Goal: Information Seeking & Learning: Learn about a topic

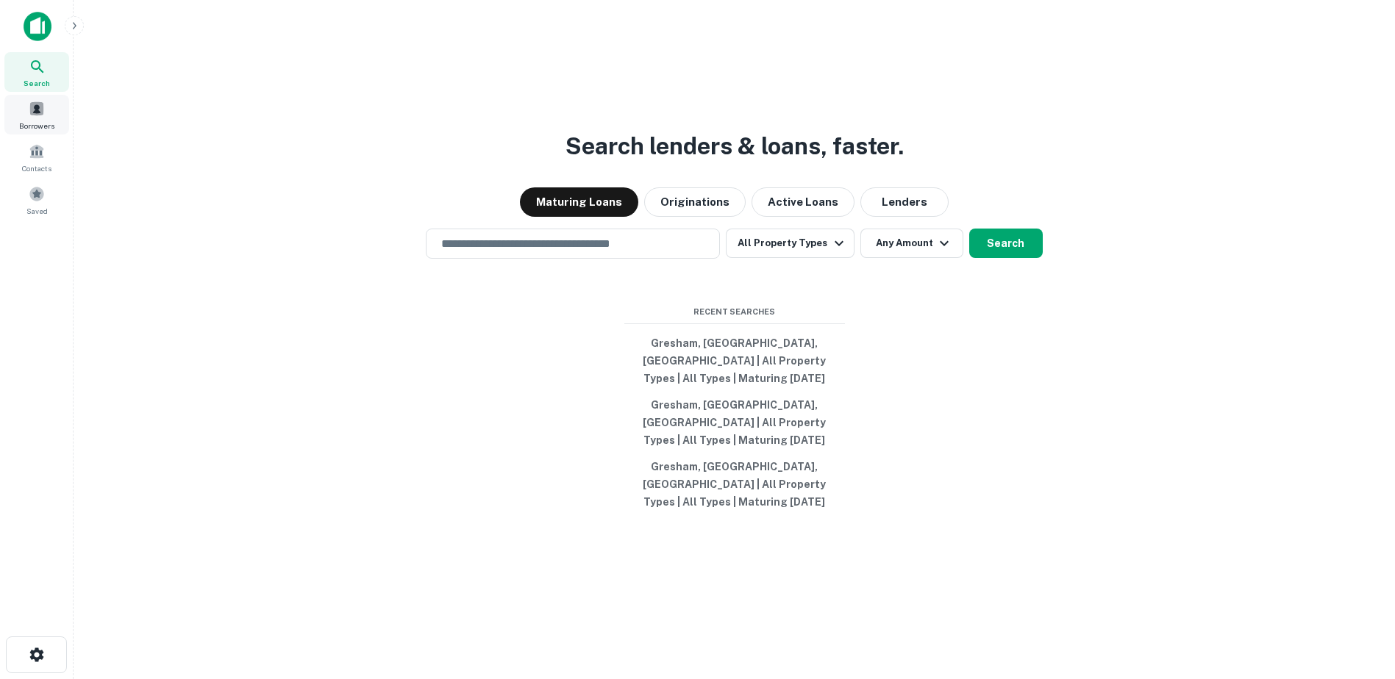
click at [22, 115] on div "Borrowers" at bounding box center [36, 115] width 65 height 40
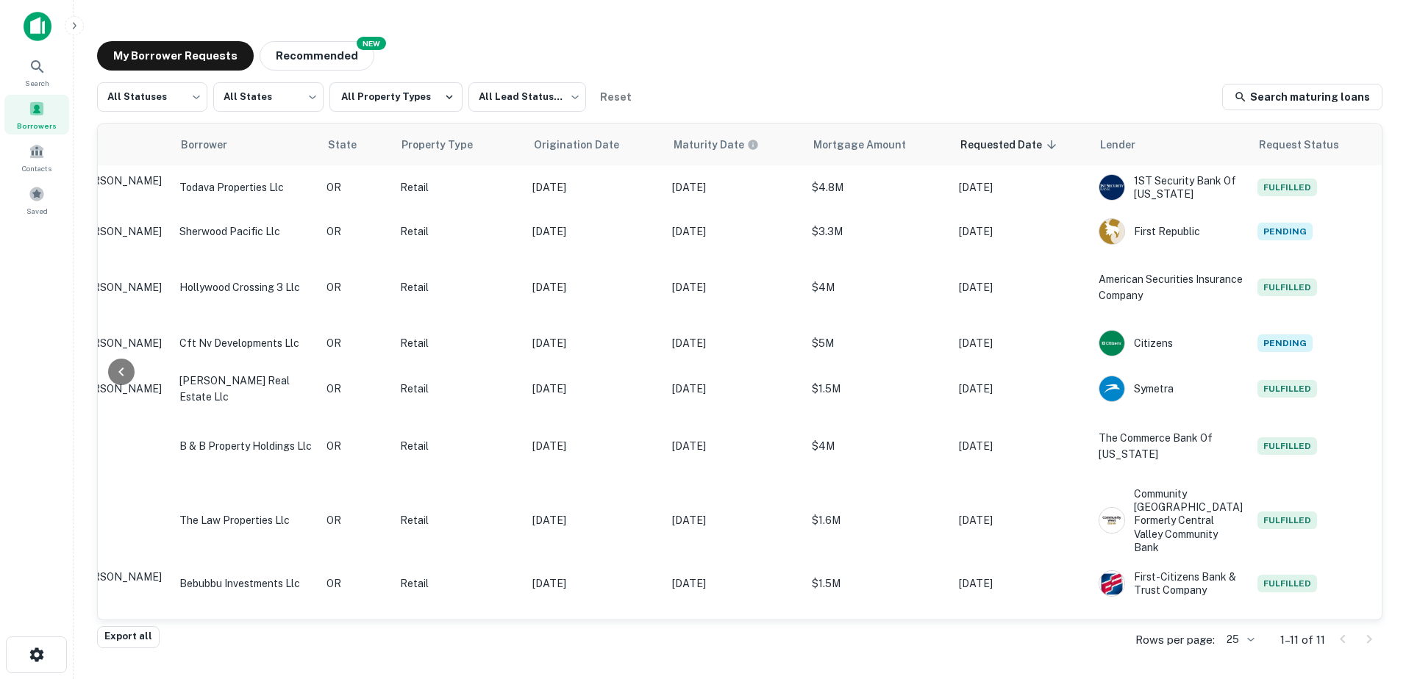
scroll to position [13, 307]
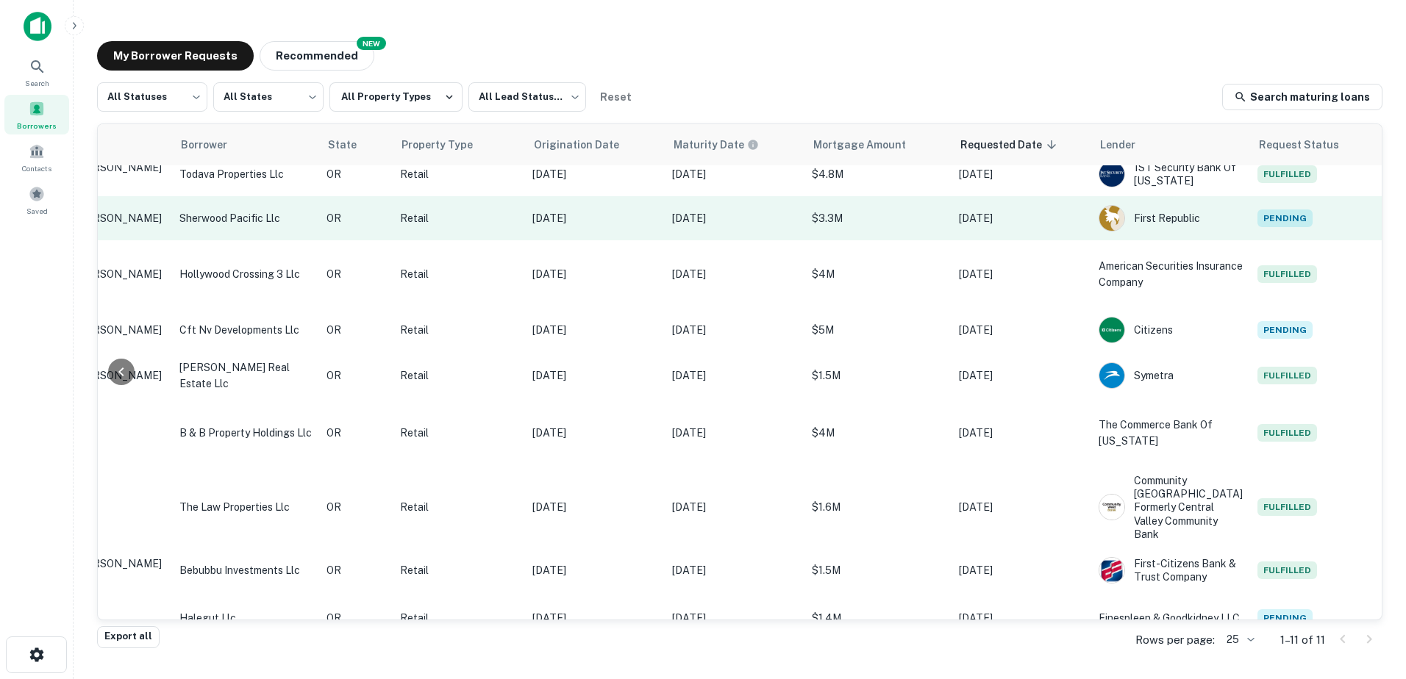
click at [842, 217] on p "$3.3M" at bounding box center [878, 218] width 132 height 16
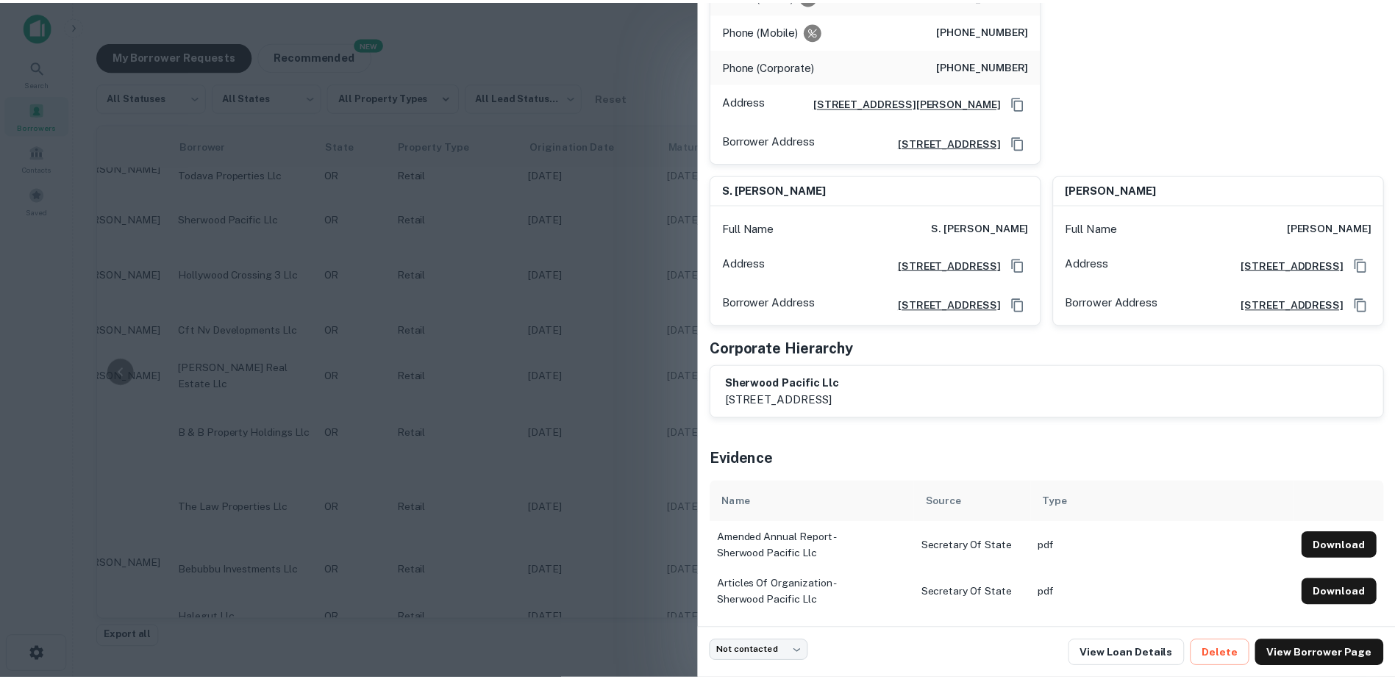
scroll to position [351, 0]
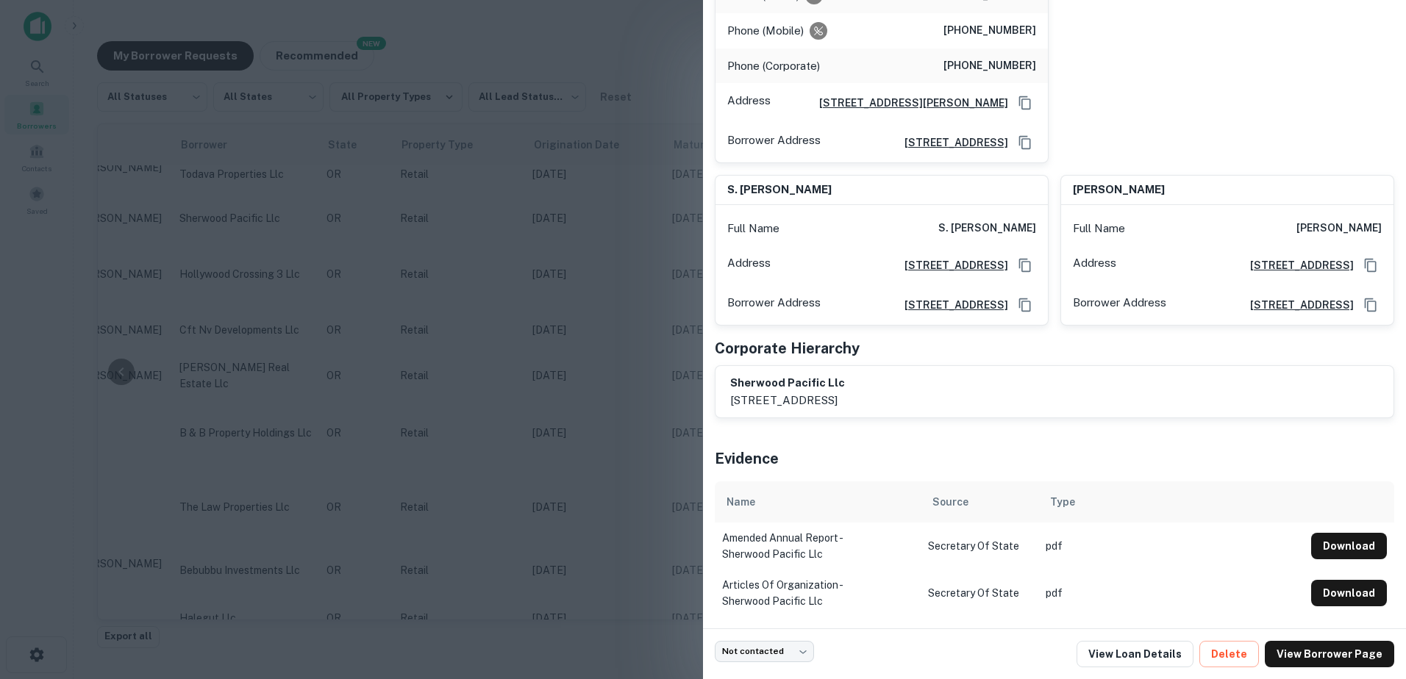
click at [607, 46] on div at bounding box center [703, 339] width 1406 height 679
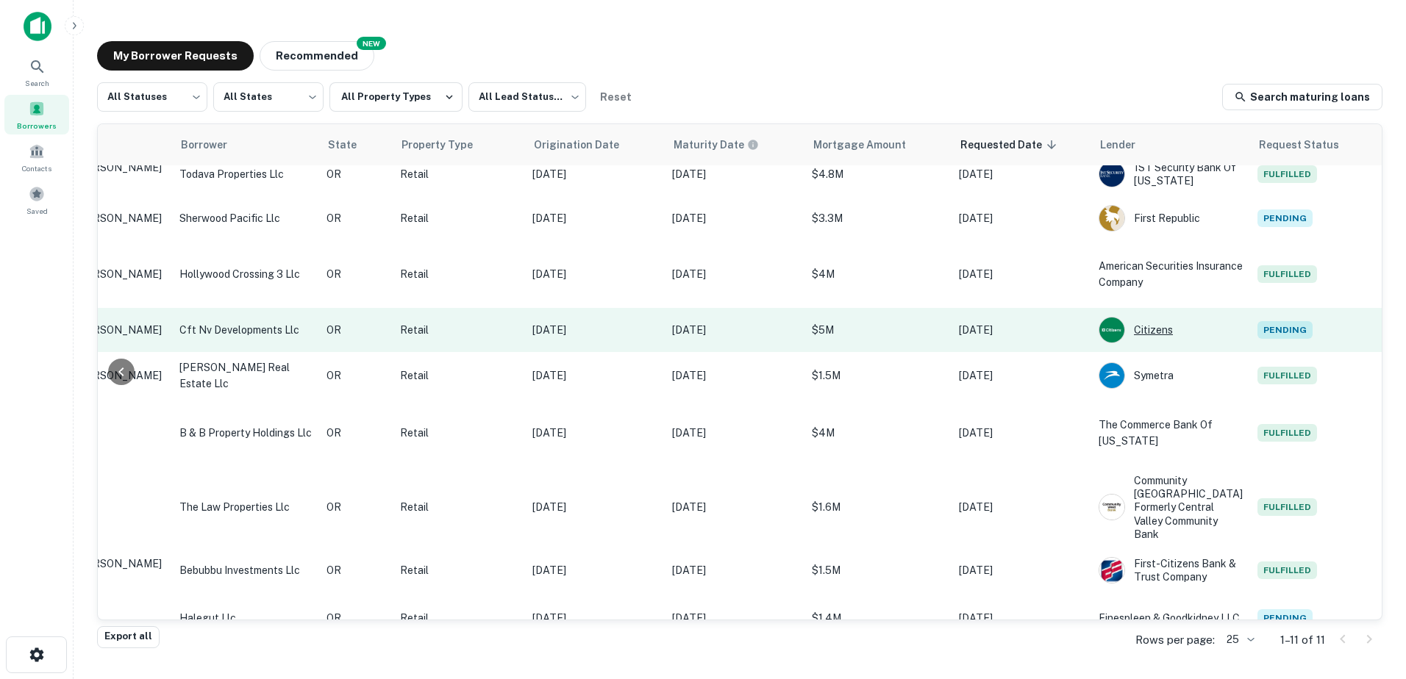
click at [1179, 326] on div "Citizens" at bounding box center [1170, 330] width 144 height 26
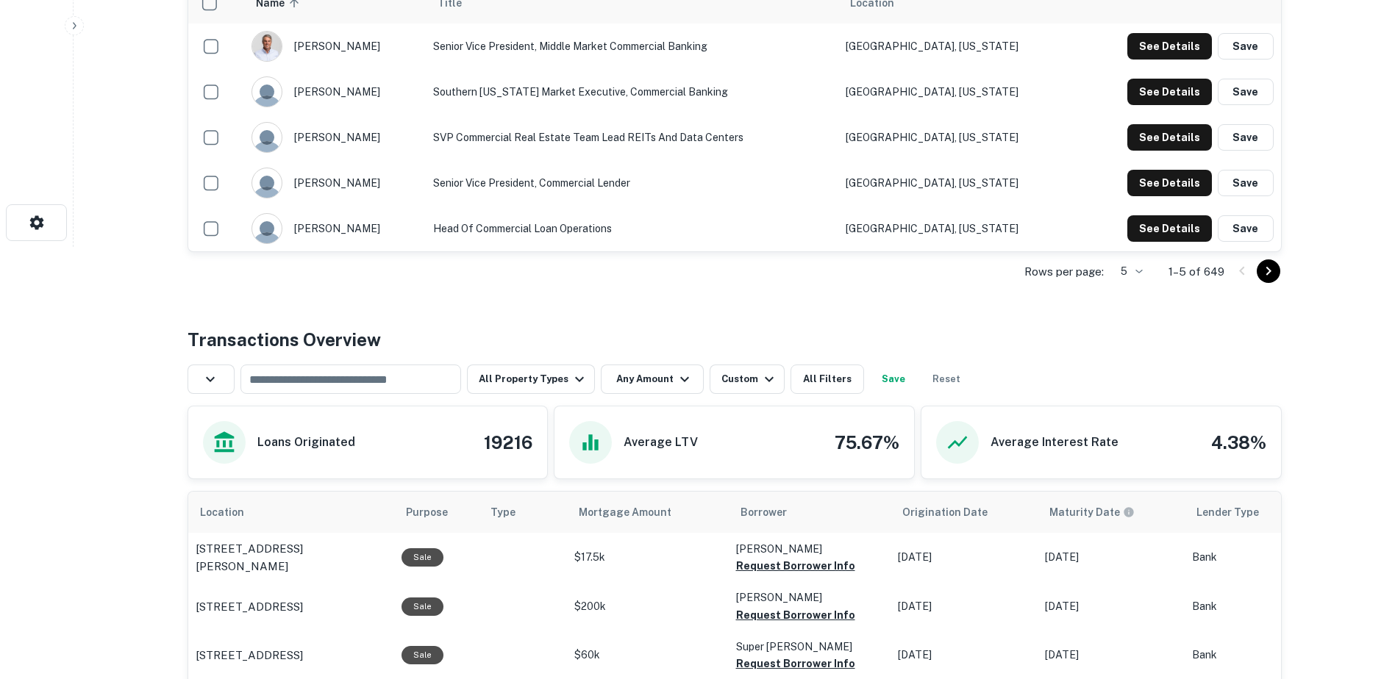
scroll to position [431, 0]
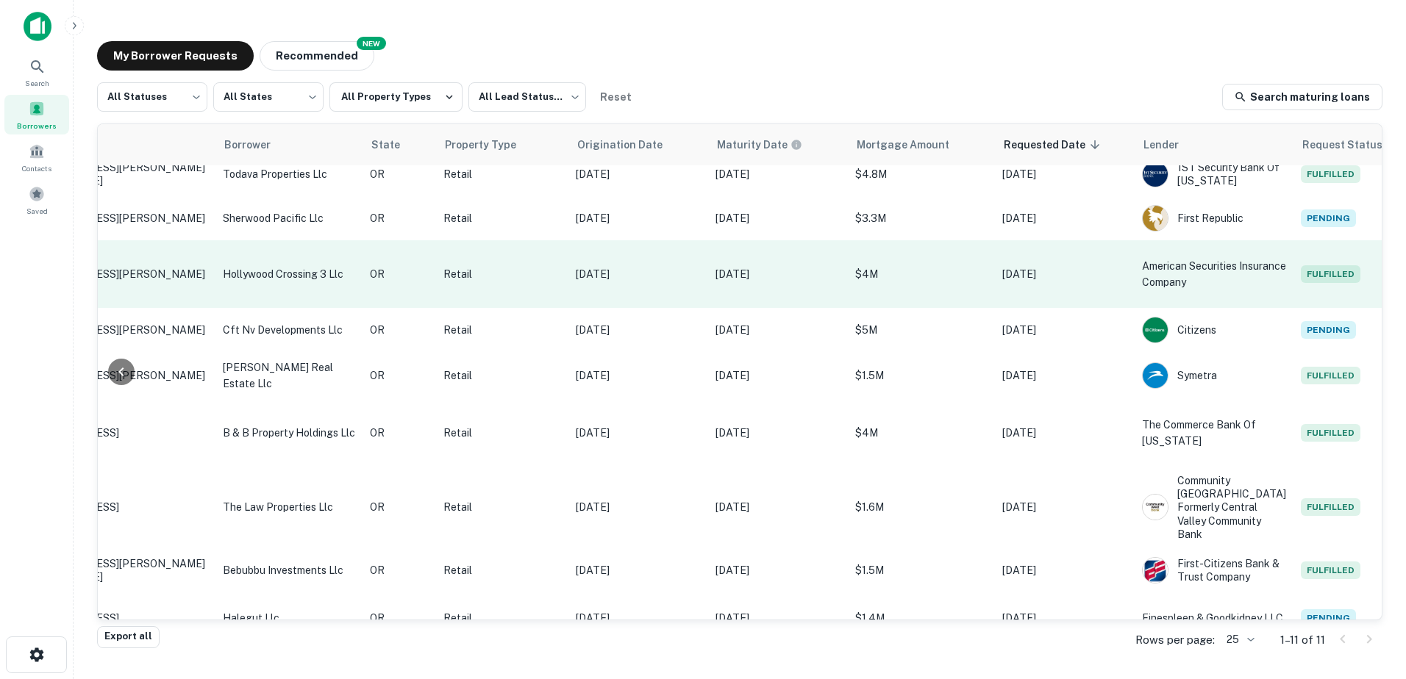
scroll to position [13, 307]
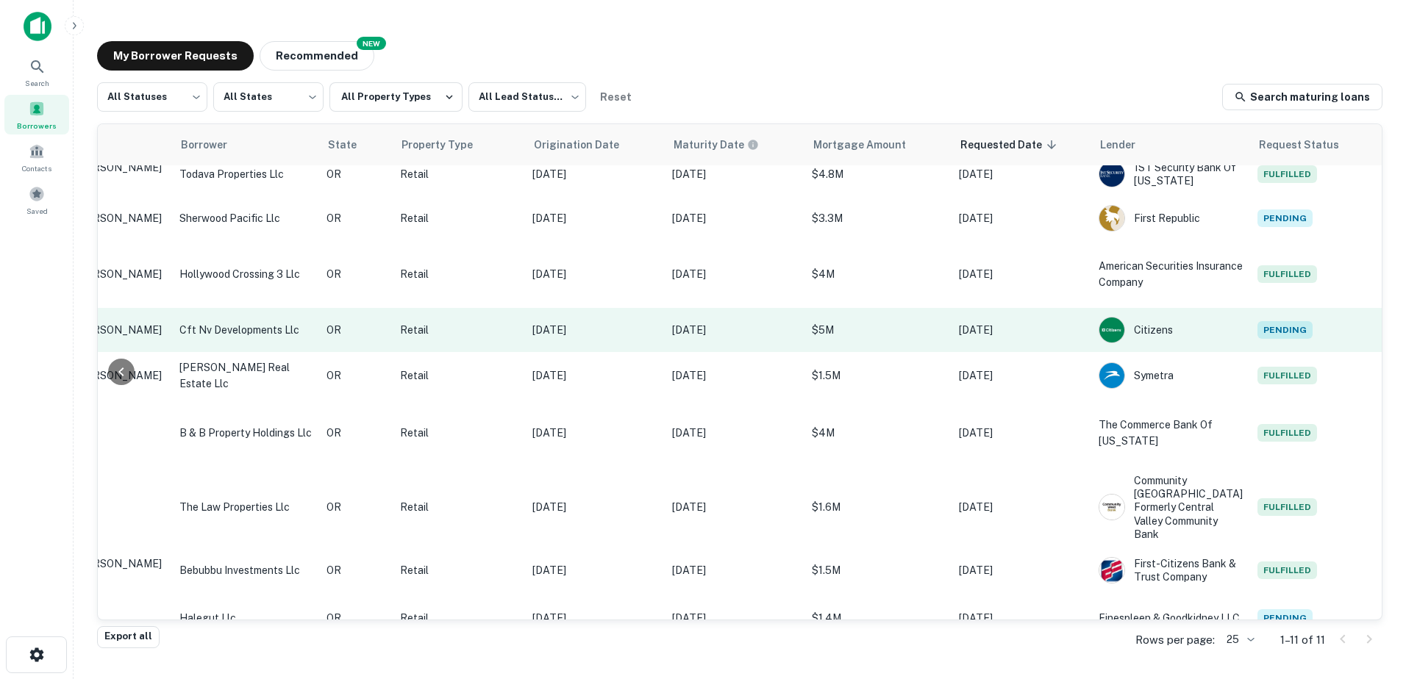
click at [1266, 328] on span "Pending" at bounding box center [1284, 330] width 55 height 18
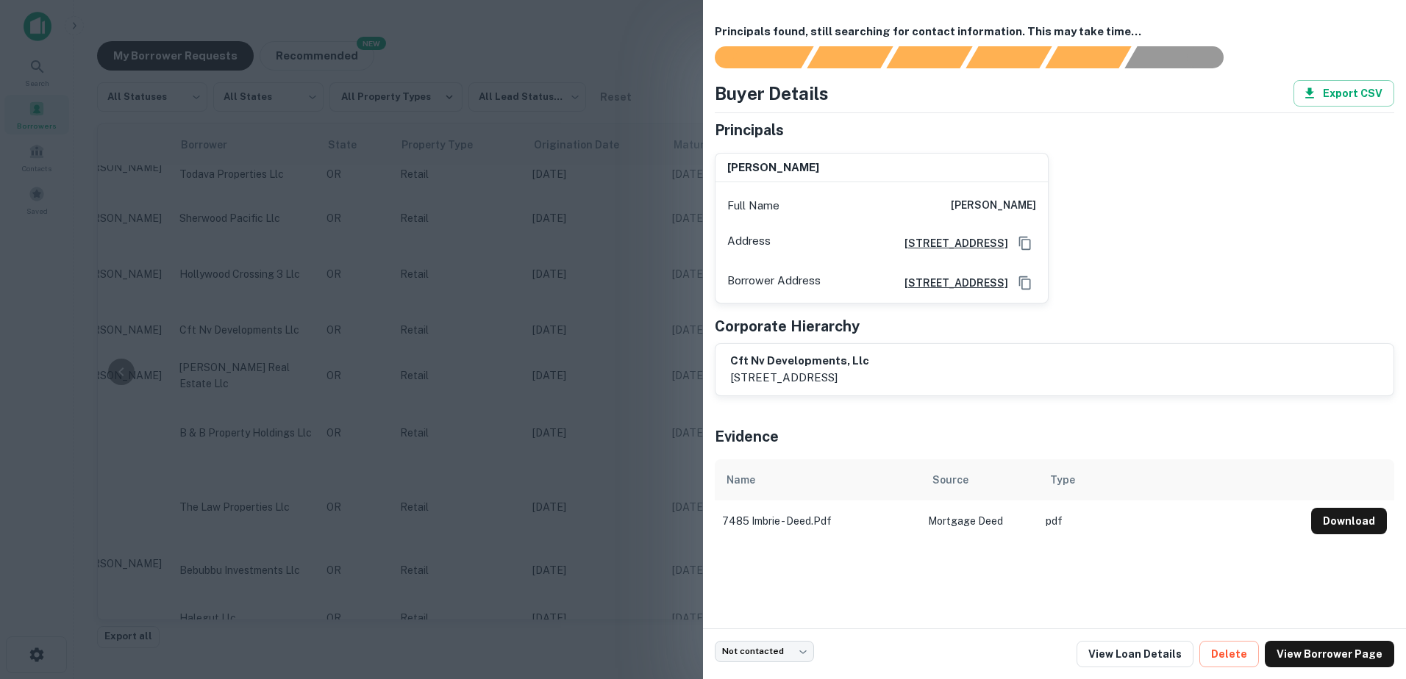
click at [613, 47] on div at bounding box center [703, 339] width 1406 height 679
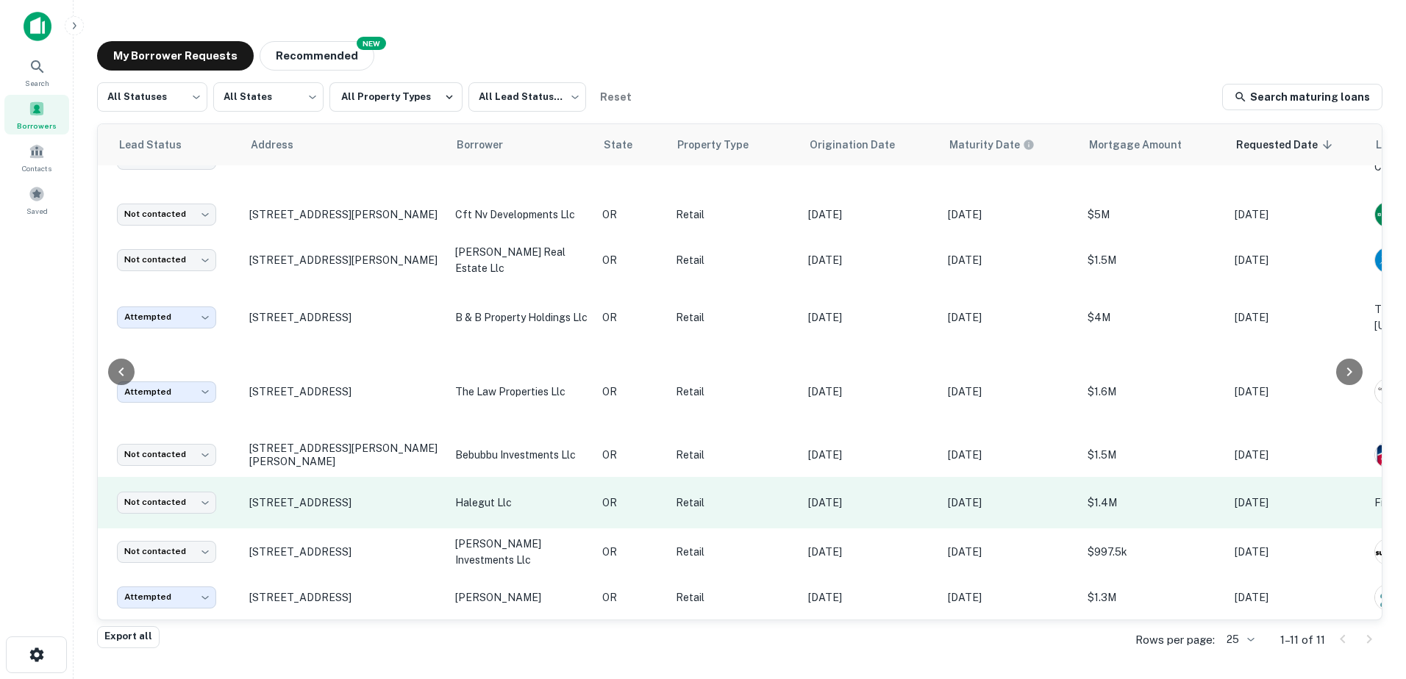
scroll to position [135, 0]
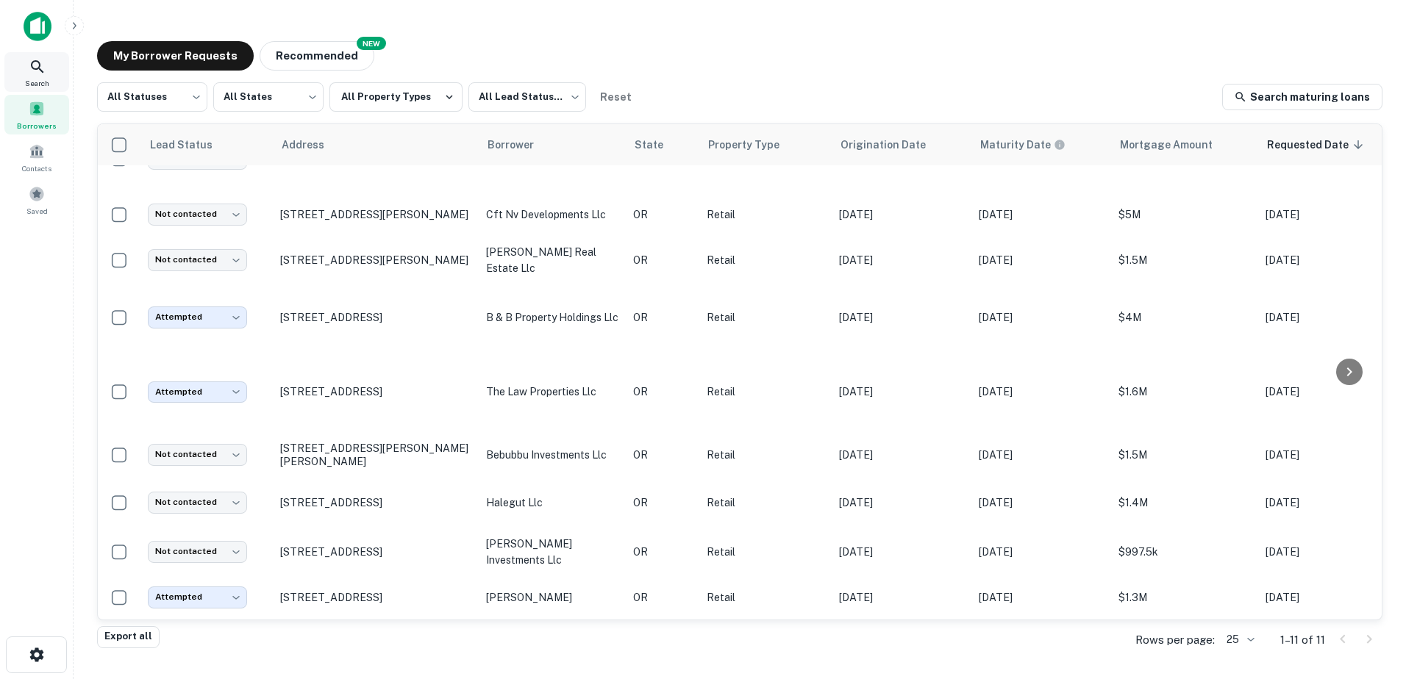
click at [33, 85] on span "Search" at bounding box center [37, 83] width 24 height 12
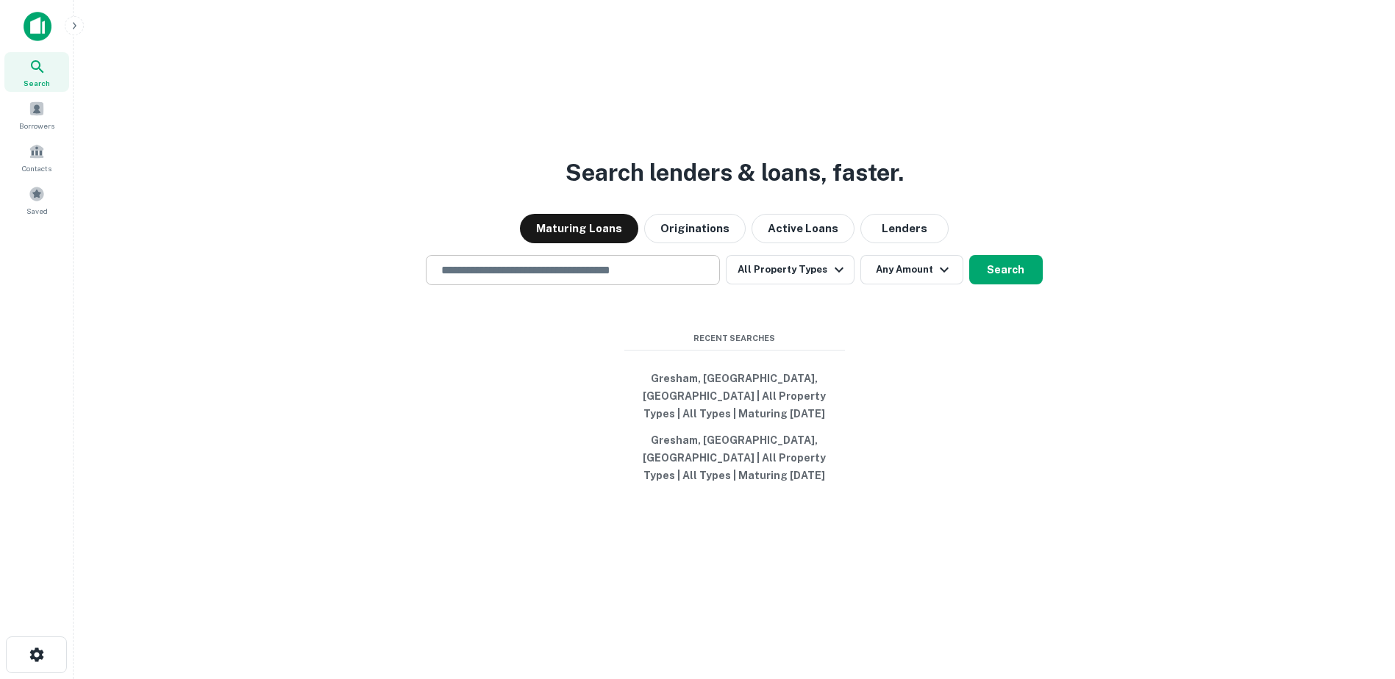
click at [591, 279] on input "text" at bounding box center [572, 270] width 281 height 17
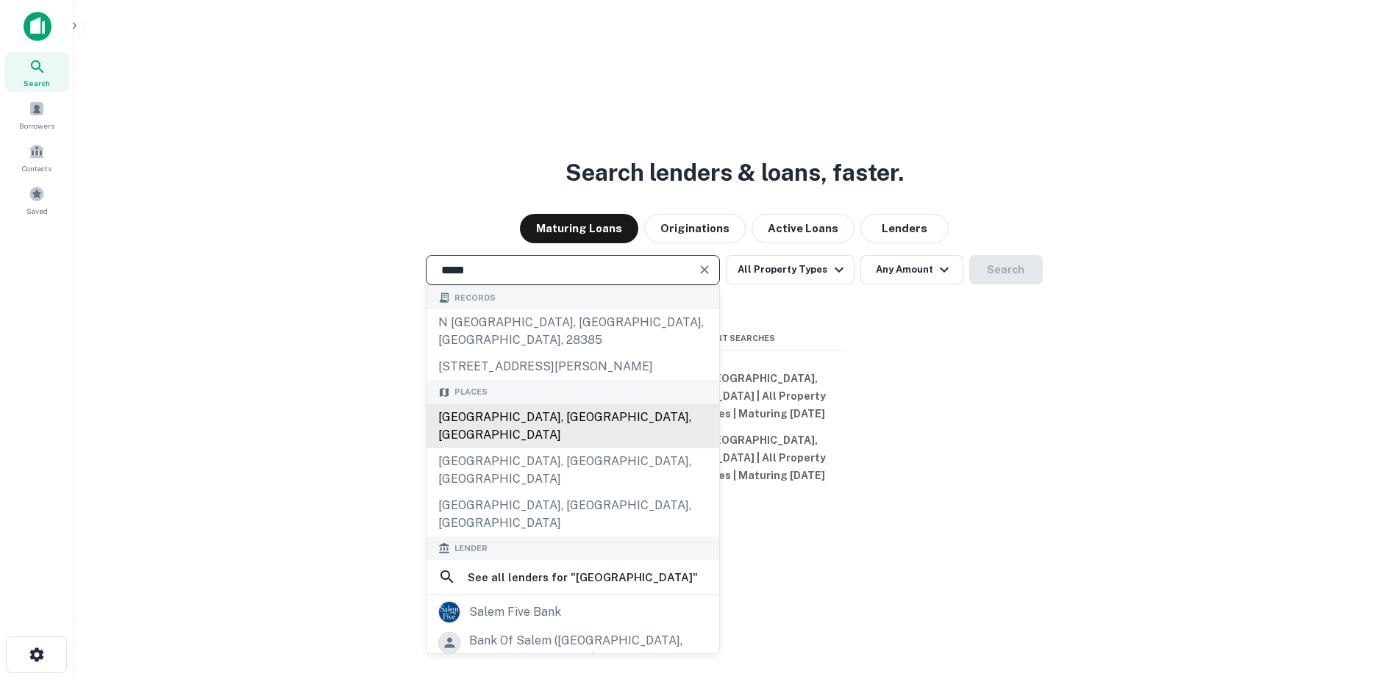
click at [488, 418] on div "Salem, OR, USA" at bounding box center [572, 426] width 293 height 44
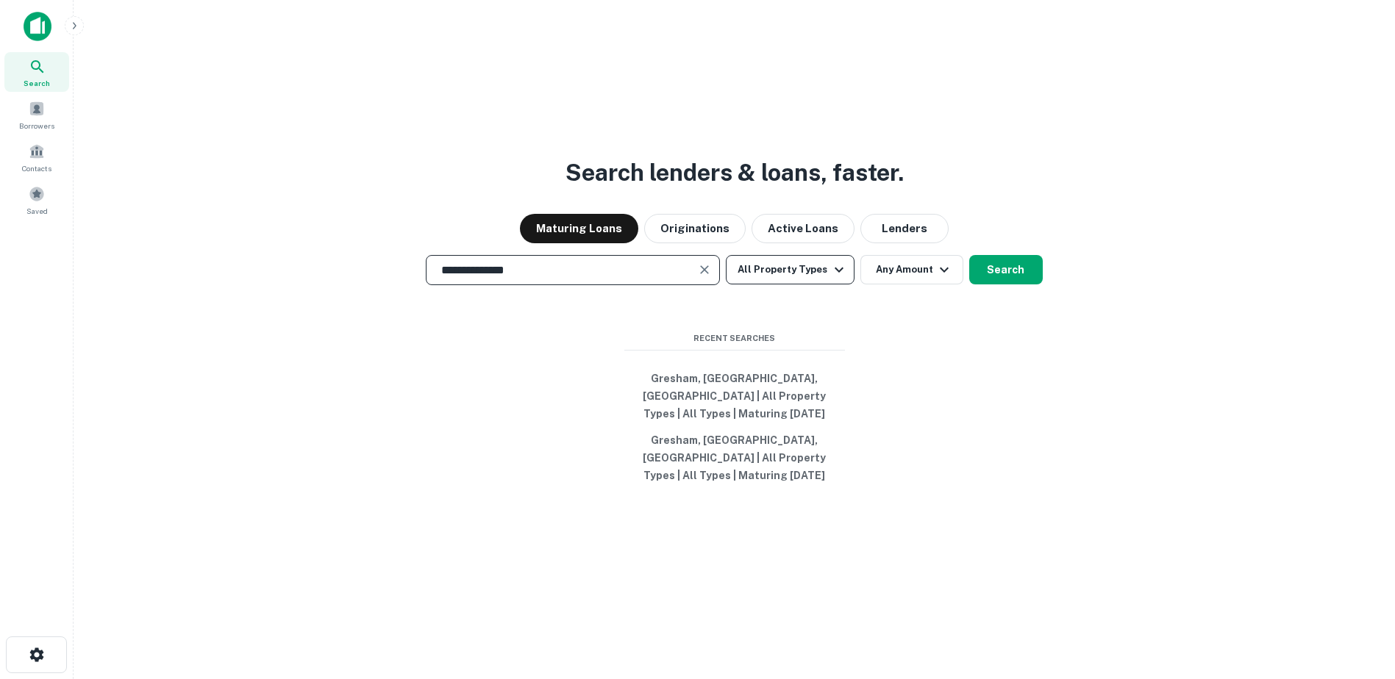
type input "**********"
click at [818, 285] on button "All Property Types" at bounding box center [790, 269] width 128 height 29
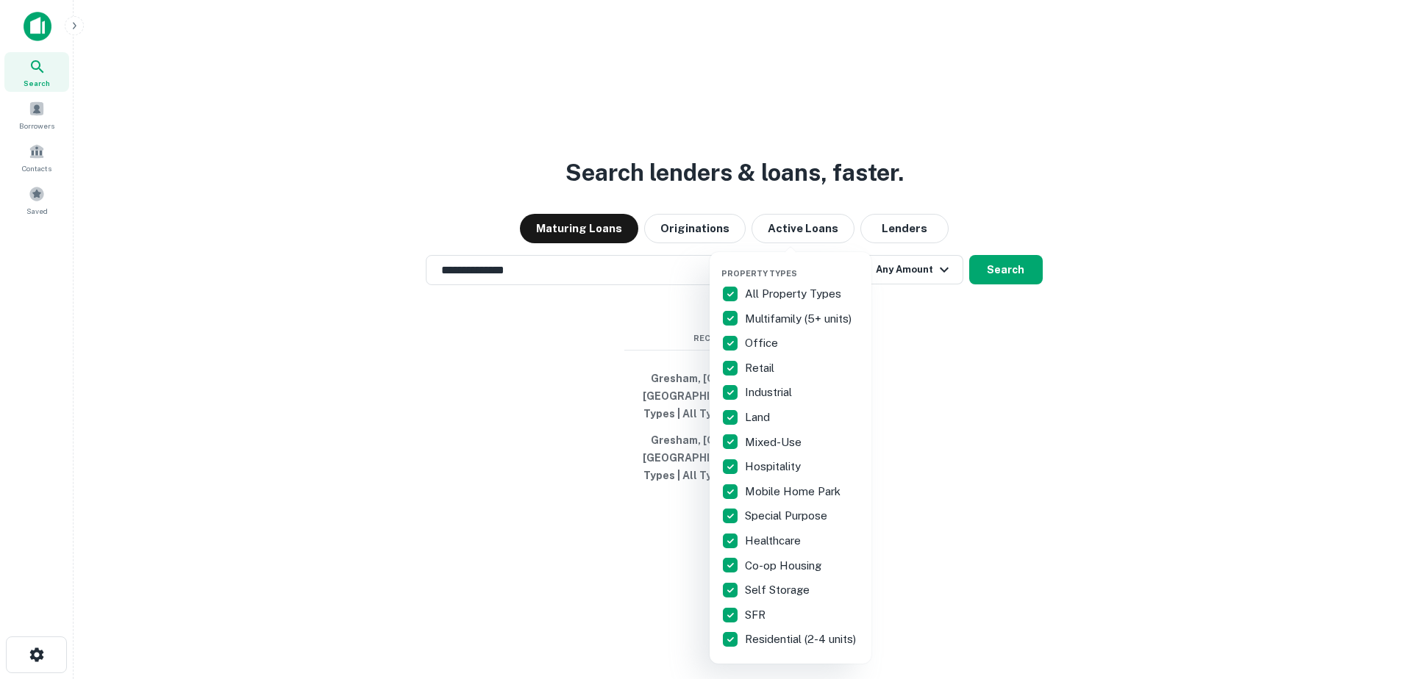
click at [760, 318] on p "Multifamily (5+ units)" at bounding box center [800, 319] width 110 height 18
click at [768, 646] on p "Residential (2-4 units)" at bounding box center [802, 640] width 114 height 18
click at [927, 372] on div at bounding box center [703, 339] width 1406 height 679
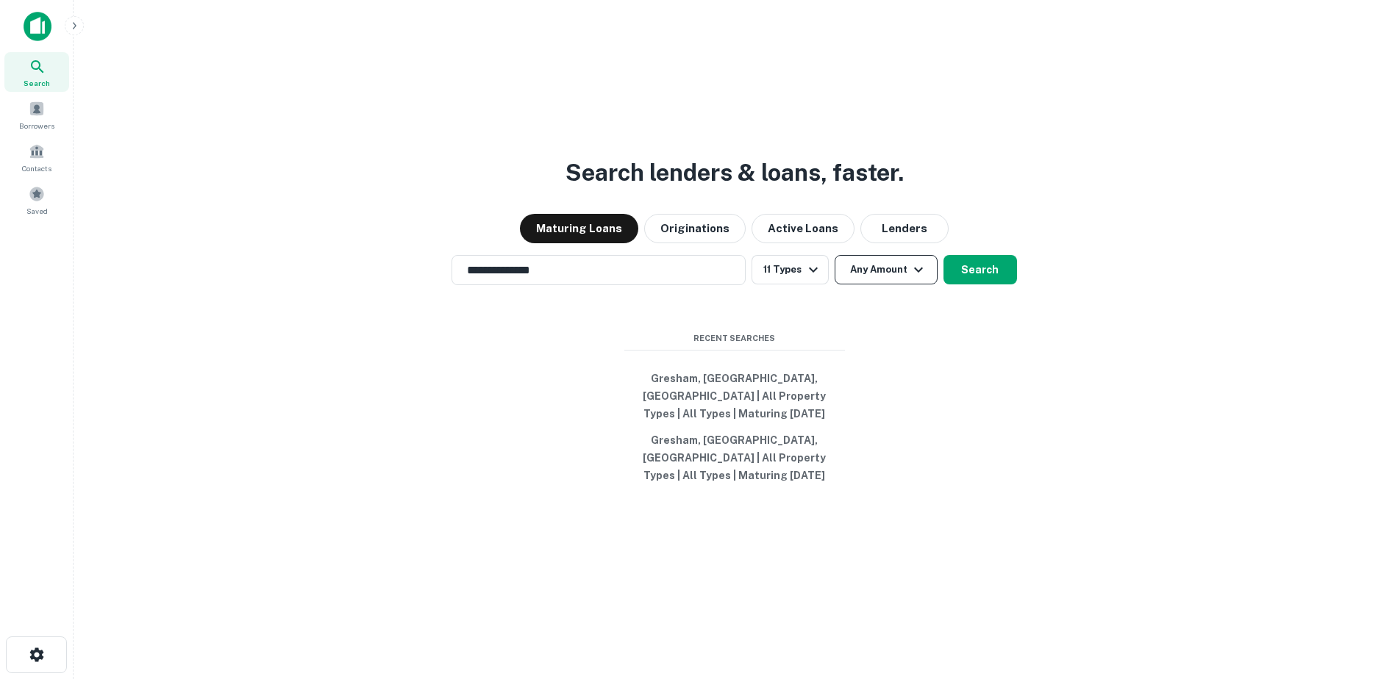
click at [919, 279] on icon "button" at bounding box center [919, 270] width 18 height 18
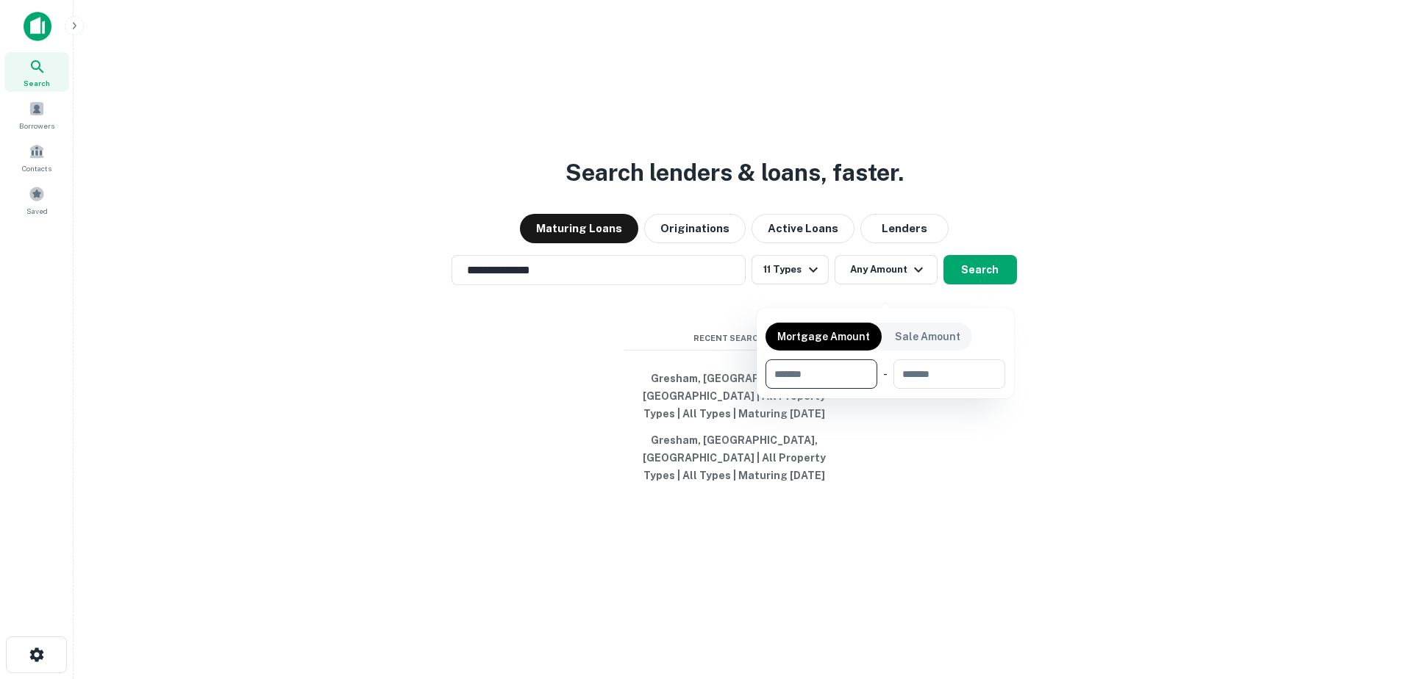
click at [838, 373] on input "number" at bounding box center [815, 374] width 101 height 29
type input "*******"
click at [1001, 280] on div at bounding box center [703, 339] width 1406 height 679
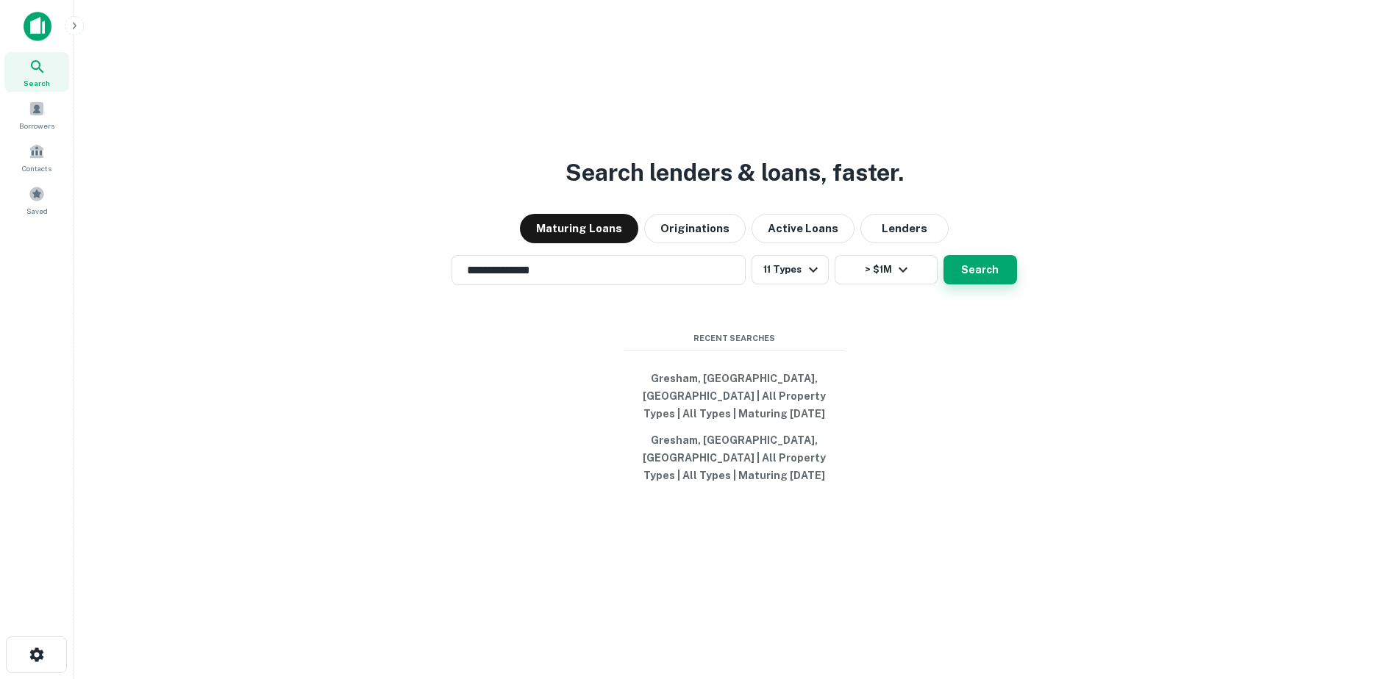
click at [998, 285] on button "Search" at bounding box center [980, 269] width 74 height 29
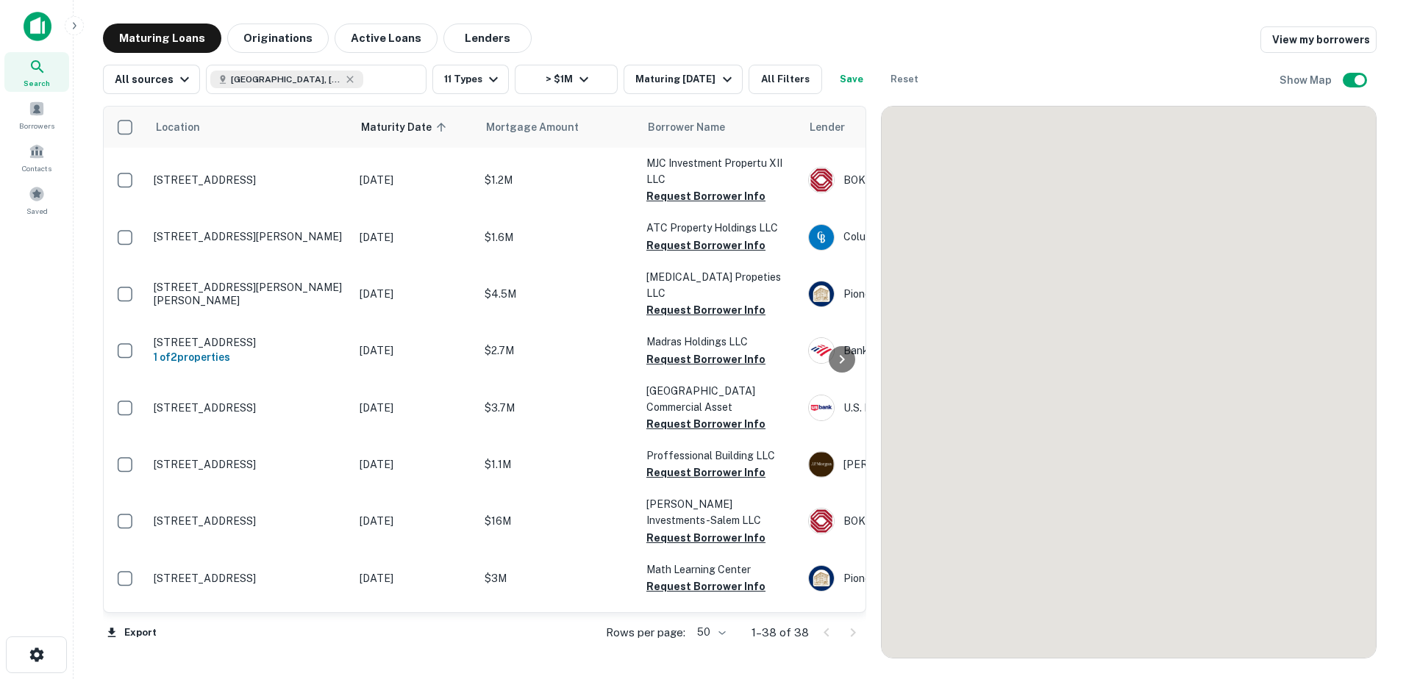
scroll to position [135, 0]
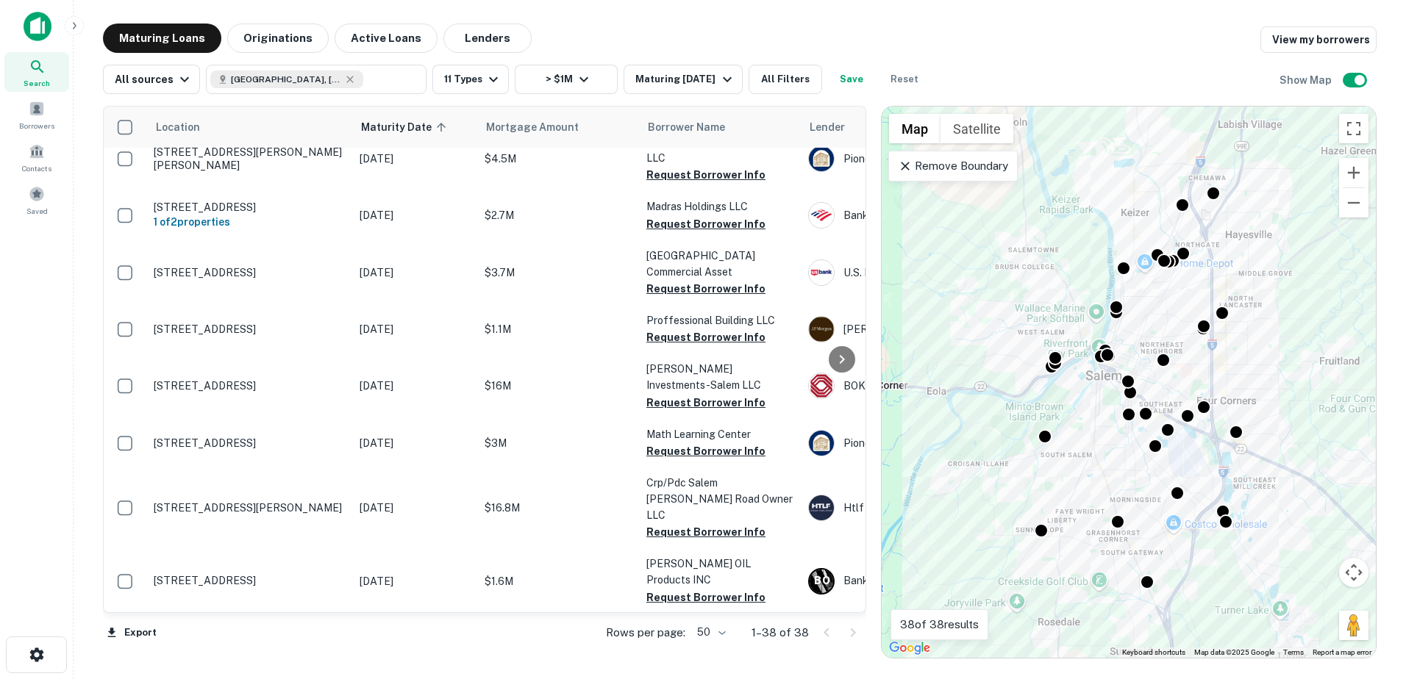
click at [988, 167] on p "Remove Boundary" at bounding box center [953, 166] width 110 height 18
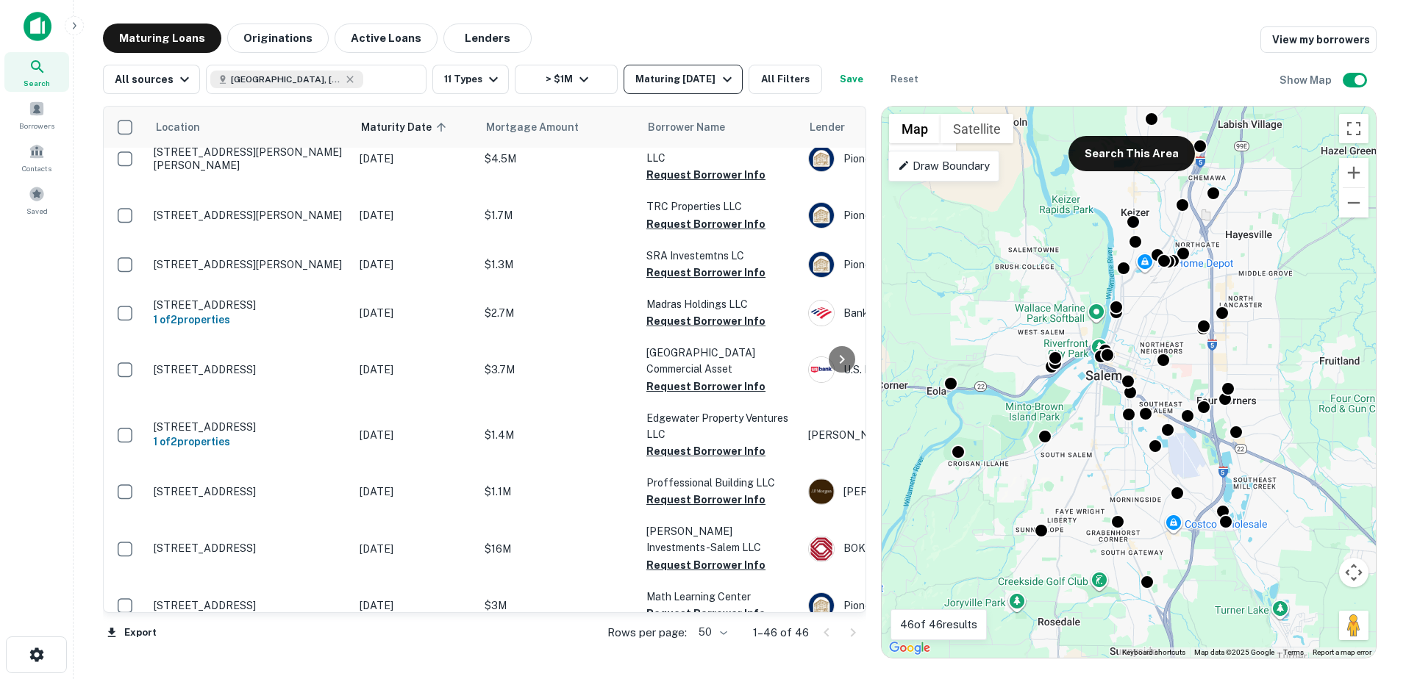
click at [690, 89] on button "Maturing In 1 Year" at bounding box center [682, 79] width 118 height 29
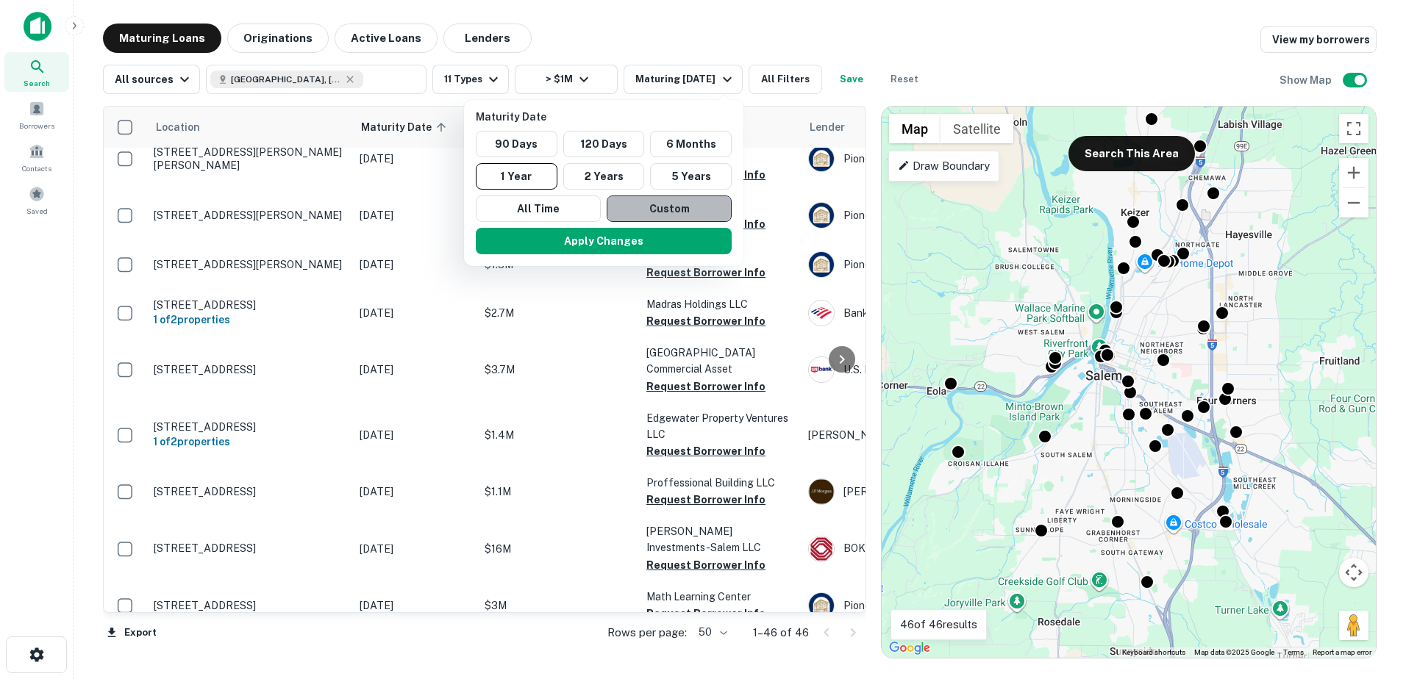
click at [632, 209] on button "Custom" at bounding box center [669, 209] width 125 height 26
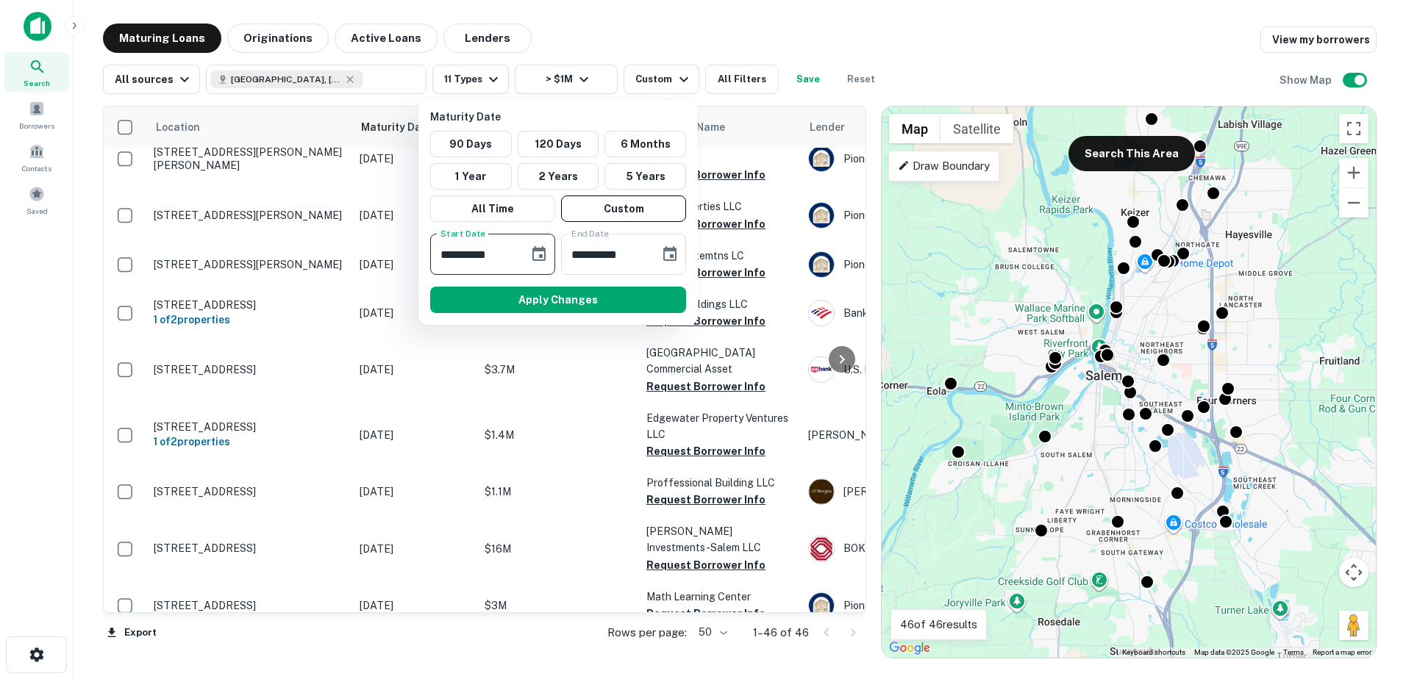
drag, startPoint x: 515, startPoint y: 252, endPoint x: 492, endPoint y: 251, distance: 22.8
click at [492, 251] on input "**********" at bounding box center [474, 254] width 88 height 41
drag, startPoint x: 511, startPoint y: 251, endPoint x: 366, endPoint y: 249, distance: 144.9
click at [366, 249] on div "**********" at bounding box center [703, 339] width 1406 height 679
click at [532, 252] on icon "Choose date, selected date is Mar 6, 2025" at bounding box center [539, 255] width 18 height 18
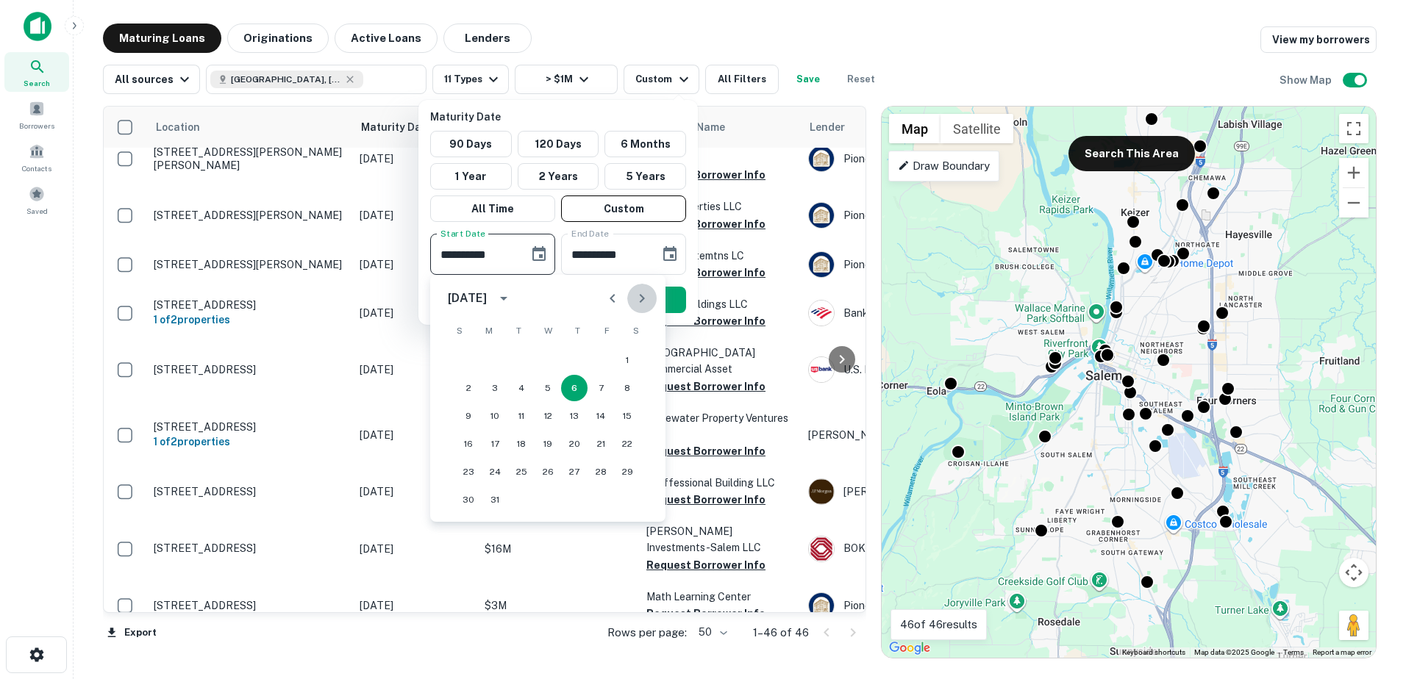
click at [645, 301] on icon "Next month" at bounding box center [642, 299] width 18 height 18
click at [645, 300] on icon "Next month" at bounding box center [642, 299] width 18 height 18
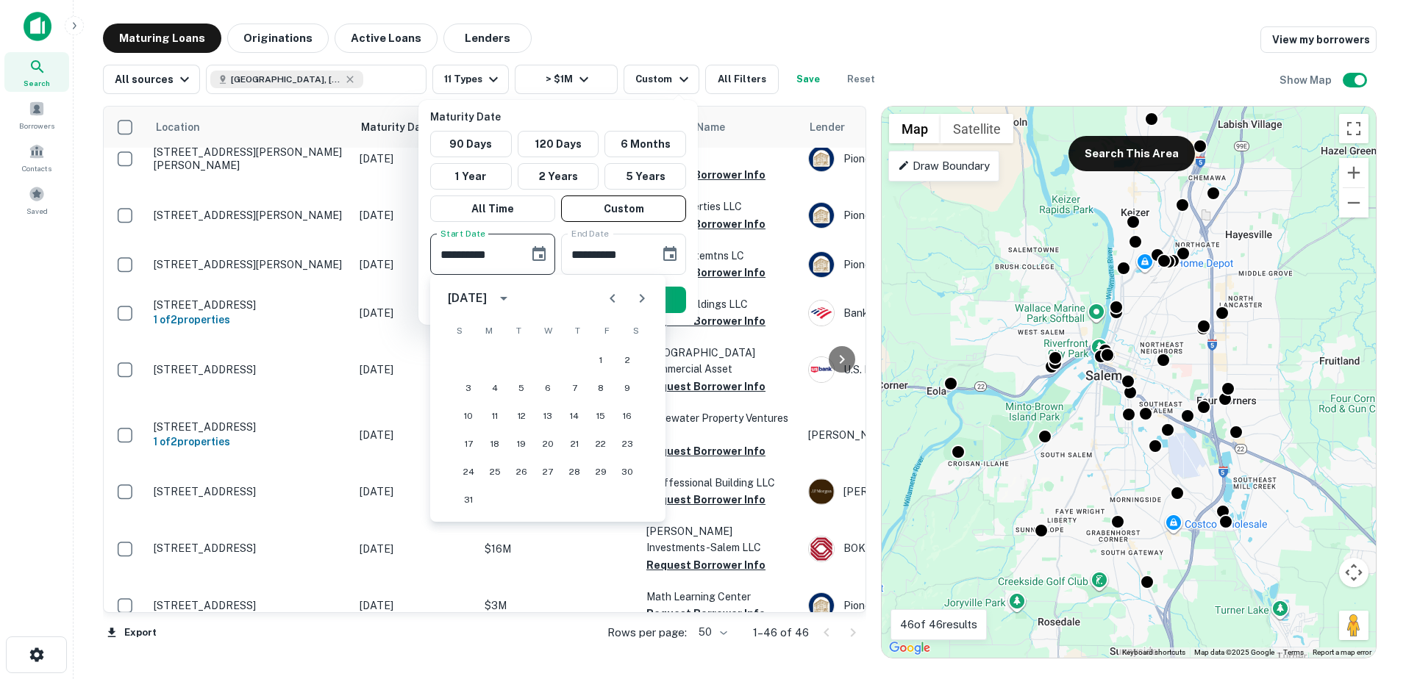
click at [645, 300] on icon "Next month" at bounding box center [642, 299] width 18 height 18
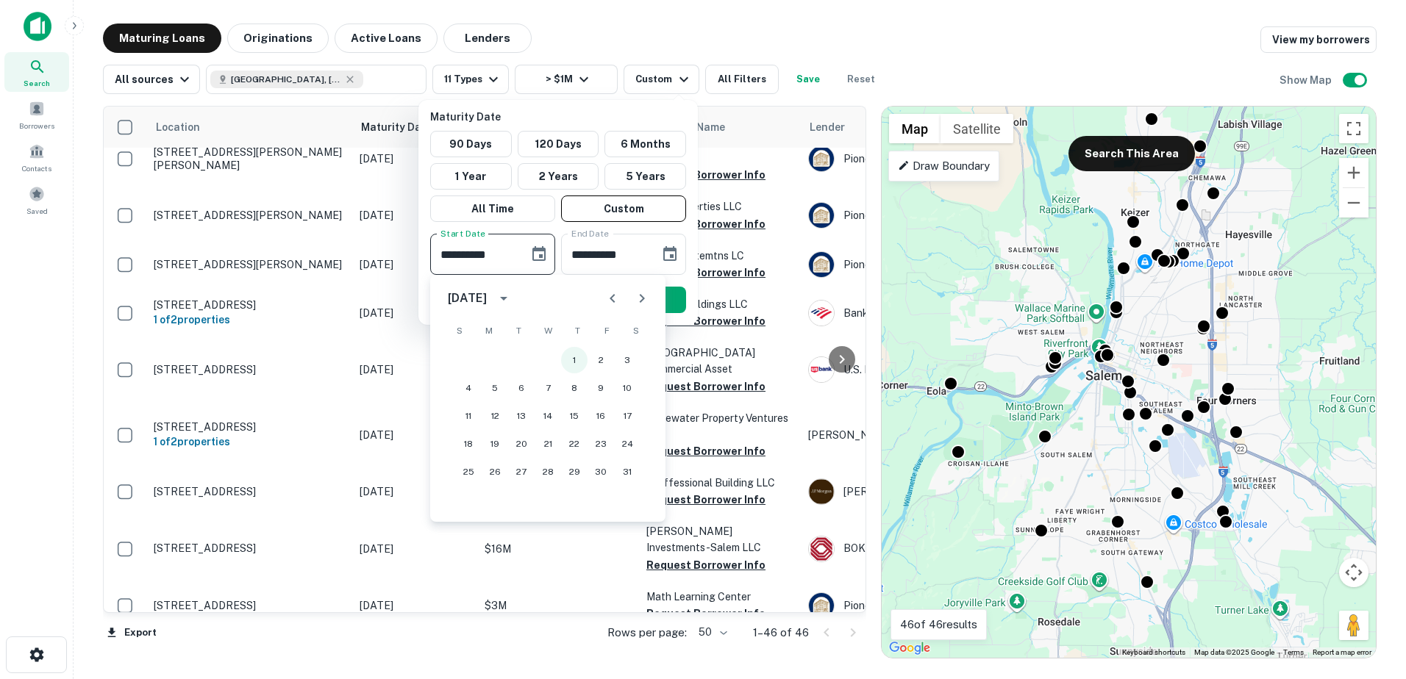
click at [570, 358] on button "1" at bounding box center [574, 360] width 26 height 26
type input "**********"
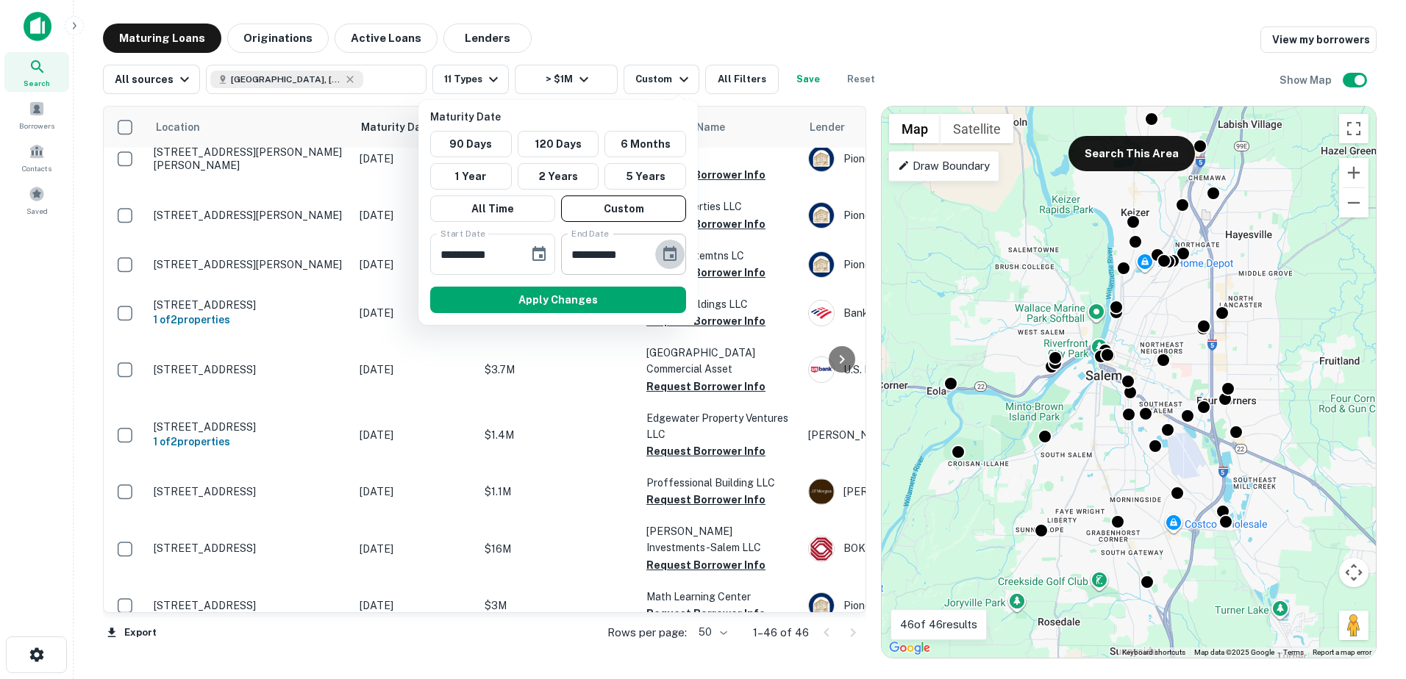
click at [666, 257] on icon "Choose date, selected date is Sep 2, 2025" at bounding box center [670, 255] width 18 height 18
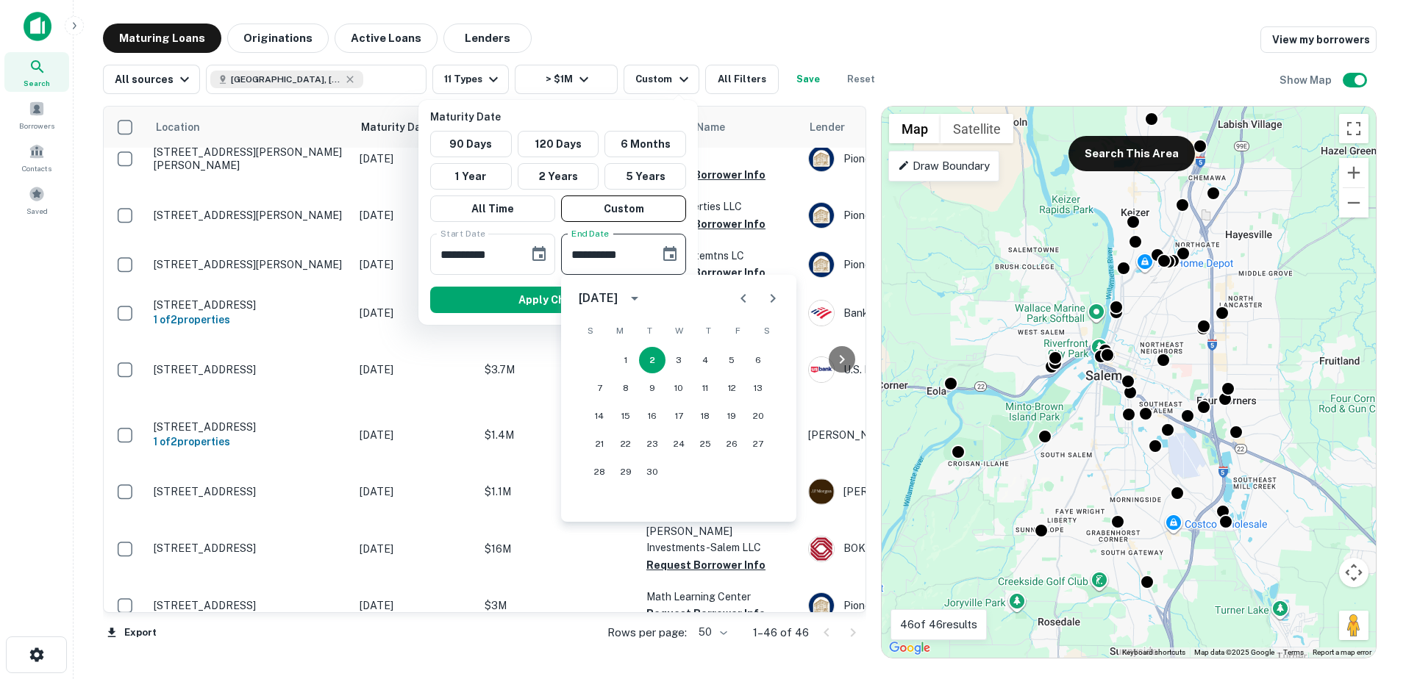
click at [763, 299] on button "Next month" at bounding box center [772, 298] width 29 height 29
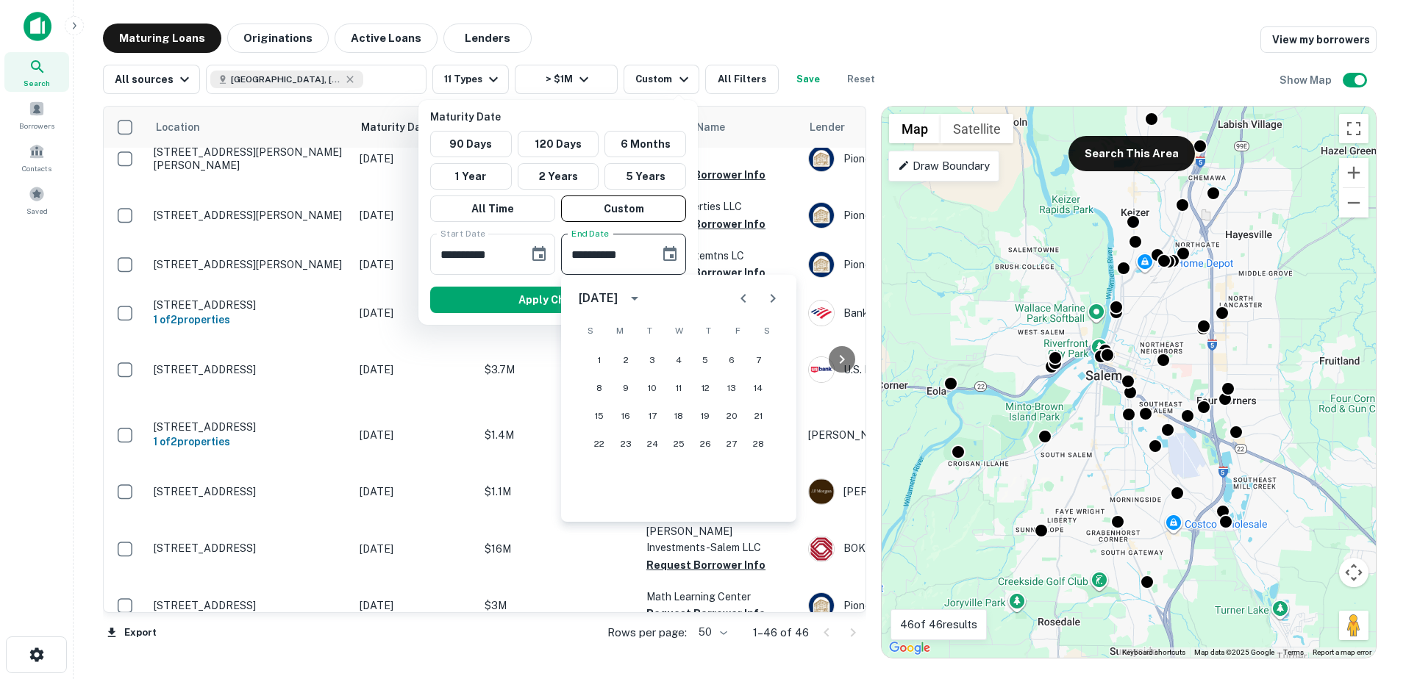
click at [763, 299] on button "Next month" at bounding box center [772, 298] width 29 height 29
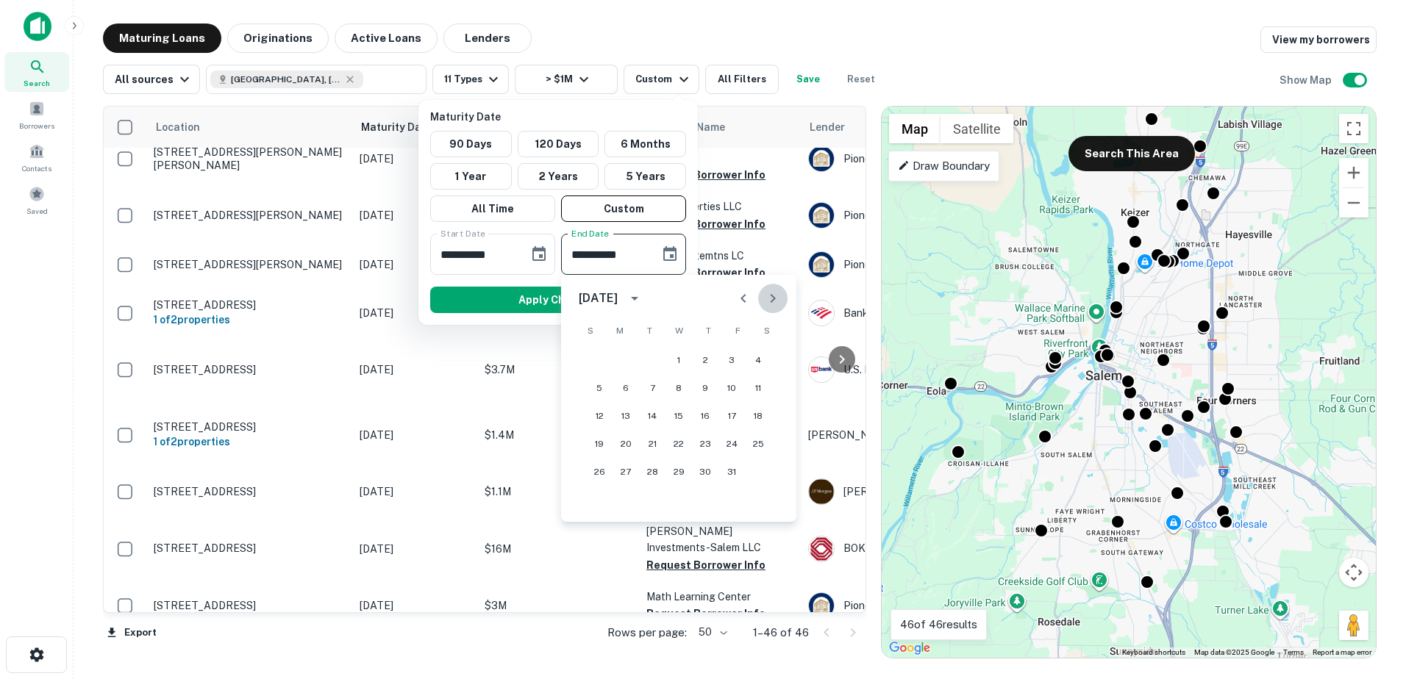
click at [763, 298] on button "Next month" at bounding box center [772, 298] width 29 height 29
click at [763, 297] on button "Next month" at bounding box center [772, 298] width 29 height 29
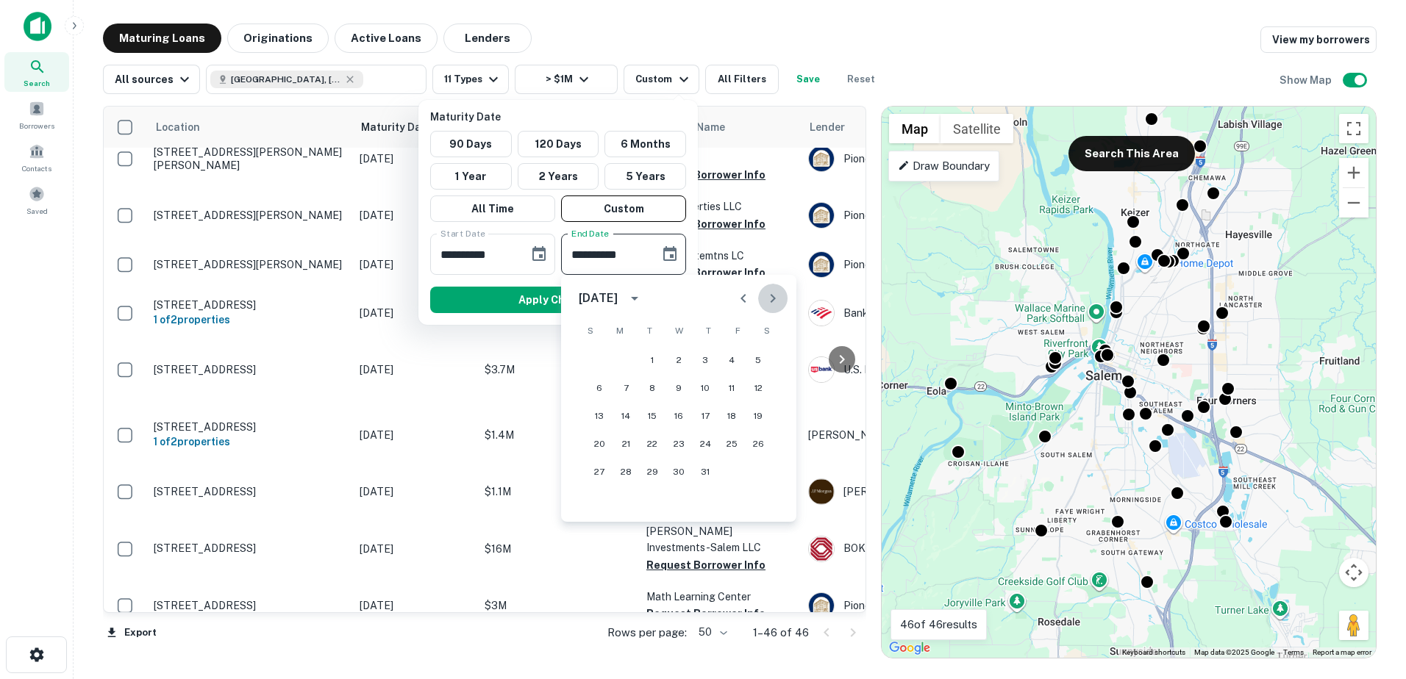
click at [763, 297] on button "Next month" at bounding box center [772, 298] width 29 height 29
click at [740, 296] on icon "Previous month" at bounding box center [744, 299] width 18 height 18
click at [710, 474] on button "31" at bounding box center [705, 472] width 26 height 26
type input "**********"
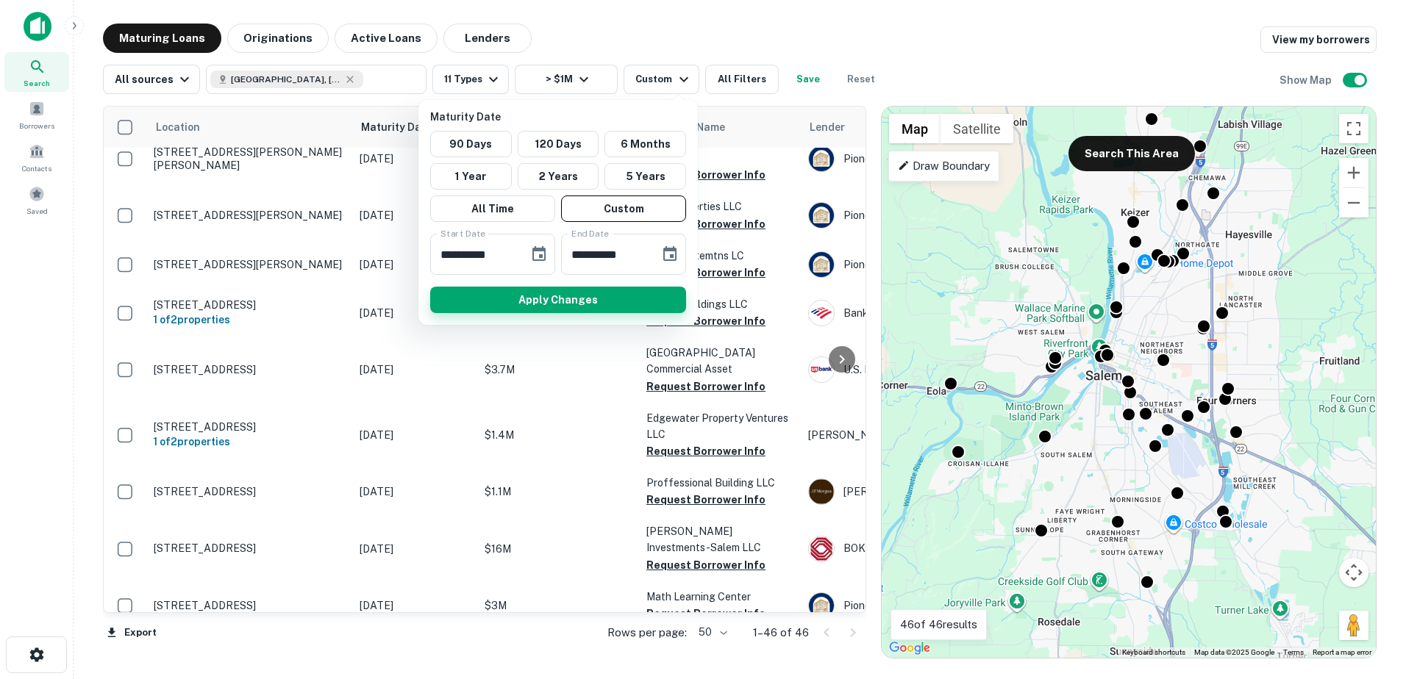
click at [600, 298] on button "Apply Changes" at bounding box center [558, 300] width 256 height 26
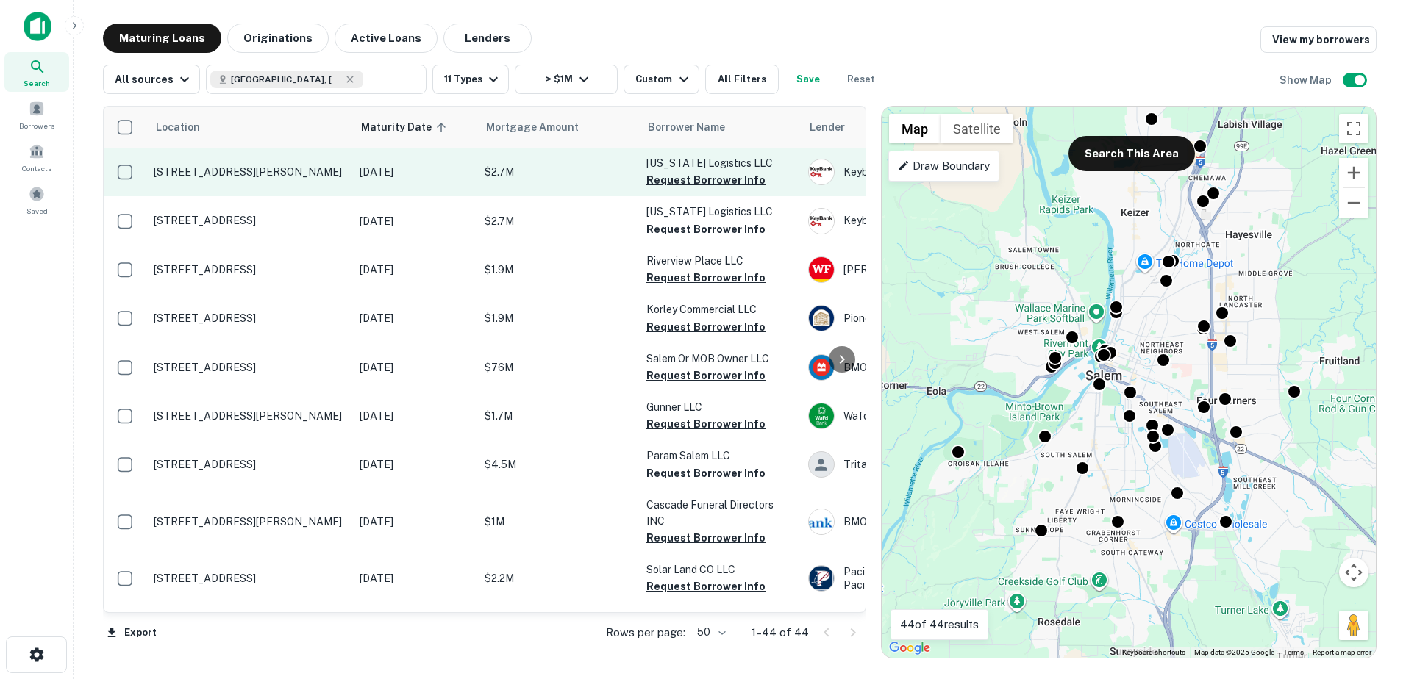
click at [218, 171] on p "[STREET_ADDRESS][PERSON_NAME]" at bounding box center [249, 171] width 191 height 13
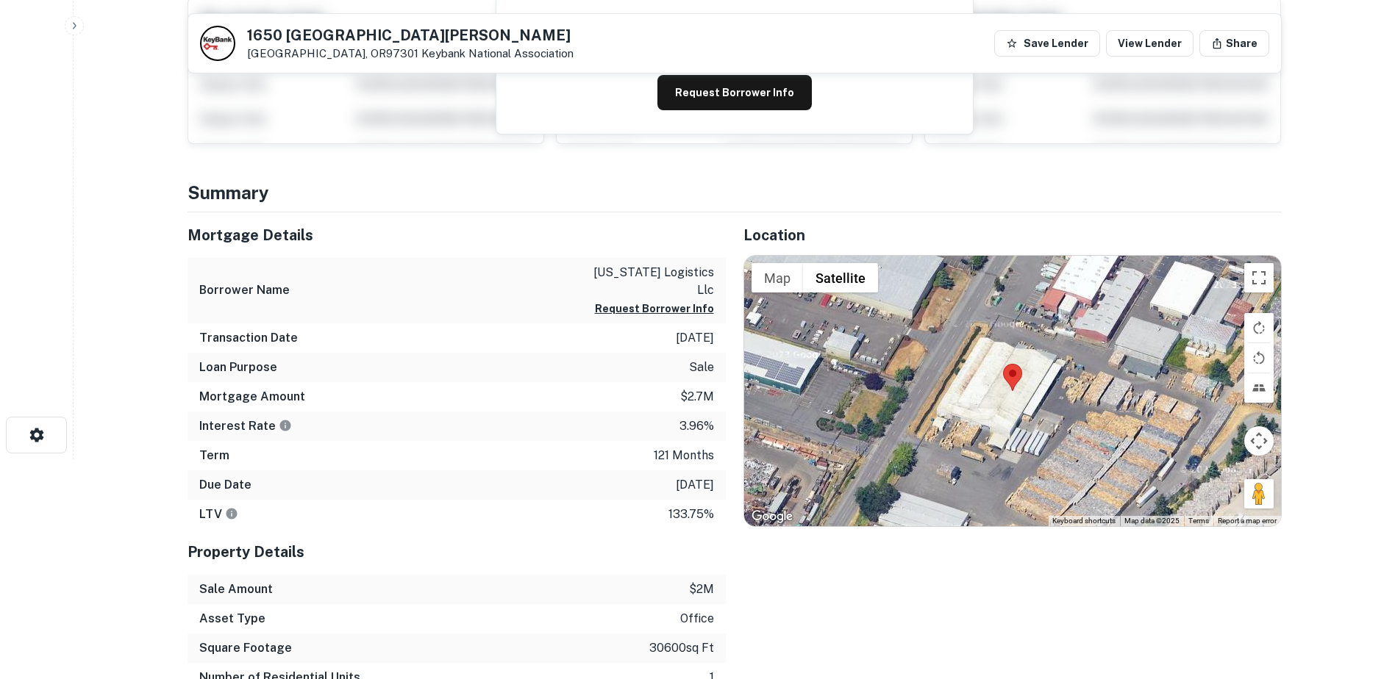
scroll to position [223, 0]
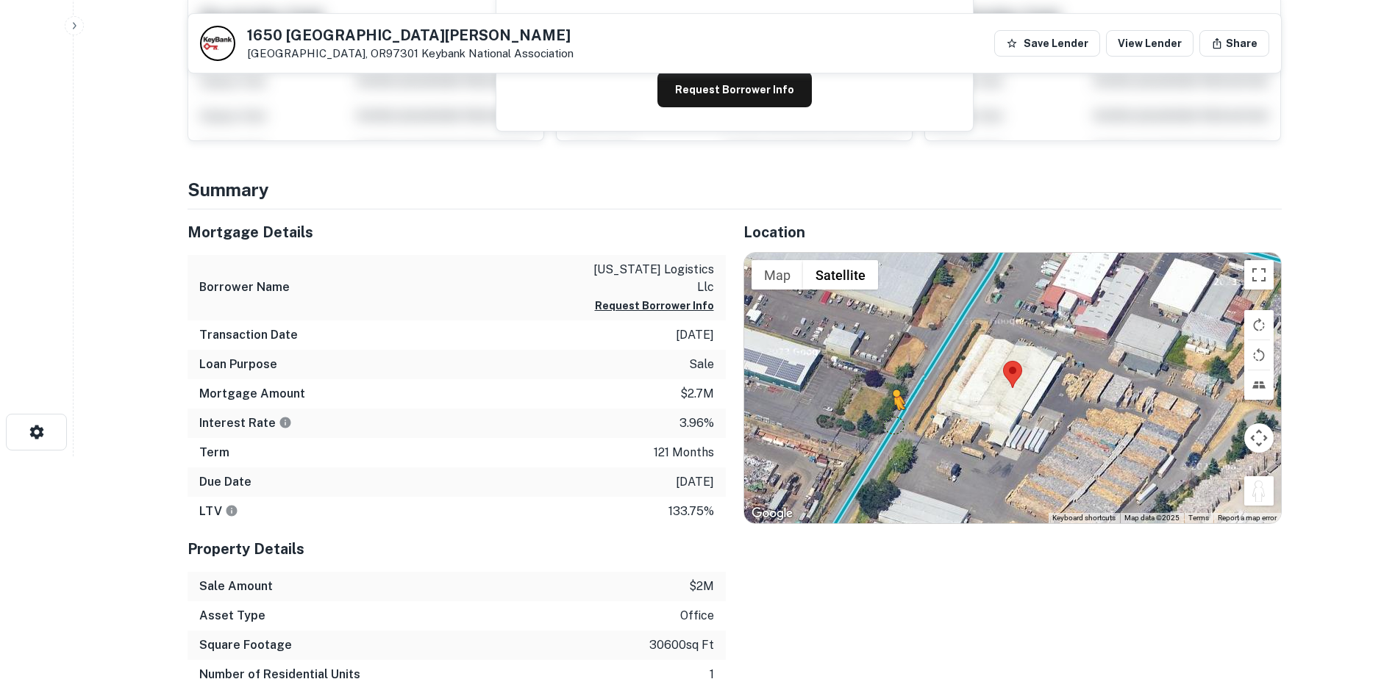
drag, startPoint x: 1251, startPoint y: 496, endPoint x: 894, endPoint y: 425, distance: 364.4
click at [894, 425] on div "To activate drag with keyboard, press Alt + Enter. Once in keyboard drag state,…" at bounding box center [1012, 388] width 537 height 271
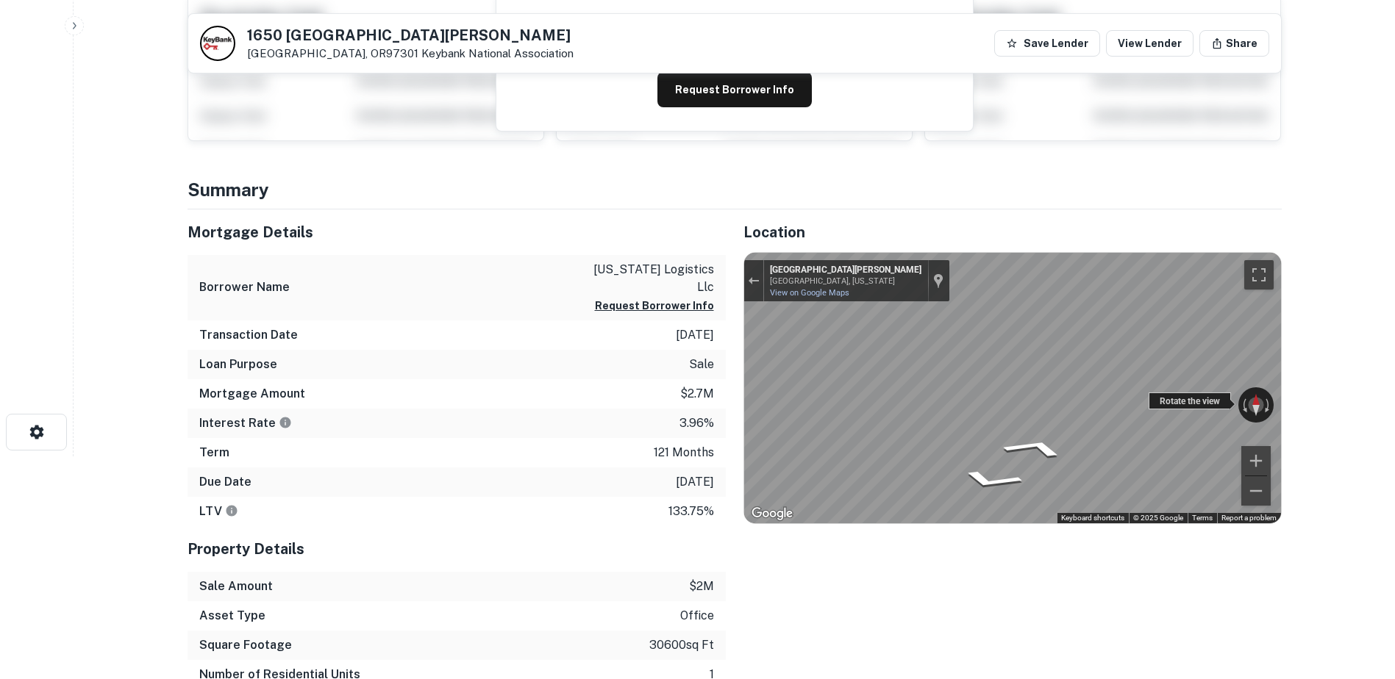
click at [823, 344] on div "← Move left → Move right ↑ Move up ↓ Move down + Zoom in - Zoom out 1642 Salem …" at bounding box center [1012, 388] width 537 height 271
drag, startPoint x: 1174, startPoint y: 395, endPoint x: 1296, endPoint y: 390, distance: 122.2
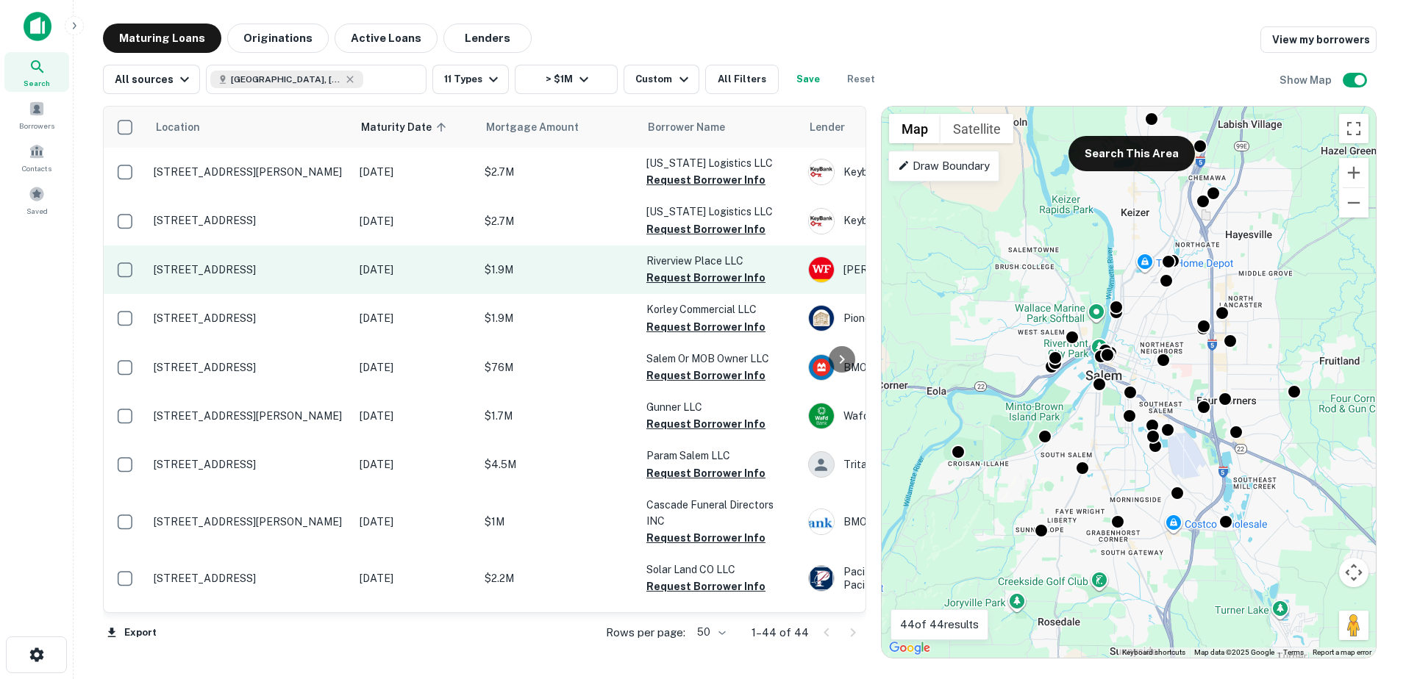
click at [212, 270] on p "[STREET_ADDRESS]" at bounding box center [249, 269] width 191 height 13
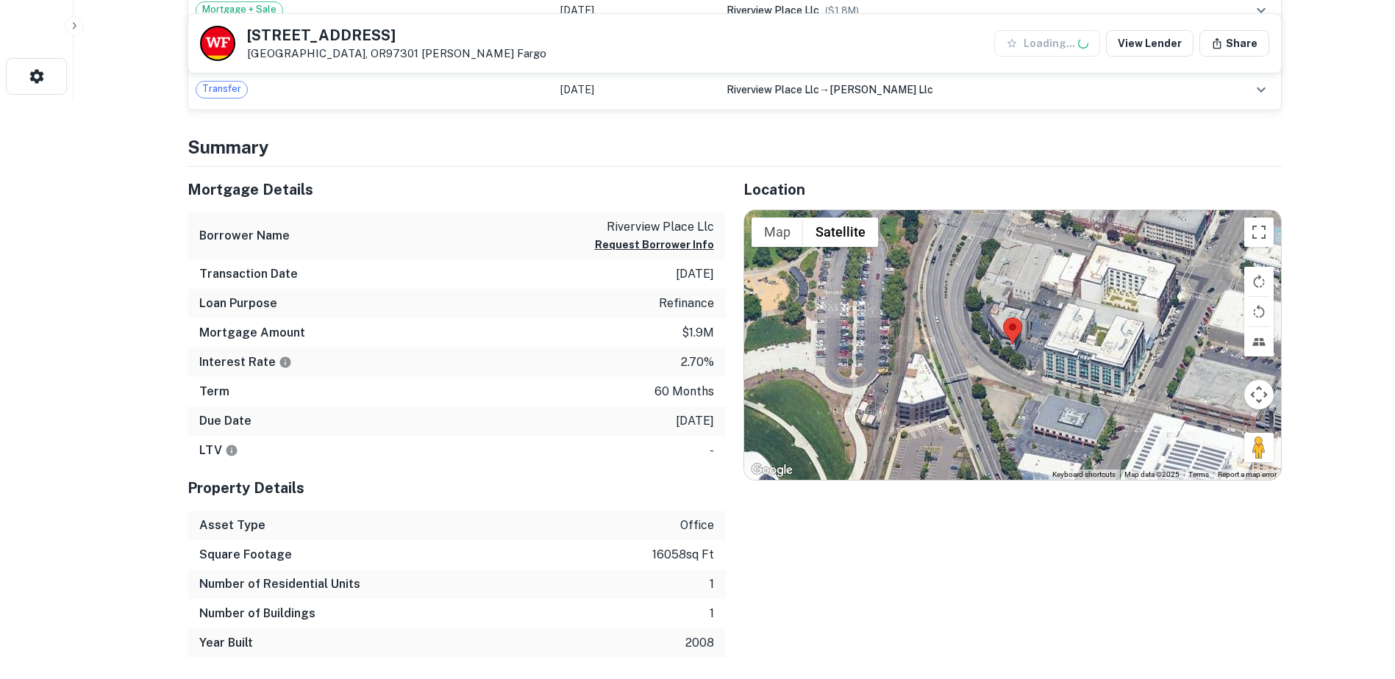
scroll to position [582, 0]
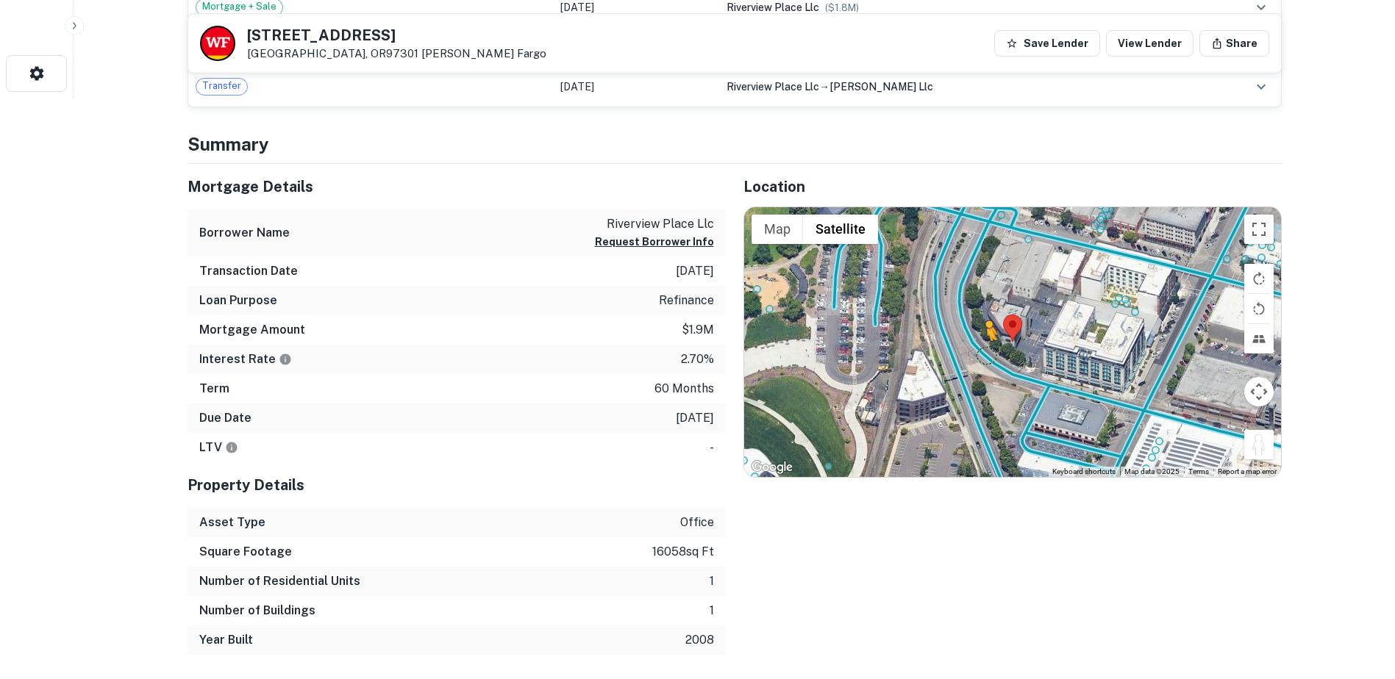
drag, startPoint x: 1260, startPoint y: 447, endPoint x: 986, endPoint y: 355, distance: 289.2
click at [986, 355] on div "To activate drag with keyboard, press Alt + Enter. Once in keyboard drag state,…" at bounding box center [1012, 342] width 537 height 271
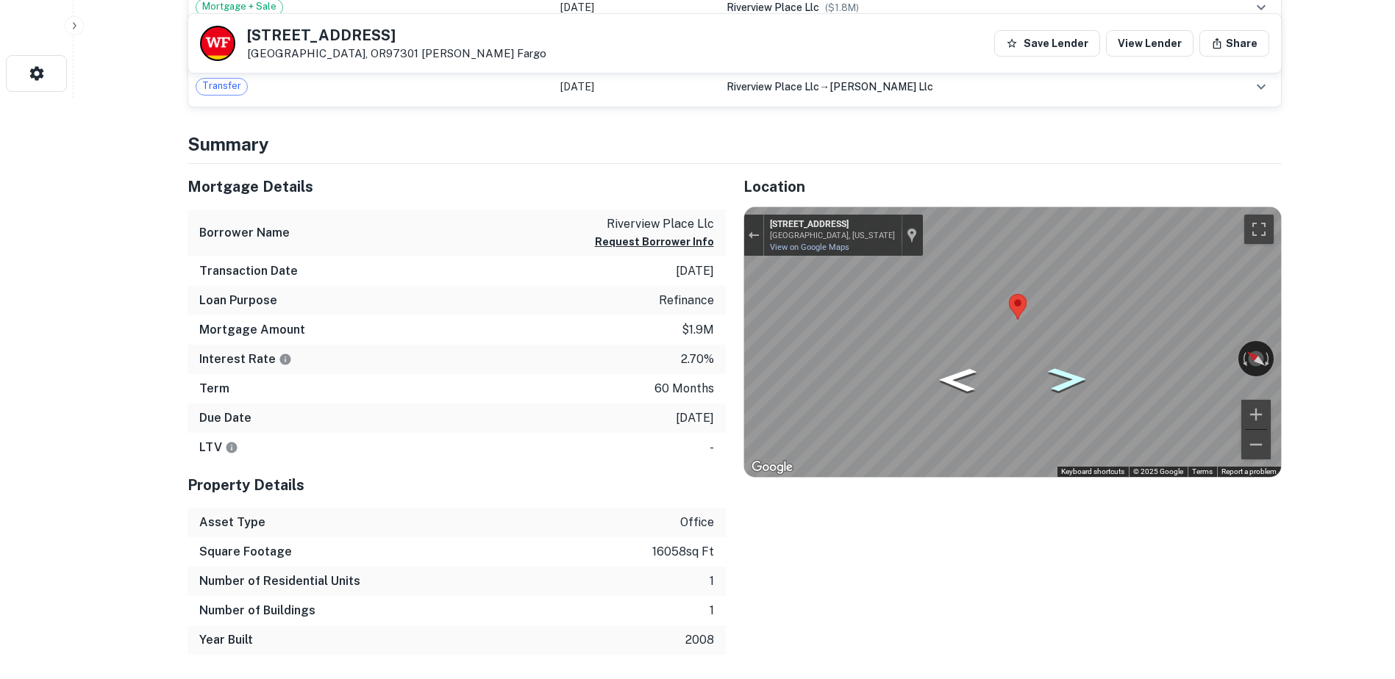
click at [1071, 378] on icon "Go Southeast, OR-22" at bounding box center [1068, 379] width 72 height 35
click at [1071, 378] on icon "Go Southeast, OR-22" at bounding box center [1065, 376] width 83 height 38
click at [954, 376] on icon "Go Northwest, OR-22" at bounding box center [959, 378] width 88 height 39
click at [677, 239] on button "Request Borrower Info" at bounding box center [654, 242] width 119 height 18
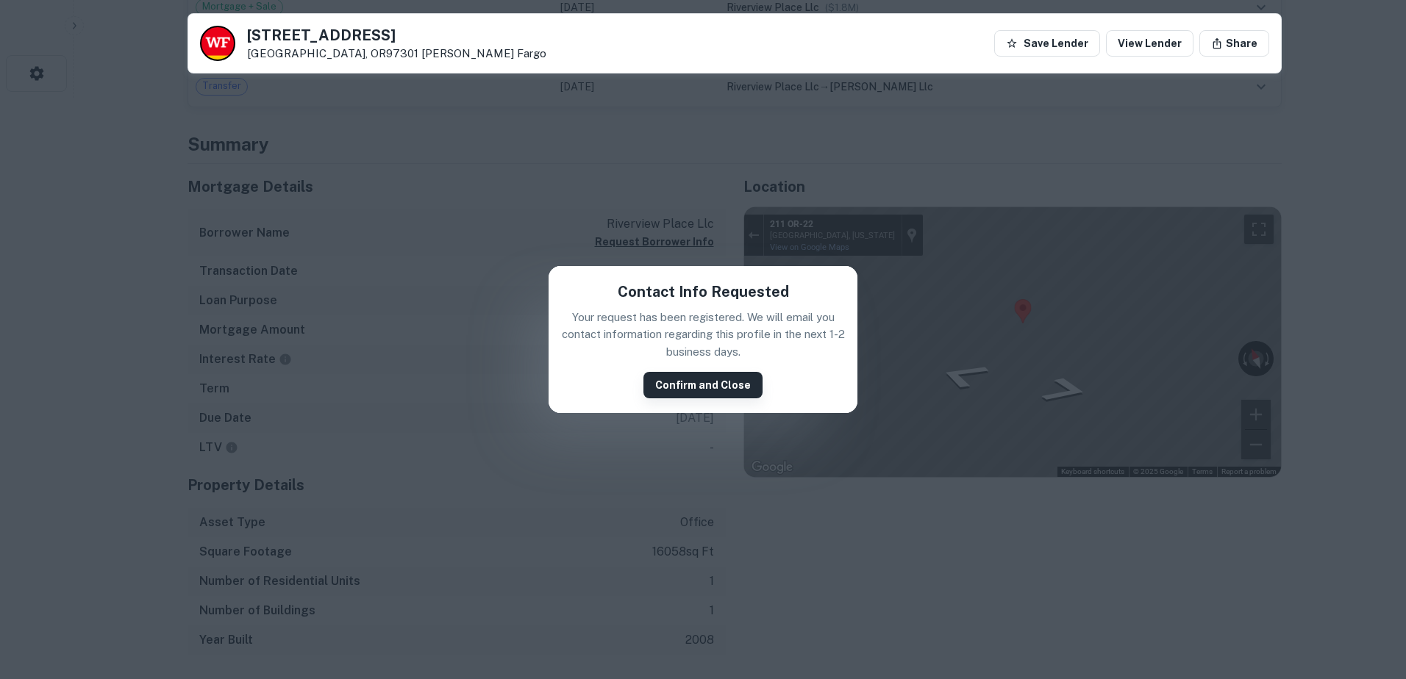
click at [712, 382] on button "Confirm and Close" at bounding box center [702, 385] width 119 height 26
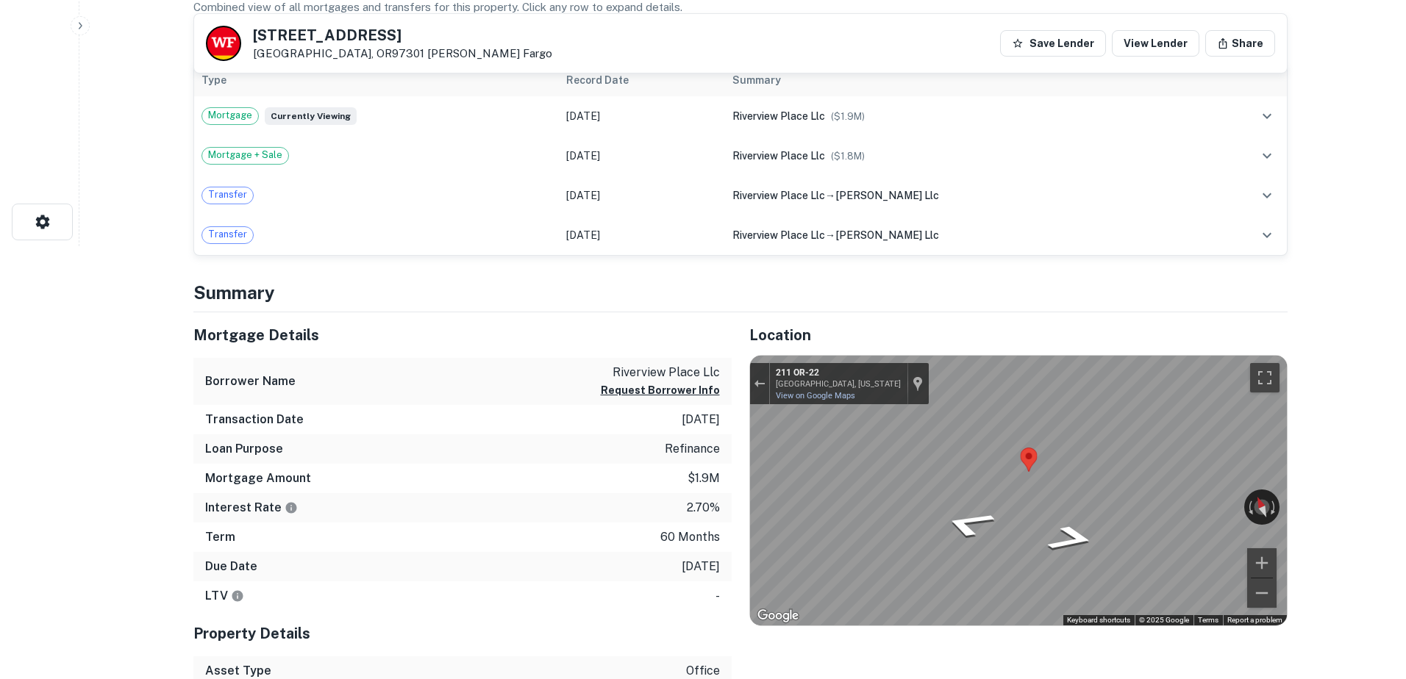
scroll to position [0, 0]
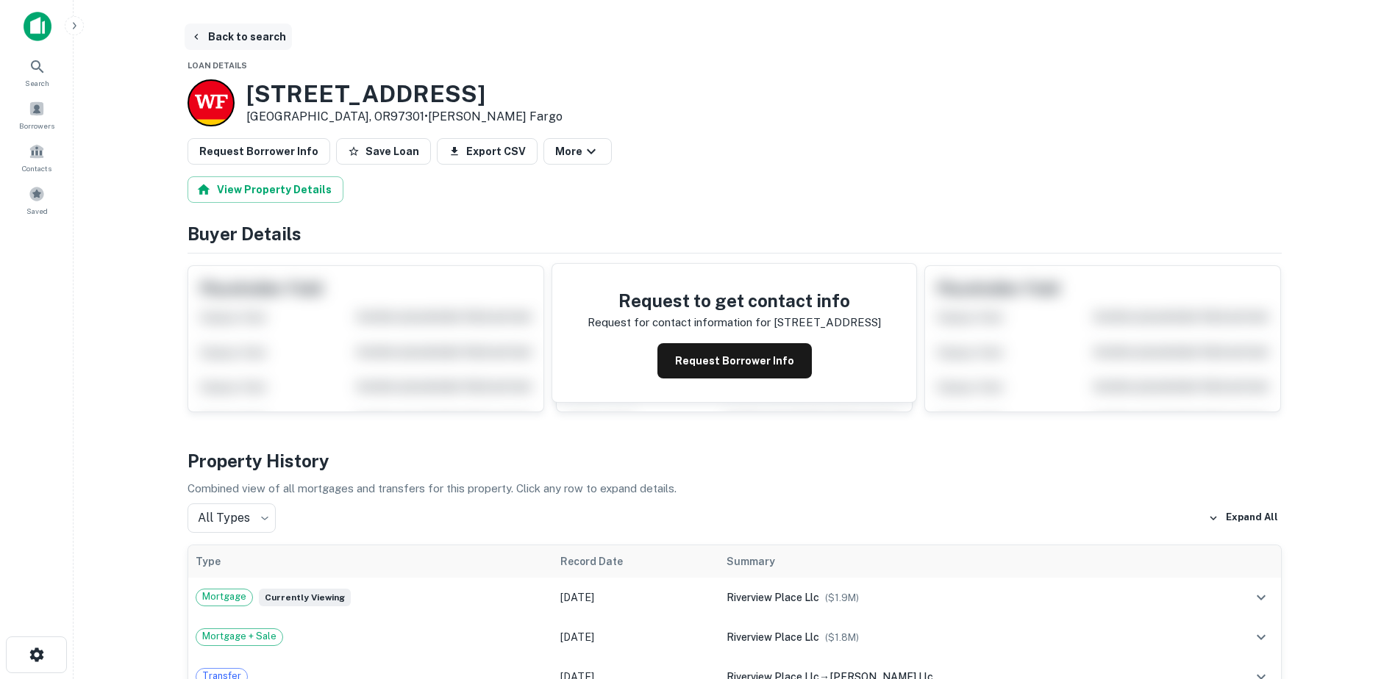
click at [242, 40] on button "Back to search" at bounding box center [238, 37] width 107 height 26
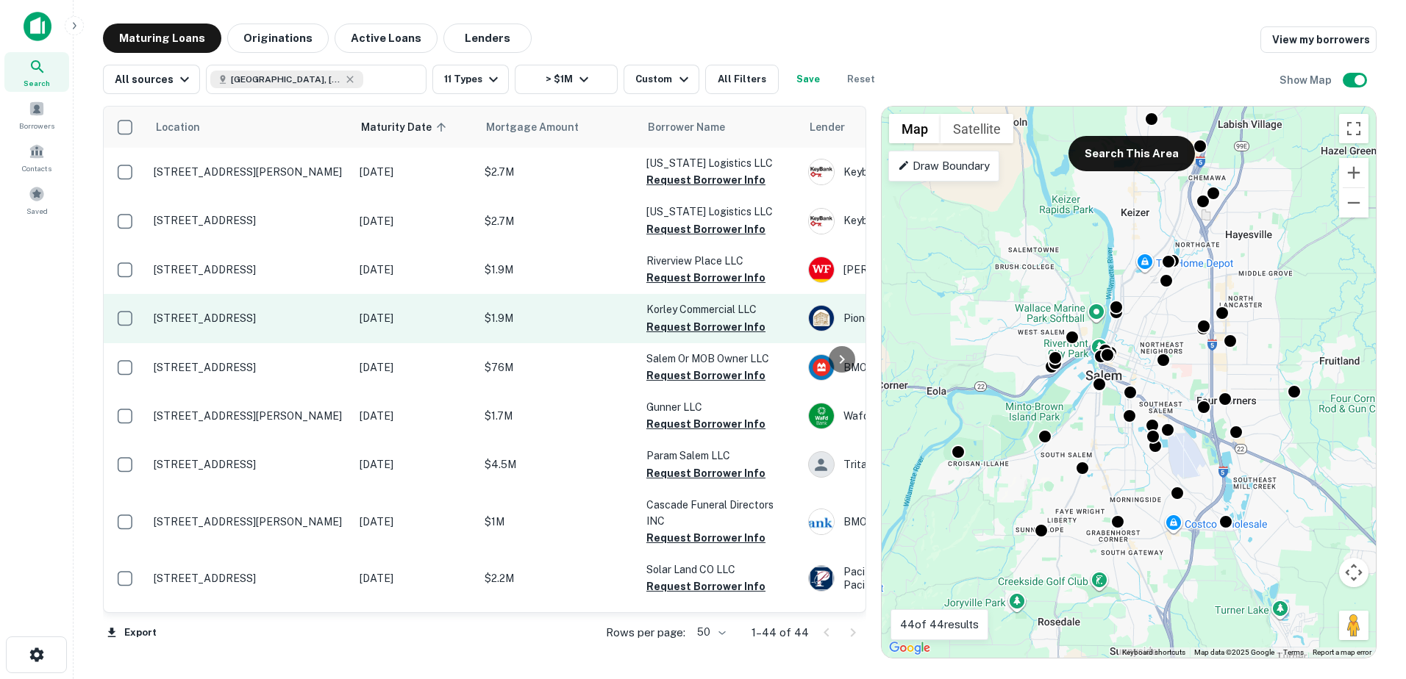
click at [249, 317] on p "[STREET_ADDRESS]" at bounding box center [249, 318] width 191 height 13
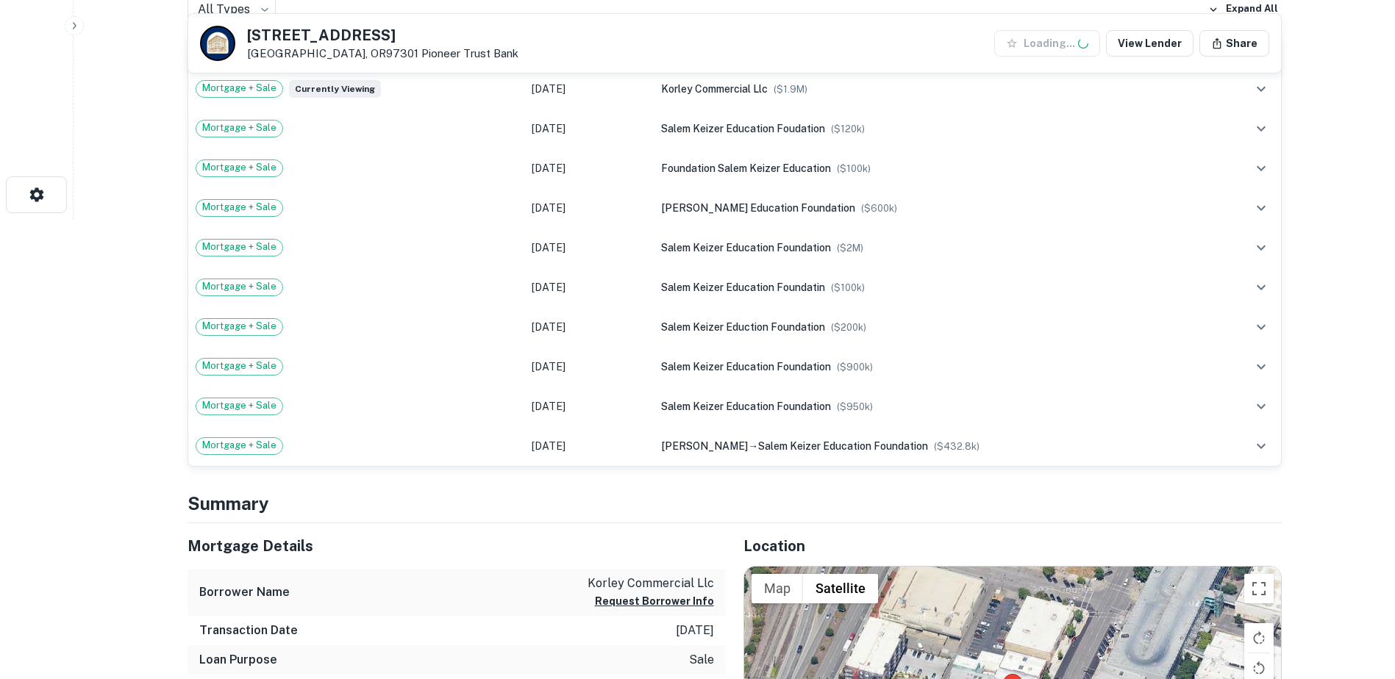
scroll to position [683, 0]
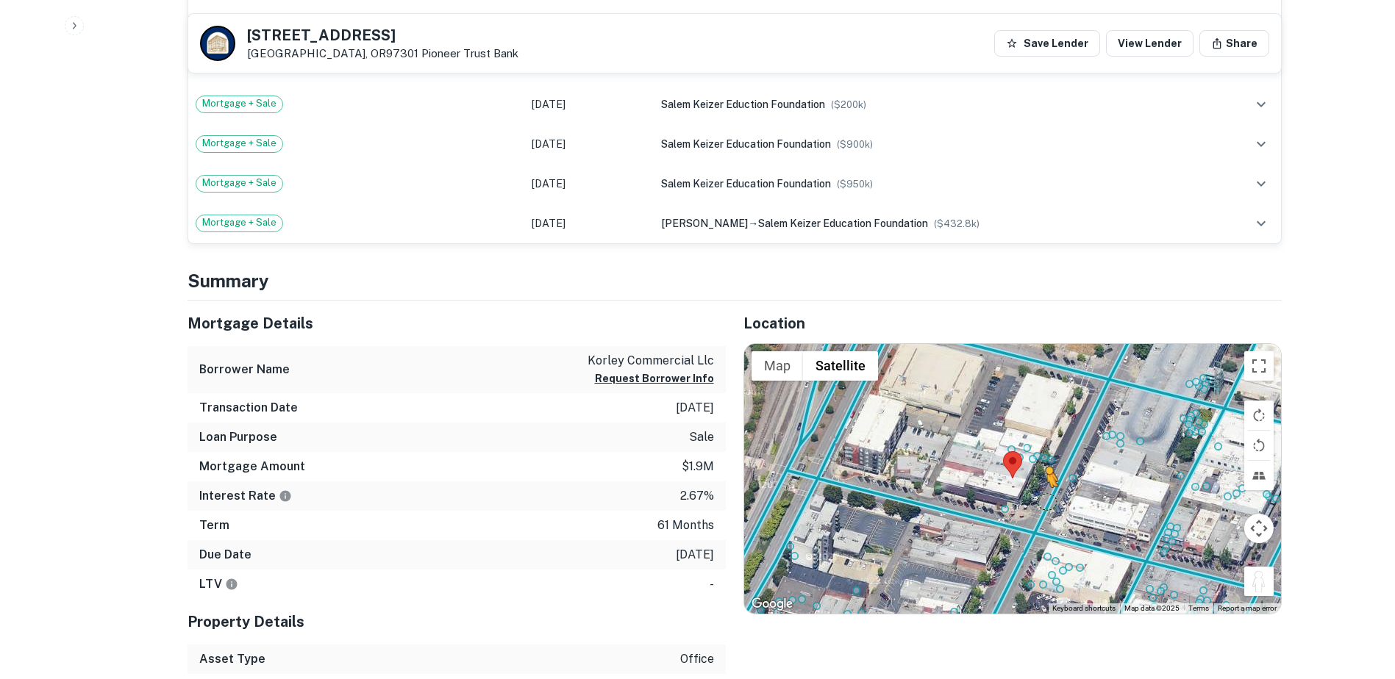
drag, startPoint x: 1259, startPoint y: 587, endPoint x: 1047, endPoint y: 502, distance: 228.3
click at [1047, 502] on div "To activate drag with keyboard, press Alt + Enter. Once in keyboard drag state,…" at bounding box center [1012, 479] width 537 height 271
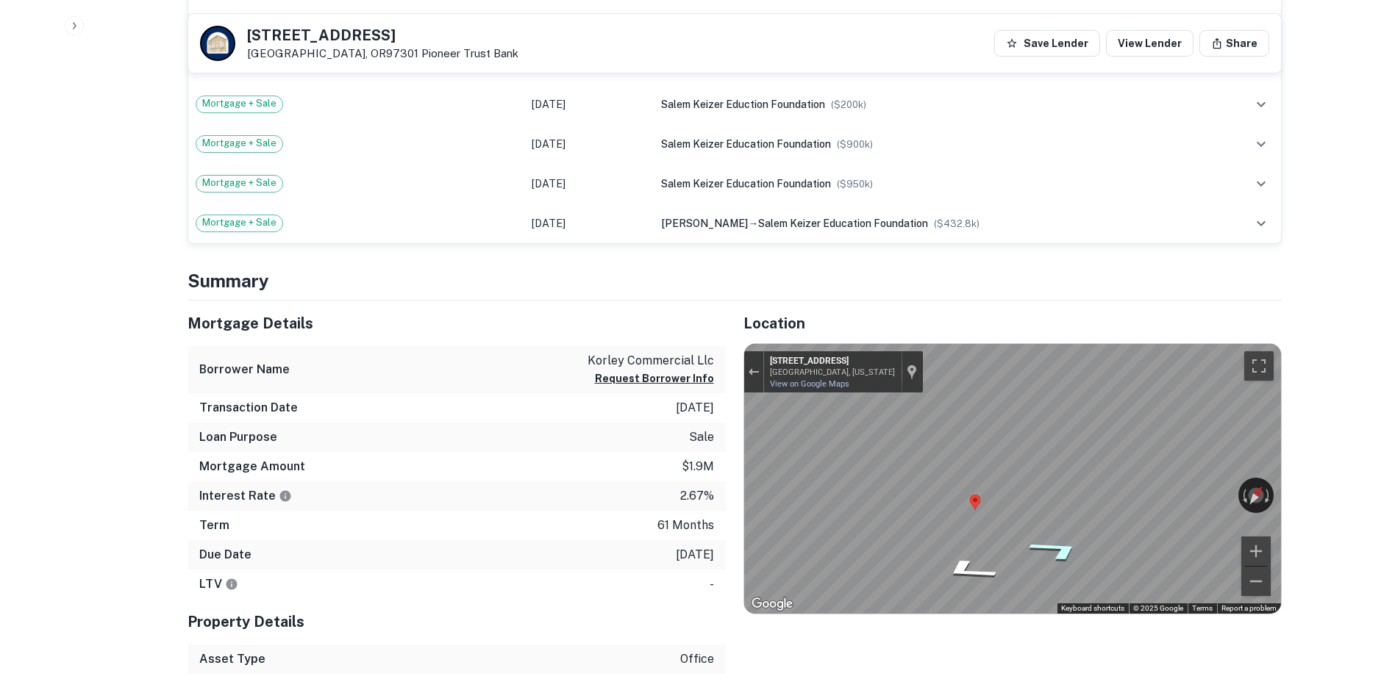
click at [1059, 545] on icon "Go North, Commercial St NE" at bounding box center [1056, 550] width 105 height 34
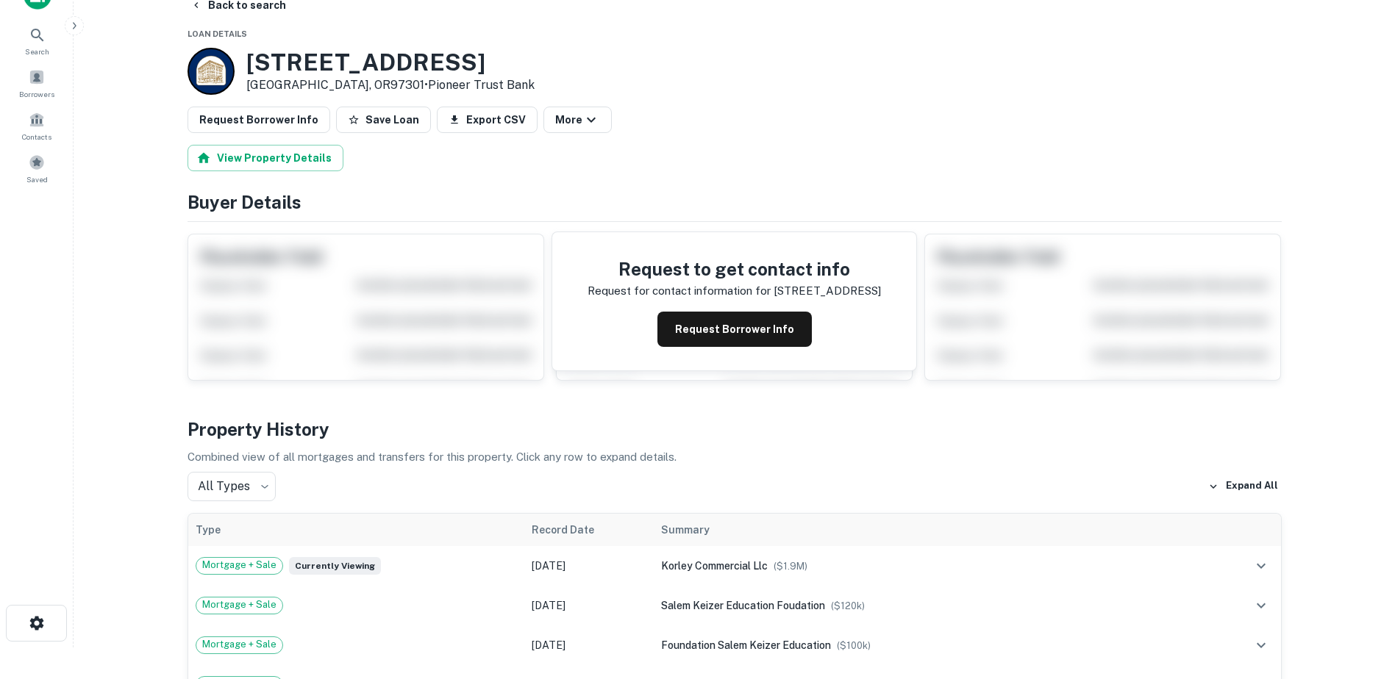
scroll to position [0, 0]
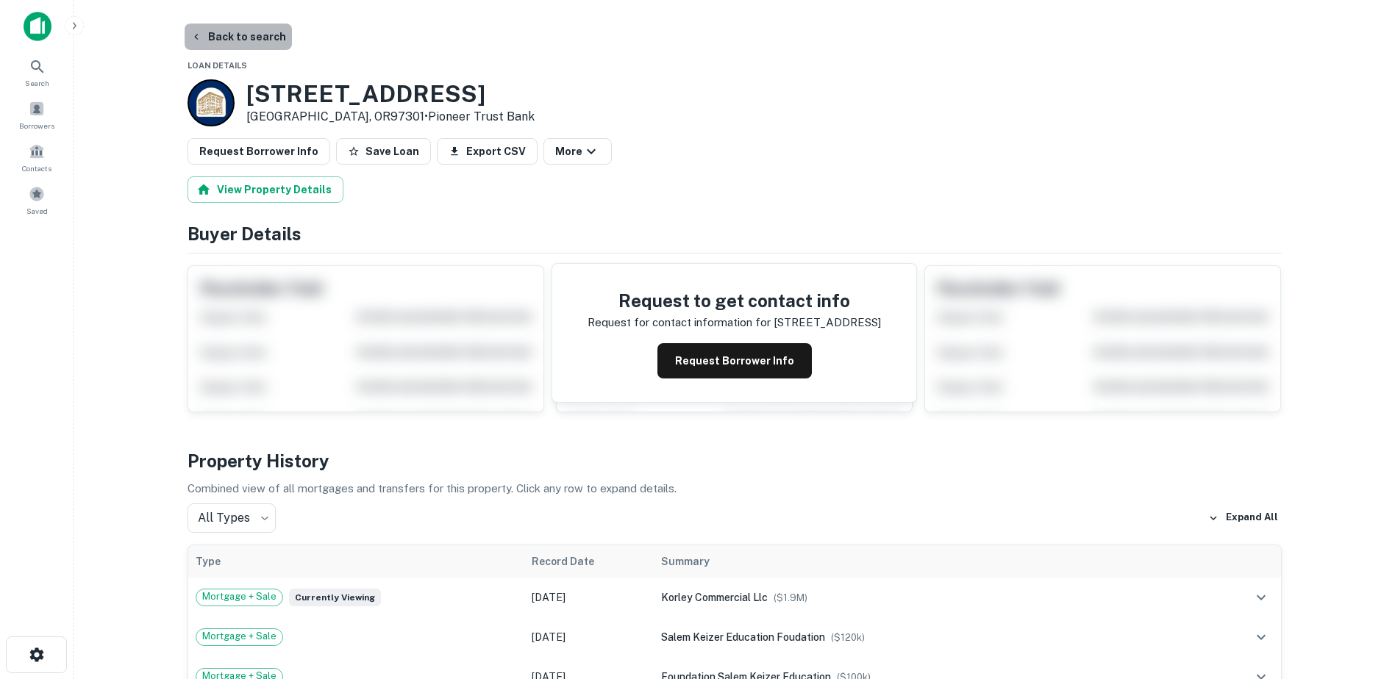
click at [259, 33] on button "Back to search" at bounding box center [238, 37] width 107 height 26
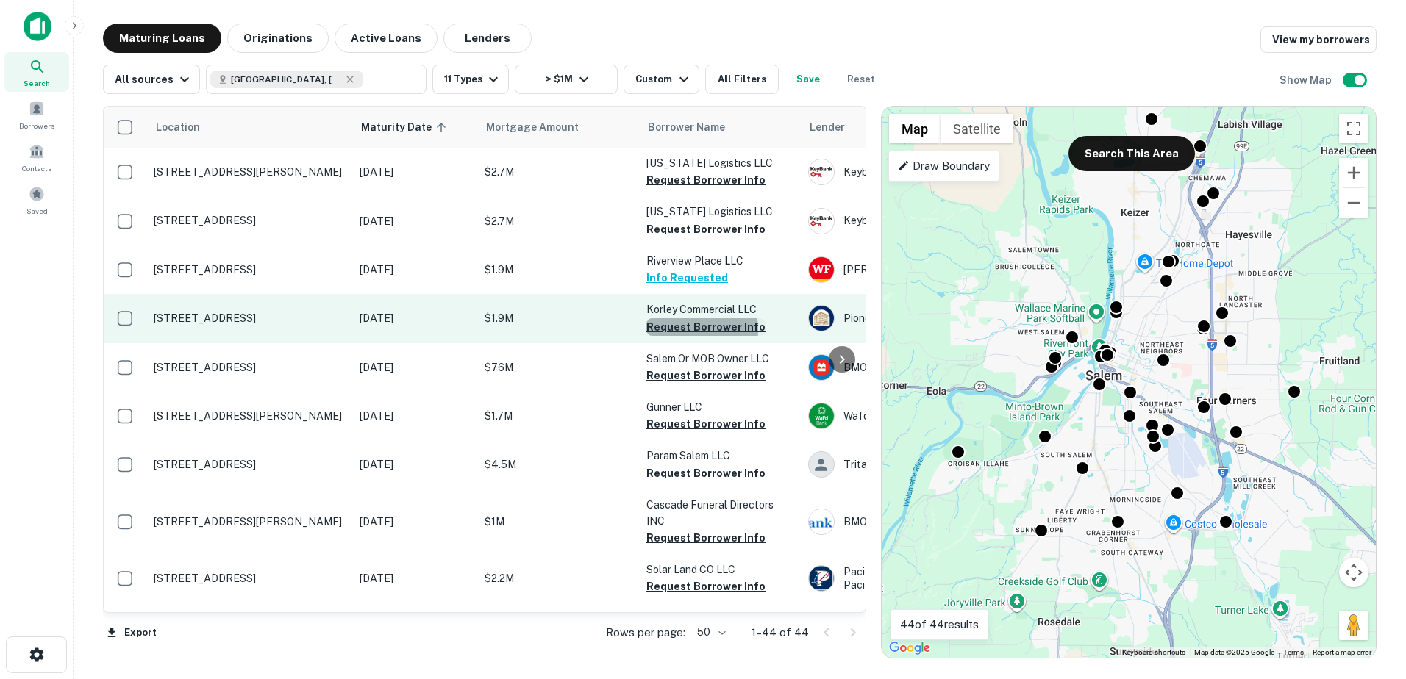
click at [673, 330] on button "Request Borrower Info" at bounding box center [705, 327] width 119 height 18
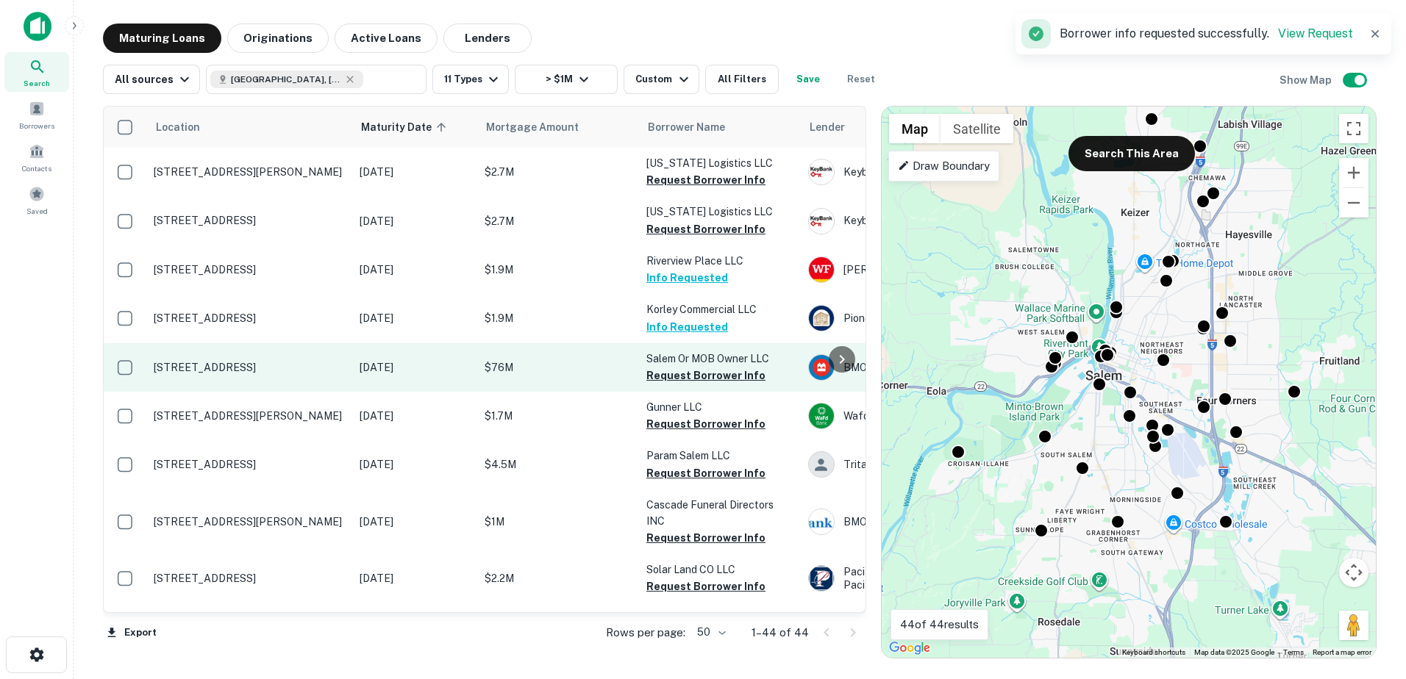
click at [267, 361] on p "[STREET_ADDRESS]" at bounding box center [249, 367] width 191 height 13
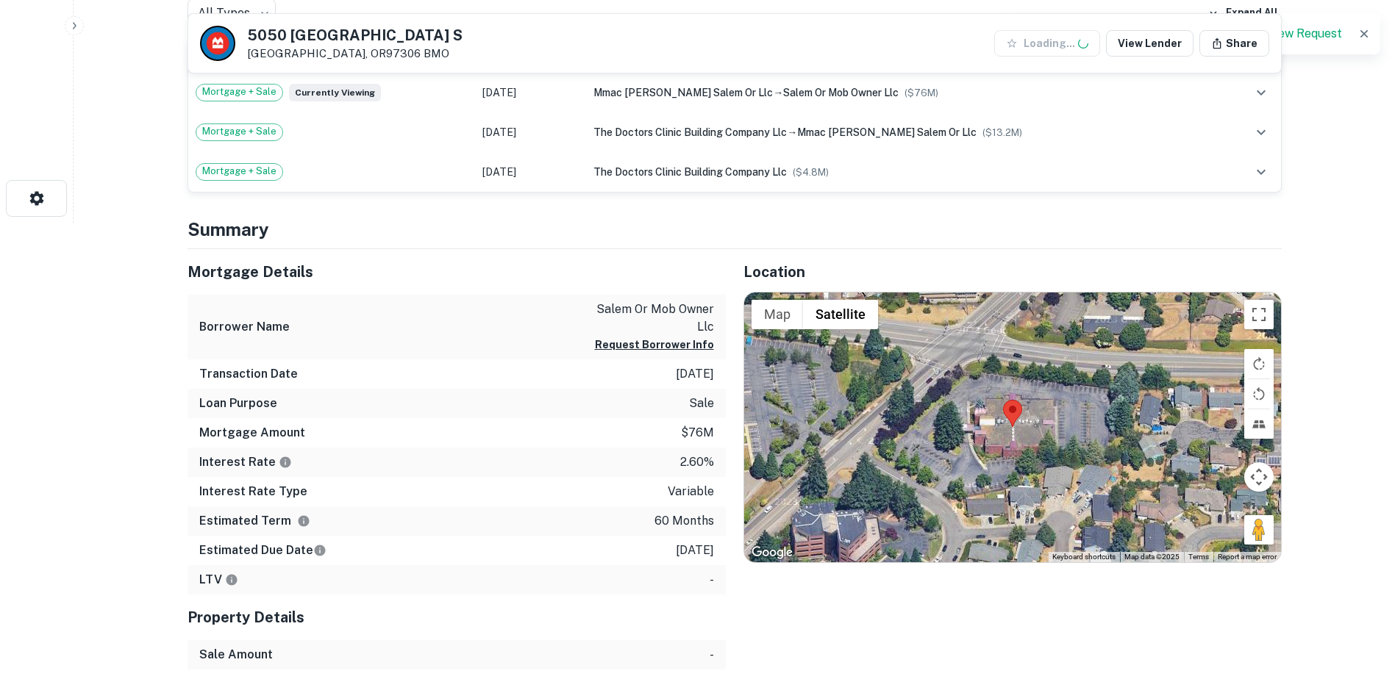
scroll to position [489, 0]
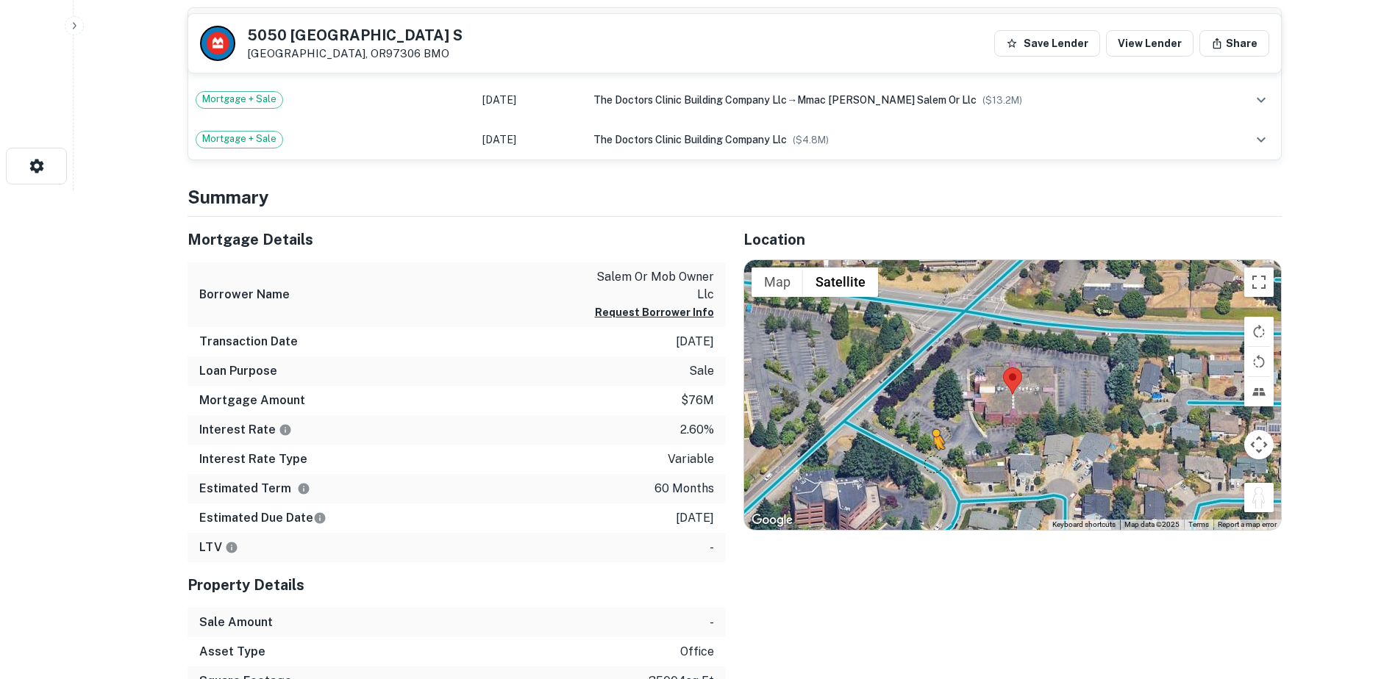
drag, startPoint x: 1250, startPoint y: 493, endPoint x: 932, endPoint y: 465, distance: 319.7
click at [932, 465] on div "To activate drag with keyboard, press Alt + Enter. Once in keyboard drag state,…" at bounding box center [1012, 395] width 537 height 271
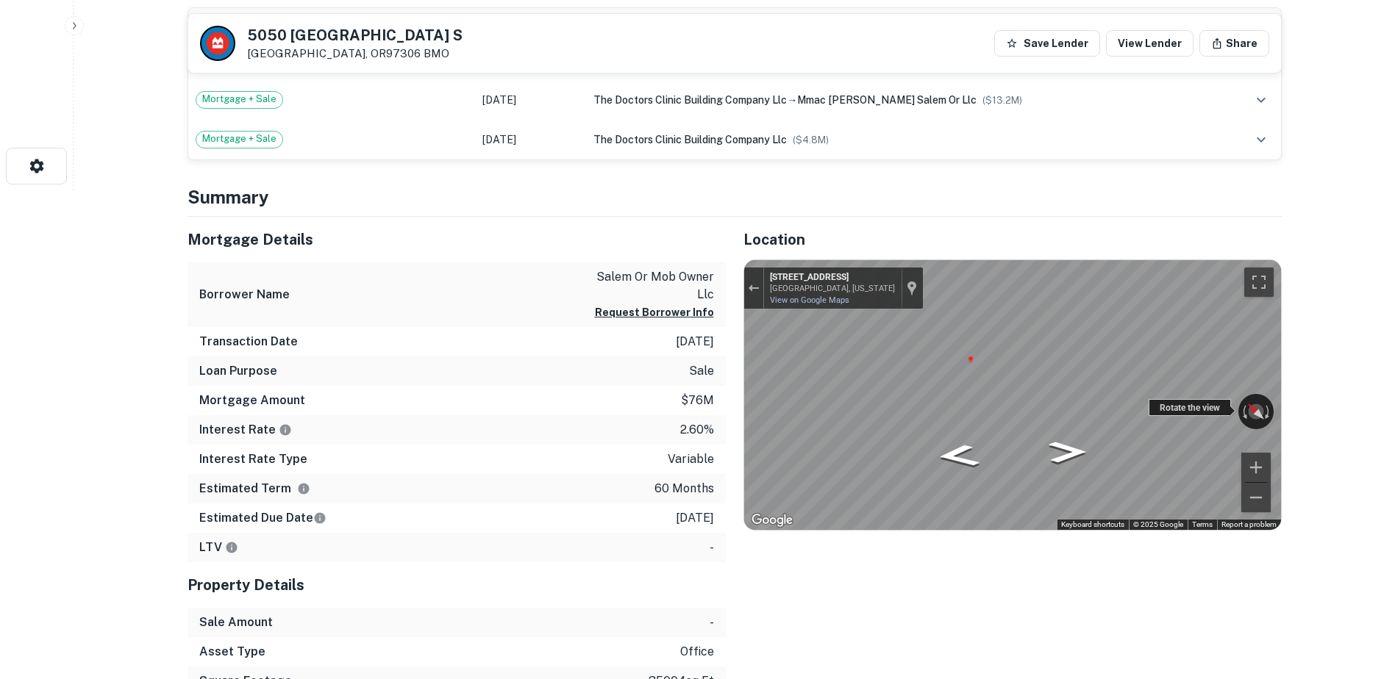
click at [1198, 417] on div "← Move left → Move right ↑ Move up ↓ Move down + Zoom in - Zoom out 5038 Skylin…" at bounding box center [1012, 395] width 537 height 271
click at [1170, 406] on div "← Move left → Move right ↑ Move up ↓ Move down + Zoom in - Zoom out 5038 Skylin…" at bounding box center [1012, 395] width 537 height 271
click at [976, 436] on icon "Go Northwest, Skyline Village Loop S" at bounding box center [983, 436] width 110 height 36
click at [975, 430] on icon "Go Northwest, Skyline Village Loop S" at bounding box center [983, 436] width 110 height 36
click at [978, 430] on icon "Go Northwest, Skyline Village Loop S" at bounding box center [983, 436] width 110 height 36
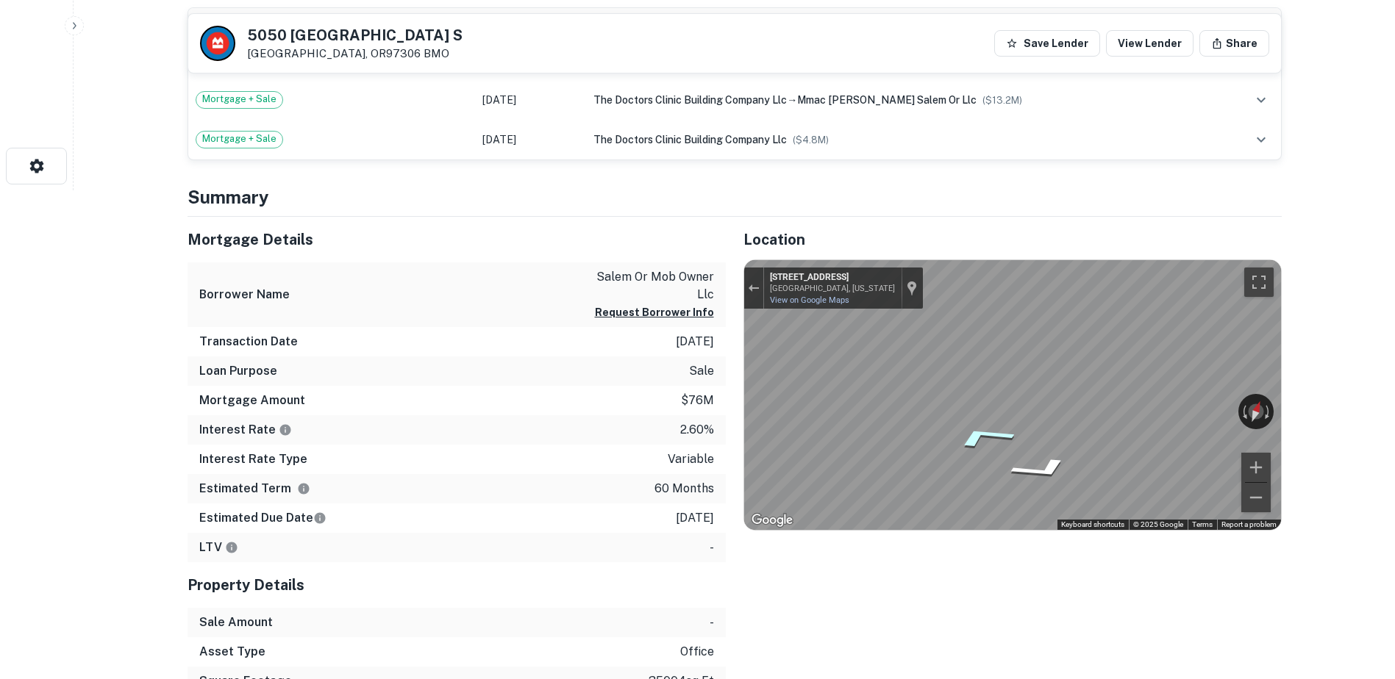
click at [978, 430] on icon "Go Northwest, Skyline Village Loop S" at bounding box center [983, 436] width 110 height 36
click at [963, 459] on icon "Go Northwest, Skyline Village Loop S" at bounding box center [957, 453] width 76 height 32
drag, startPoint x: 593, startPoint y: 276, endPoint x: 721, endPoint y: 283, distance: 128.1
click at [721, 283] on div "Borrower Name salem or mob owner llc Request Borrower Info" at bounding box center [456, 294] width 538 height 65
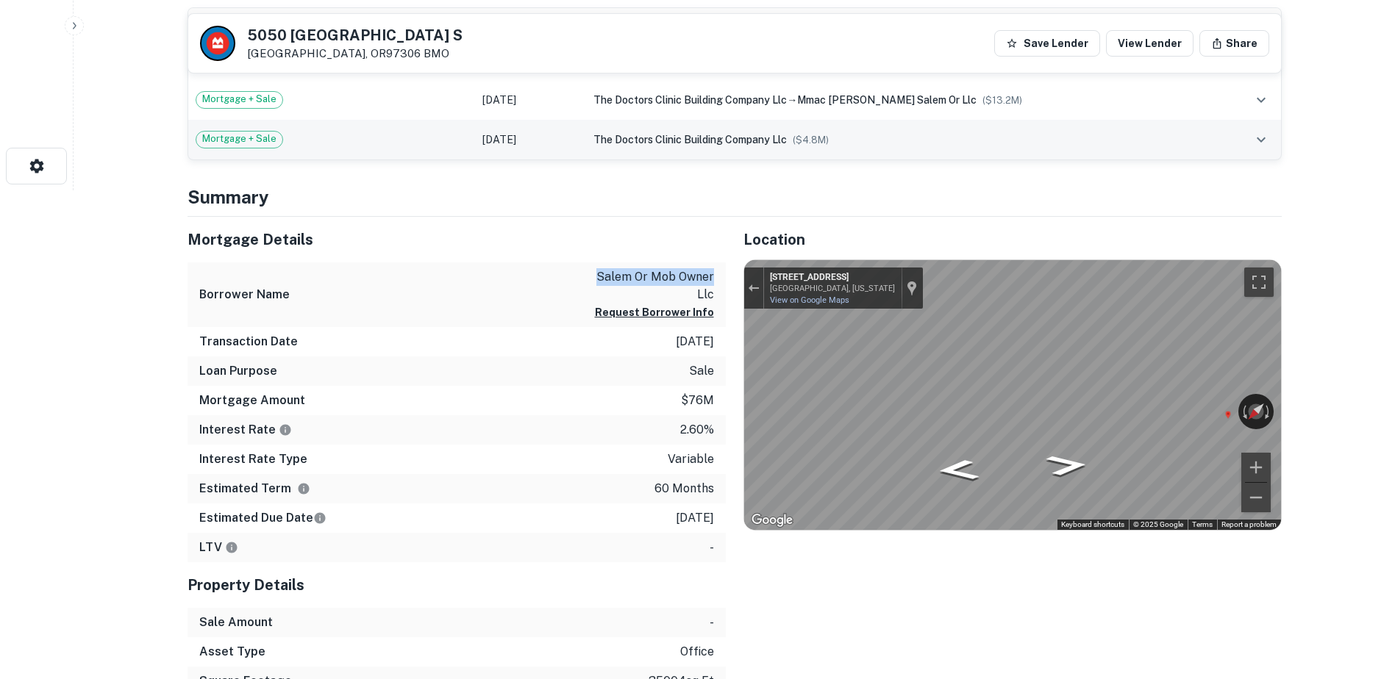
copy p "salem or mob owner"
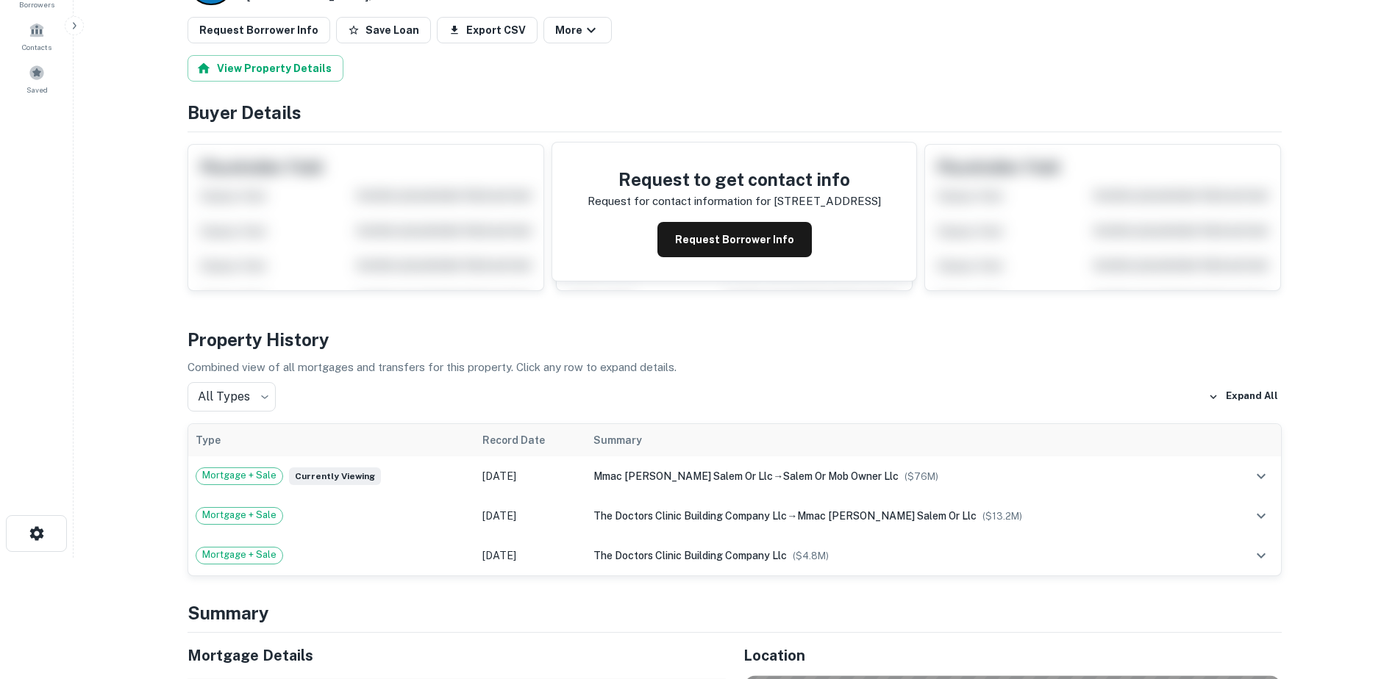
scroll to position [0, 0]
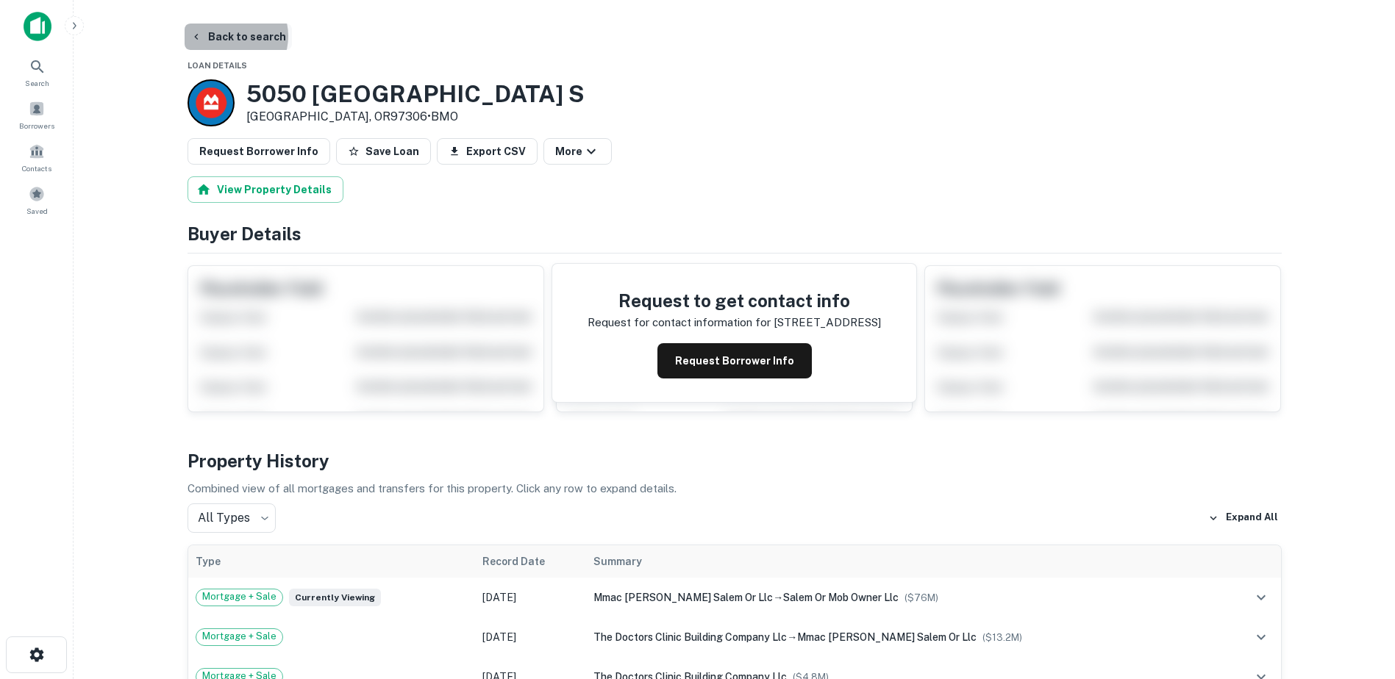
click at [225, 36] on button "Back to search" at bounding box center [238, 37] width 107 height 26
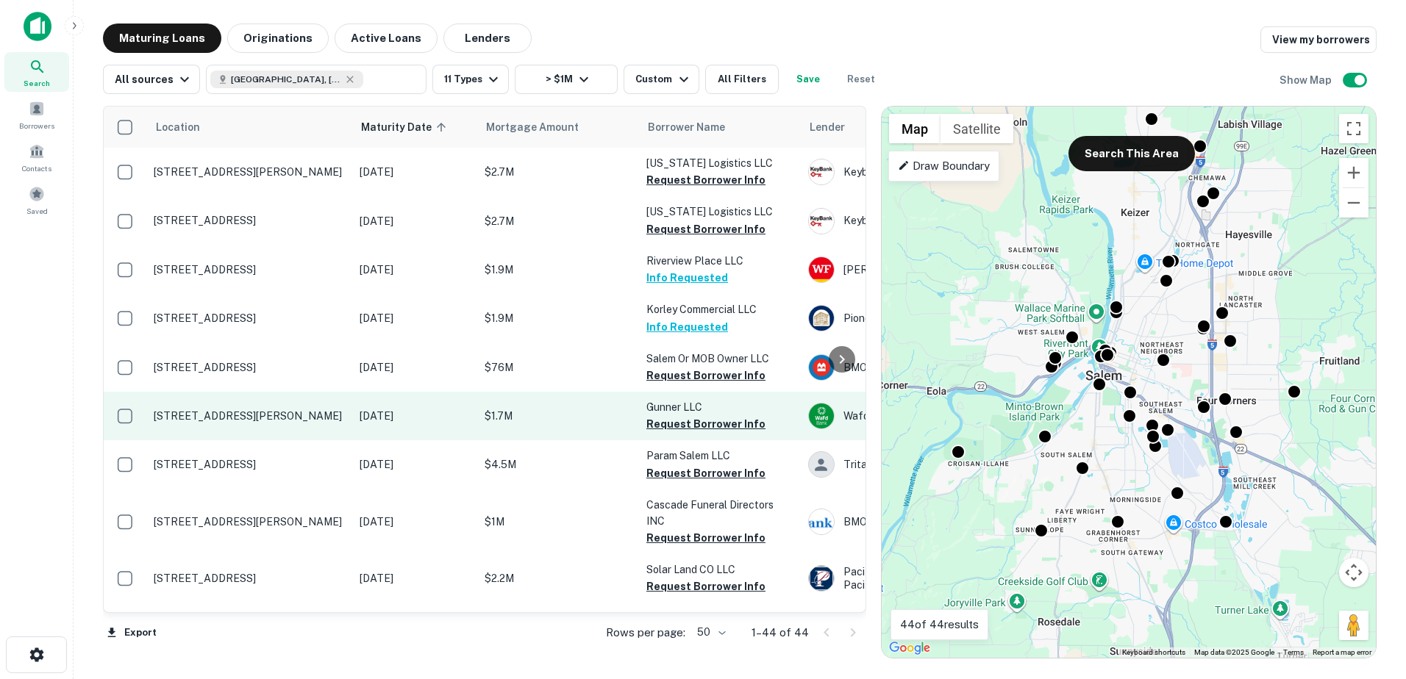
click at [261, 414] on p "[STREET_ADDRESS][PERSON_NAME]" at bounding box center [249, 416] width 191 height 13
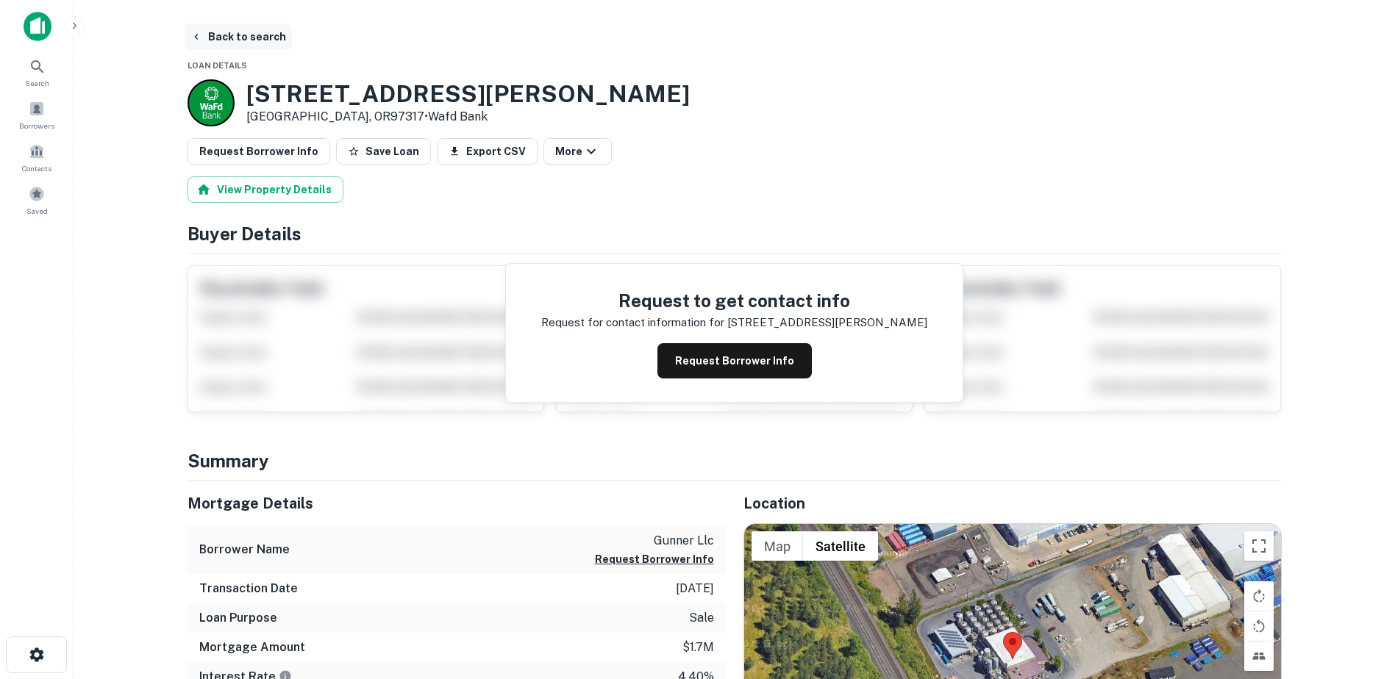
click at [246, 32] on button "Back to search" at bounding box center [238, 37] width 107 height 26
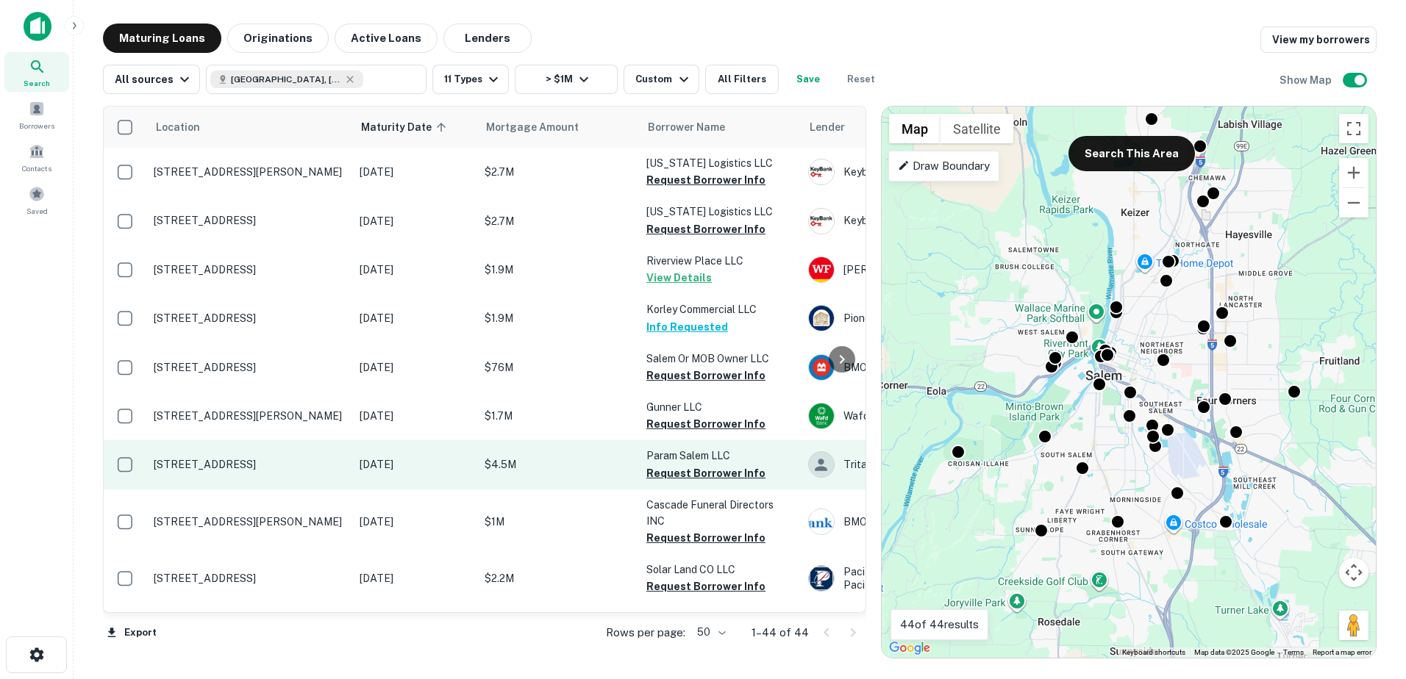
click at [559, 457] on p "$4.5M" at bounding box center [558, 465] width 147 height 16
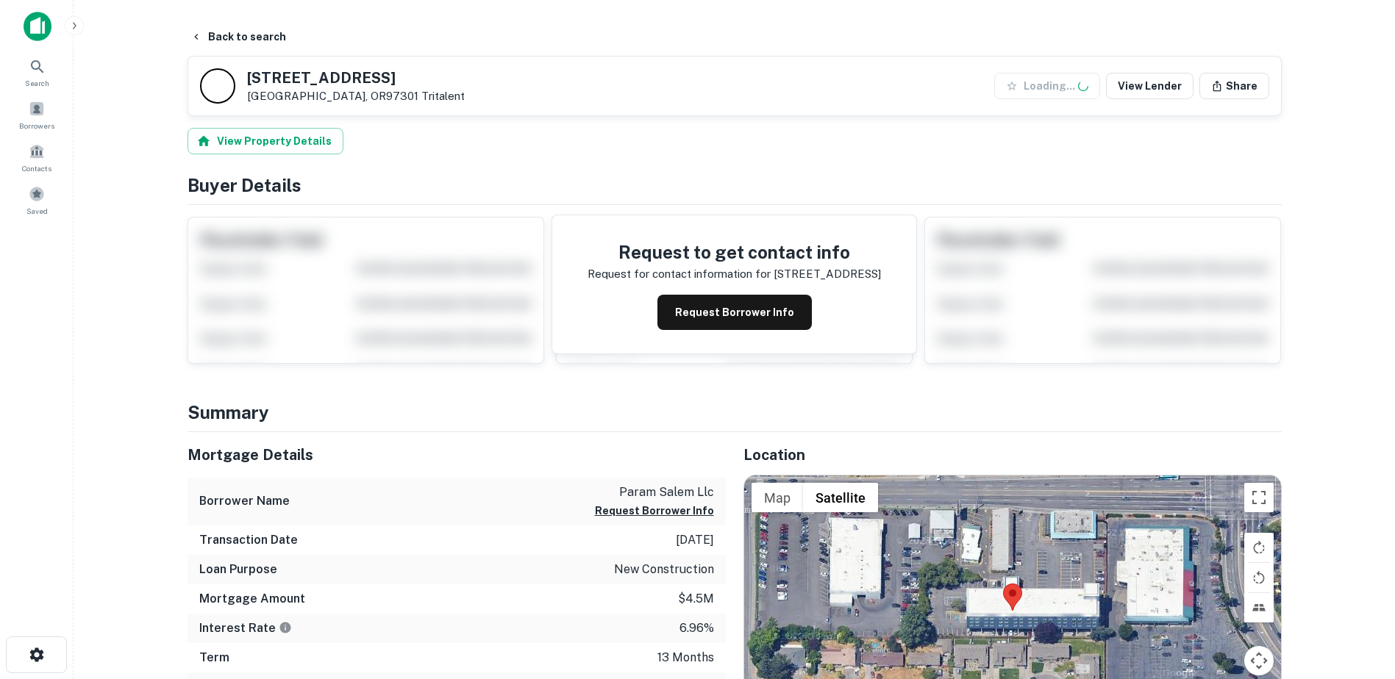
scroll to position [276, 0]
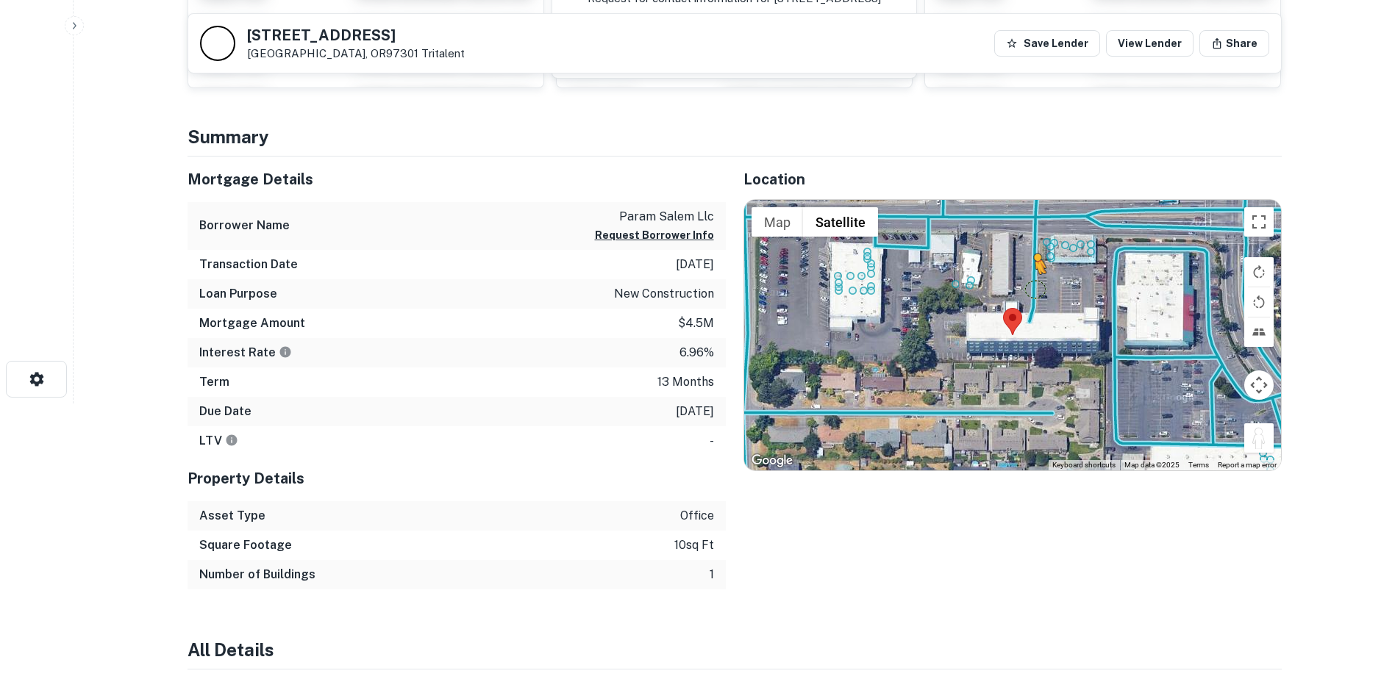
drag, startPoint x: 1261, startPoint y: 432, endPoint x: 1035, endPoint y: 287, distance: 268.4
click at [1035, 287] on div "To activate drag with keyboard, press Alt + Enter. Once in keyboard drag state,…" at bounding box center [1012, 335] width 537 height 271
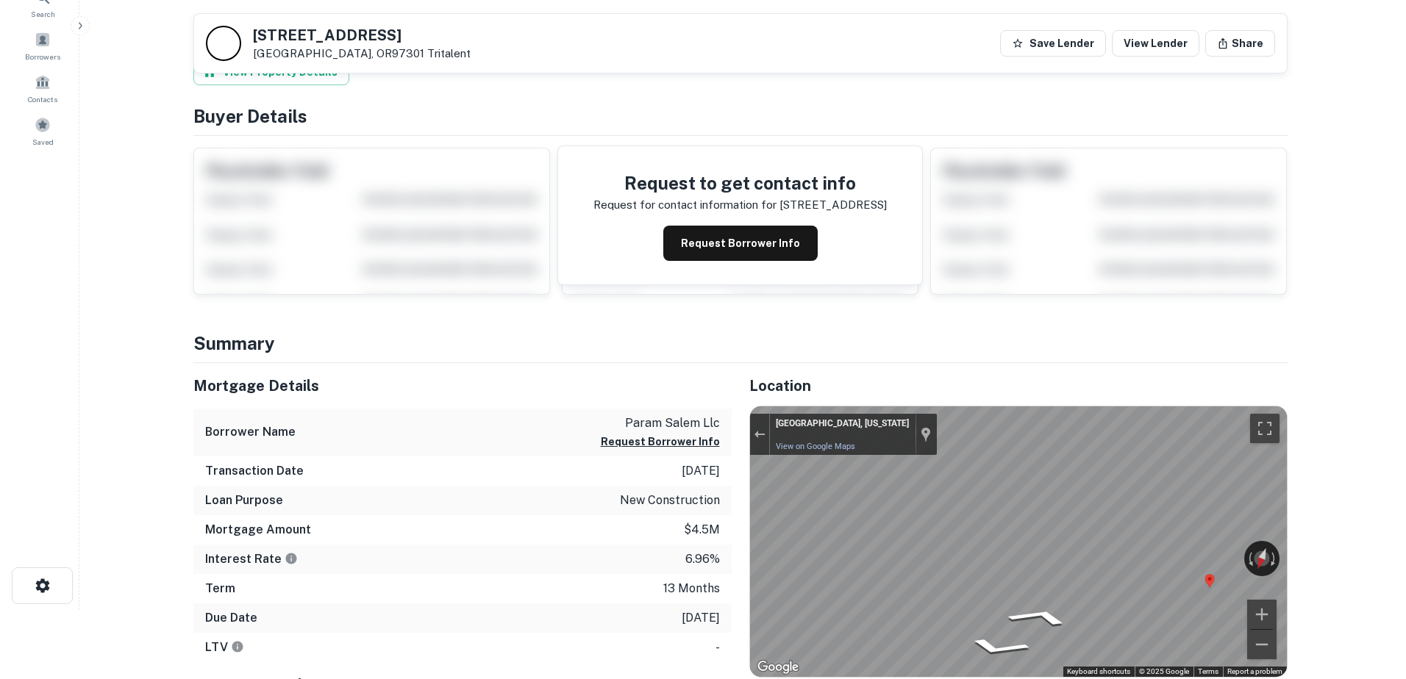
scroll to position [0, 0]
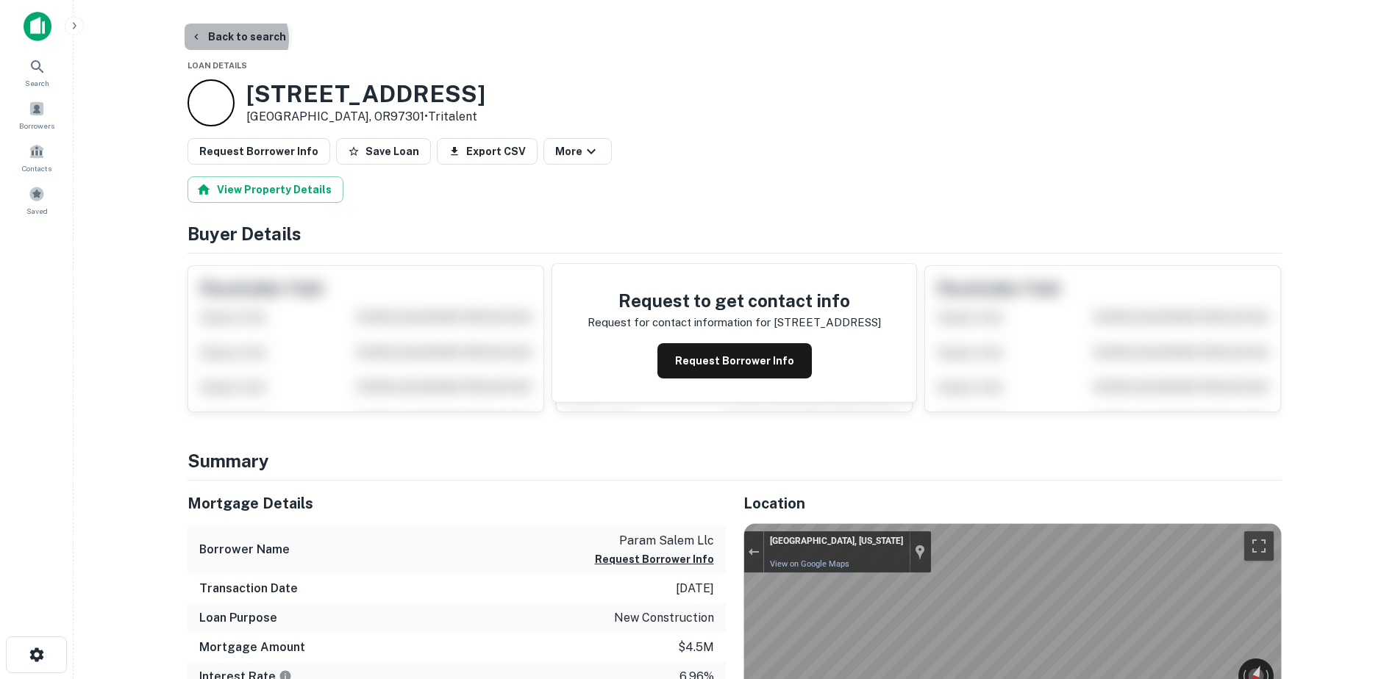
click at [235, 38] on button "Back to search" at bounding box center [238, 37] width 107 height 26
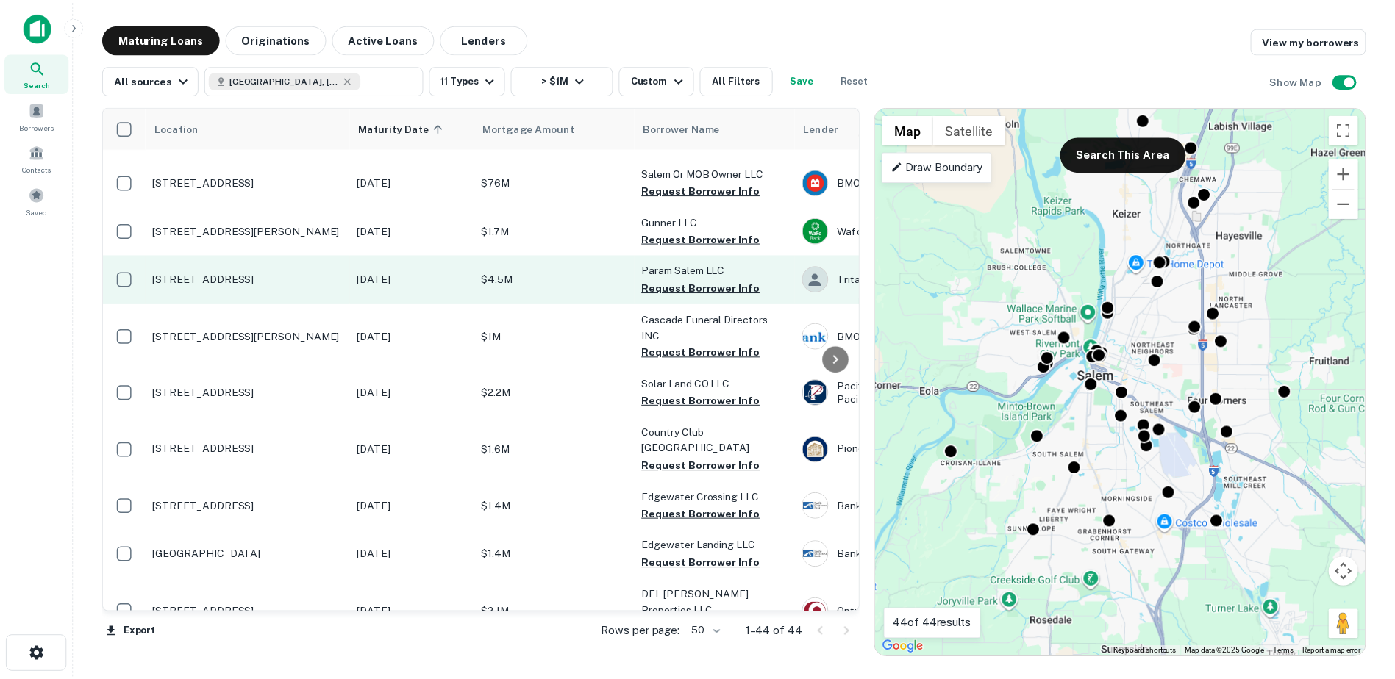
scroll to position [186, 0]
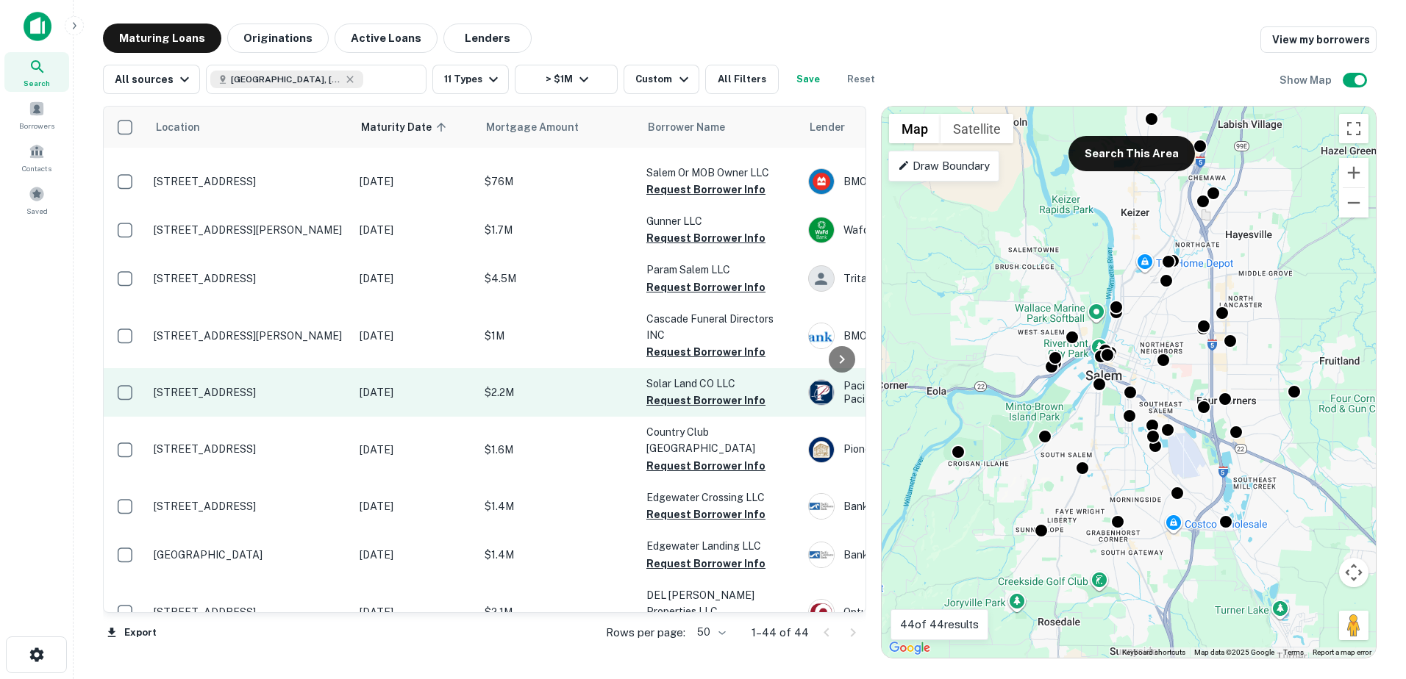
click at [574, 385] on p "$2.2M" at bounding box center [558, 393] width 147 height 16
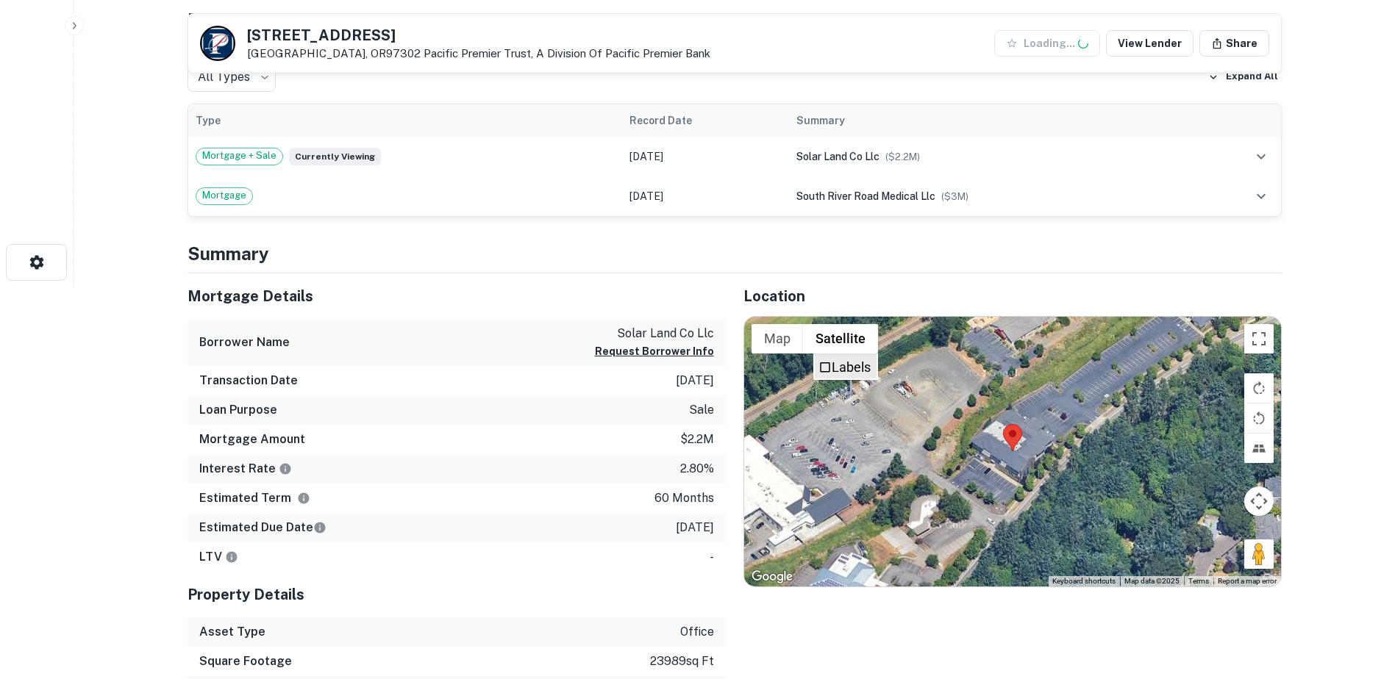
scroll to position [392, 0]
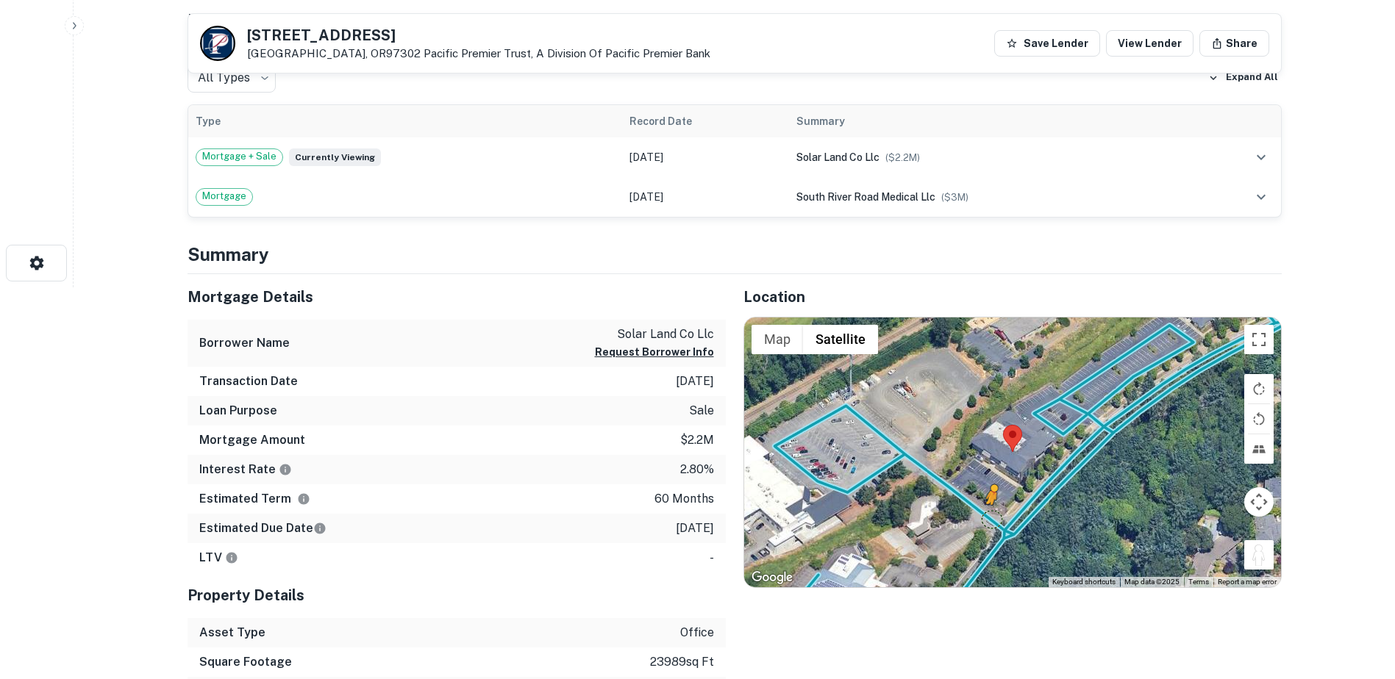
drag, startPoint x: 1265, startPoint y: 562, endPoint x: 990, endPoint y: 521, distance: 277.3
click at [990, 521] on div "To activate drag with keyboard, press Alt + Enter. Once in keyboard drag state,…" at bounding box center [1012, 453] width 537 height 271
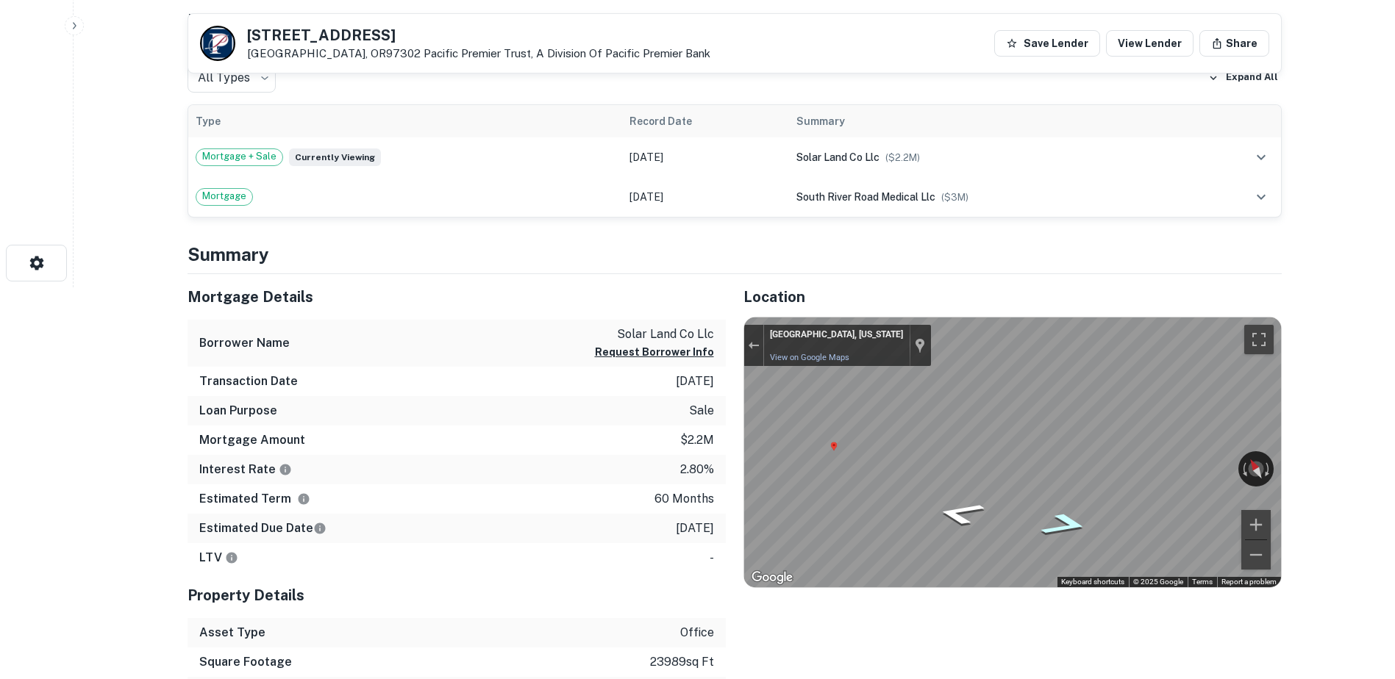
click at [1072, 523] on icon "Go Southeast, River Rd S" at bounding box center [1065, 524] width 90 height 35
click at [637, 348] on button "Request Borrower Info" at bounding box center [654, 352] width 119 height 18
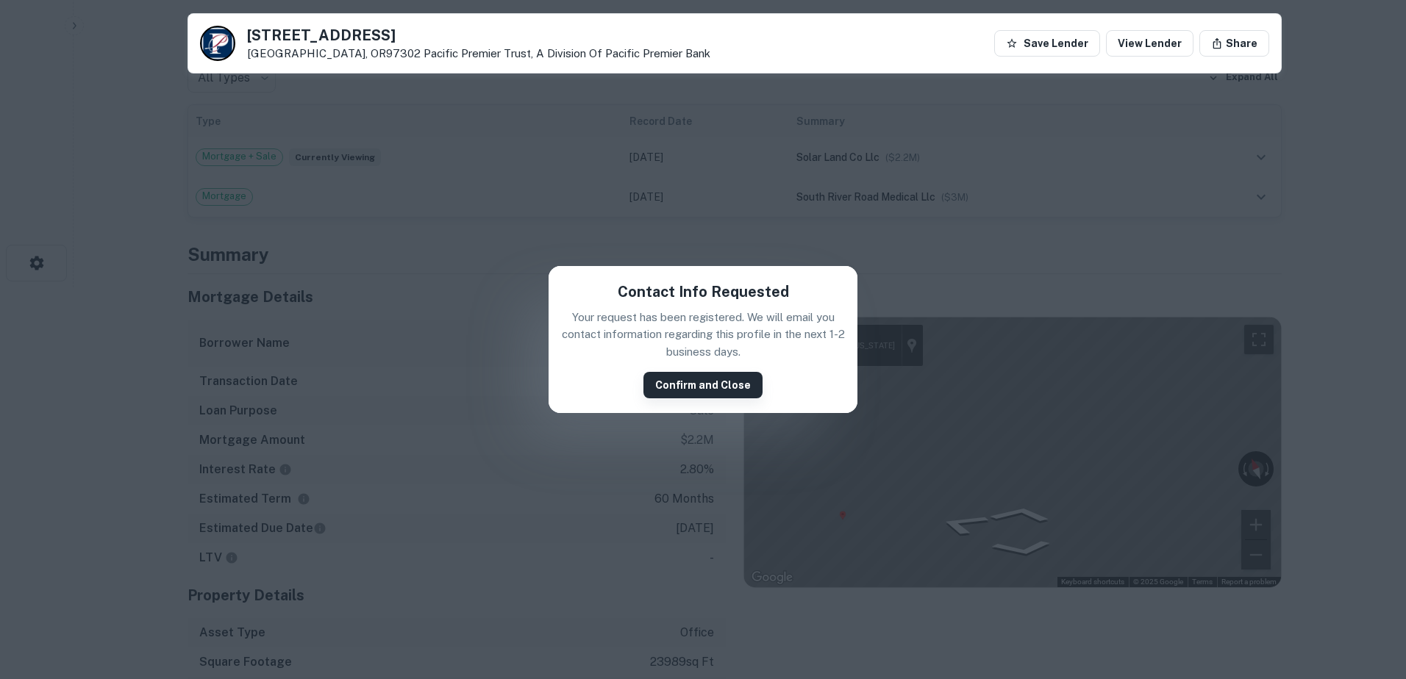
click at [707, 384] on button "Confirm and Close" at bounding box center [702, 385] width 119 height 26
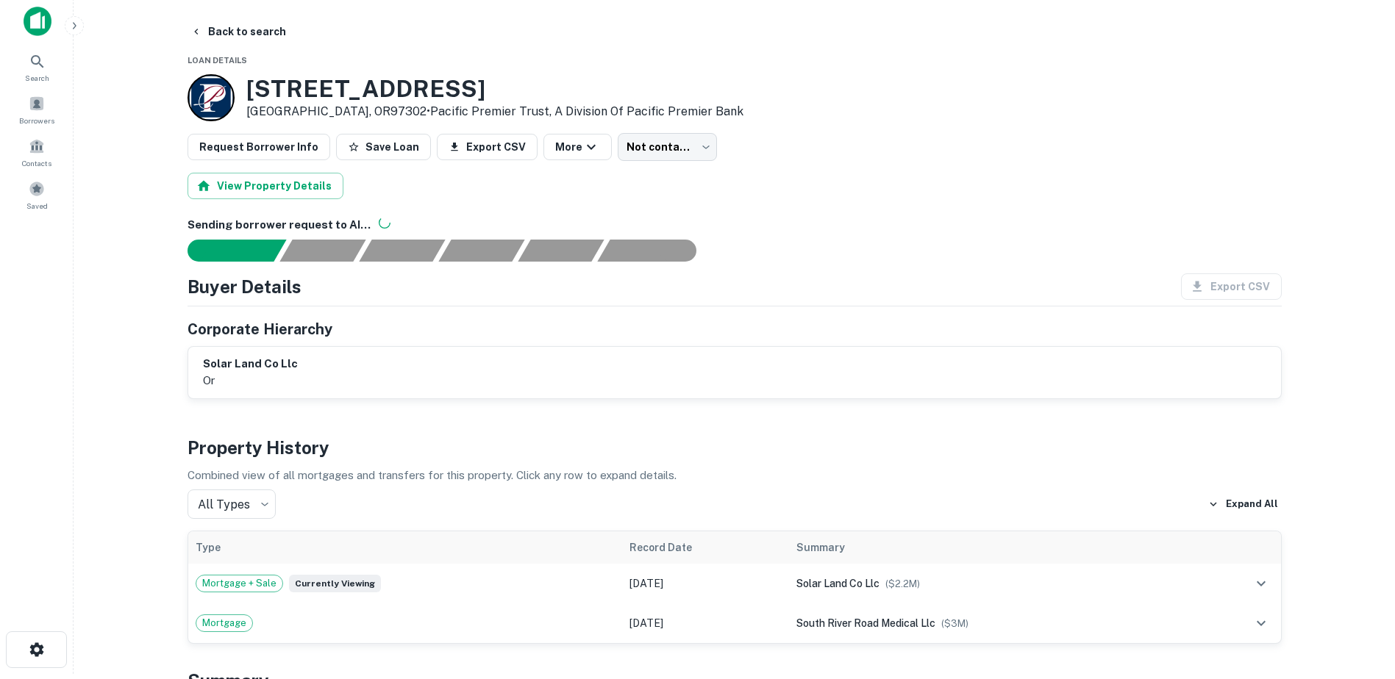
scroll to position [0, 0]
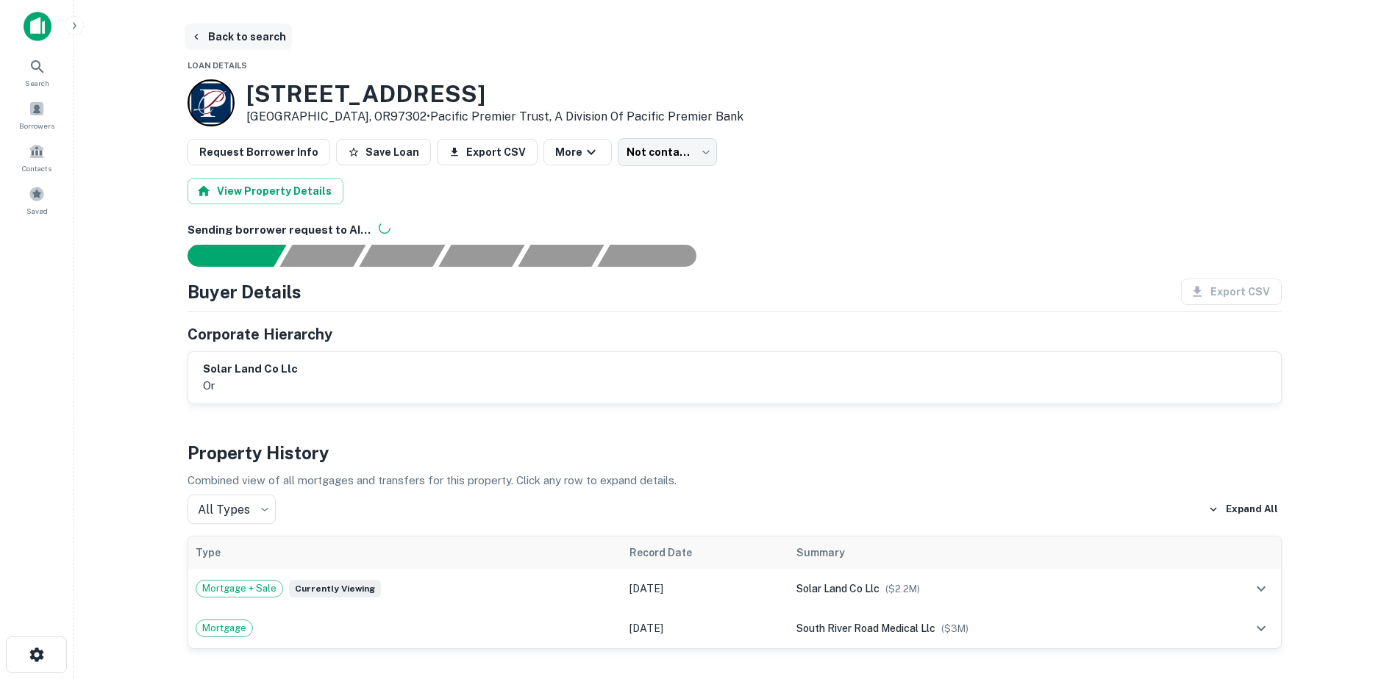
click at [236, 35] on button "Back to search" at bounding box center [238, 37] width 107 height 26
click at [246, 29] on button "Back to search" at bounding box center [238, 37] width 107 height 26
click at [246, 35] on button "Back to search" at bounding box center [238, 37] width 107 height 26
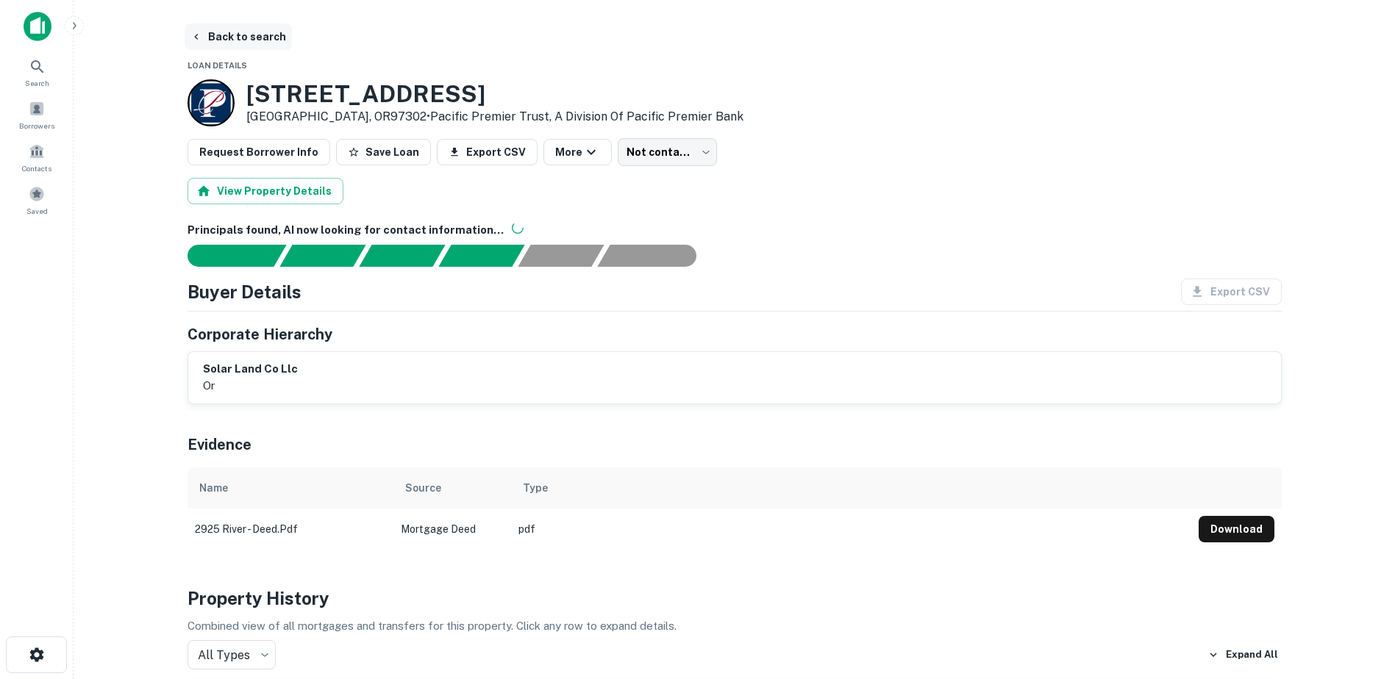
click at [246, 35] on button "Back to search" at bounding box center [238, 37] width 107 height 26
click at [204, 31] on button "Back to search" at bounding box center [238, 37] width 107 height 26
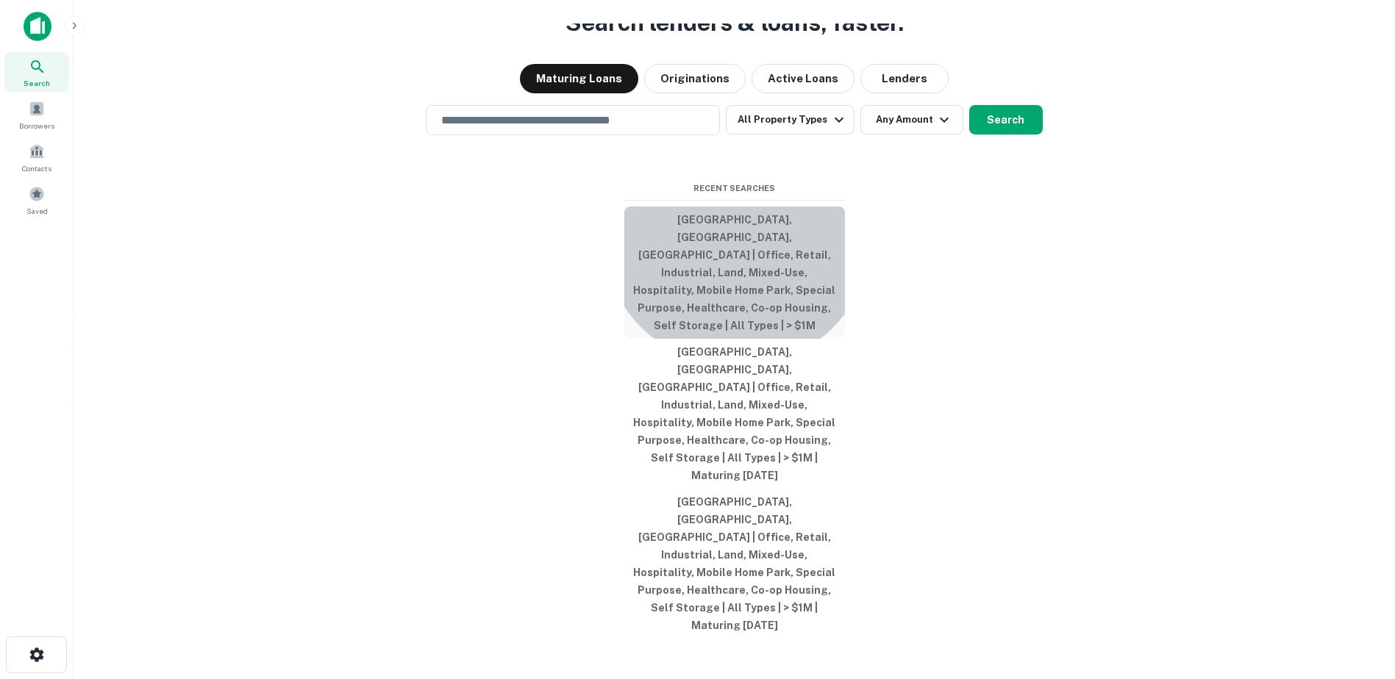
click at [737, 303] on button "Salem, OR, USA | Office, Retail, Industrial, Land, Mixed-Use, Hospitality, Mobi…" at bounding box center [734, 273] width 221 height 132
type input "**********"
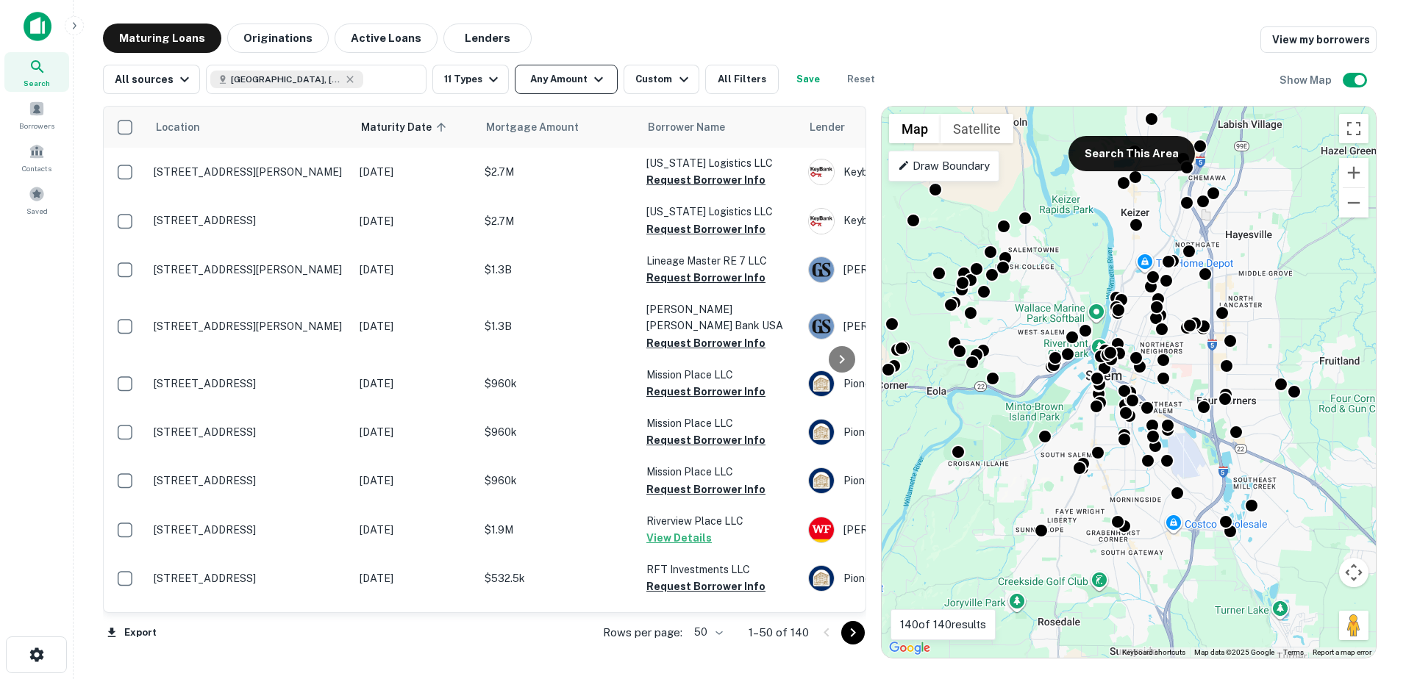
click at [603, 79] on button "Any Amount" at bounding box center [566, 79] width 103 height 29
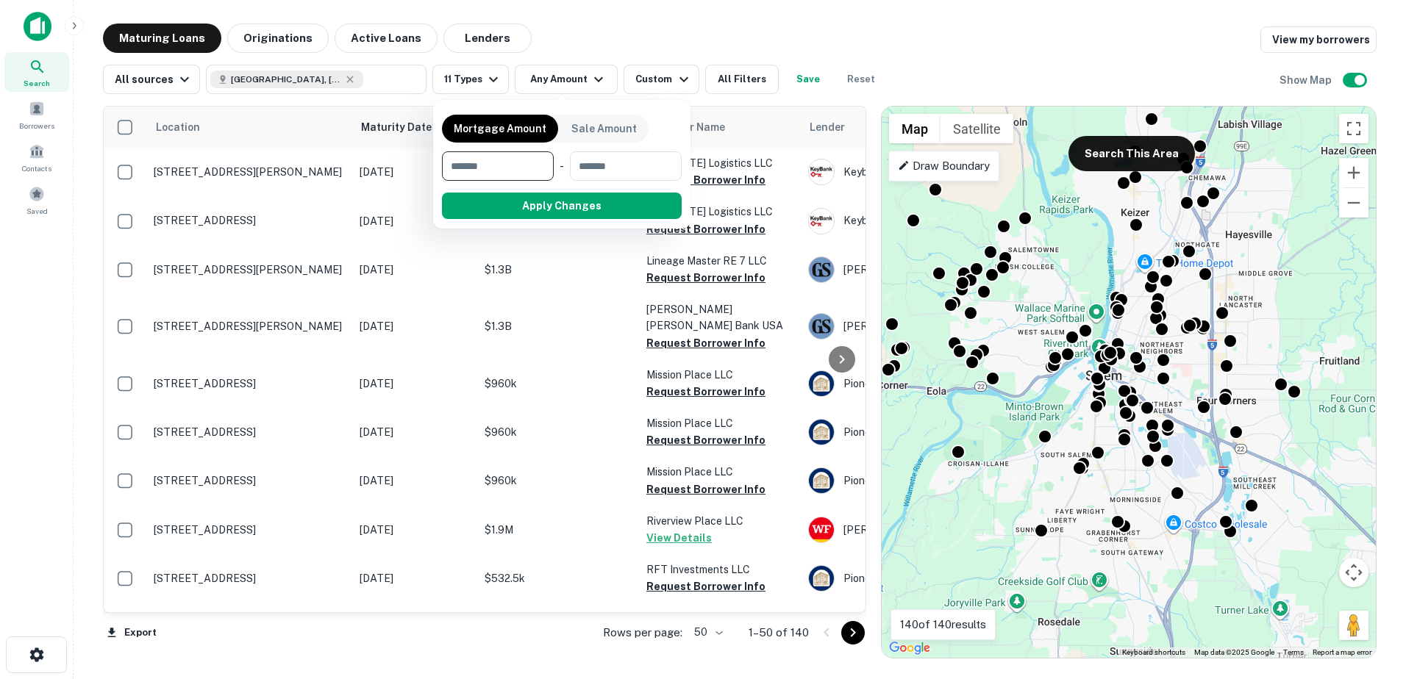
click at [523, 168] on input "number" at bounding box center [492, 165] width 101 height 29
type input "*******"
click at [527, 202] on button "Apply Changes" at bounding box center [588, 206] width 187 height 26
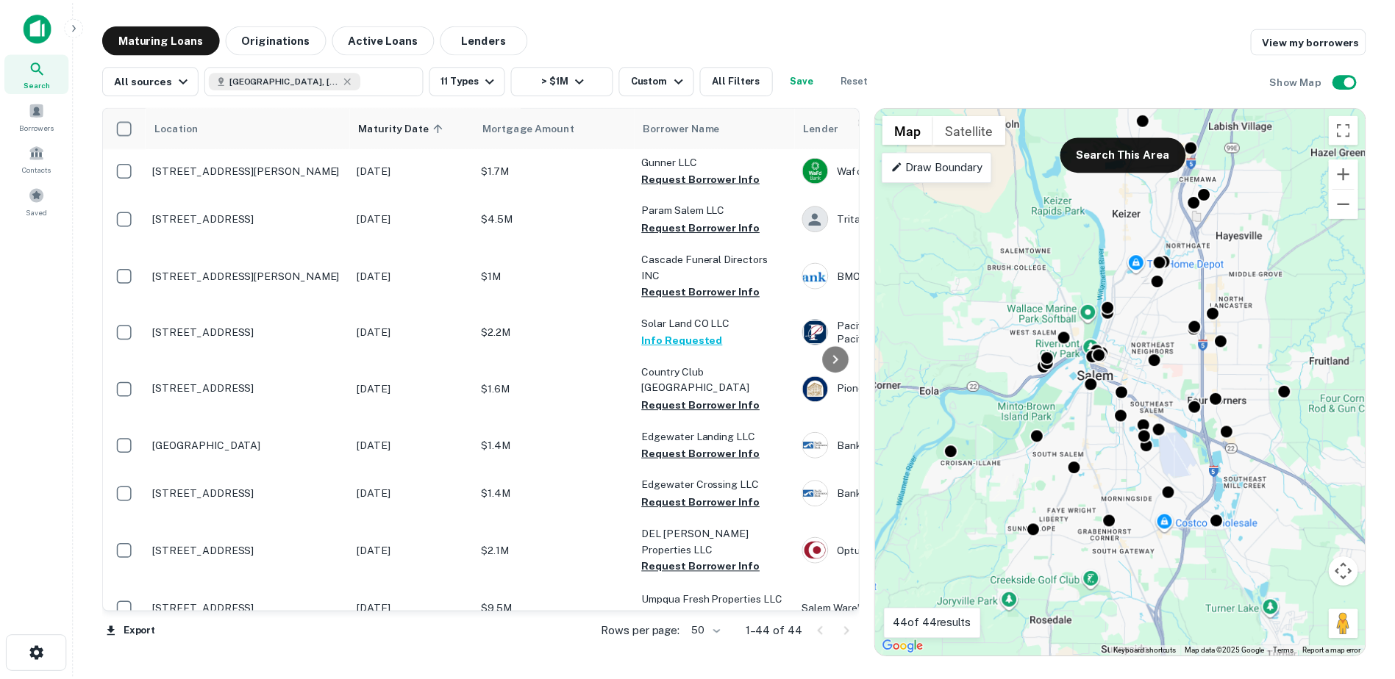
scroll to position [265, 0]
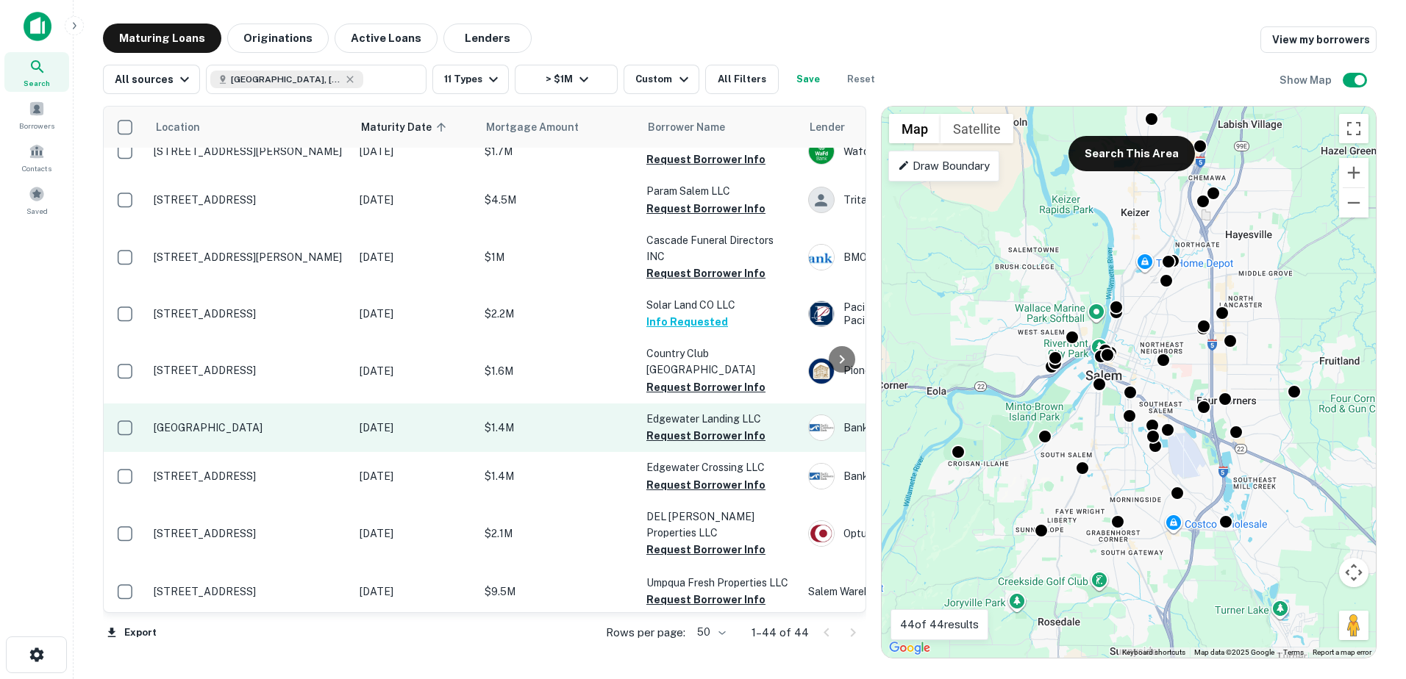
click at [554, 420] on p "$1.4M" at bounding box center [558, 428] width 147 height 16
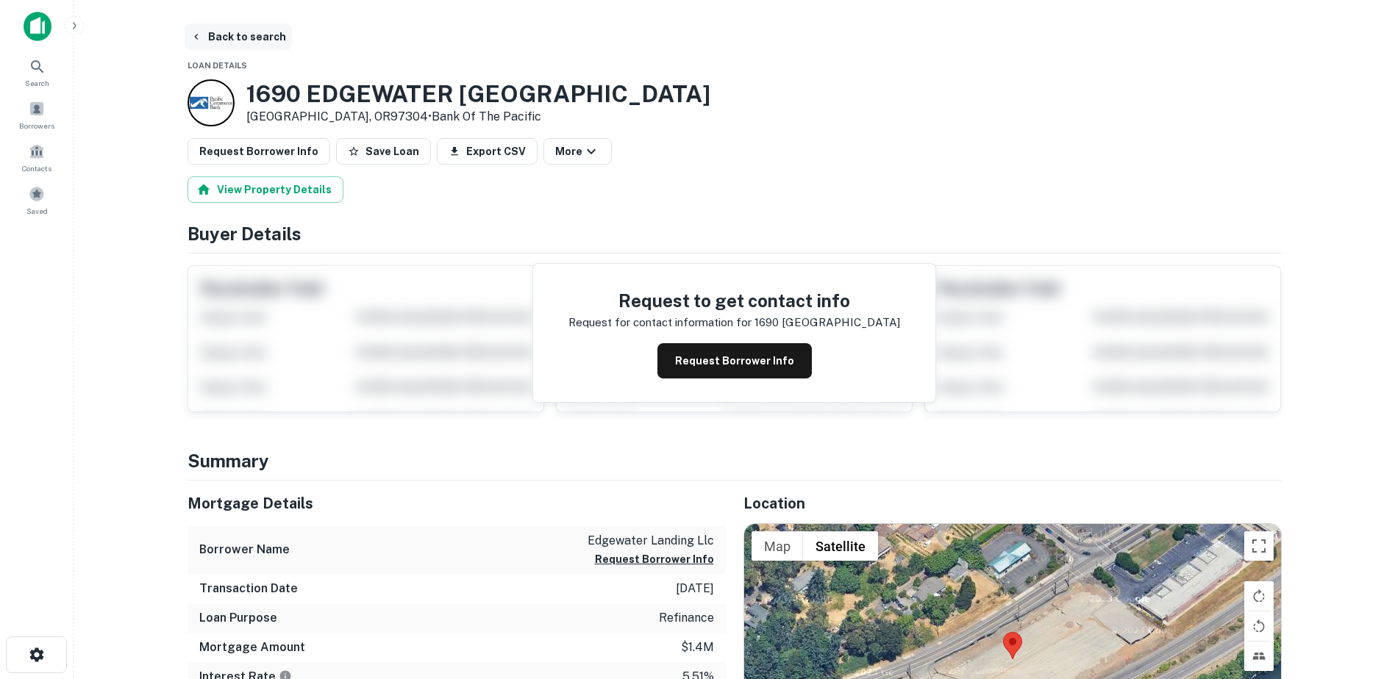
click at [219, 34] on button "Back to search" at bounding box center [238, 37] width 107 height 26
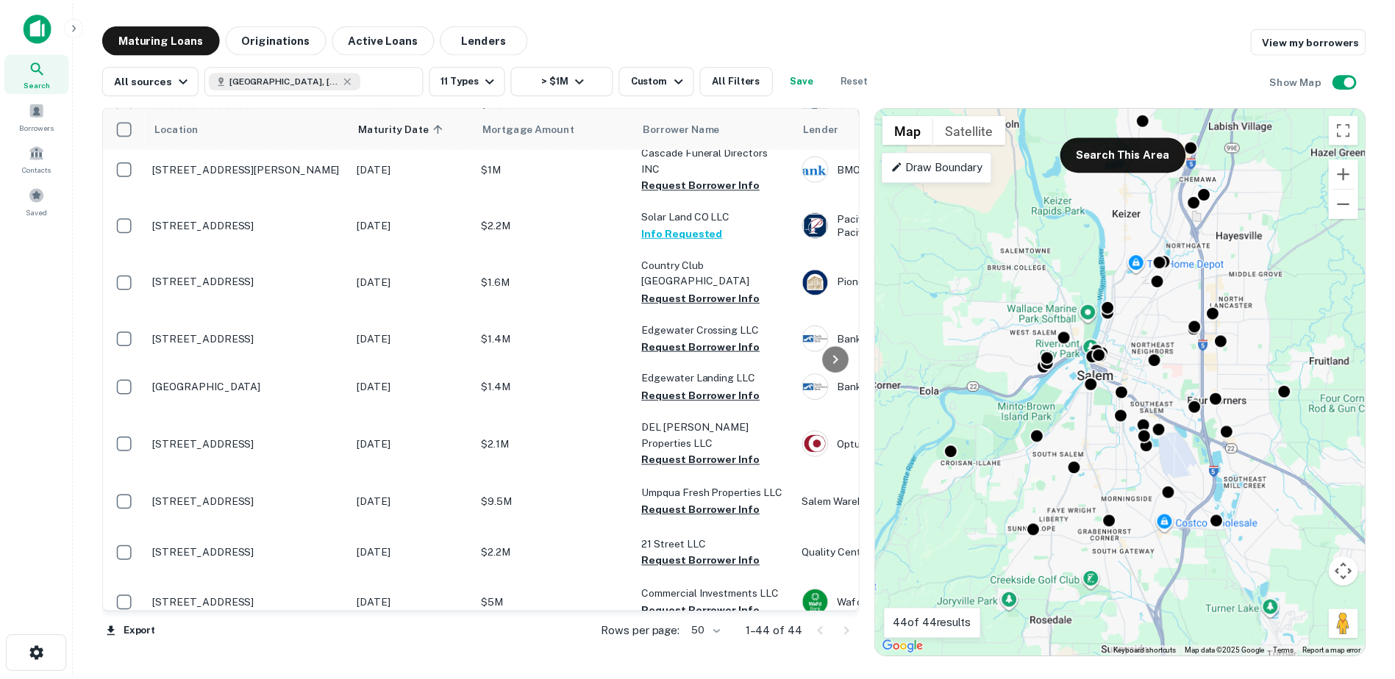
scroll to position [368, 0]
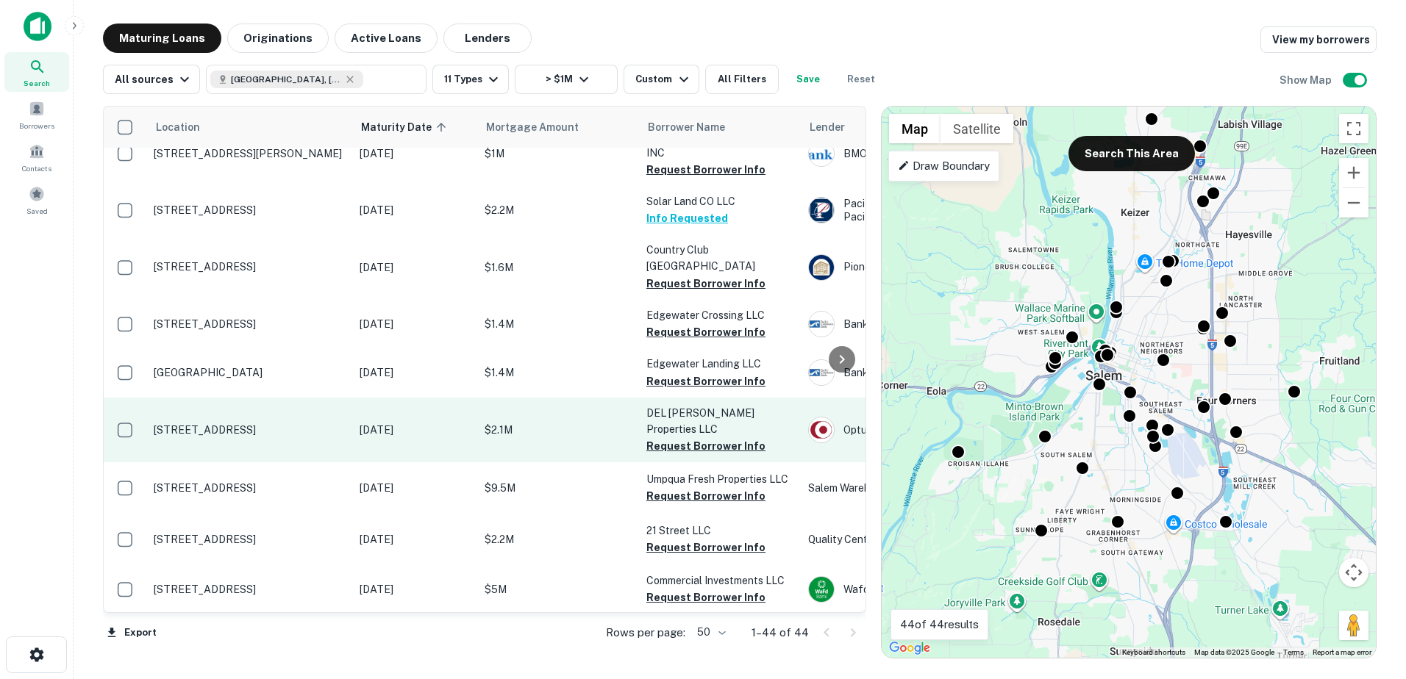
click at [589, 422] on p "$2.1M" at bounding box center [558, 430] width 147 height 16
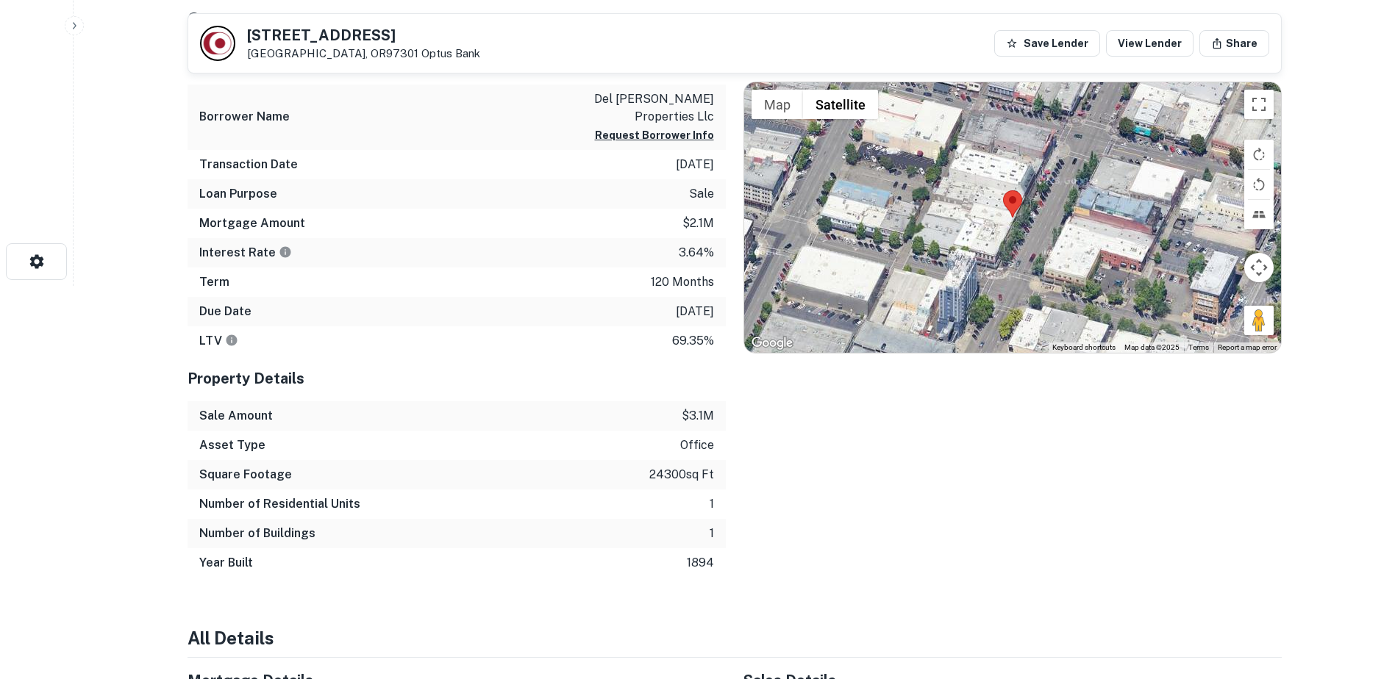
scroll to position [271, 0]
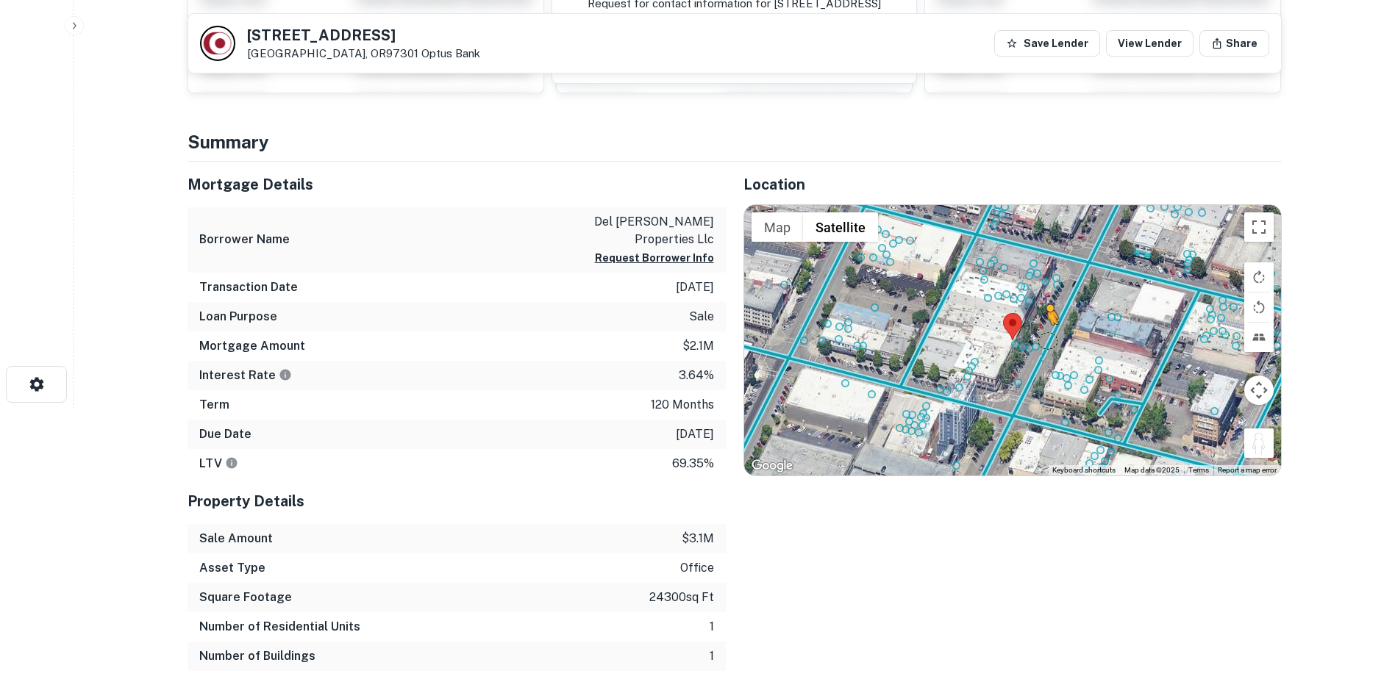
drag, startPoint x: 1257, startPoint y: 440, endPoint x: 1048, endPoint y: 340, distance: 232.2
click at [1048, 340] on div "To activate drag with keyboard, press Alt + Enter. Once in keyboard drag state,…" at bounding box center [1012, 340] width 537 height 271
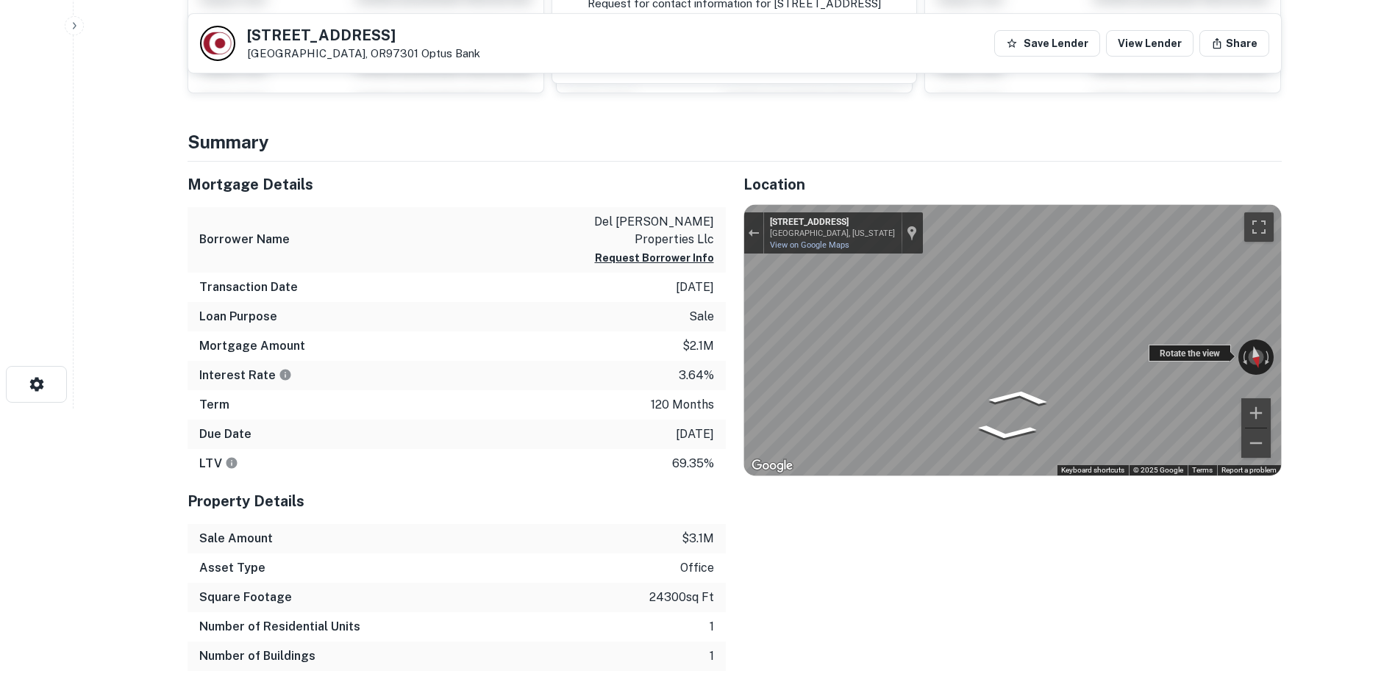
click at [964, 354] on div "← Move left → Move right ↑ Move up ↓ Move down + Zoom in - Zoom out 145 Liberty…" at bounding box center [1012, 340] width 537 height 271
click at [929, 339] on div "← Move left → Move right ↑ Move up ↓ Move down + Zoom in - Zoom out 145 Liberty…" at bounding box center [1012, 340] width 537 height 271
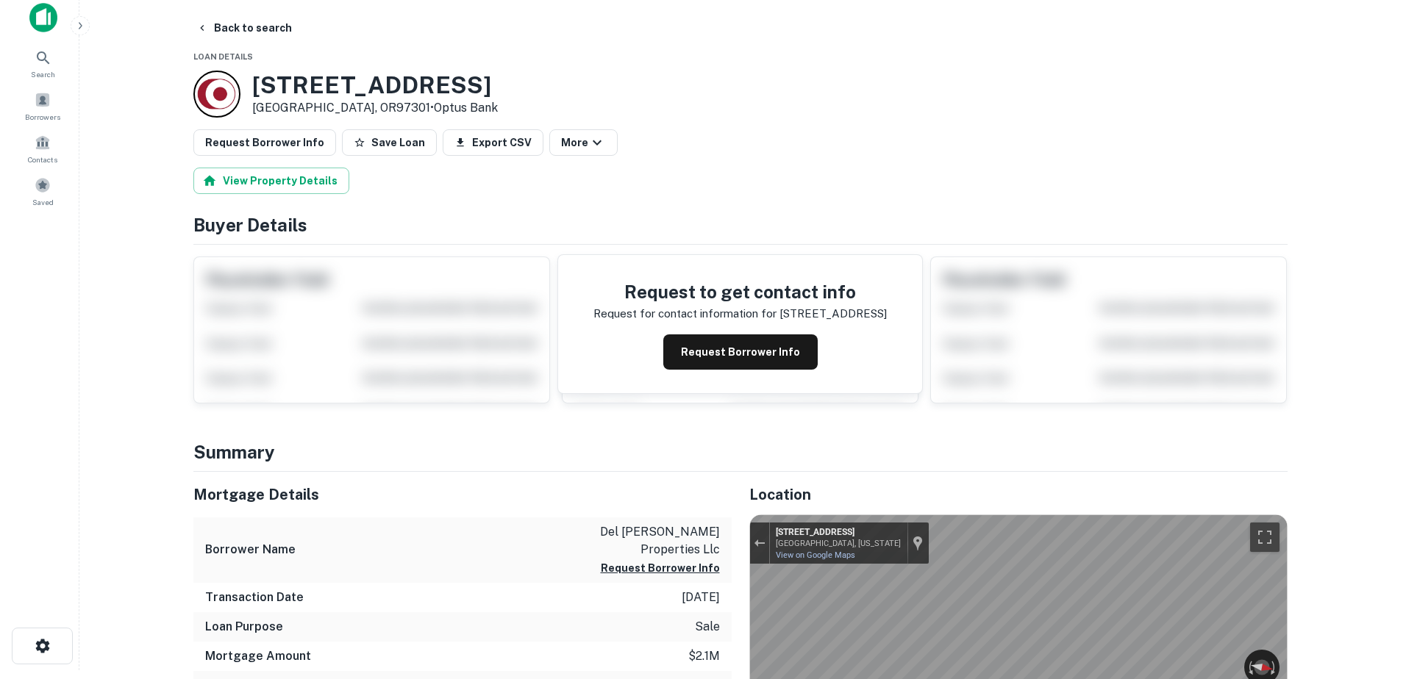
scroll to position [0, 0]
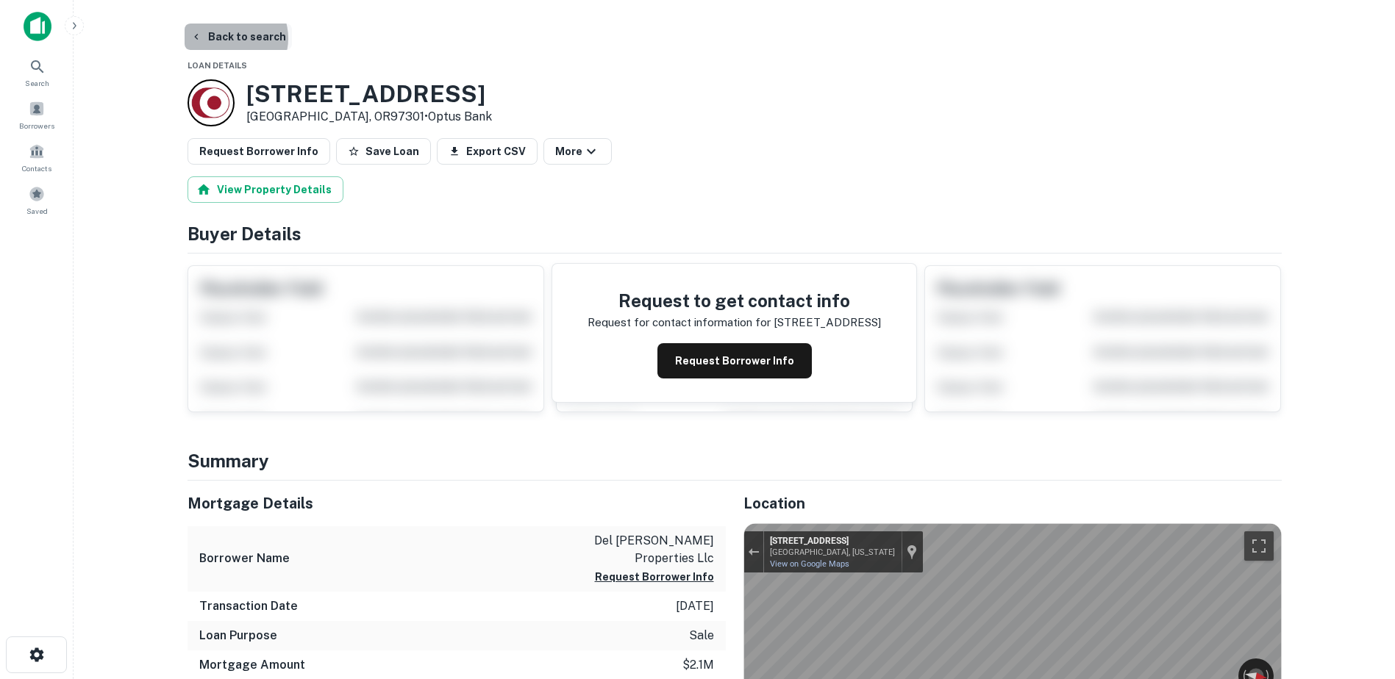
click at [232, 38] on button "Back to search" at bounding box center [238, 37] width 107 height 26
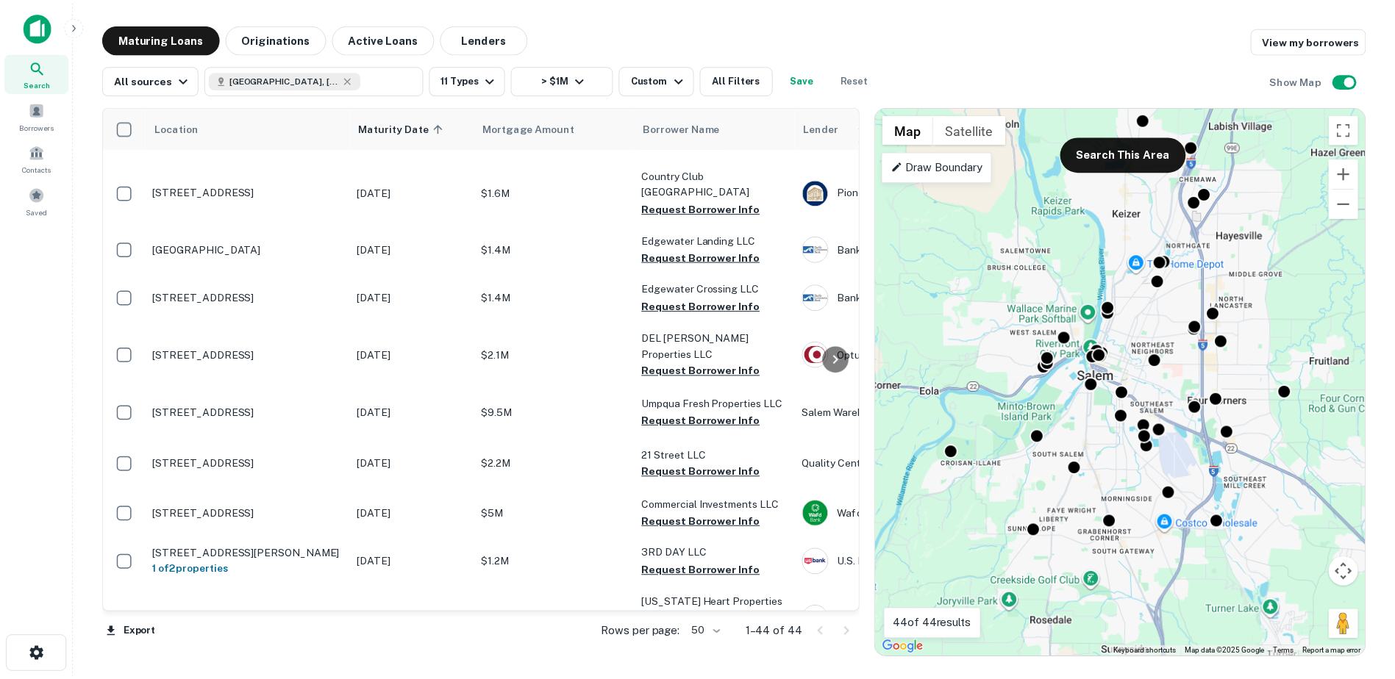
scroll to position [401, 0]
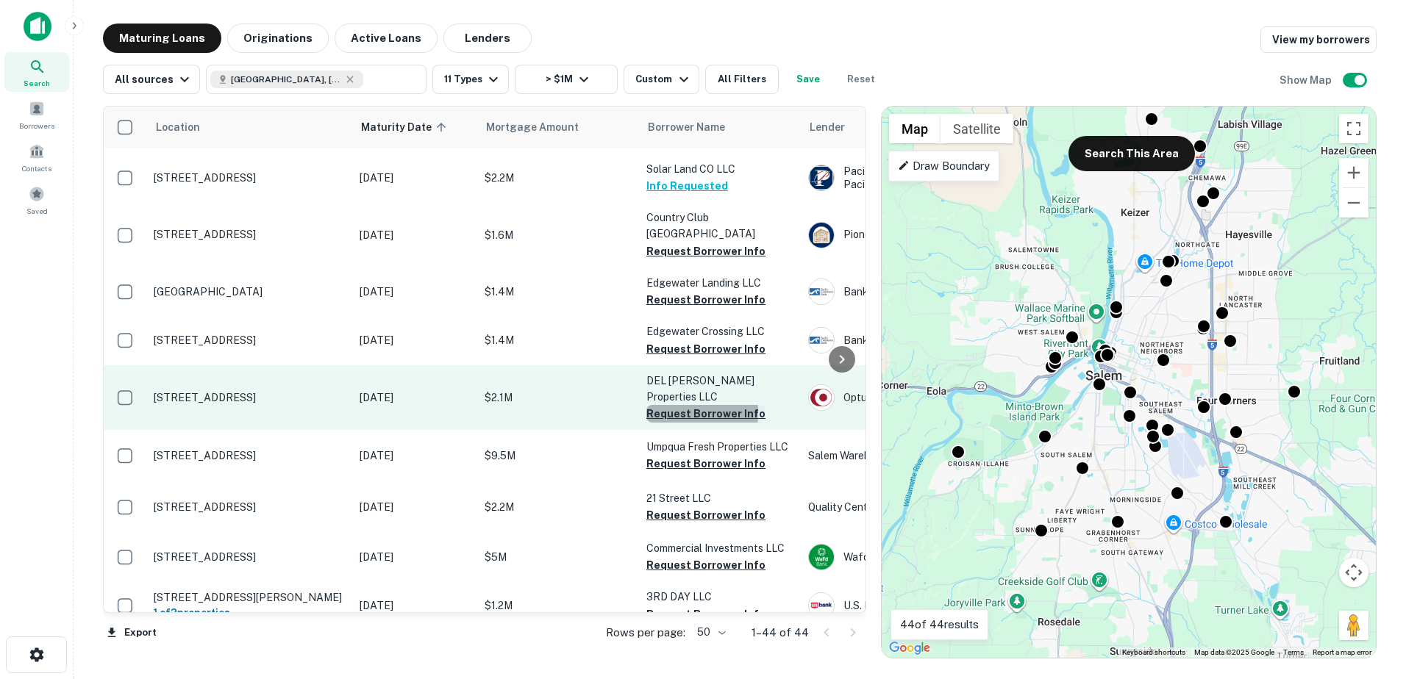
click at [662, 405] on button "Request Borrower Info" at bounding box center [705, 414] width 119 height 18
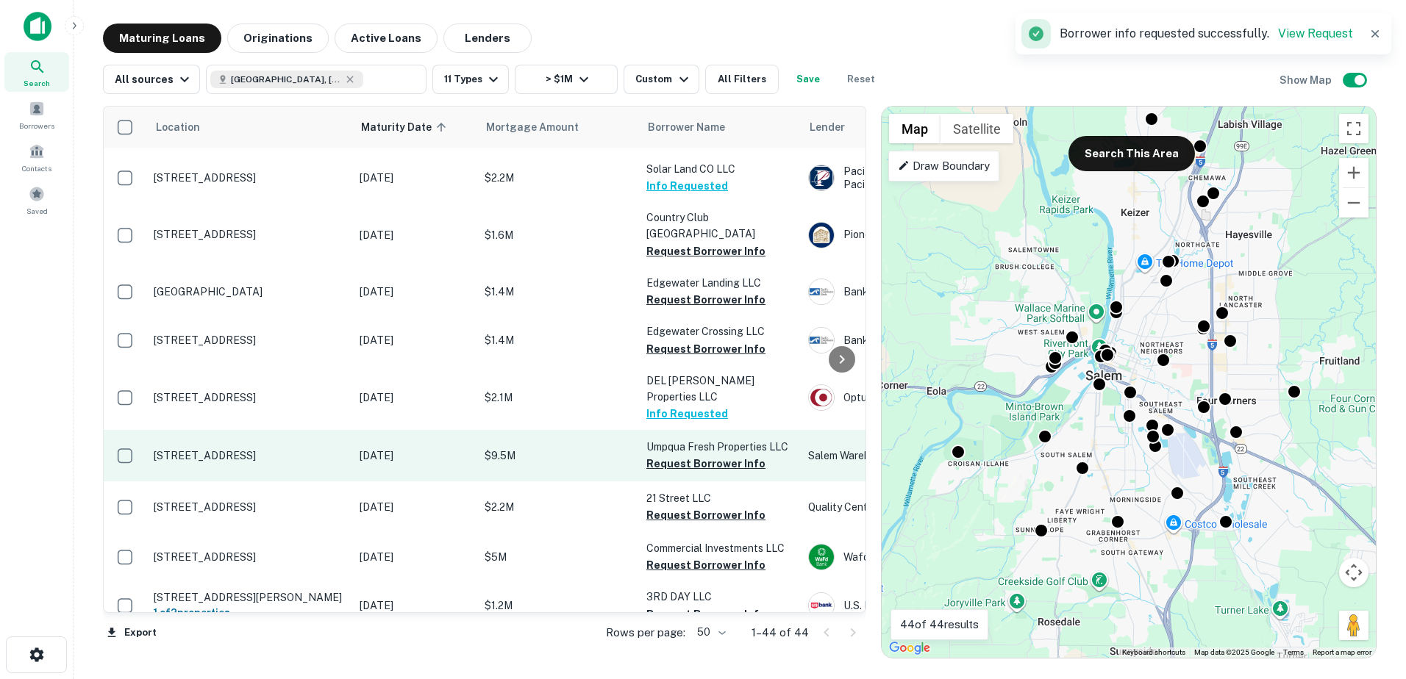
click at [593, 448] on p "$9.5M" at bounding box center [558, 456] width 147 height 16
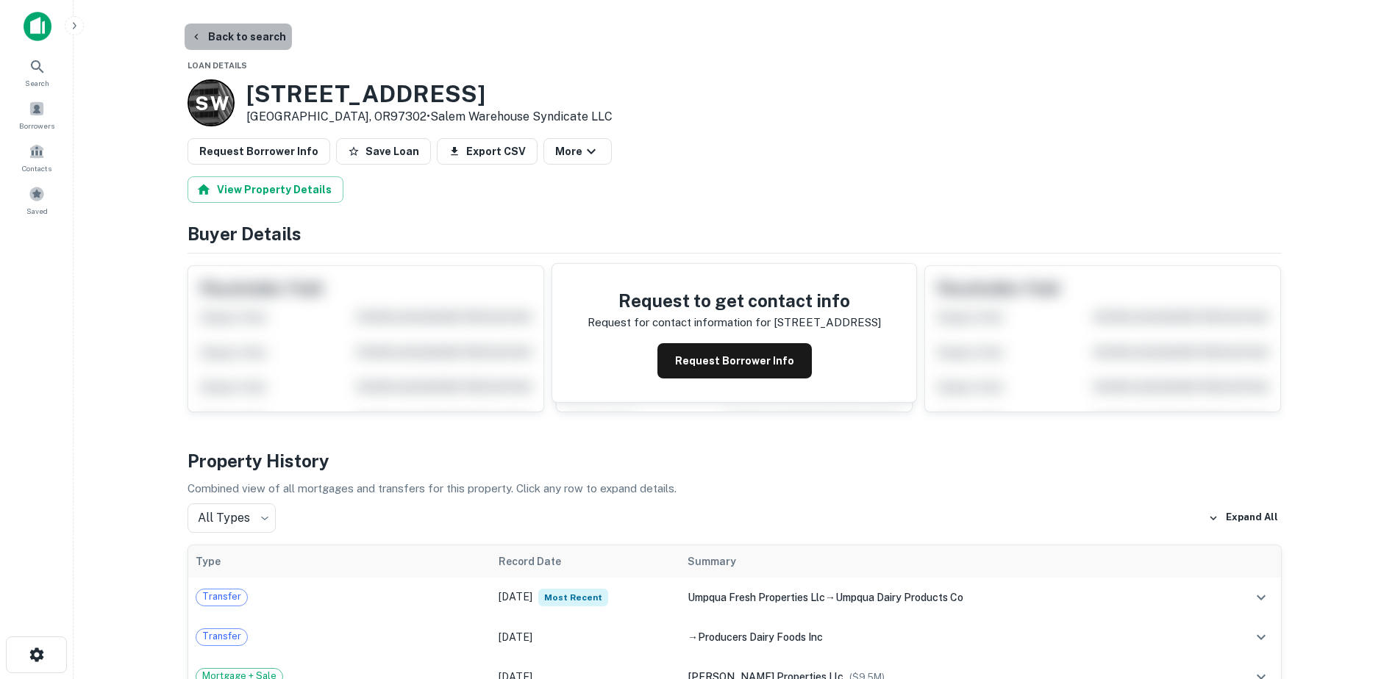
click at [241, 34] on button "Back to search" at bounding box center [238, 37] width 107 height 26
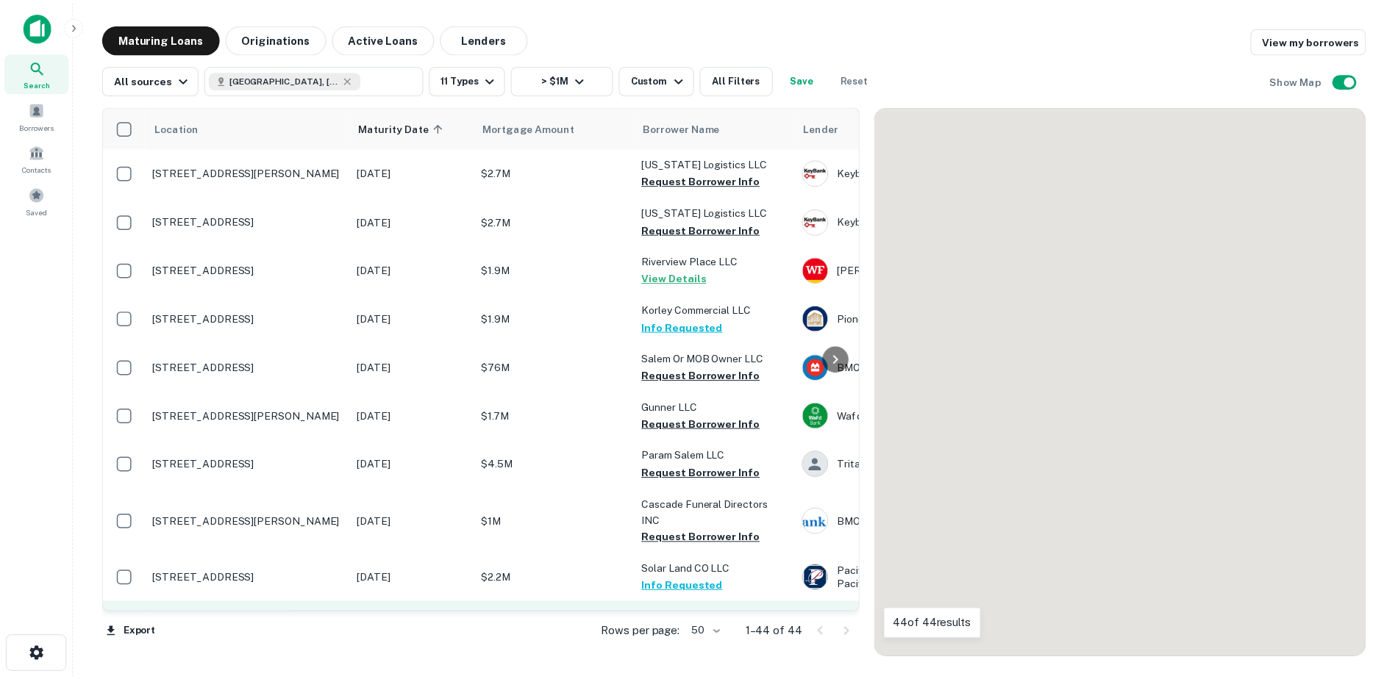
scroll to position [401, 0]
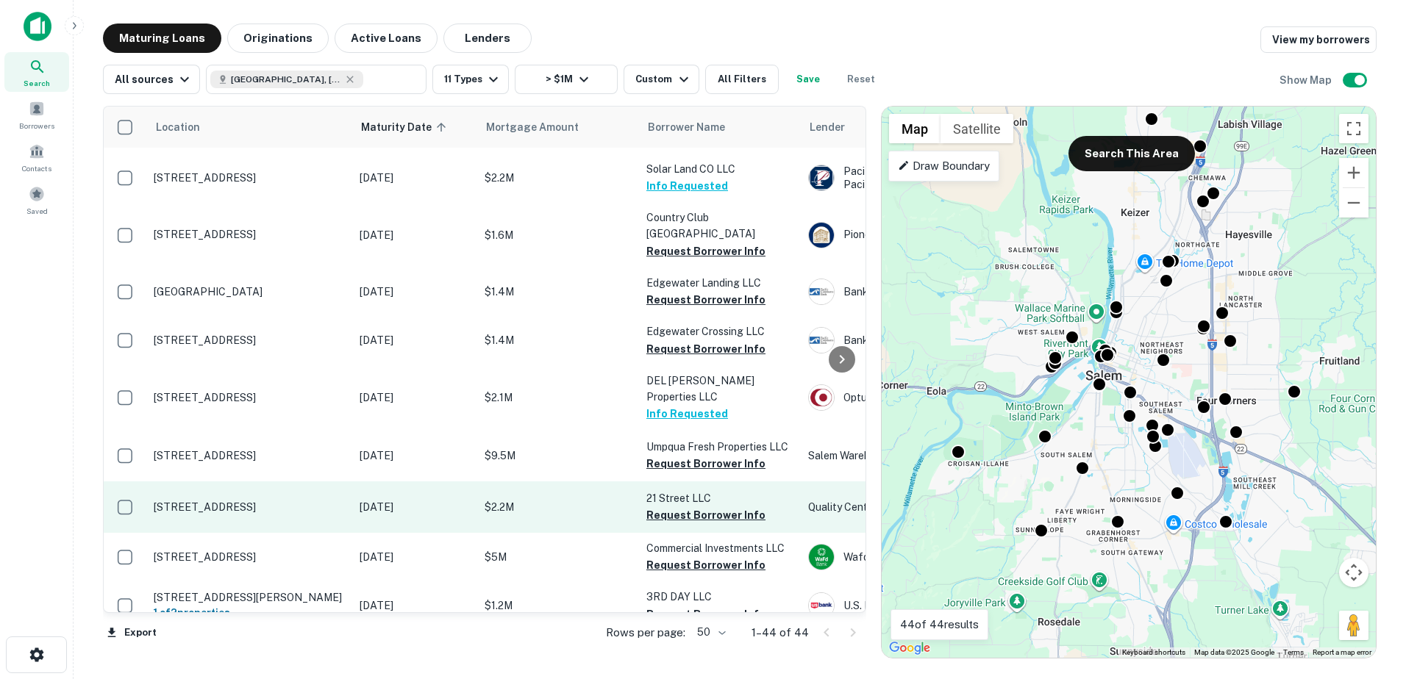
click at [557, 499] on p "$2.2M" at bounding box center [558, 507] width 147 height 16
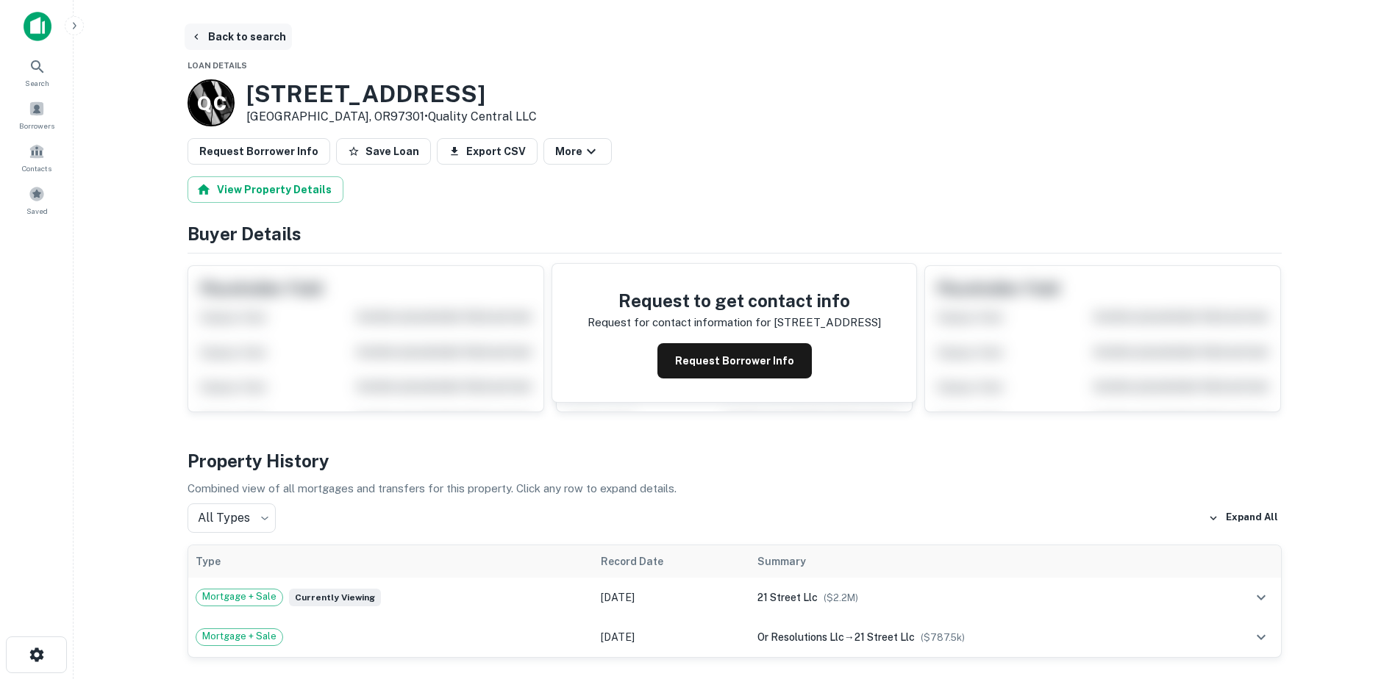
click at [271, 32] on button "Back to search" at bounding box center [238, 37] width 107 height 26
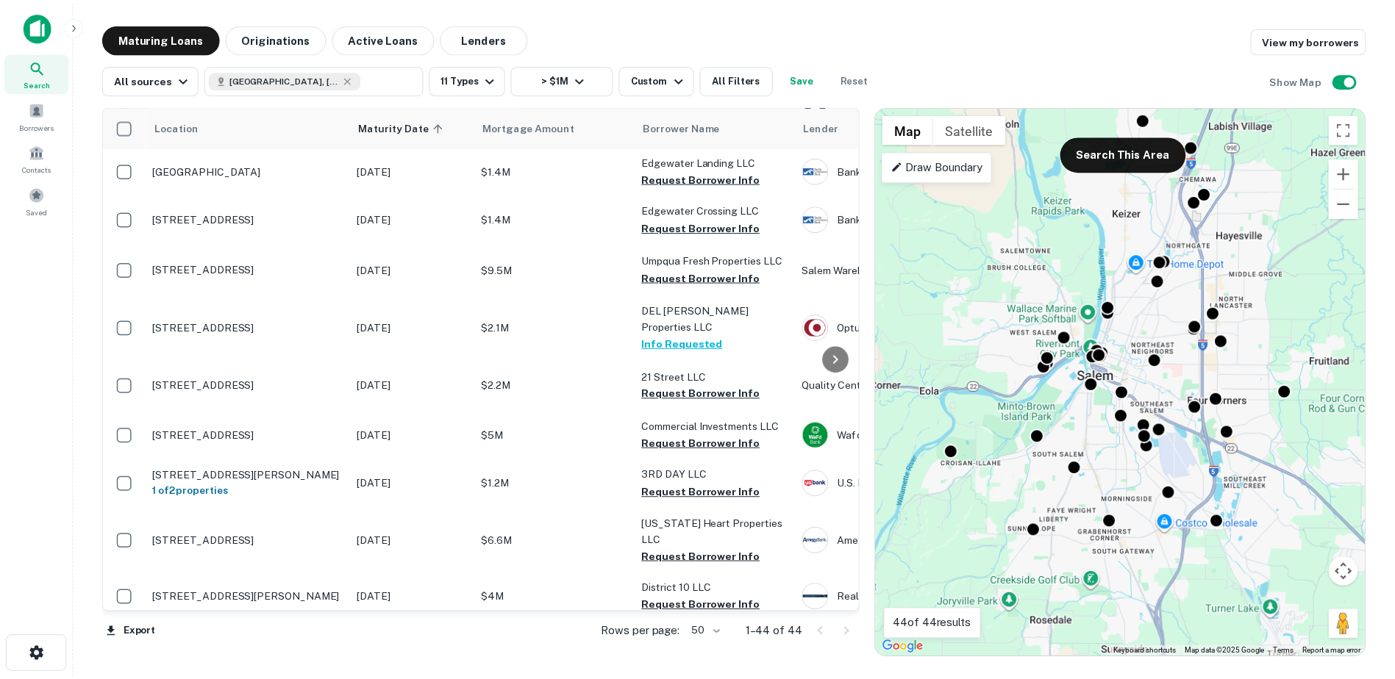
scroll to position [526, 0]
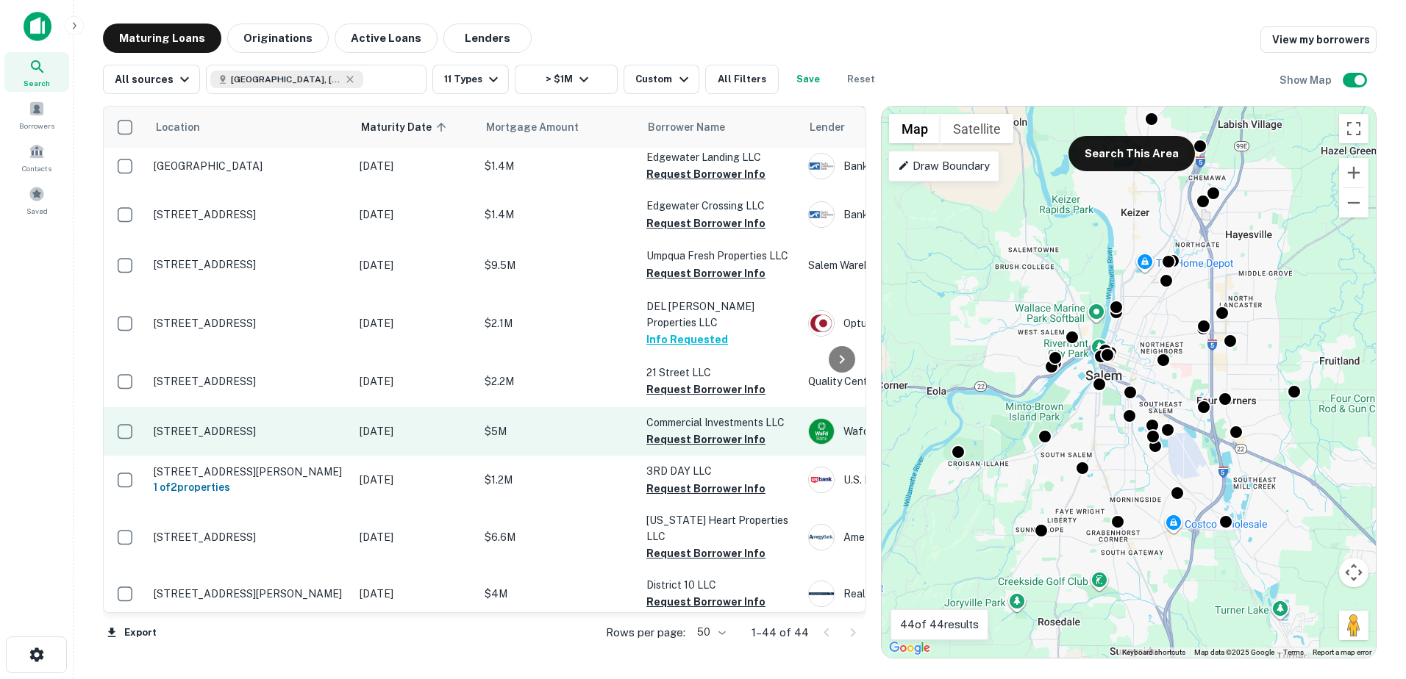
click at [587, 424] on p "$5M" at bounding box center [558, 432] width 147 height 16
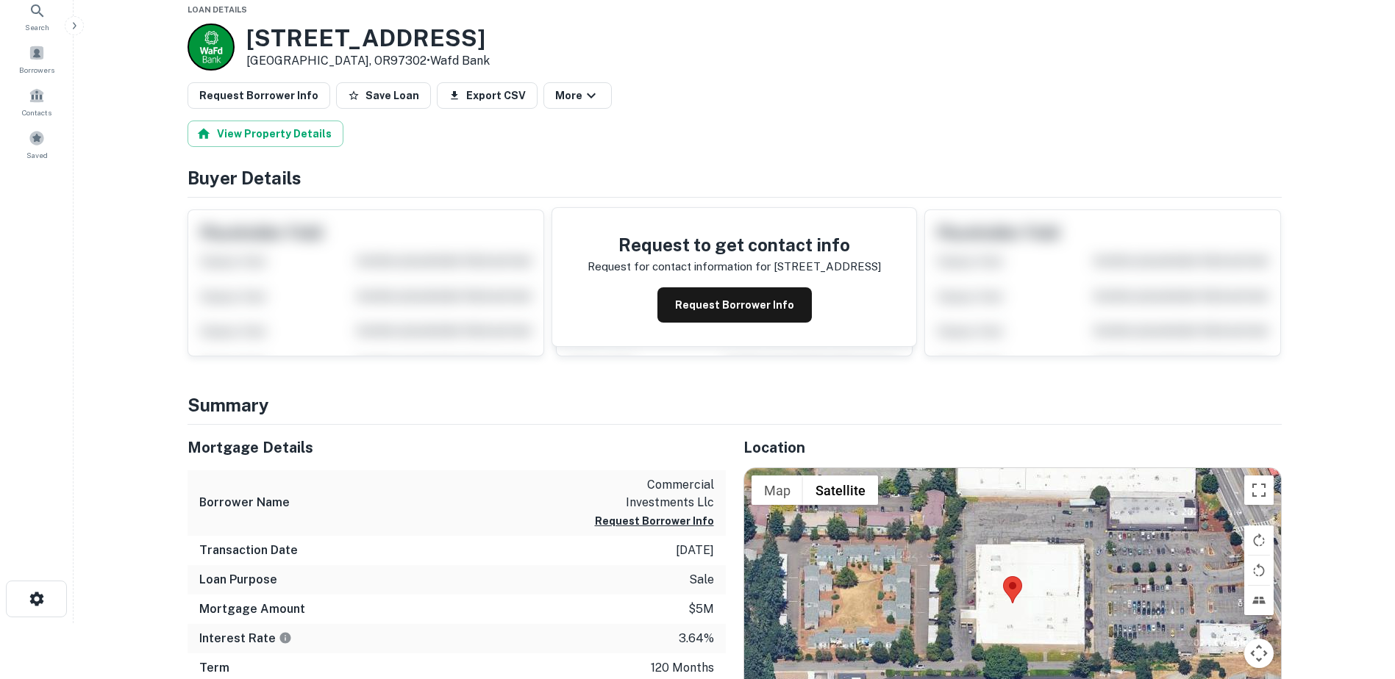
scroll to position [147, 0]
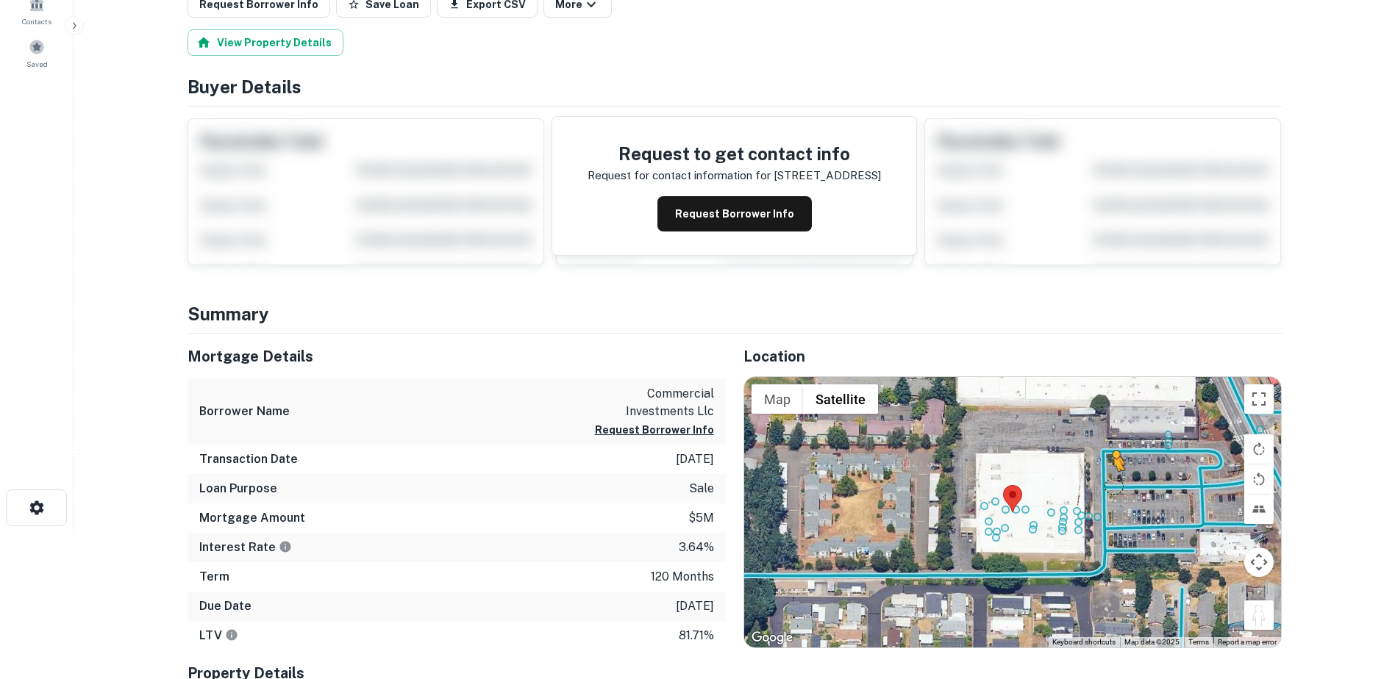
drag, startPoint x: 1268, startPoint y: 618, endPoint x: 1113, endPoint y: 485, distance: 203.4
click at [1113, 485] on div "To activate drag with keyboard, press Alt + Enter. Once in keyboard drag state,…" at bounding box center [1012, 512] width 537 height 271
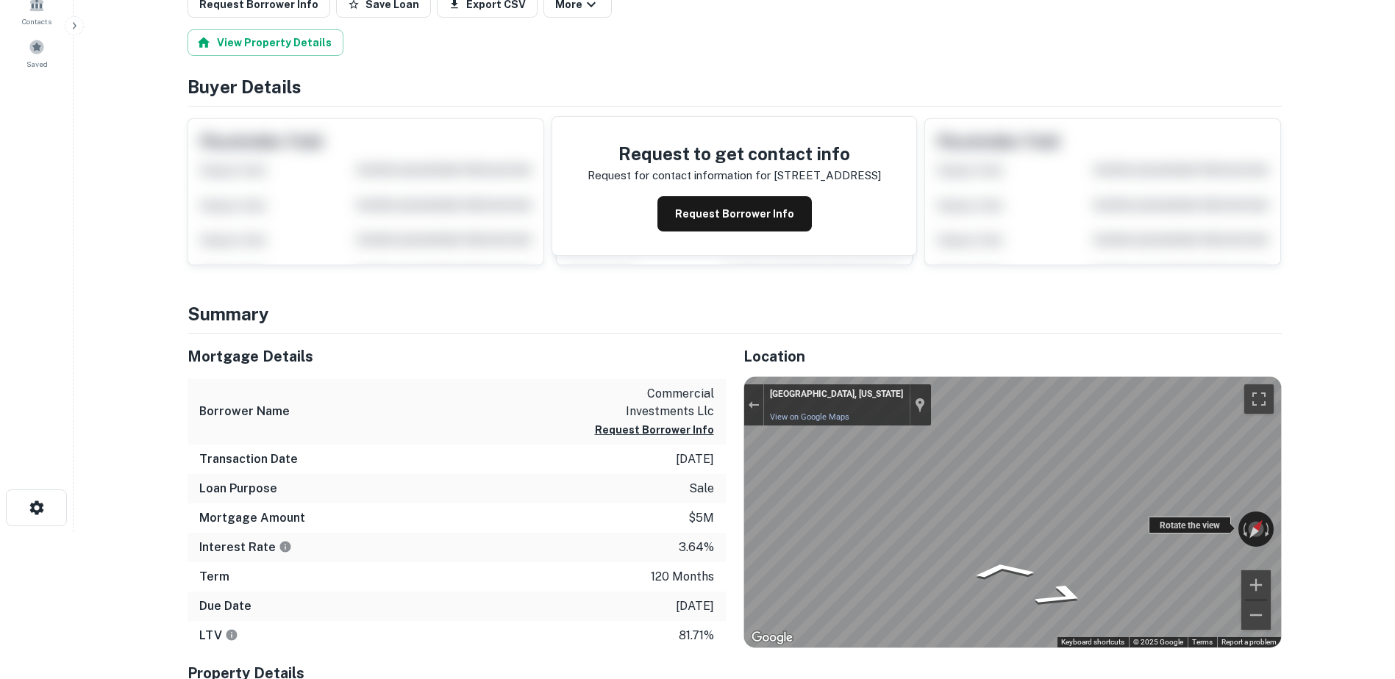
click at [1209, 523] on div "← Move left → Move right ↑ Move up ↓ Move down + Zoom in - Zoom out [GEOGRAPHIC…" at bounding box center [1012, 512] width 537 height 271
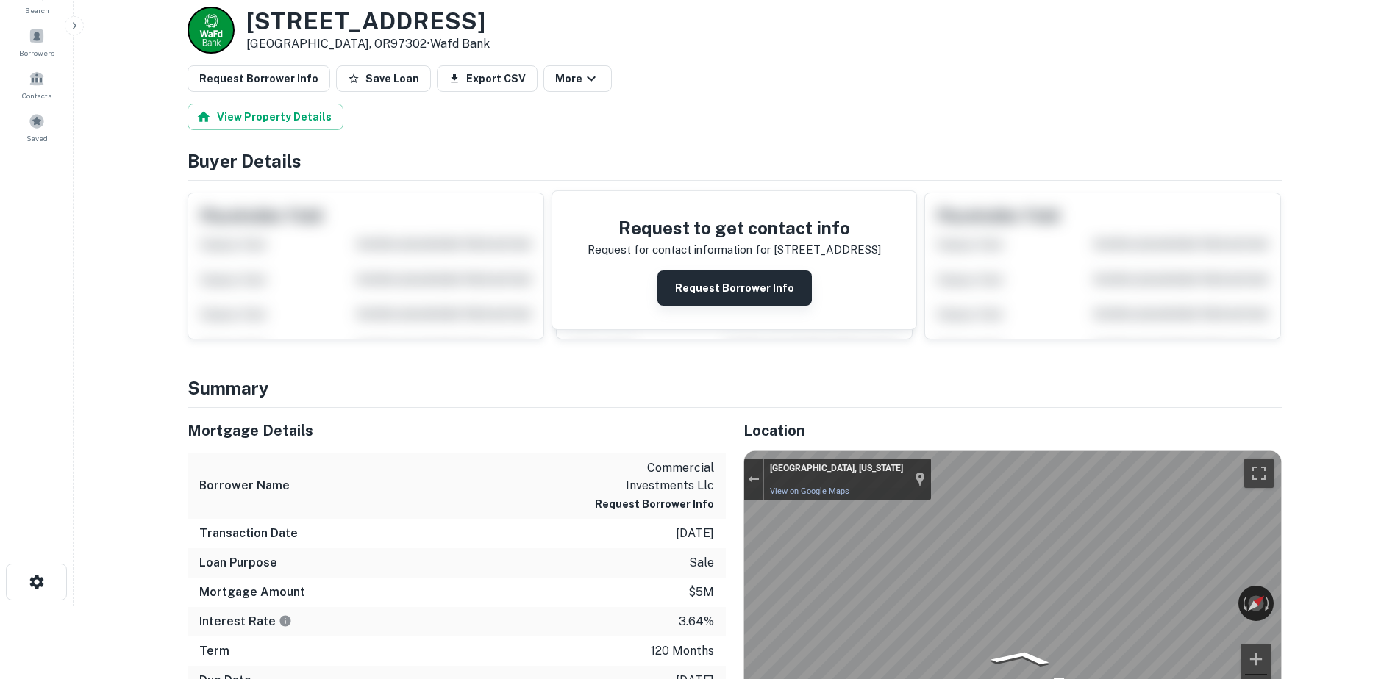
scroll to position [0, 0]
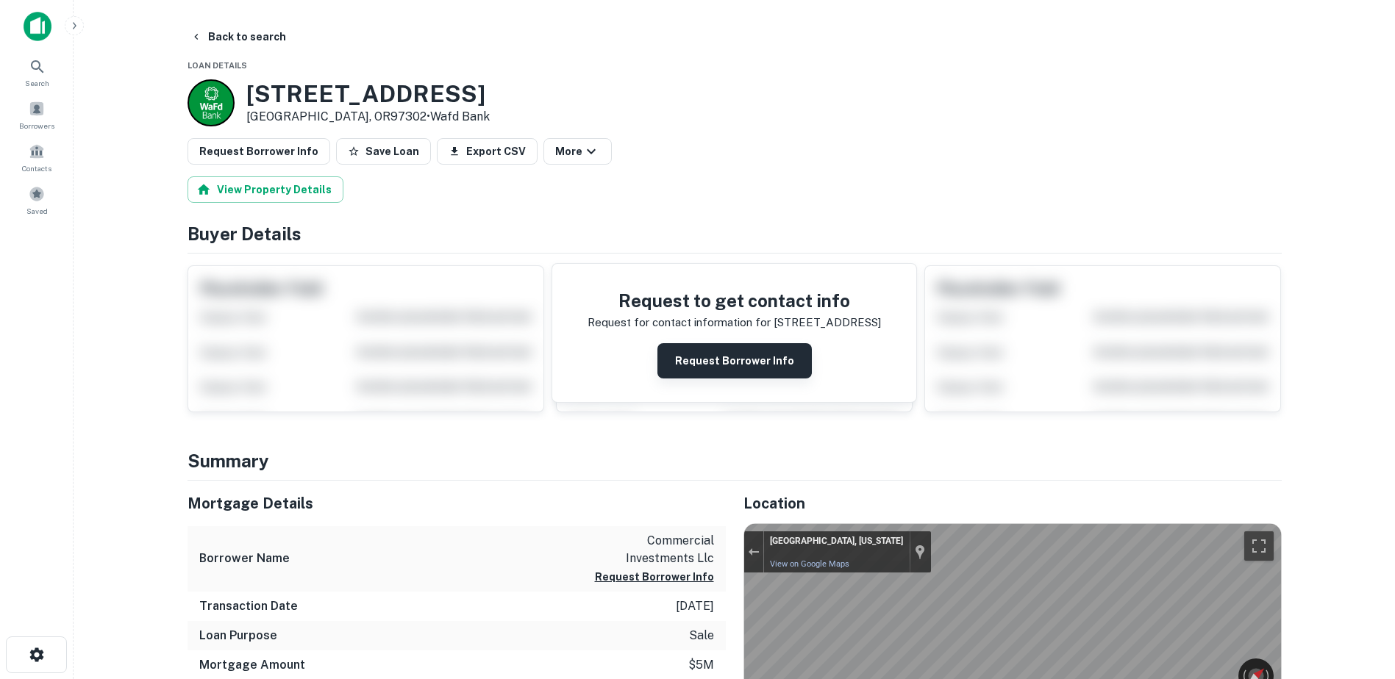
click at [740, 360] on button "Request Borrower Info" at bounding box center [734, 360] width 154 height 35
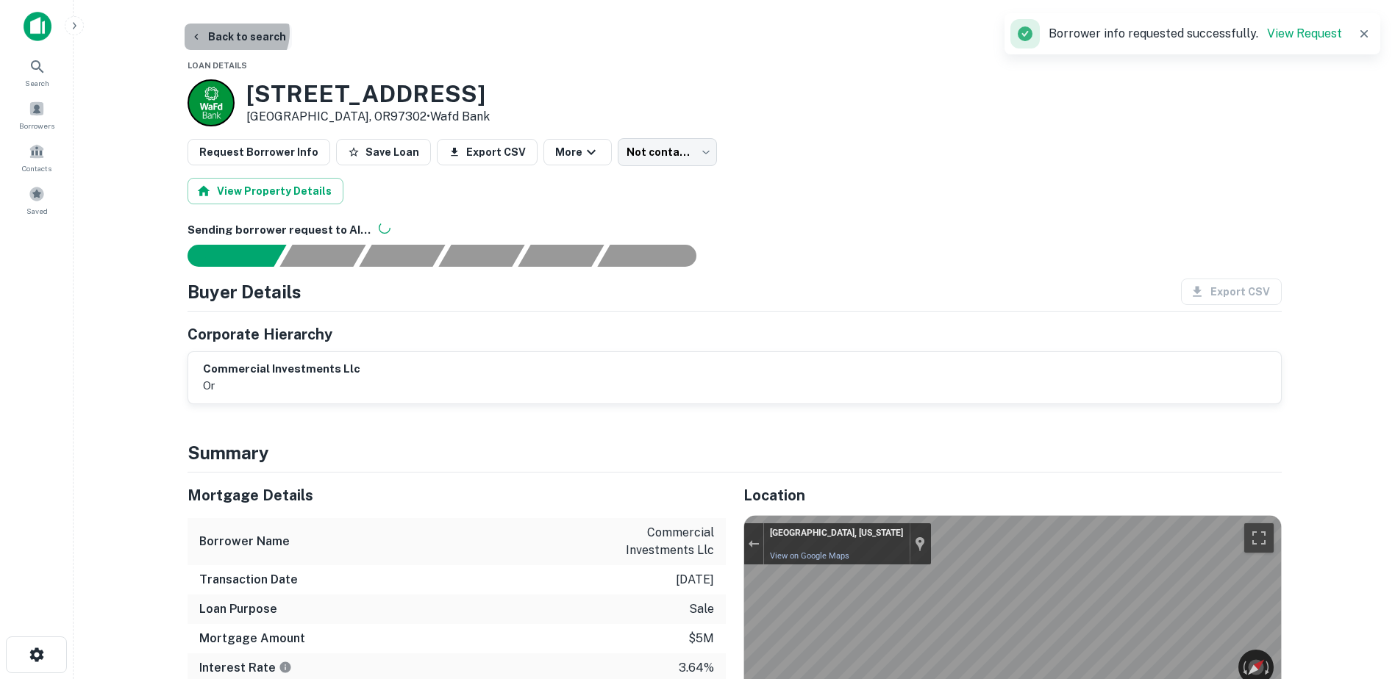
click at [235, 32] on button "Back to search" at bounding box center [238, 37] width 107 height 26
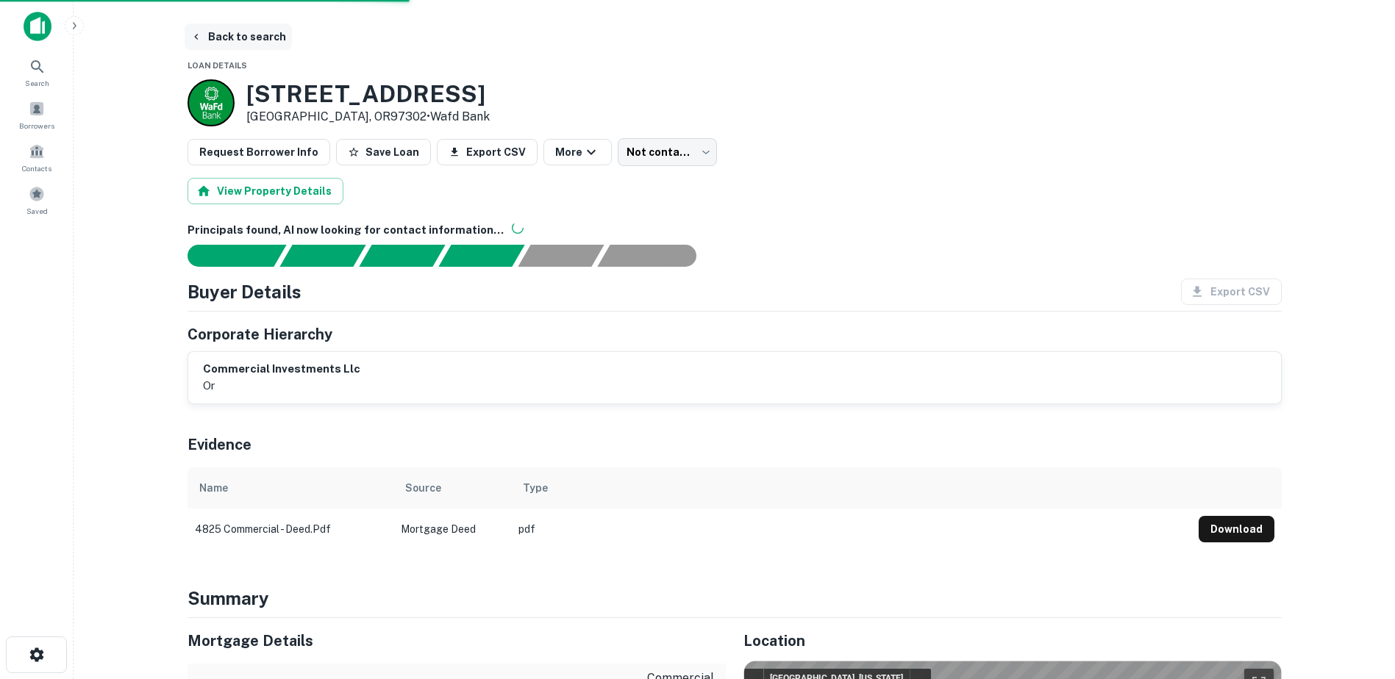
click at [248, 37] on button "Back to search" at bounding box center [238, 37] width 107 height 26
click at [237, 40] on button "Back to search" at bounding box center [238, 37] width 107 height 26
click at [226, 39] on button "Back to search" at bounding box center [238, 37] width 107 height 26
click at [229, 37] on button "Back to search" at bounding box center [238, 37] width 107 height 26
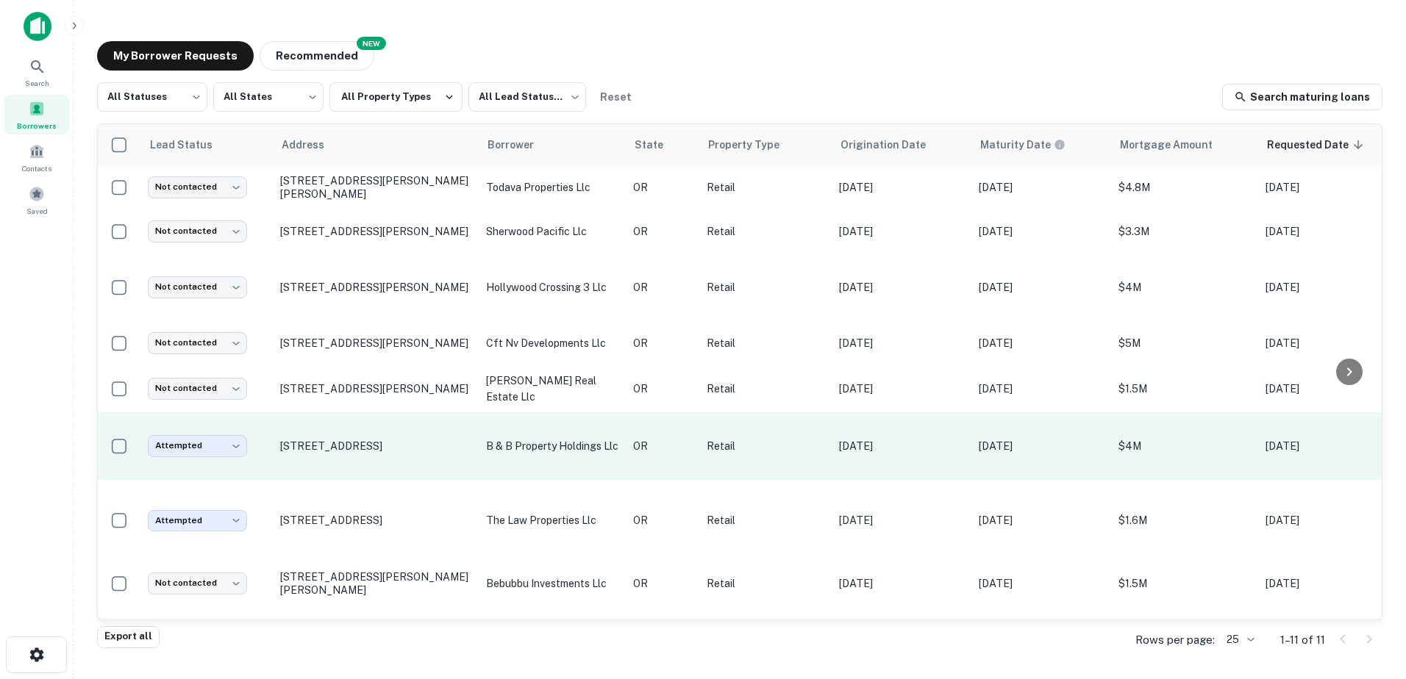
scroll to position [137, 0]
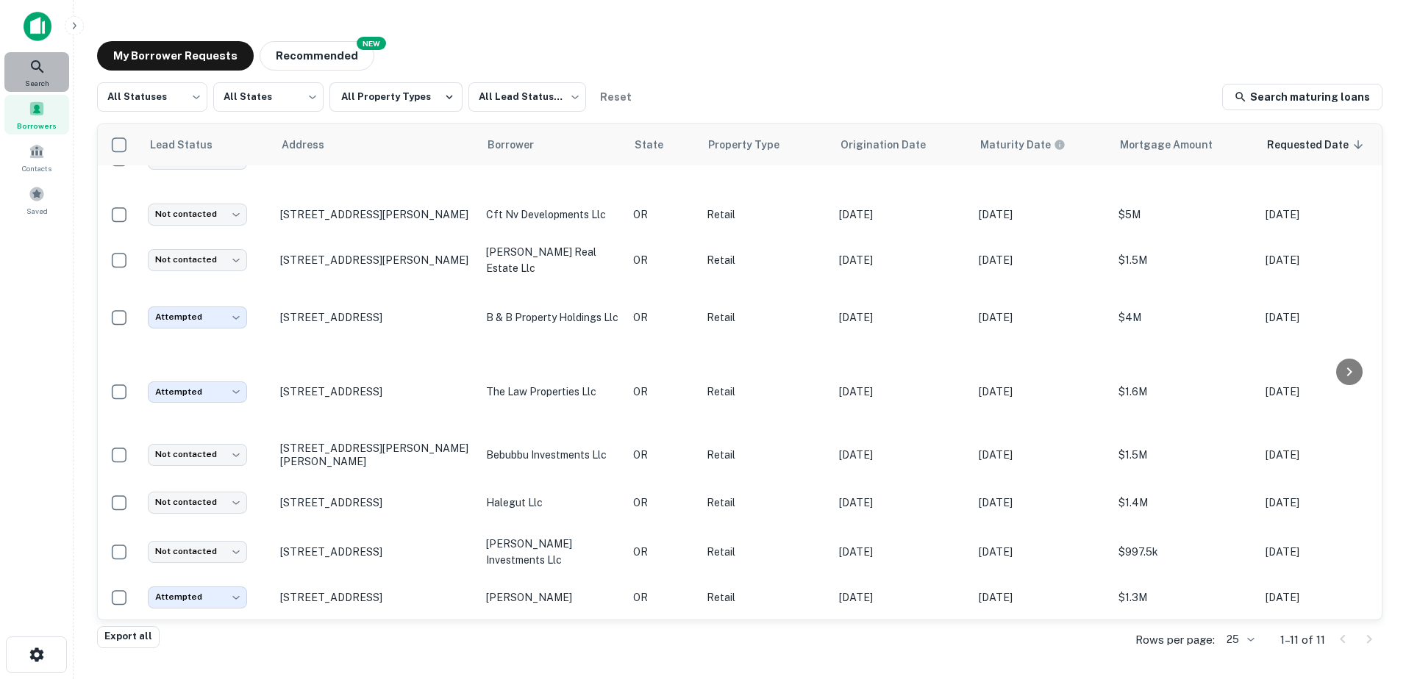
click at [43, 76] on div "Search" at bounding box center [36, 72] width 65 height 40
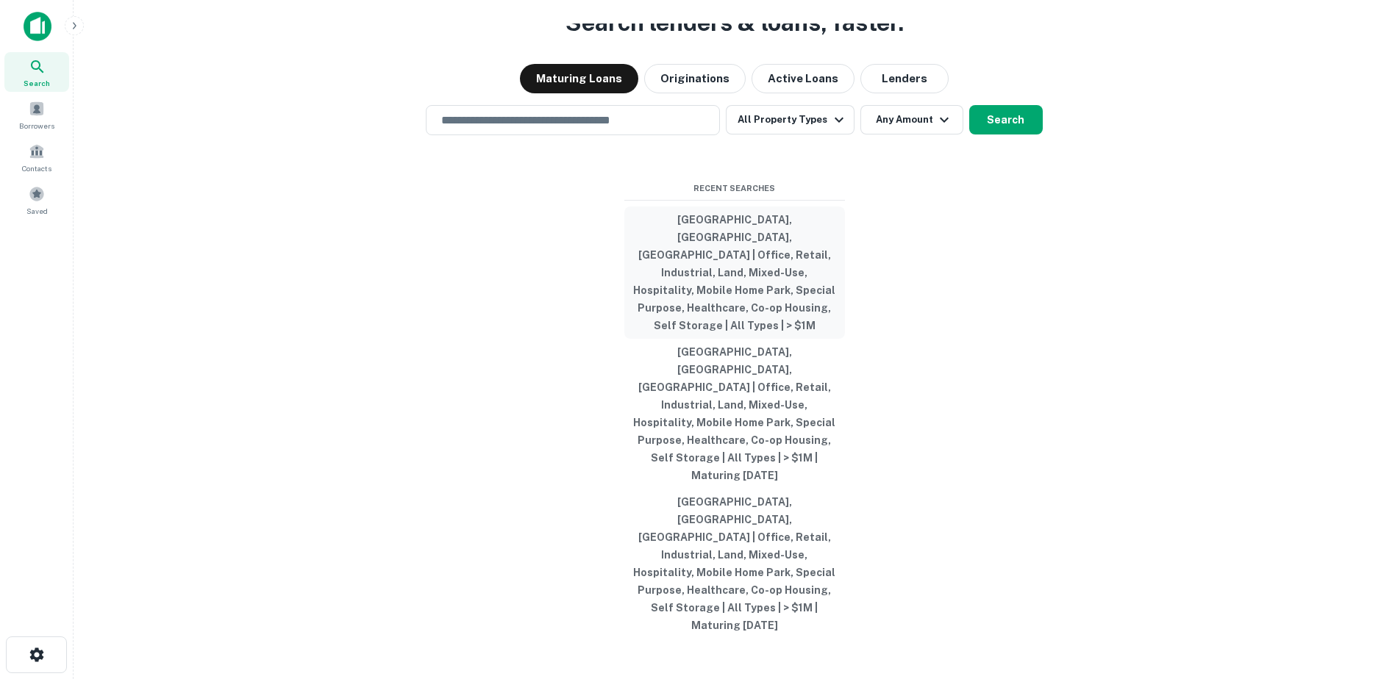
click at [754, 312] on button "[GEOGRAPHIC_DATA], [GEOGRAPHIC_DATA], [GEOGRAPHIC_DATA] | Office, Retail, Indus…" at bounding box center [734, 273] width 221 height 132
type input "**********"
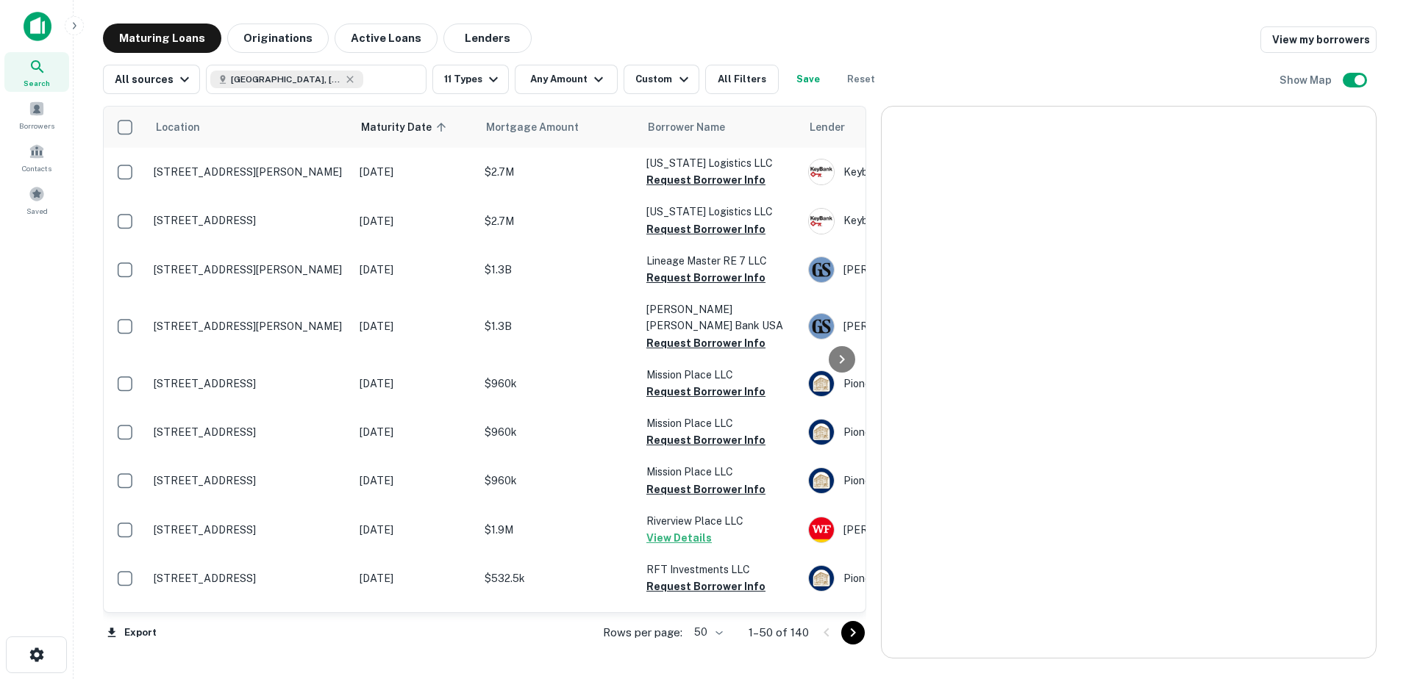
scroll to position [137, 0]
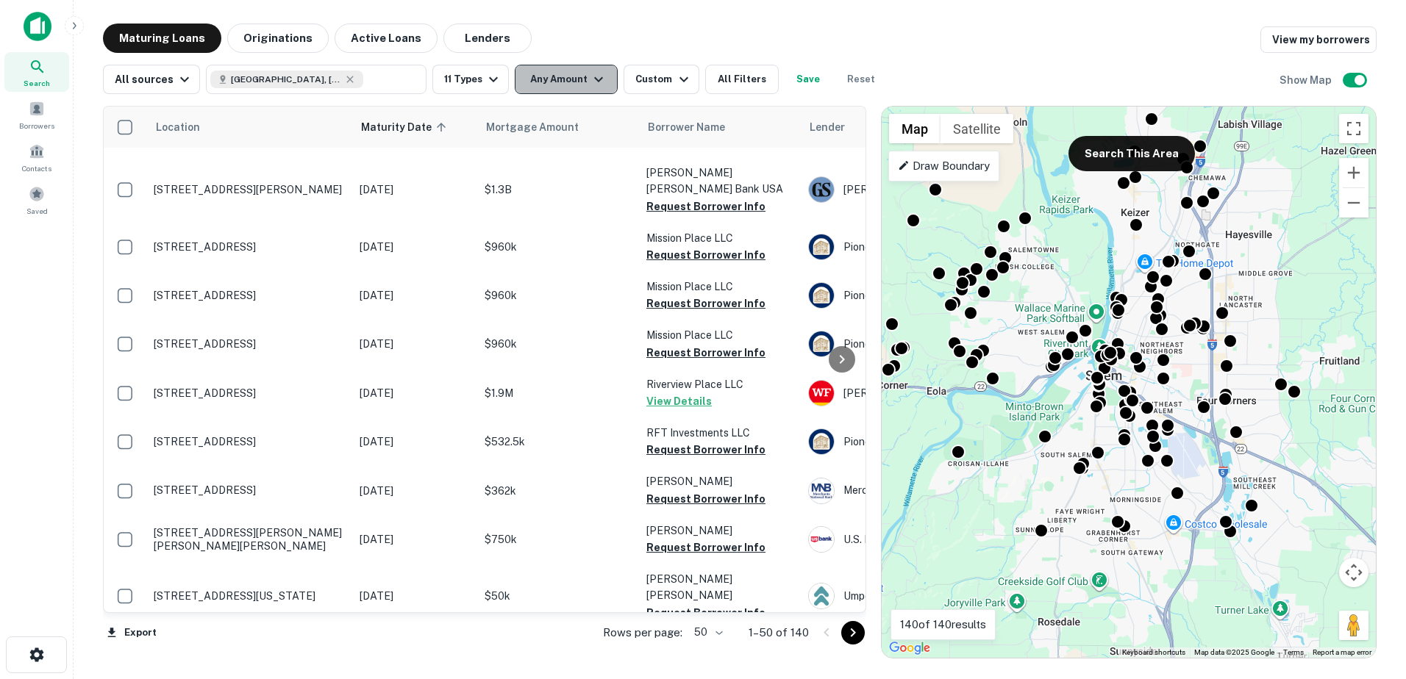
click at [584, 77] on button "Any Amount" at bounding box center [566, 79] width 103 height 29
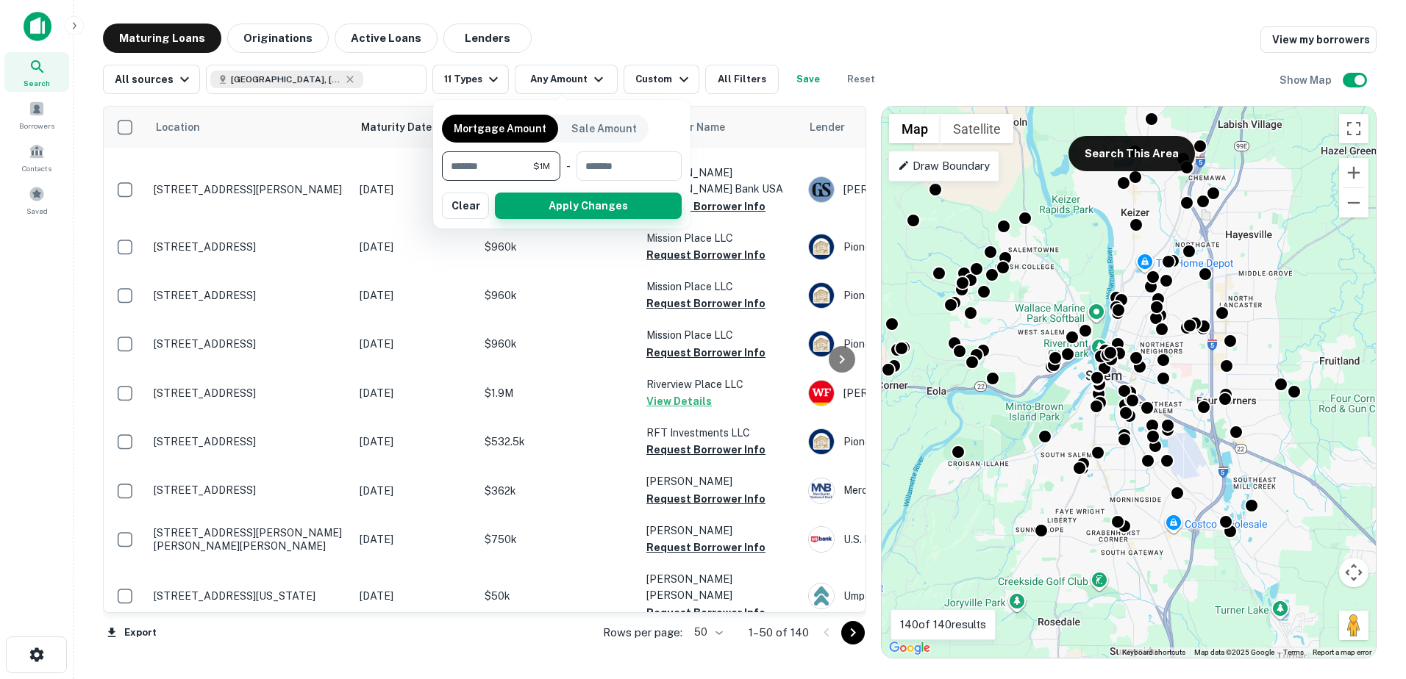
type input "*******"
click at [548, 204] on button "Apply Changes" at bounding box center [588, 206] width 187 height 26
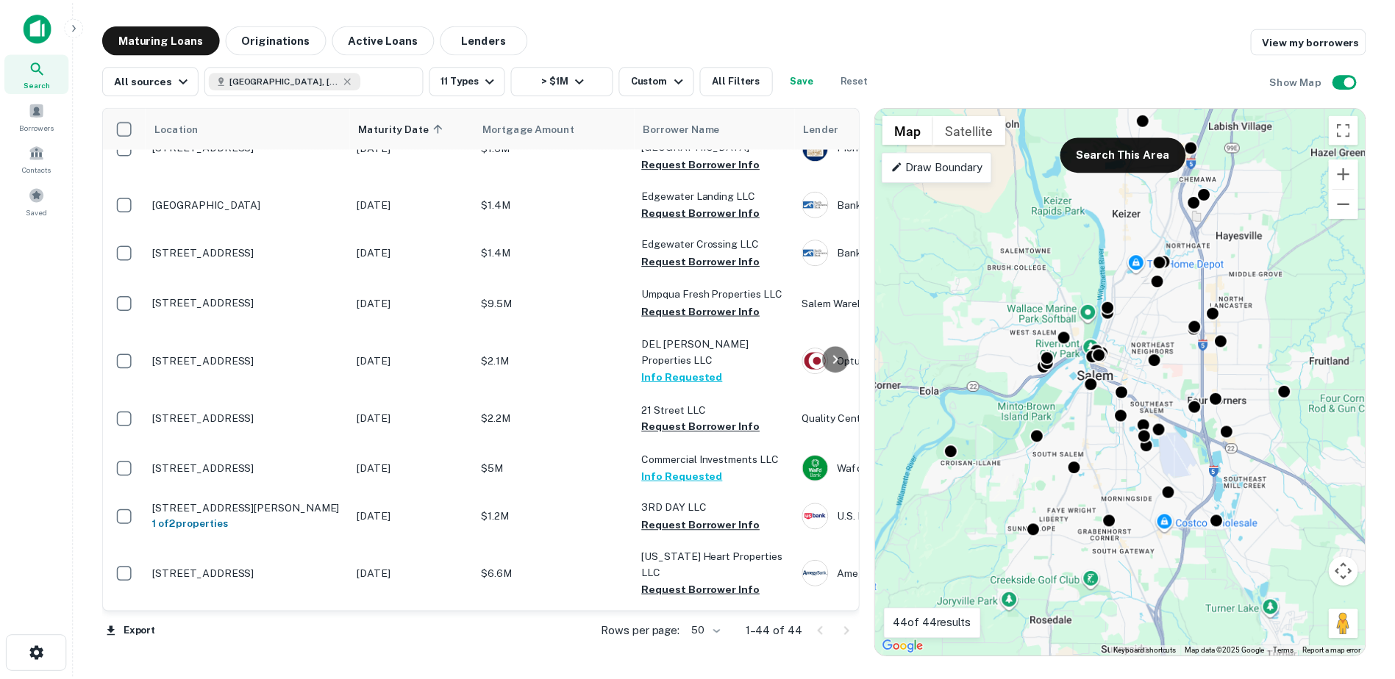
scroll to position [509, 0]
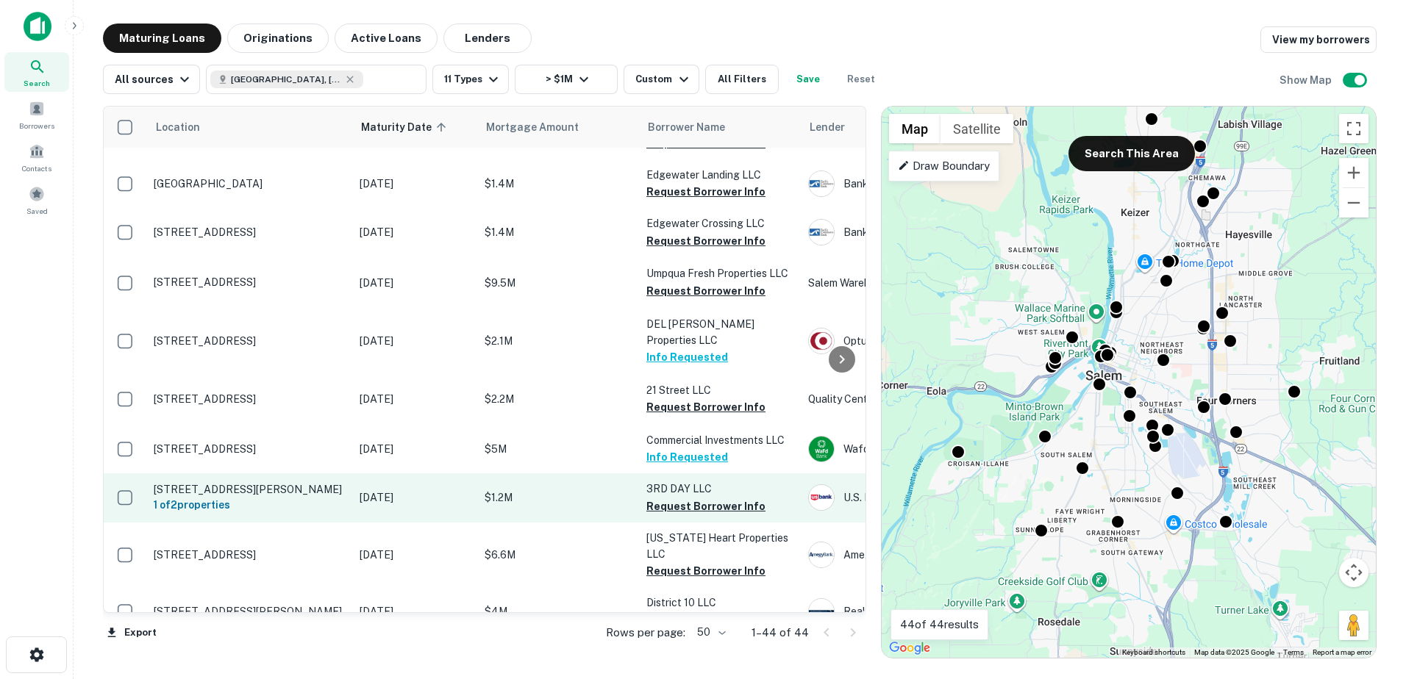
click at [587, 490] on p "$1.2M" at bounding box center [558, 498] width 147 height 16
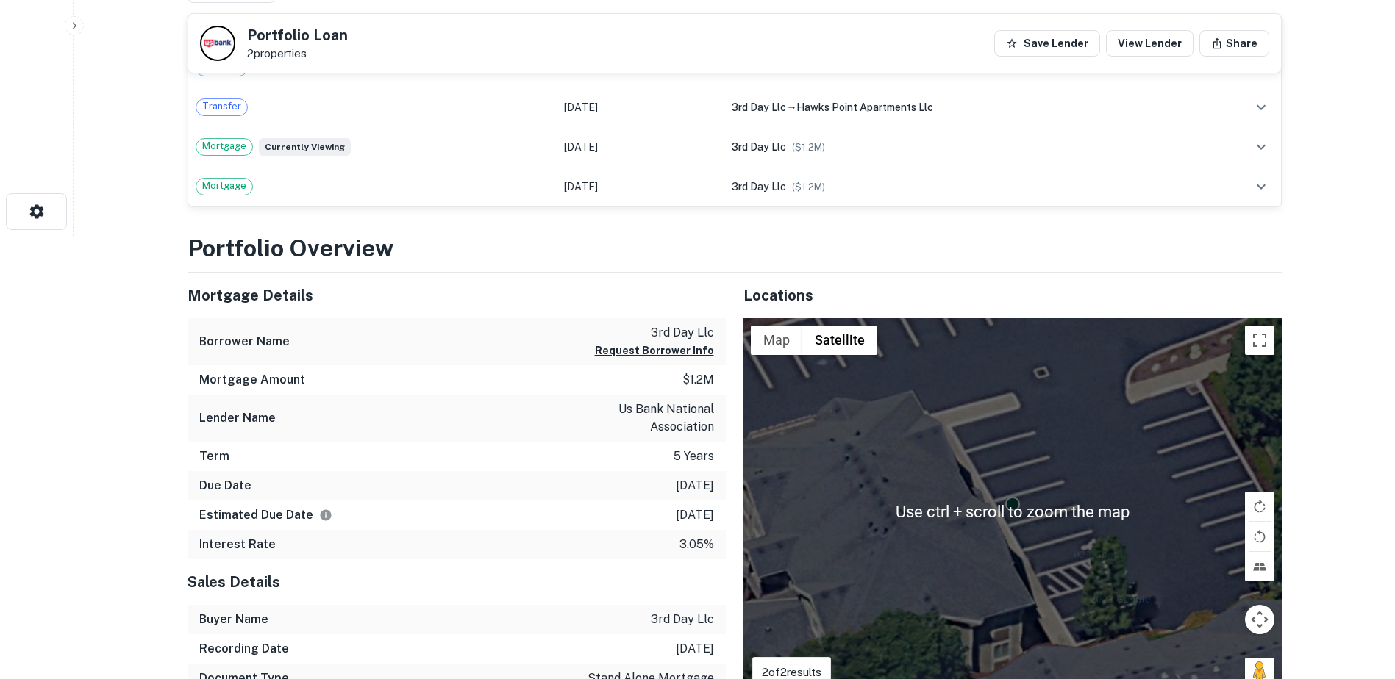
scroll to position [604, 0]
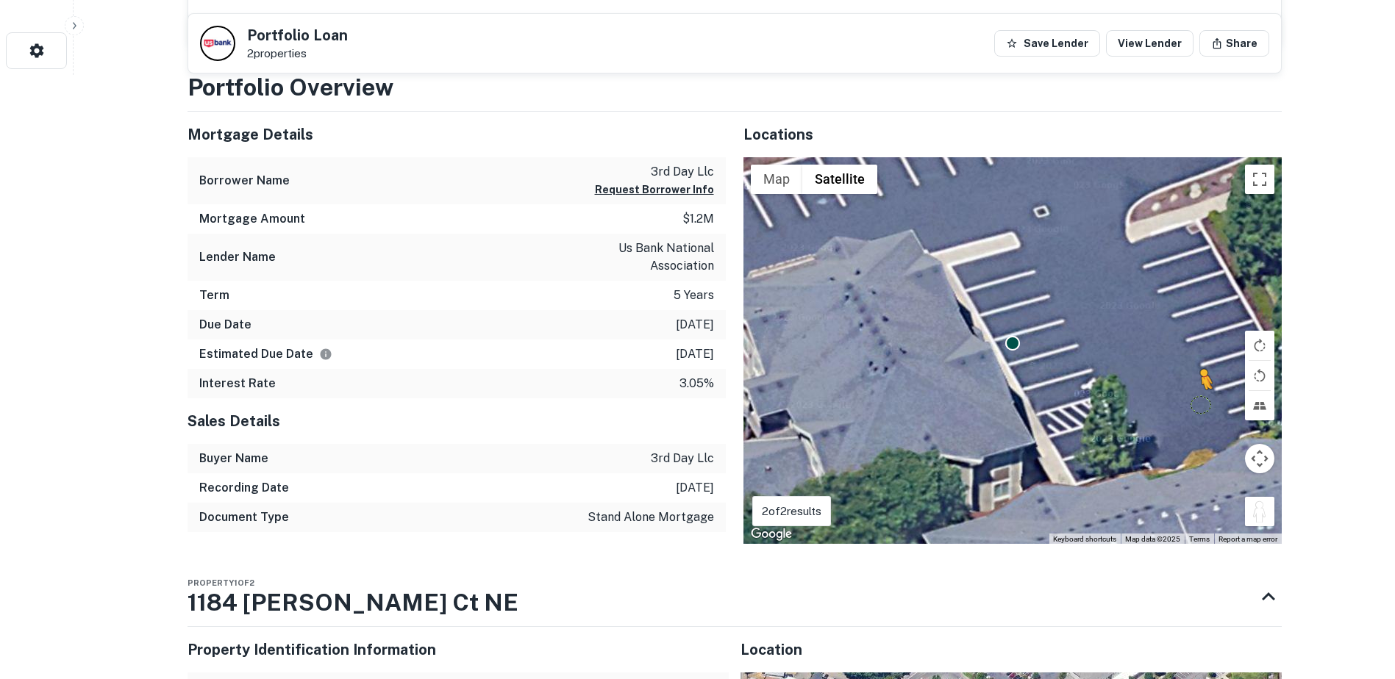
drag, startPoint x: 1265, startPoint y: 519, endPoint x: 1100, endPoint y: 341, distance: 243.0
click at [1100, 341] on div "To activate drag with keyboard, press Alt + Enter. Once in keyboard drag state,…" at bounding box center [1012, 350] width 538 height 387
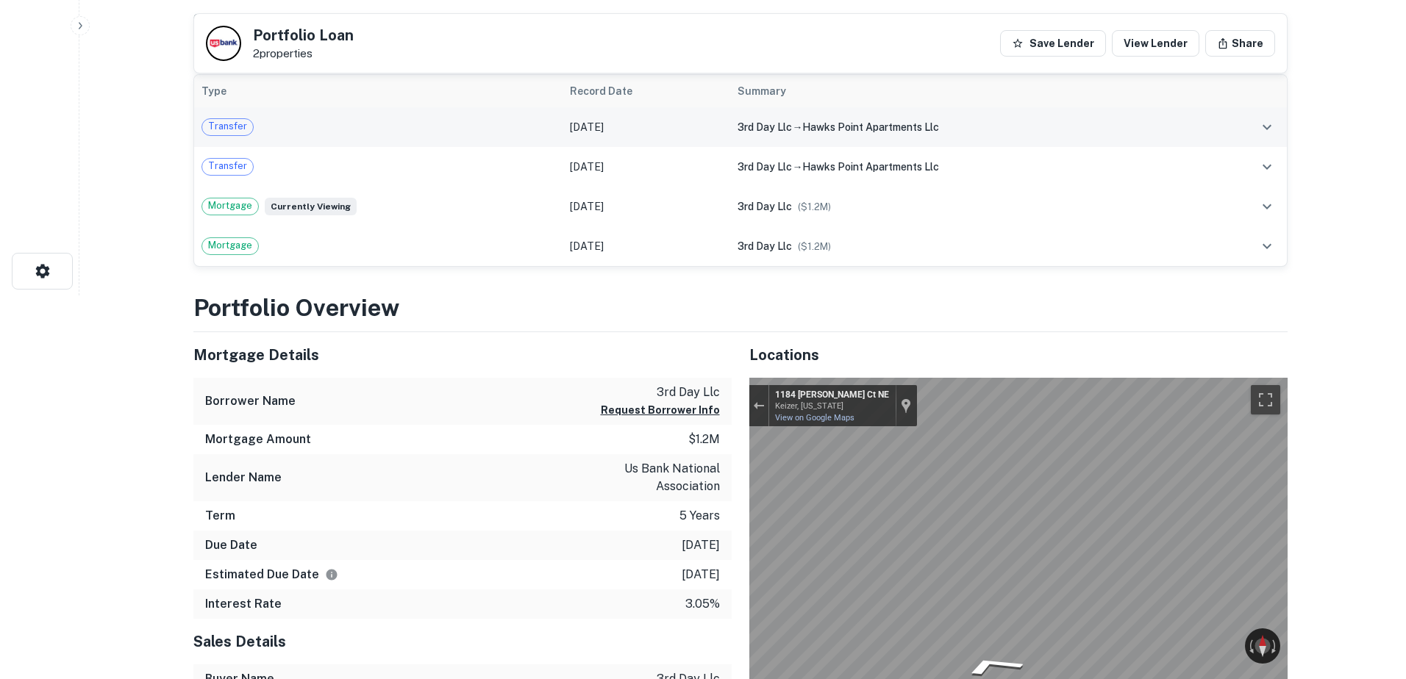
scroll to position [0, 0]
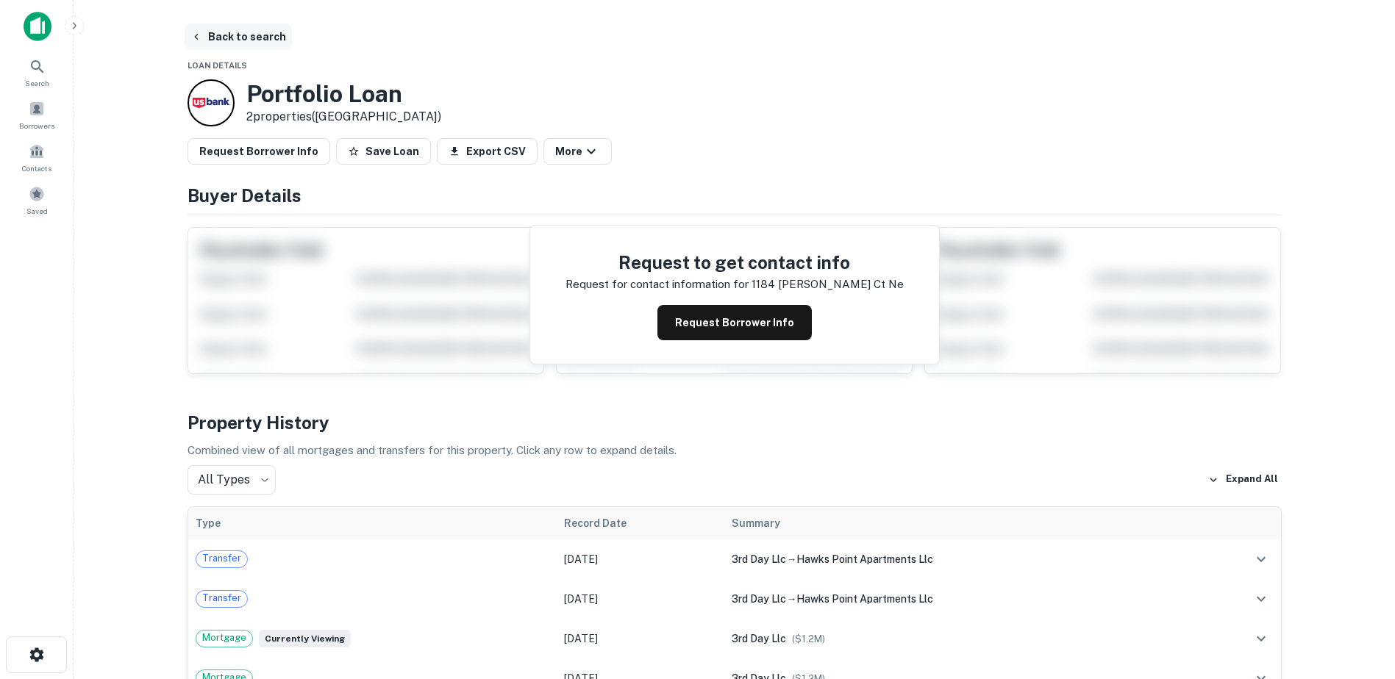
click at [241, 38] on button "Back to search" at bounding box center [238, 37] width 107 height 26
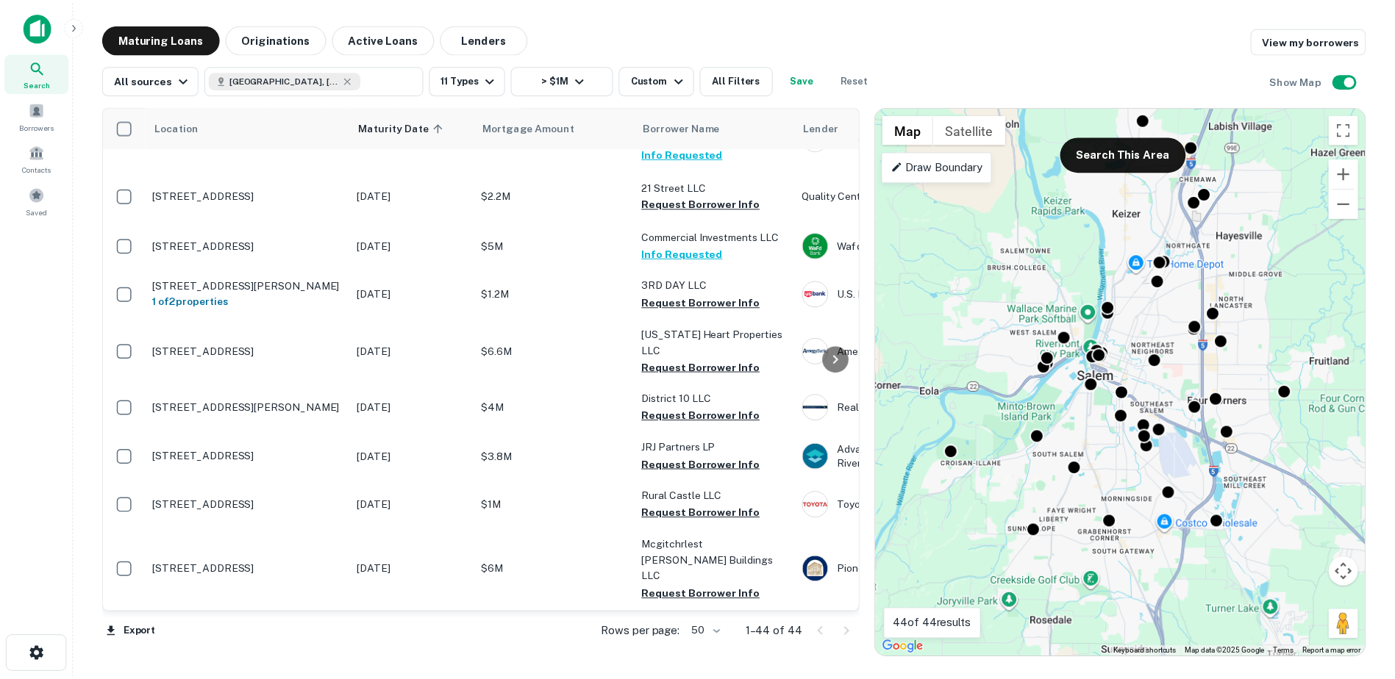
scroll to position [705, 0]
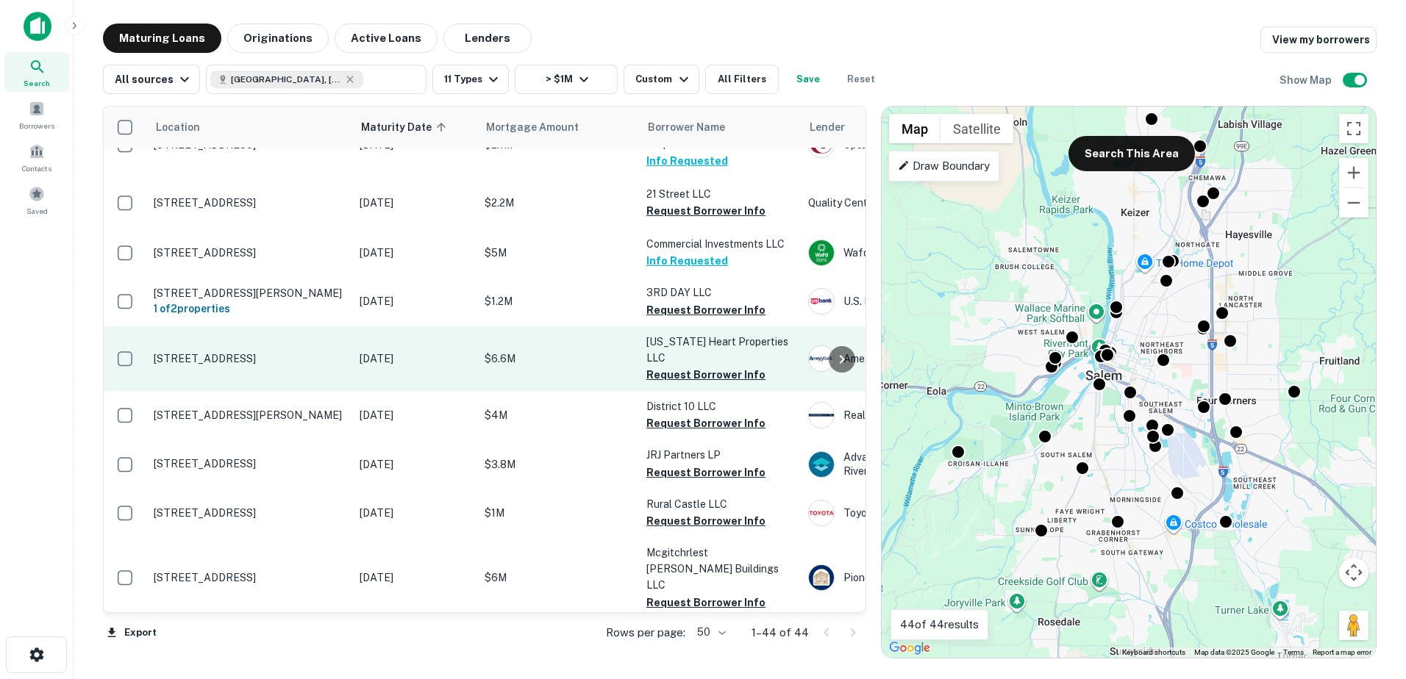
click at [559, 351] on p "$6.6M" at bounding box center [558, 359] width 147 height 16
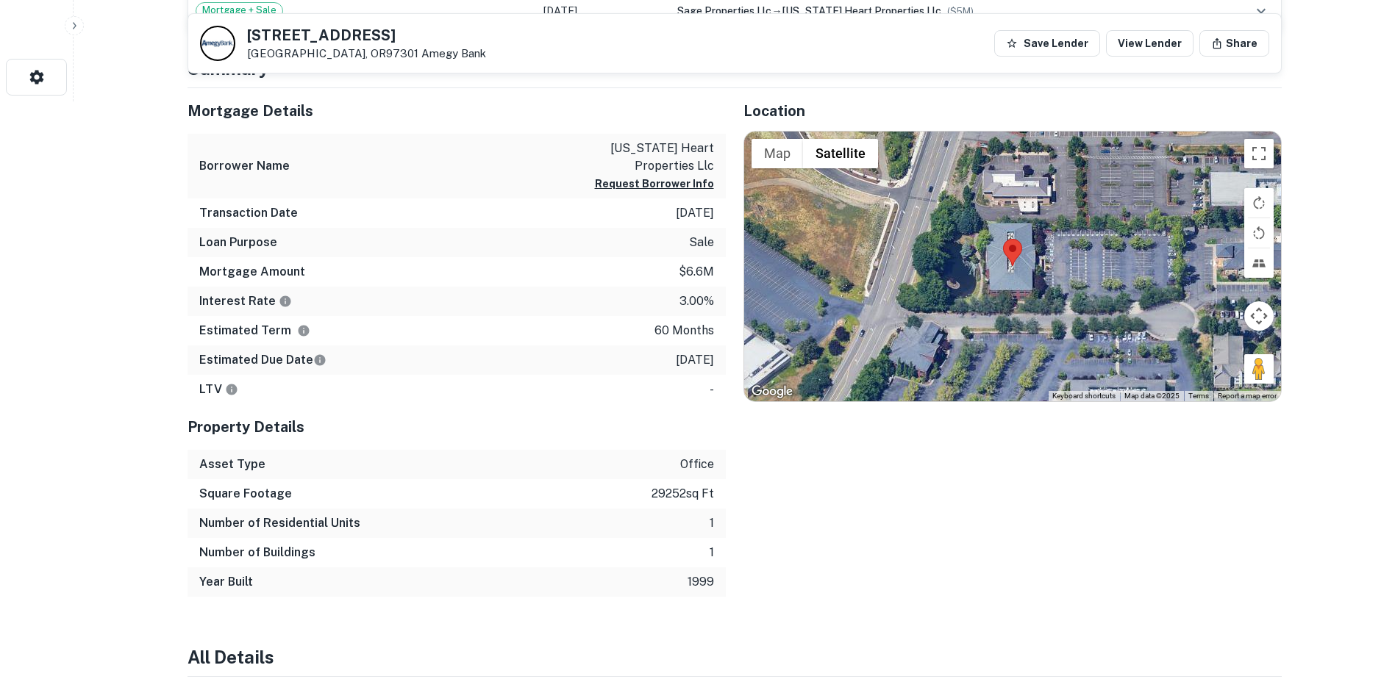
scroll to position [557, 0]
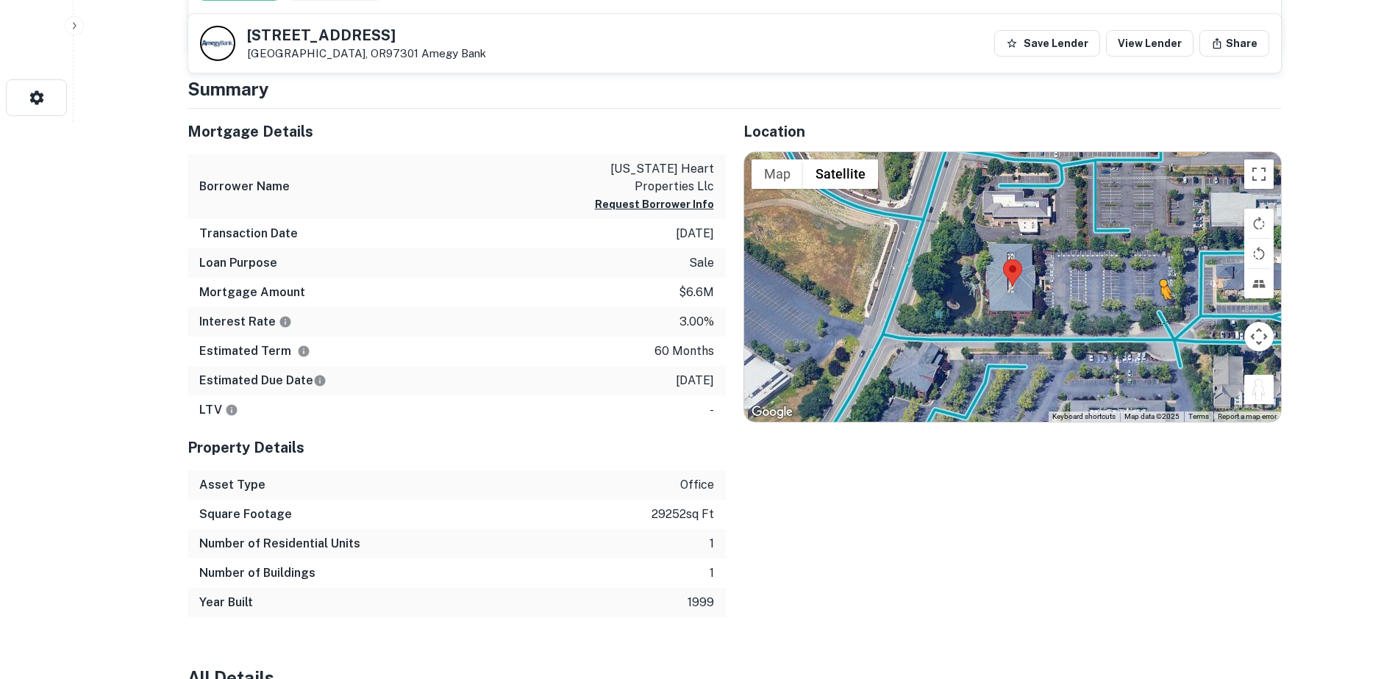
drag, startPoint x: 1257, startPoint y: 387, endPoint x: 1162, endPoint y: 313, distance: 120.6
click at [1162, 313] on div "To activate drag with keyboard, press Alt + Enter. Once in keyboard drag state,…" at bounding box center [1012, 287] width 537 height 271
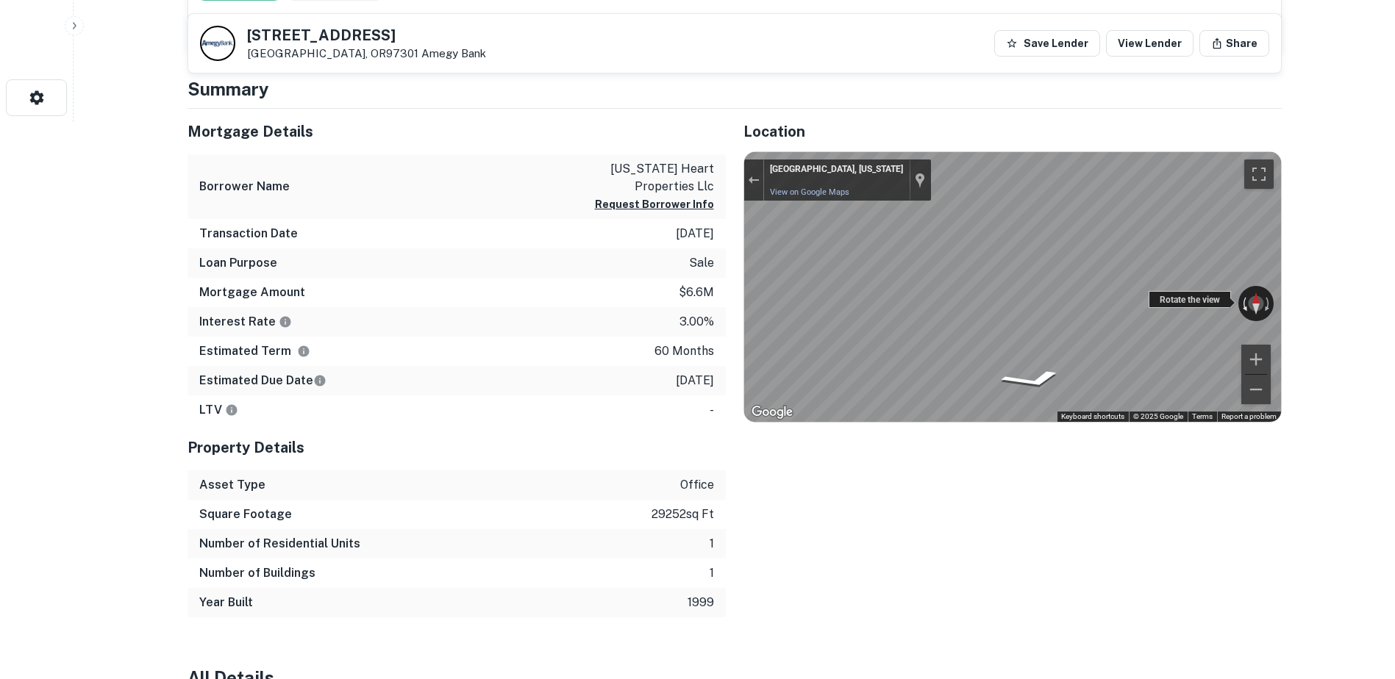
click at [1246, 308] on div "← Move left → Move right ↑ Move up ↓ Move down + Zoom in - Zoom out [GEOGRAPHIC…" at bounding box center [1012, 287] width 537 height 271
click at [1204, 302] on div "← Move left → Move right ↑ Move up ↓ Move down + Zoom in - Zoom out [GEOGRAPHIC…" at bounding box center [1012, 287] width 537 height 271
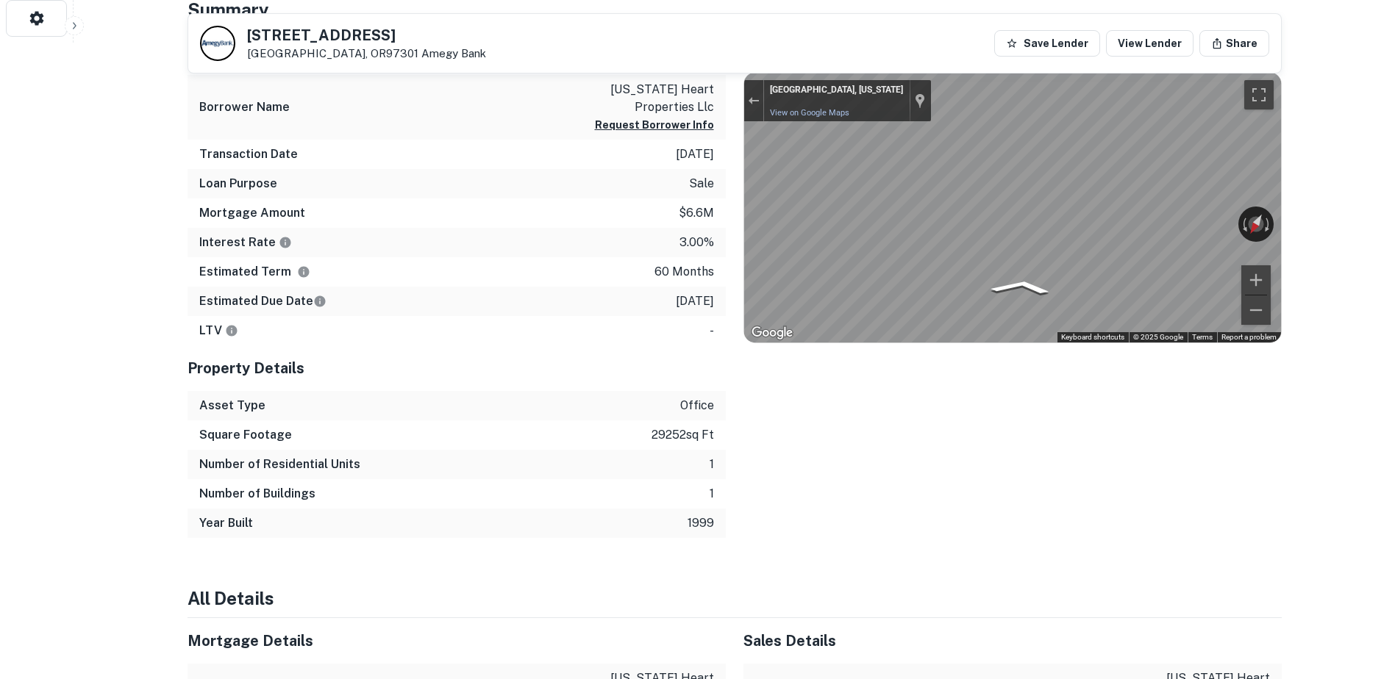
scroll to position [631, 0]
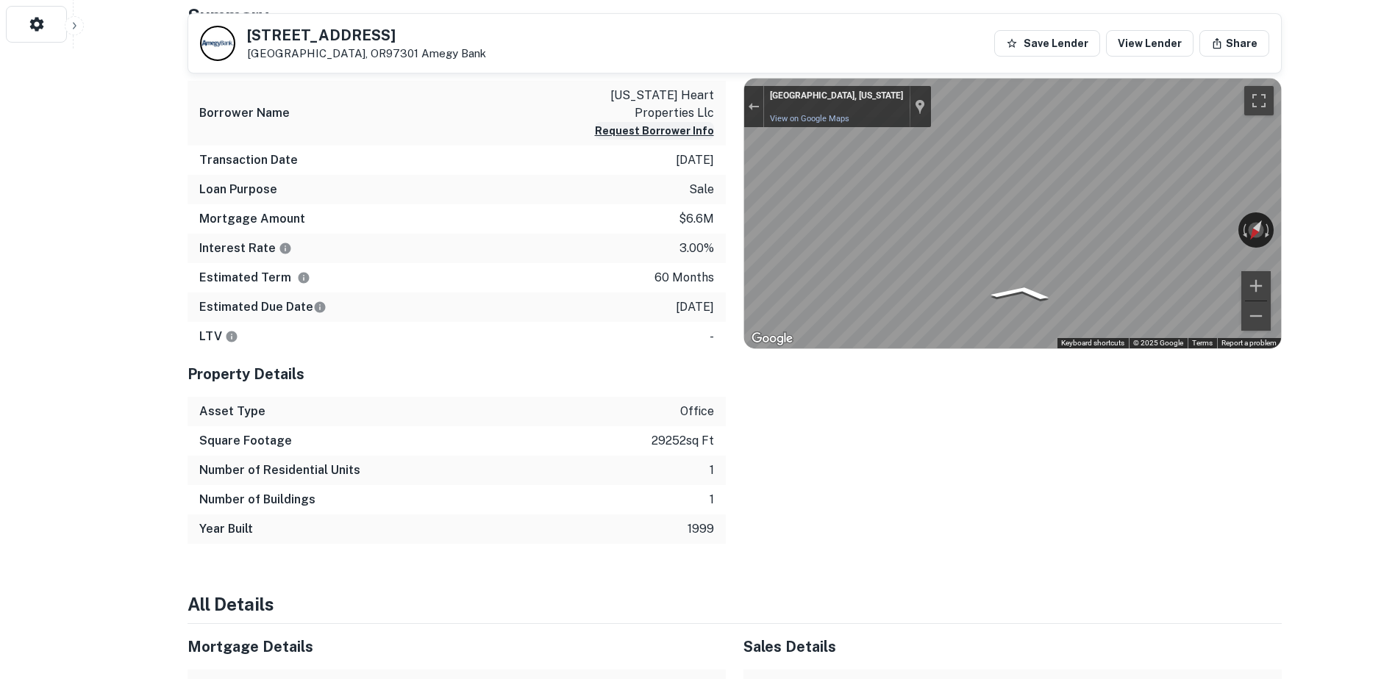
click at [666, 131] on button "Request Borrower Info" at bounding box center [654, 131] width 119 height 18
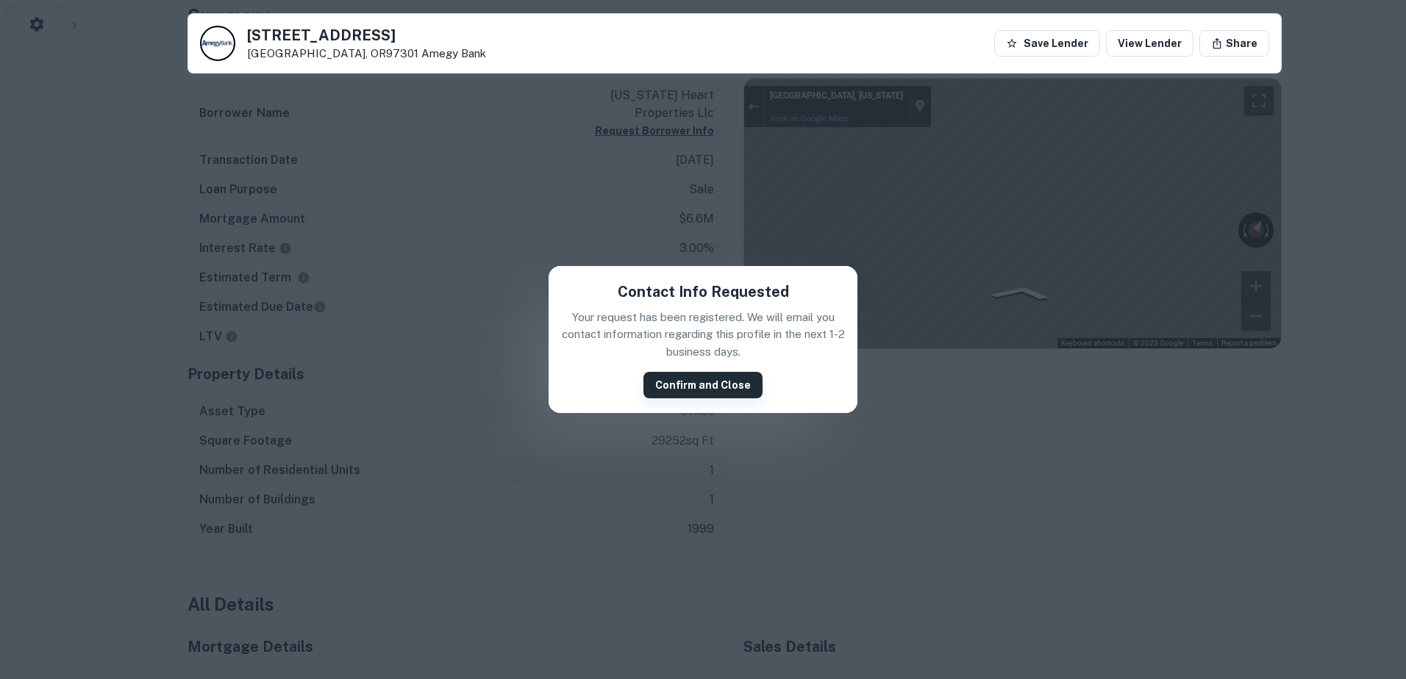
click at [690, 385] on button "Confirm and Close" at bounding box center [702, 385] width 119 height 26
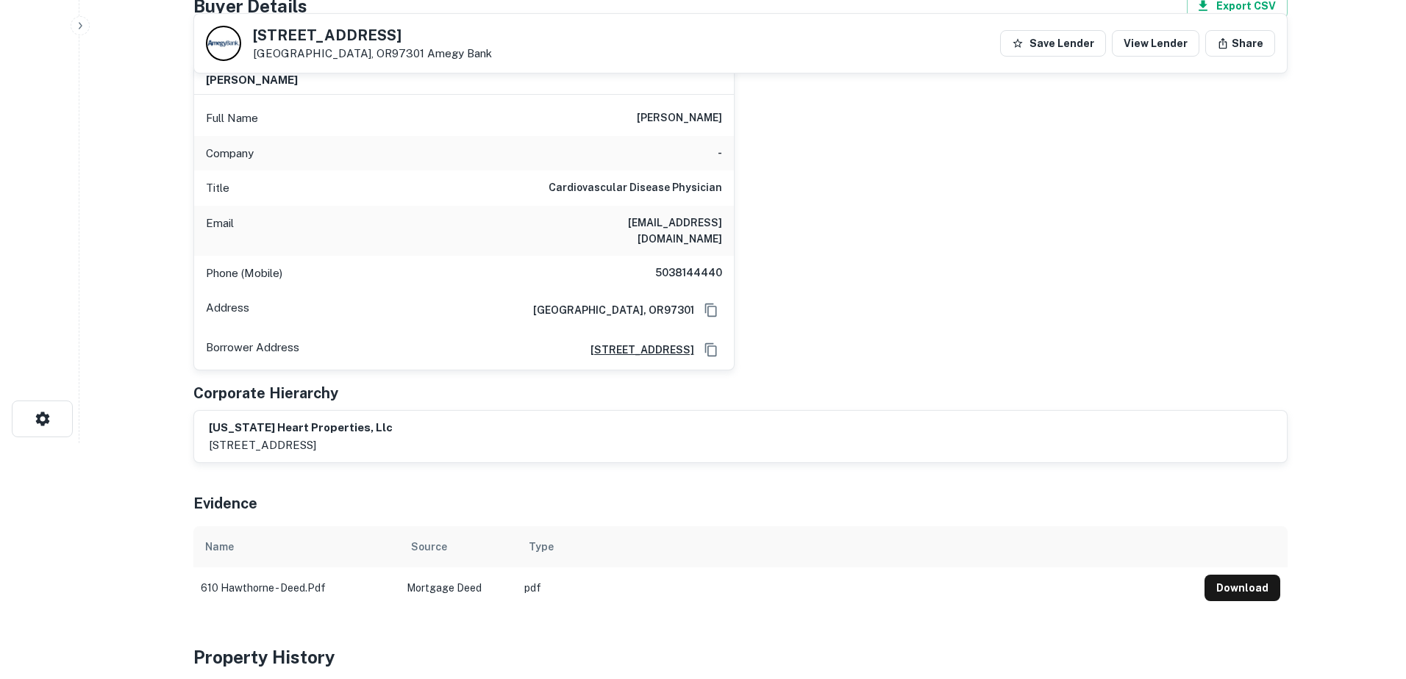
scroll to position [0, 0]
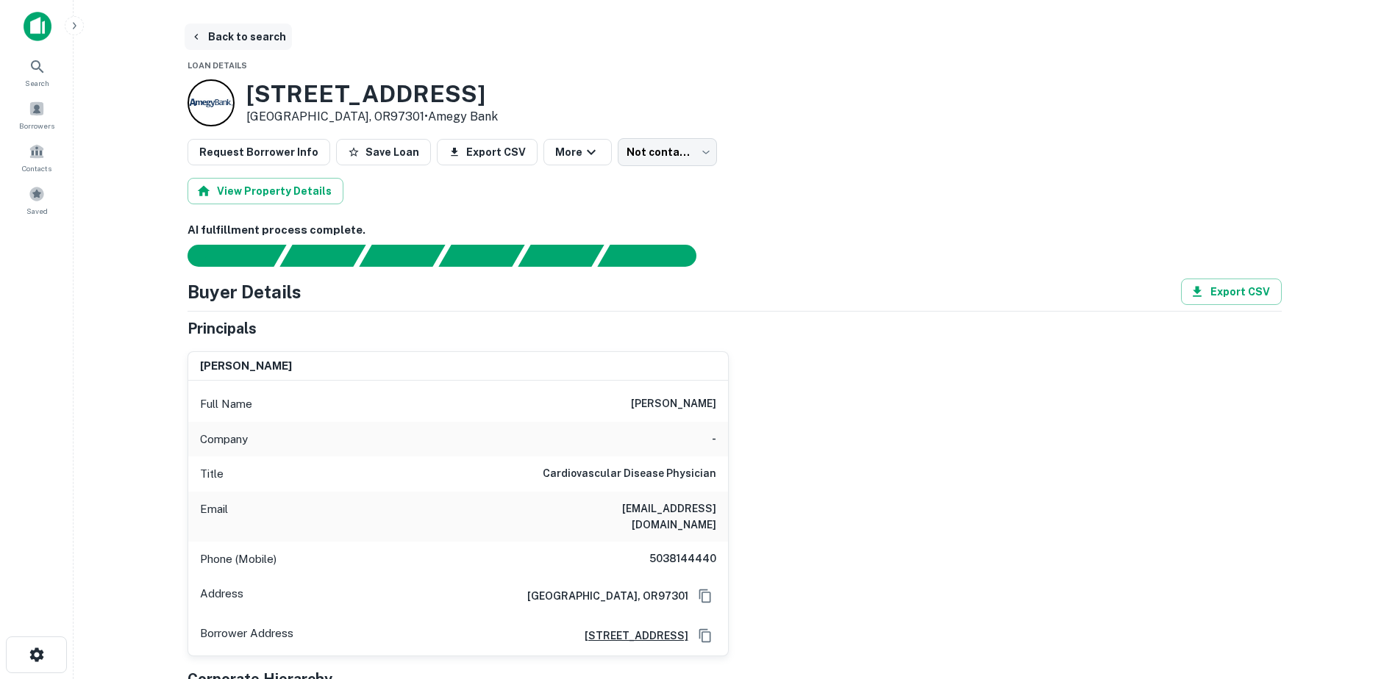
click at [248, 38] on button "Back to search" at bounding box center [238, 37] width 107 height 26
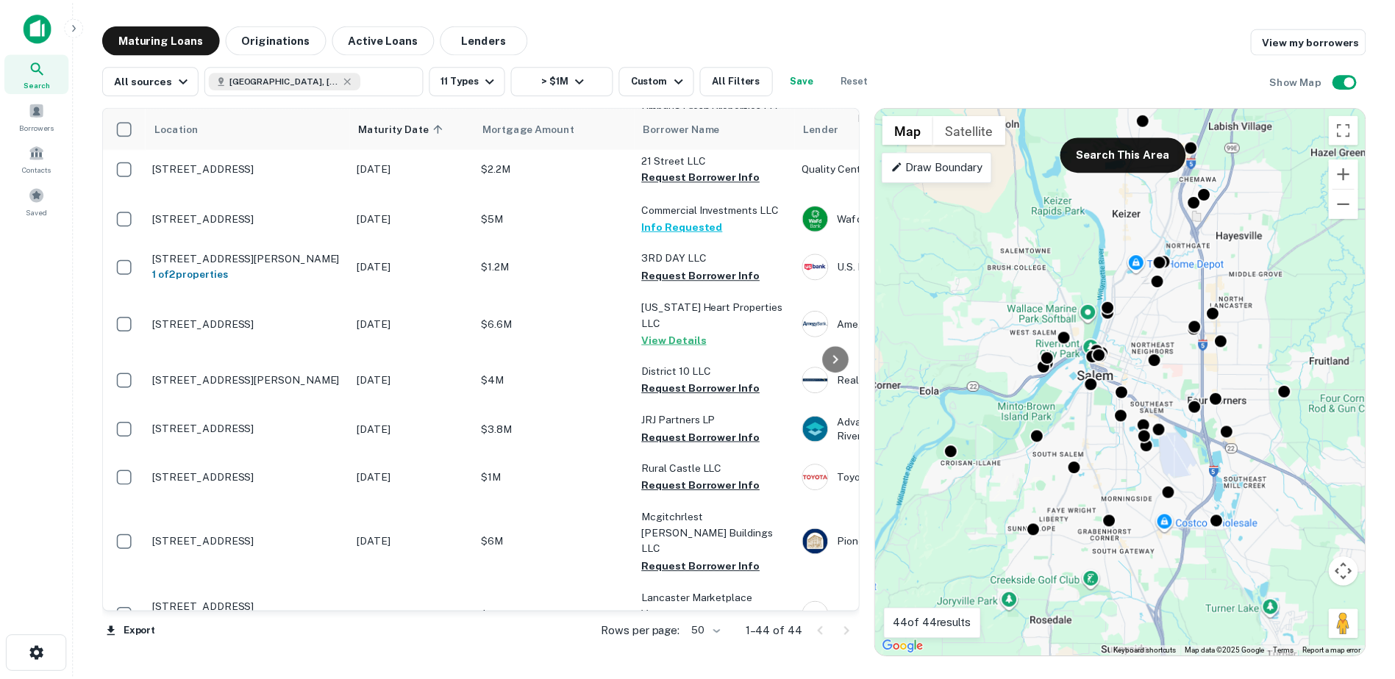
scroll to position [751, 0]
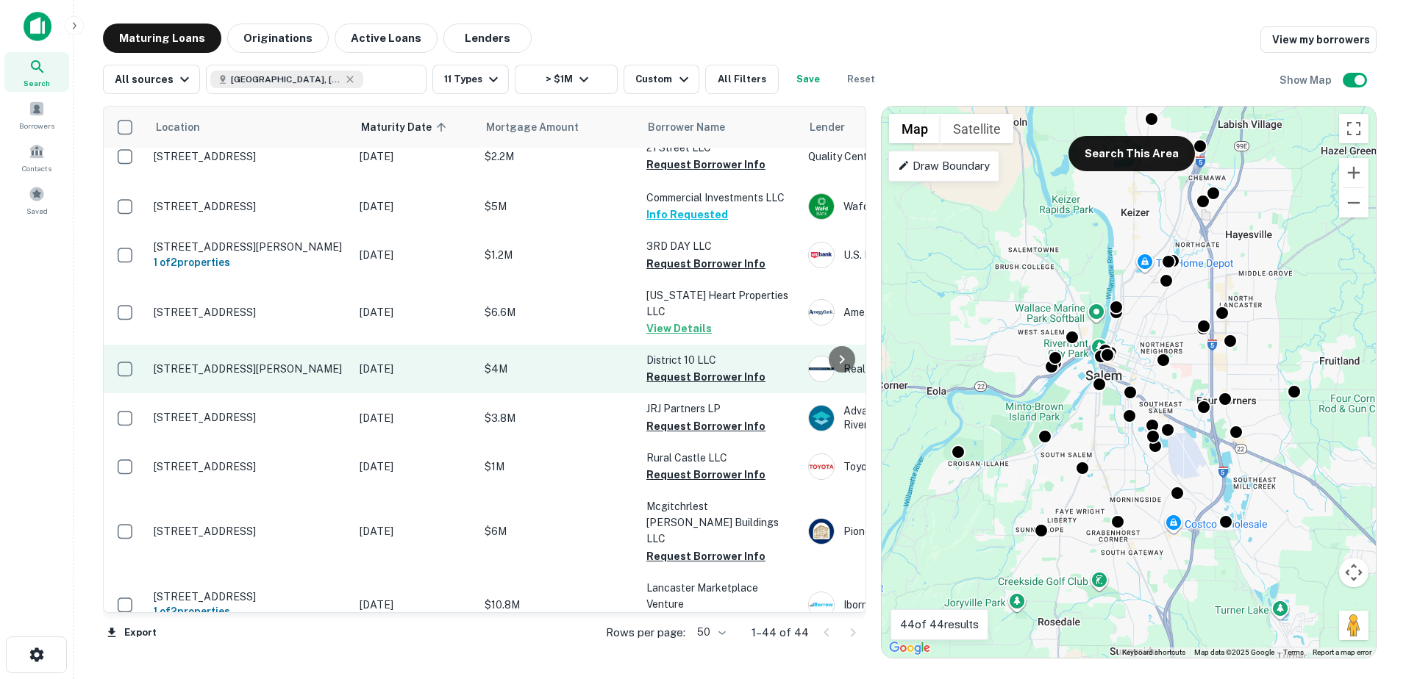
click at [557, 361] on p "$4M" at bounding box center [558, 369] width 147 height 16
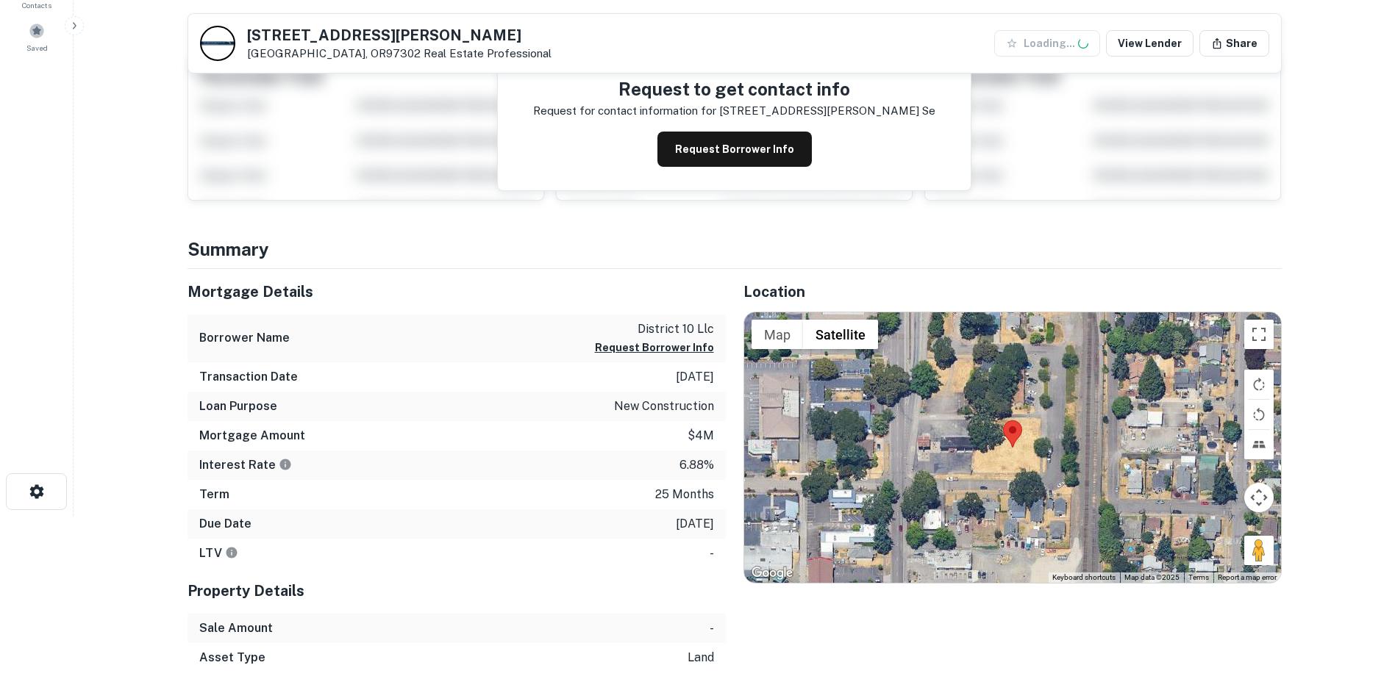
scroll to position [173, 0]
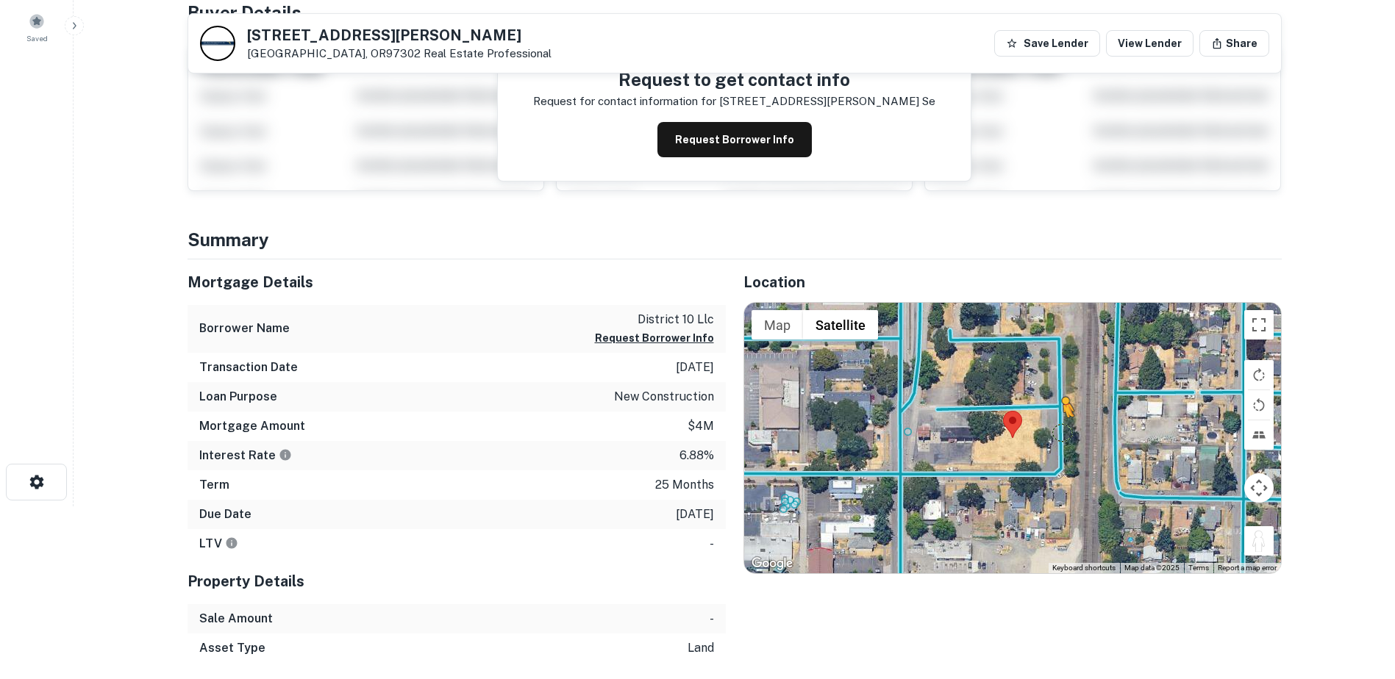
drag, startPoint x: 1253, startPoint y: 541, endPoint x: 1065, endPoint y: 430, distance: 218.5
click at [1065, 430] on div "To activate drag with keyboard, press Alt + Enter. Once in keyboard drag state,…" at bounding box center [1012, 438] width 537 height 271
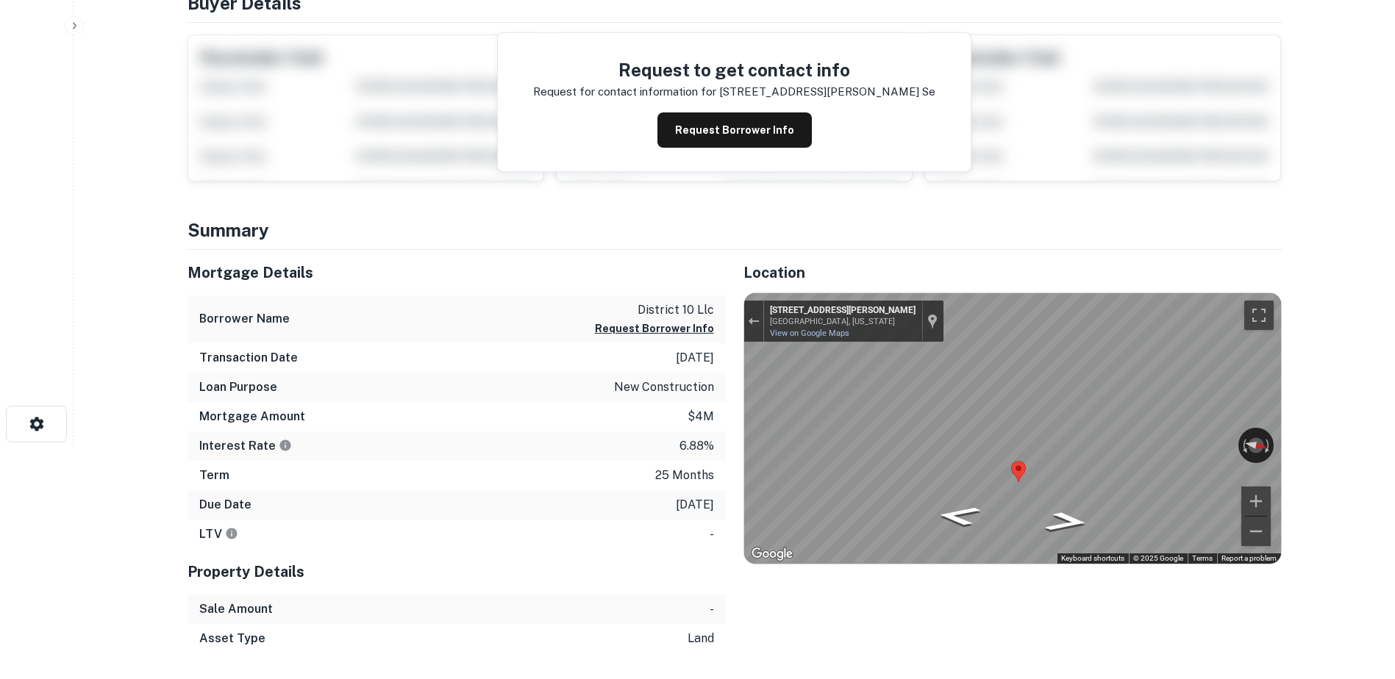
scroll to position [0, 0]
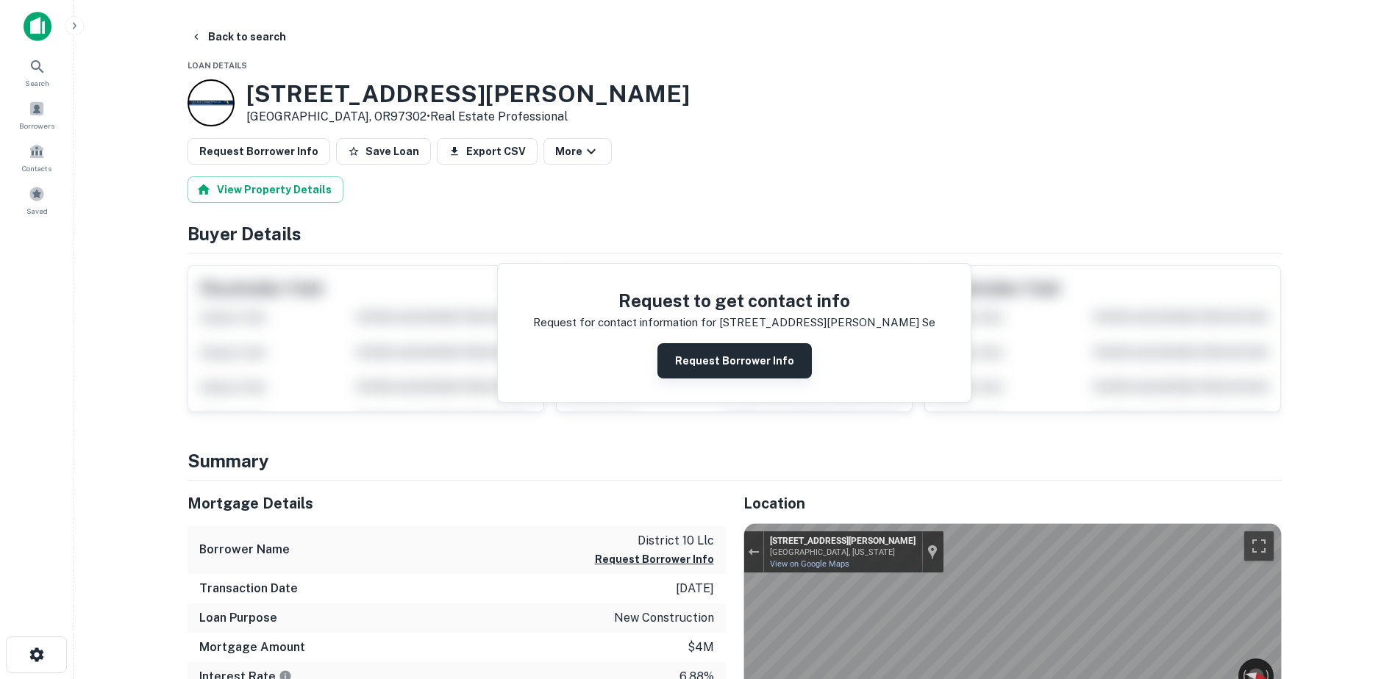
click at [709, 359] on button "Request Borrower Info" at bounding box center [734, 360] width 154 height 35
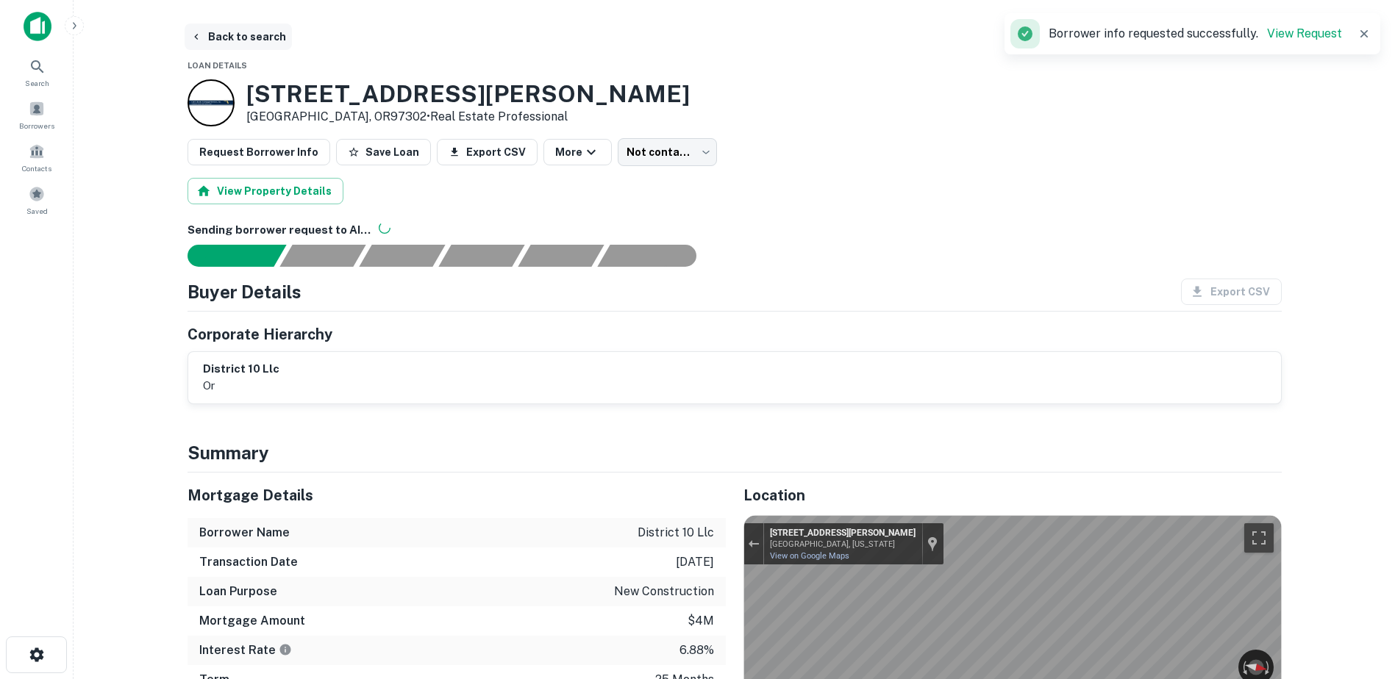
click at [243, 33] on button "Back to search" at bounding box center [238, 37] width 107 height 26
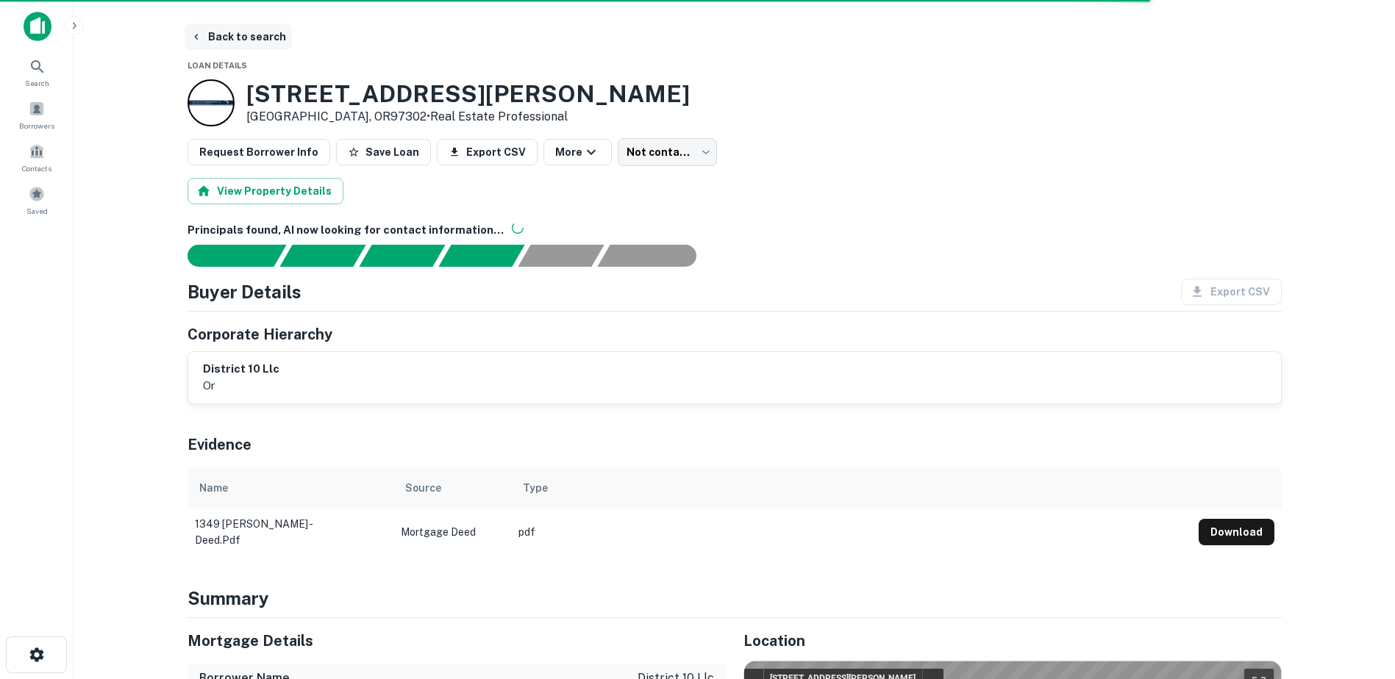
click at [223, 31] on button "Back to search" at bounding box center [238, 37] width 107 height 26
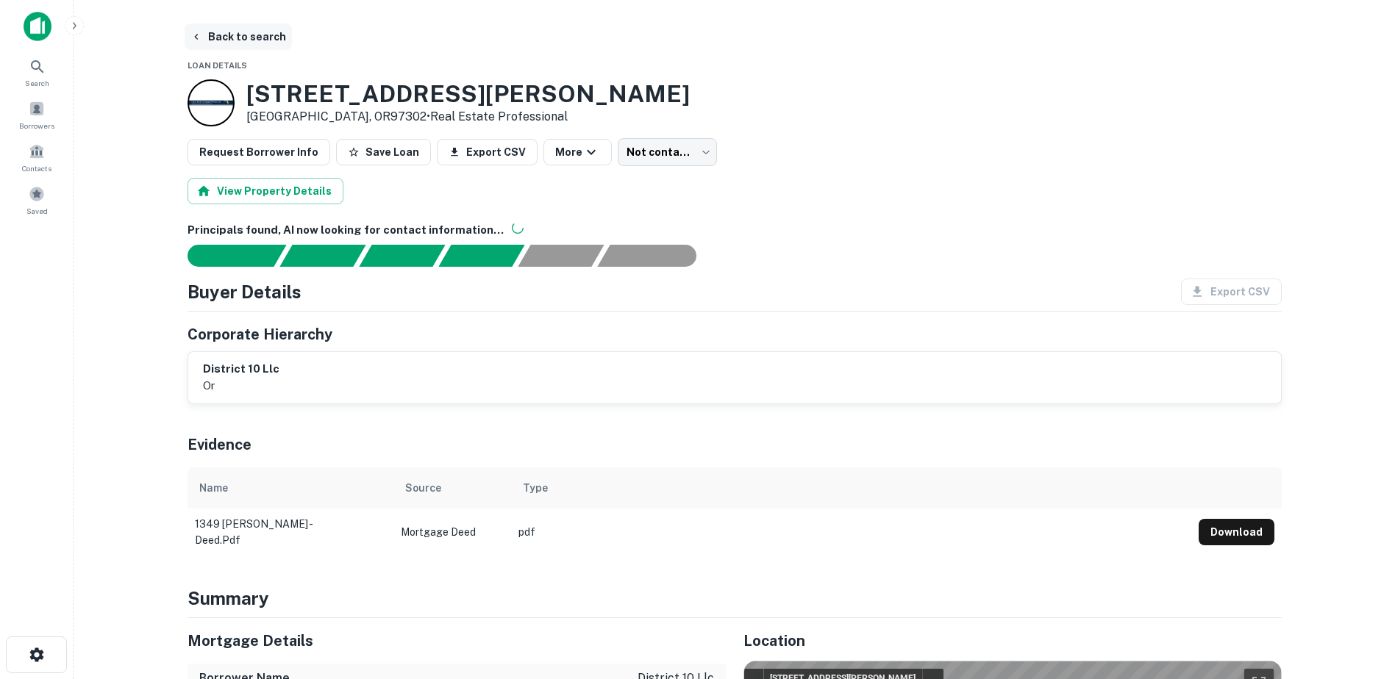
click at [237, 33] on button "Back to search" at bounding box center [238, 37] width 107 height 26
click at [197, 37] on icon "button" at bounding box center [196, 37] width 12 height 12
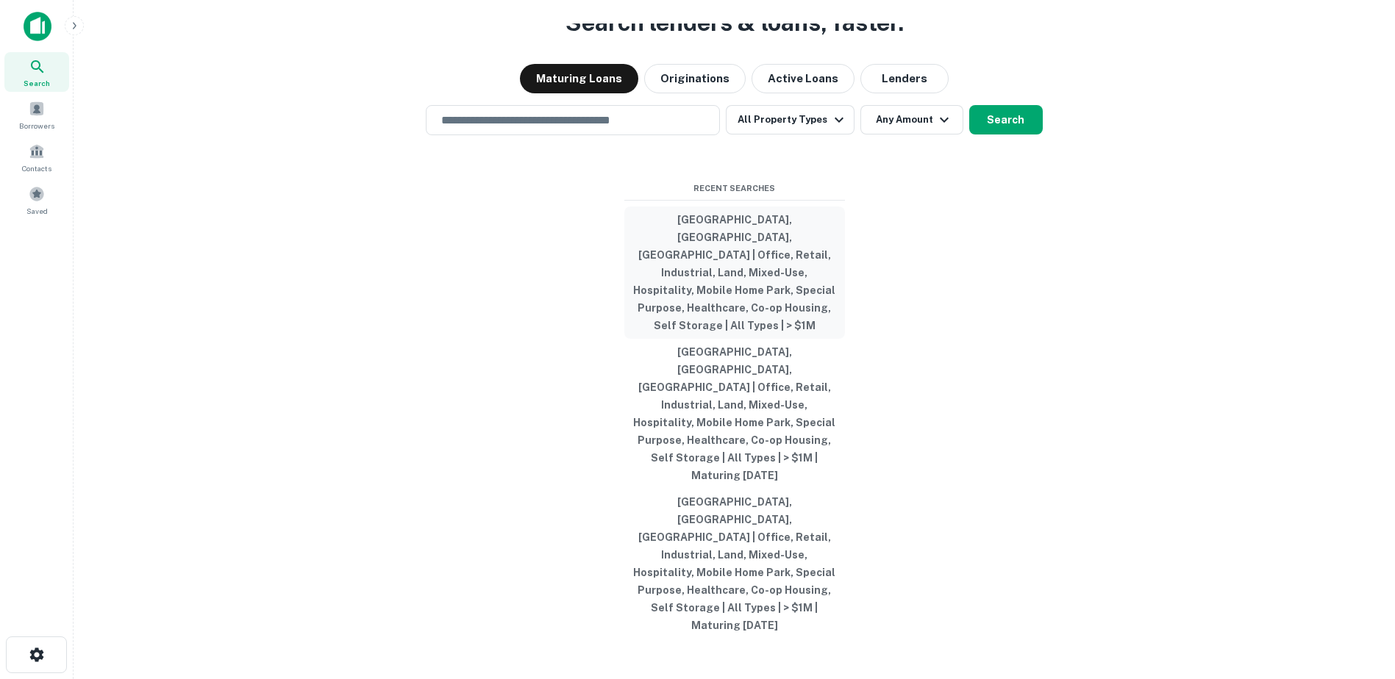
click at [760, 299] on button "[GEOGRAPHIC_DATA], [GEOGRAPHIC_DATA], [GEOGRAPHIC_DATA] | Office, Retail, Indus…" at bounding box center [734, 273] width 221 height 132
type input "**********"
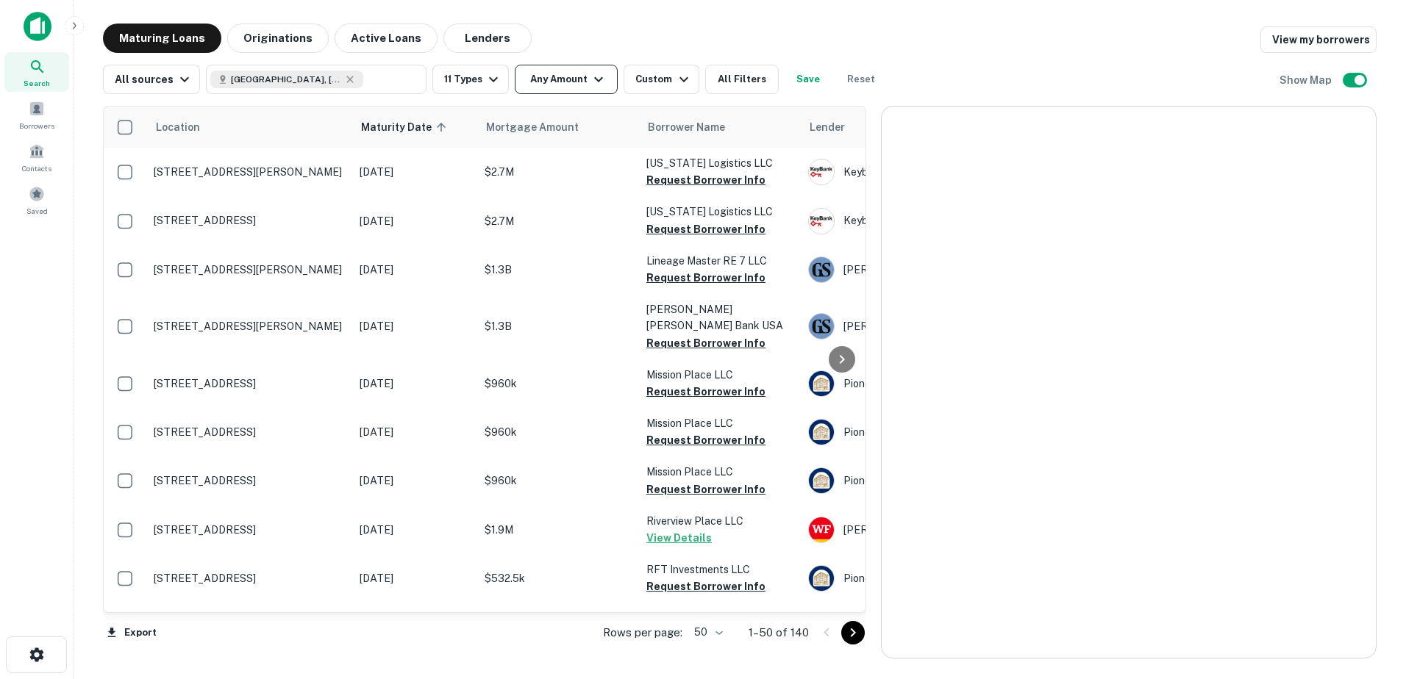
scroll to position [751, 0]
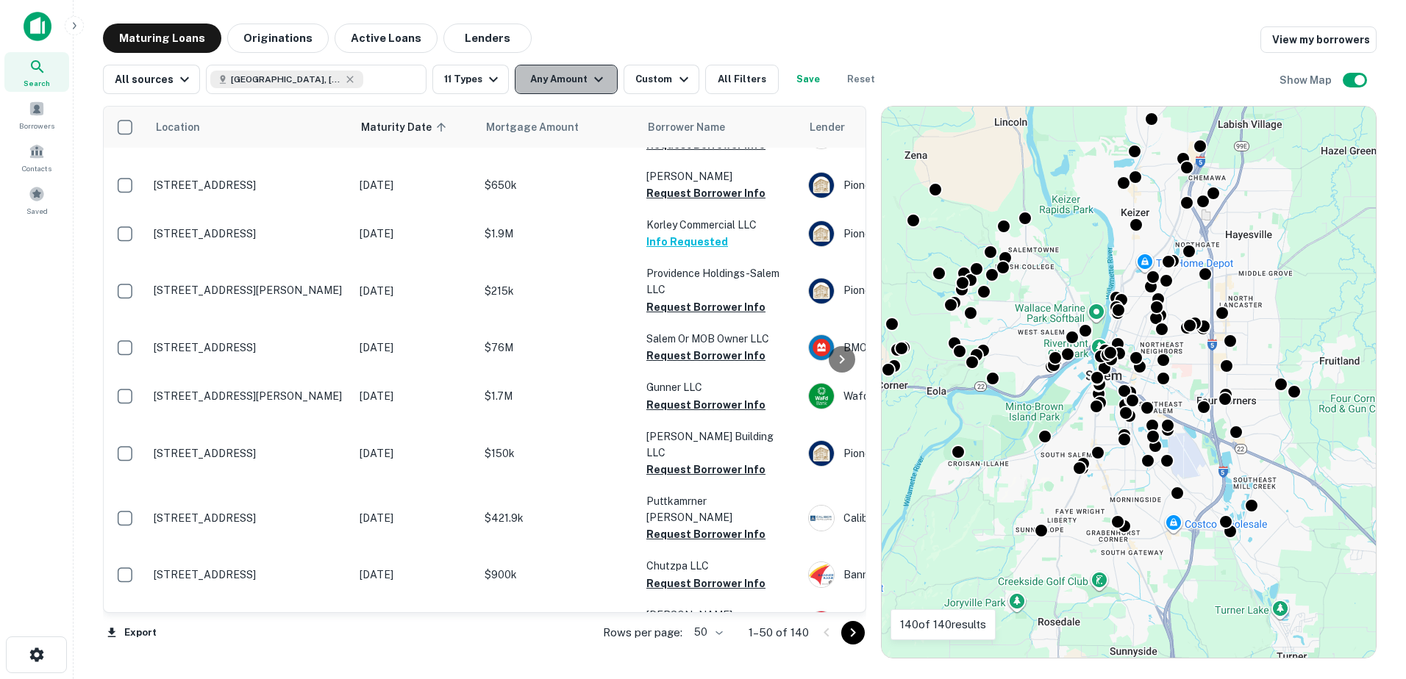
click at [574, 82] on button "Any Amount" at bounding box center [566, 79] width 103 height 29
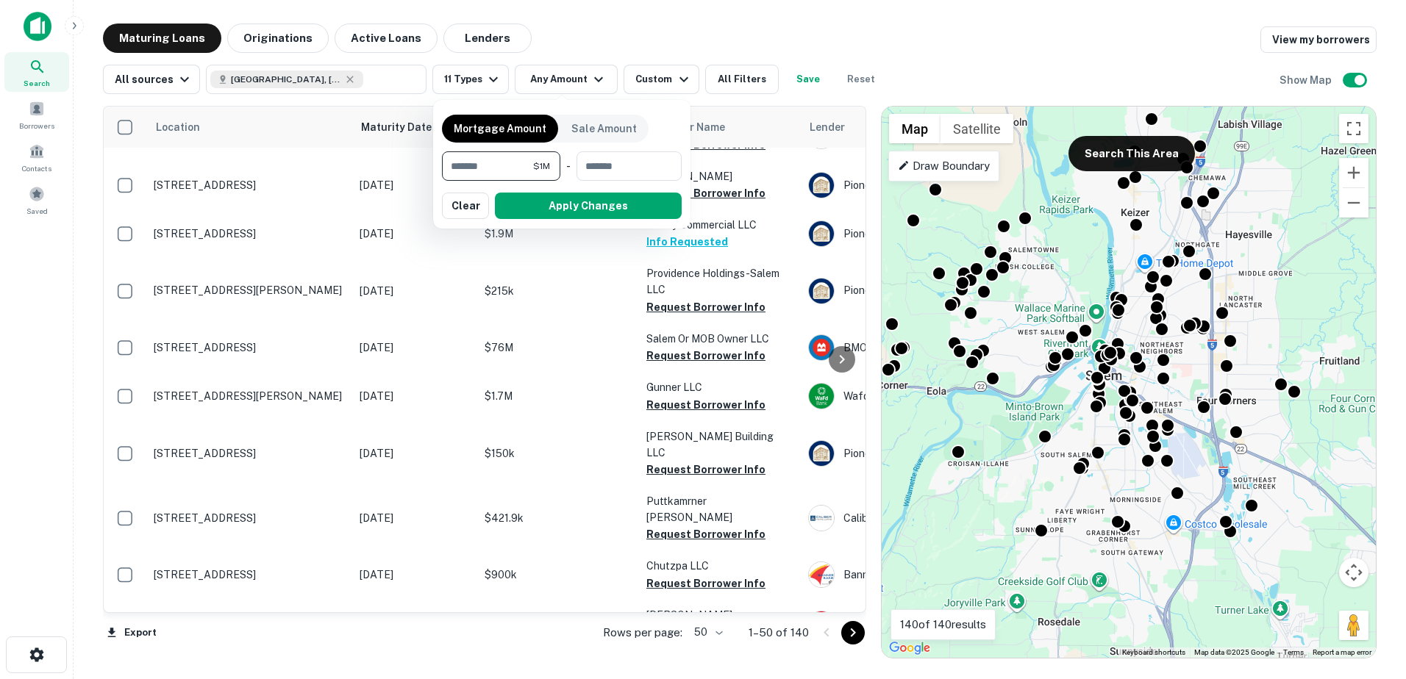
type input "*******"
click at [619, 220] on button "button" at bounding box center [562, 219] width 240 height 1
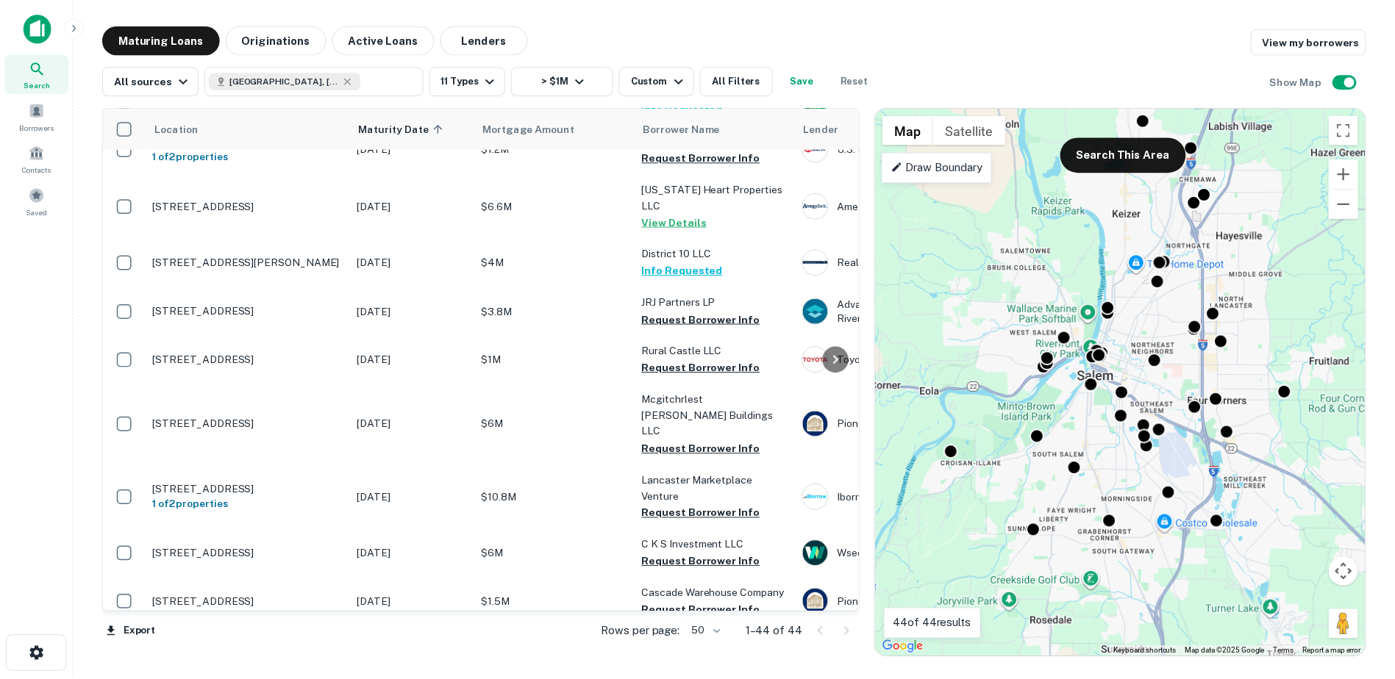
scroll to position [862, 0]
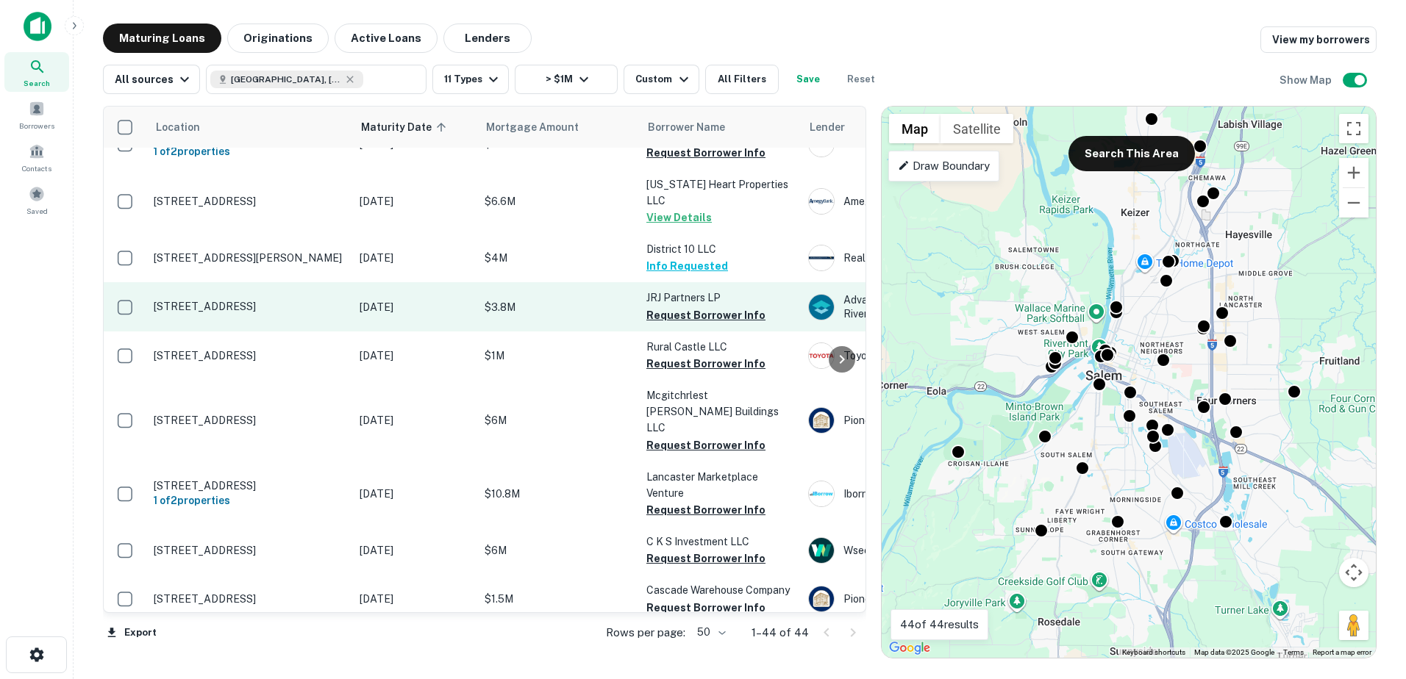
click at [553, 299] on p "$3.8M" at bounding box center [558, 307] width 147 height 16
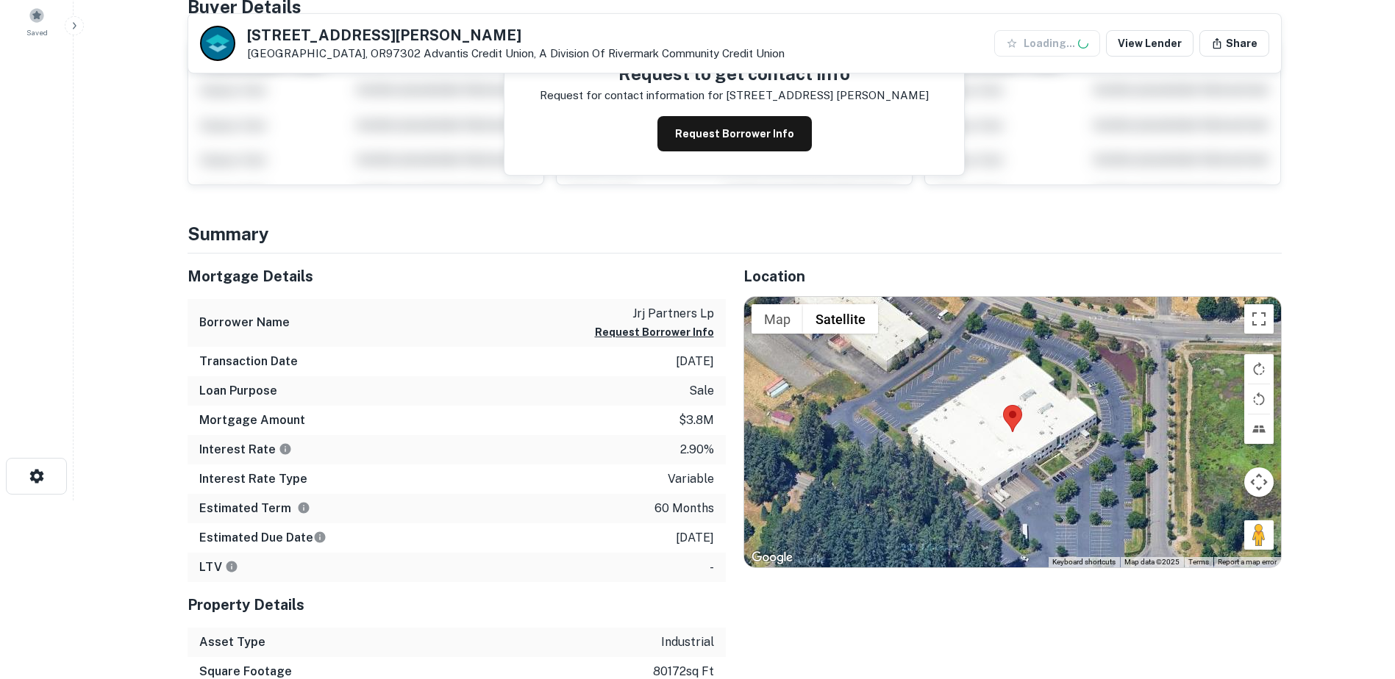
scroll to position [278, 0]
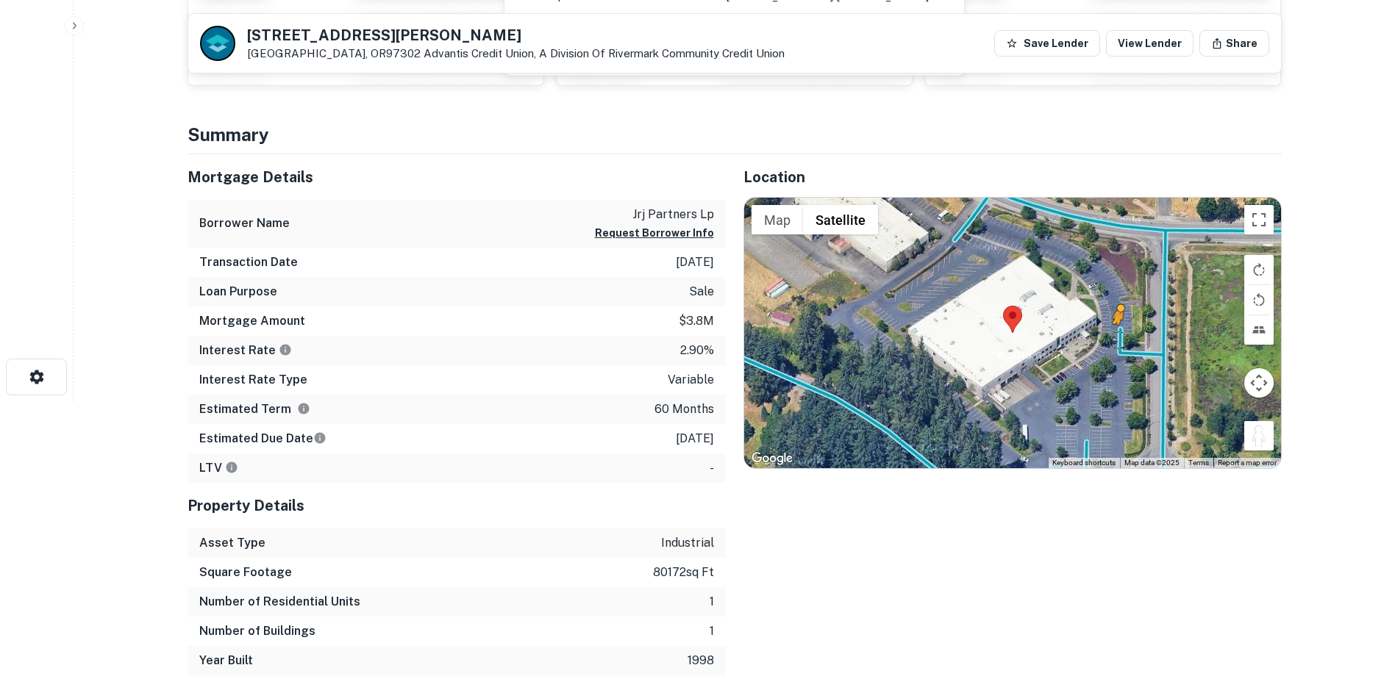
drag, startPoint x: 1254, startPoint y: 436, endPoint x: 1117, endPoint y: 340, distance: 167.9
click at [1117, 340] on div "To activate drag with keyboard, press Alt + Enter. Once in keyboard drag state,…" at bounding box center [1012, 333] width 537 height 271
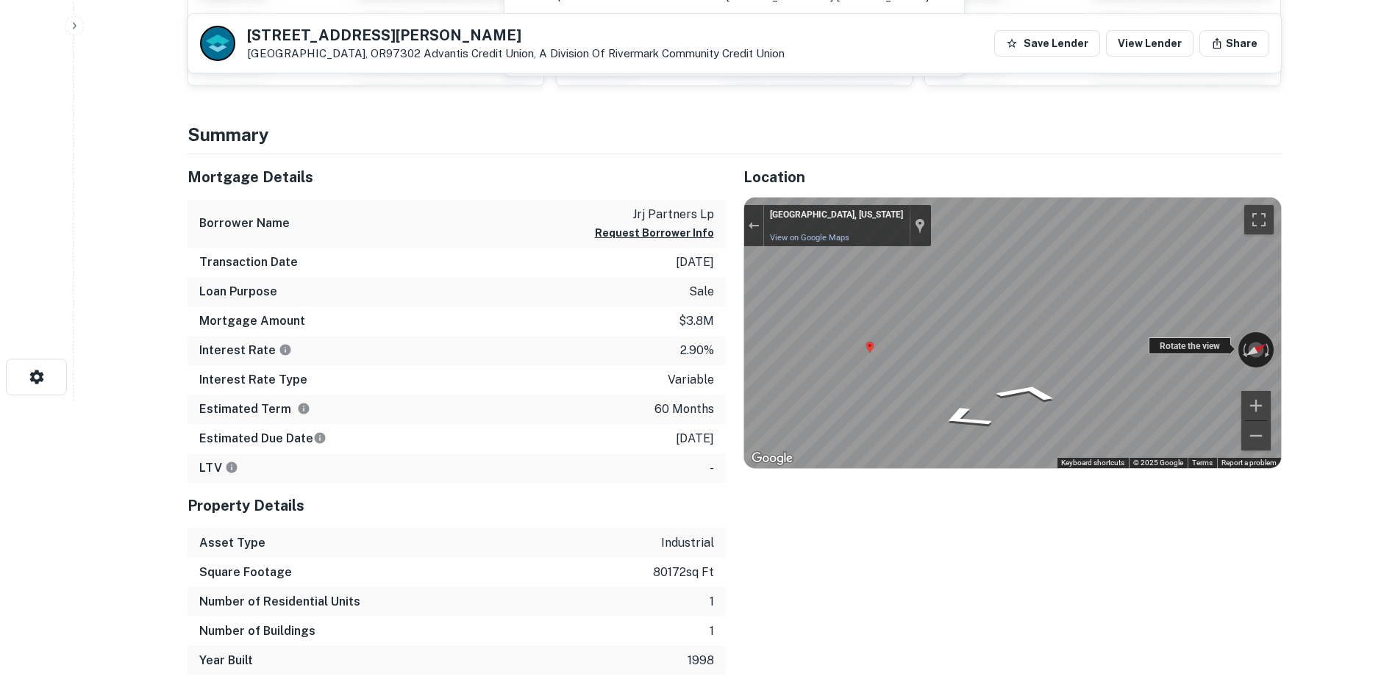
click at [1151, 349] on div "← Move left → Move right ↑ Move up ↓ Move down + Zoom in - Zoom out [GEOGRAPHIC…" at bounding box center [1012, 333] width 537 height 271
click at [1255, 347] on div "← Move left → Move right ↑ Move up ↓ Move down + Zoom in - Zoom out [GEOGRAPHIC…" at bounding box center [1012, 333] width 537 height 271
click at [1204, 337] on div "← Move left → Move right ↑ Move up ↓ Move down + Zoom in - Zoom out [GEOGRAPHIC…" at bounding box center [1012, 333] width 537 height 271
click at [754, 227] on div "Exit the Street View" at bounding box center [753, 225] width 11 height 9
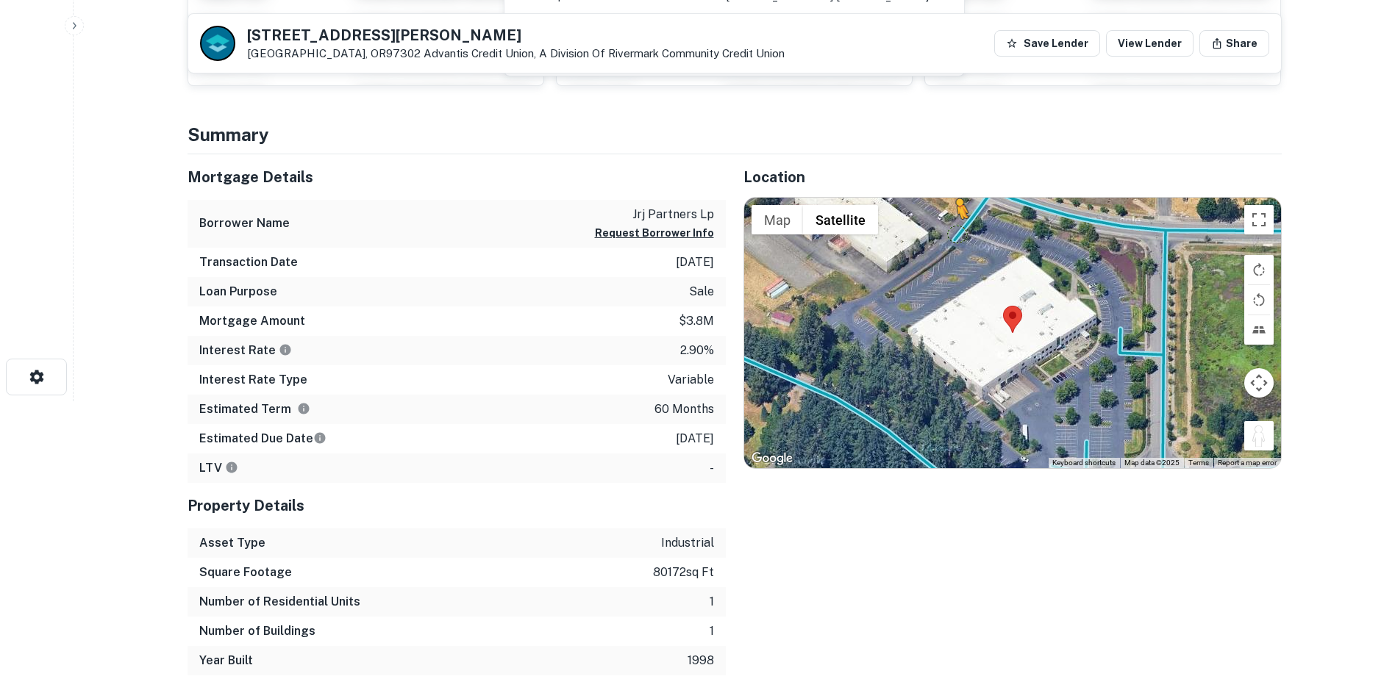
drag, startPoint x: 1263, startPoint y: 429, endPoint x: 956, endPoint y: 235, distance: 363.9
click at [956, 235] on div "To activate drag with keyboard, press Alt + Enter. Once in keyboard drag state,…" at bounding box center [1012, 333] width 537 height 271
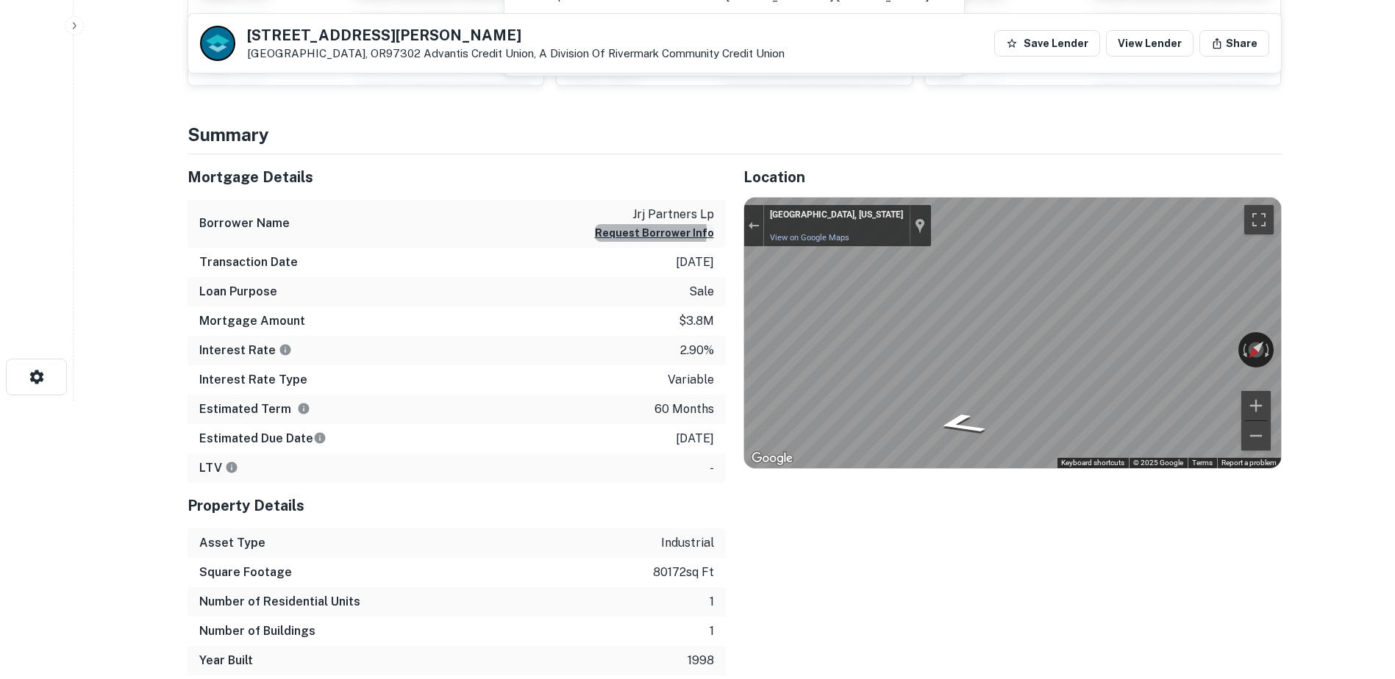
click at [642, 232] on button "Request Borrower Info" at bounding box center [654, 233] width 119 height 18
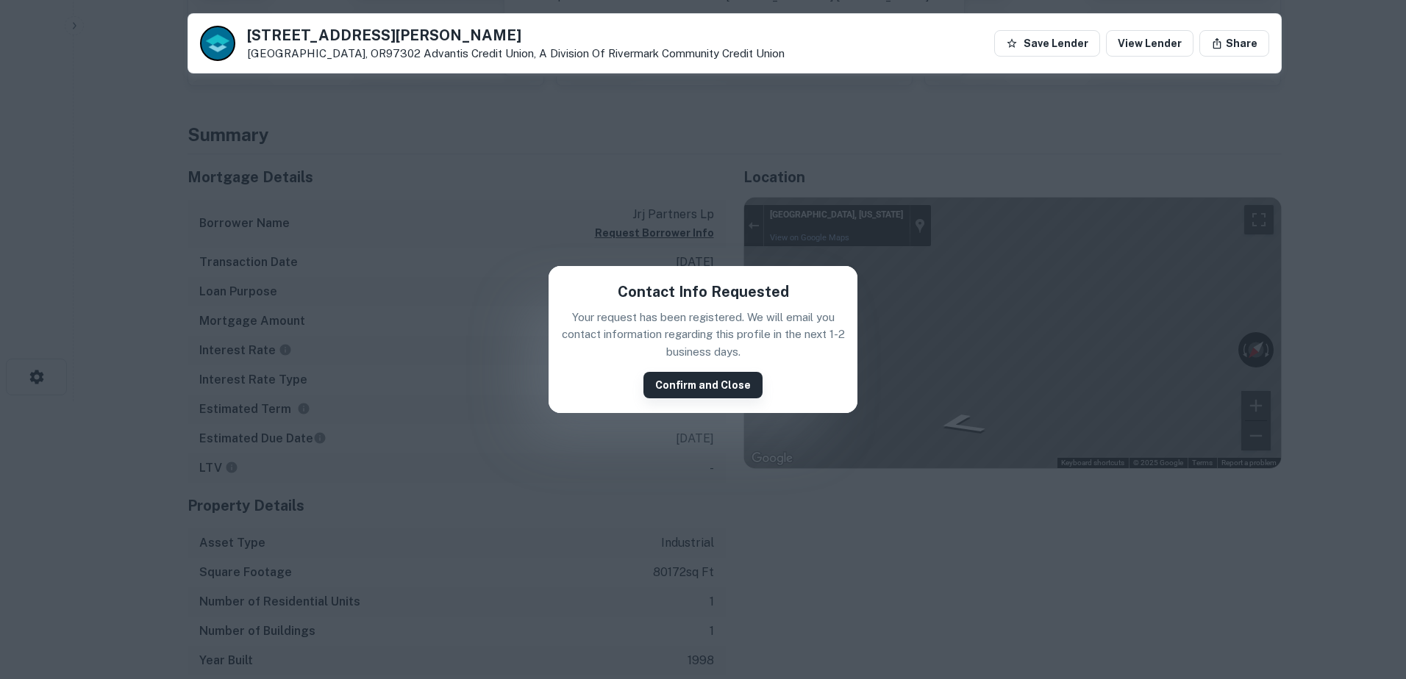
click at [681, 383] on button "Confirm and Close" at bounding box center [702, 385] width 119 height 26
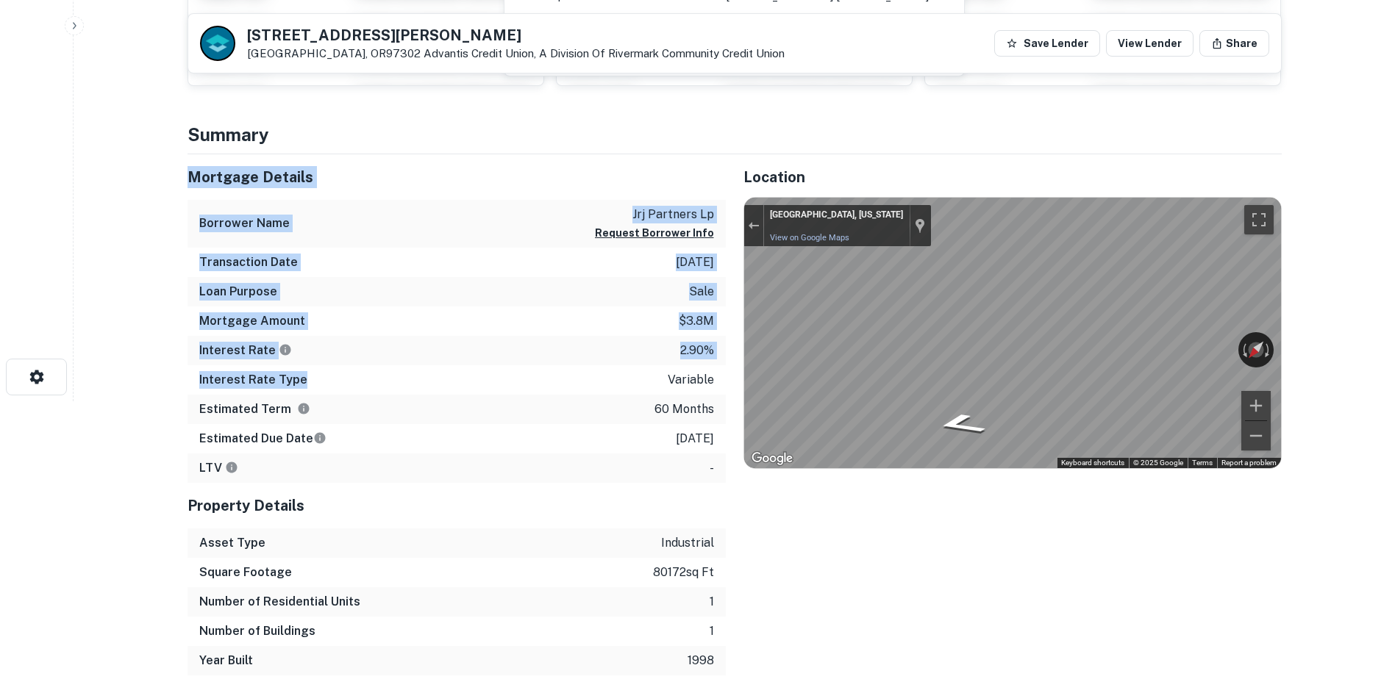
drag, startPoint x: 440, startPoint y: 144, endPoint x: 453, endPoint y: 370, distance: 226.1
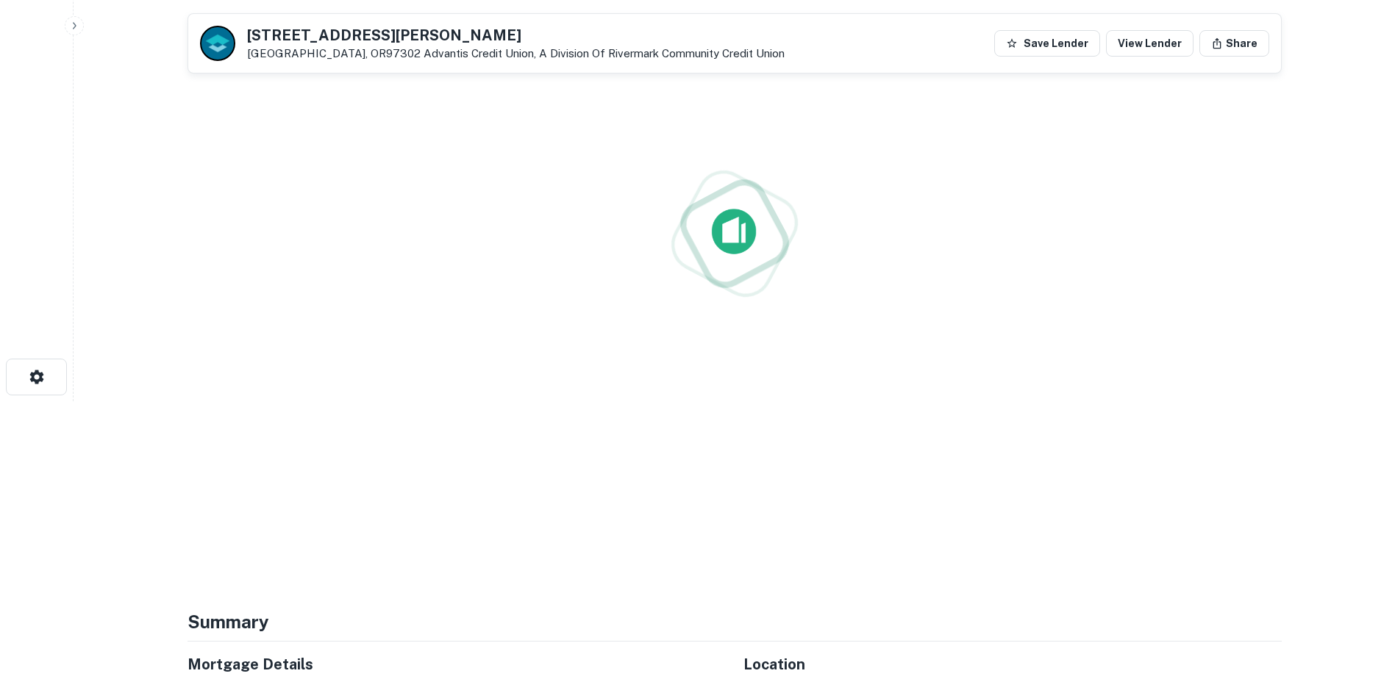
click at [510, 144] on div at bounding box center [734, 233] width 1094 height 679
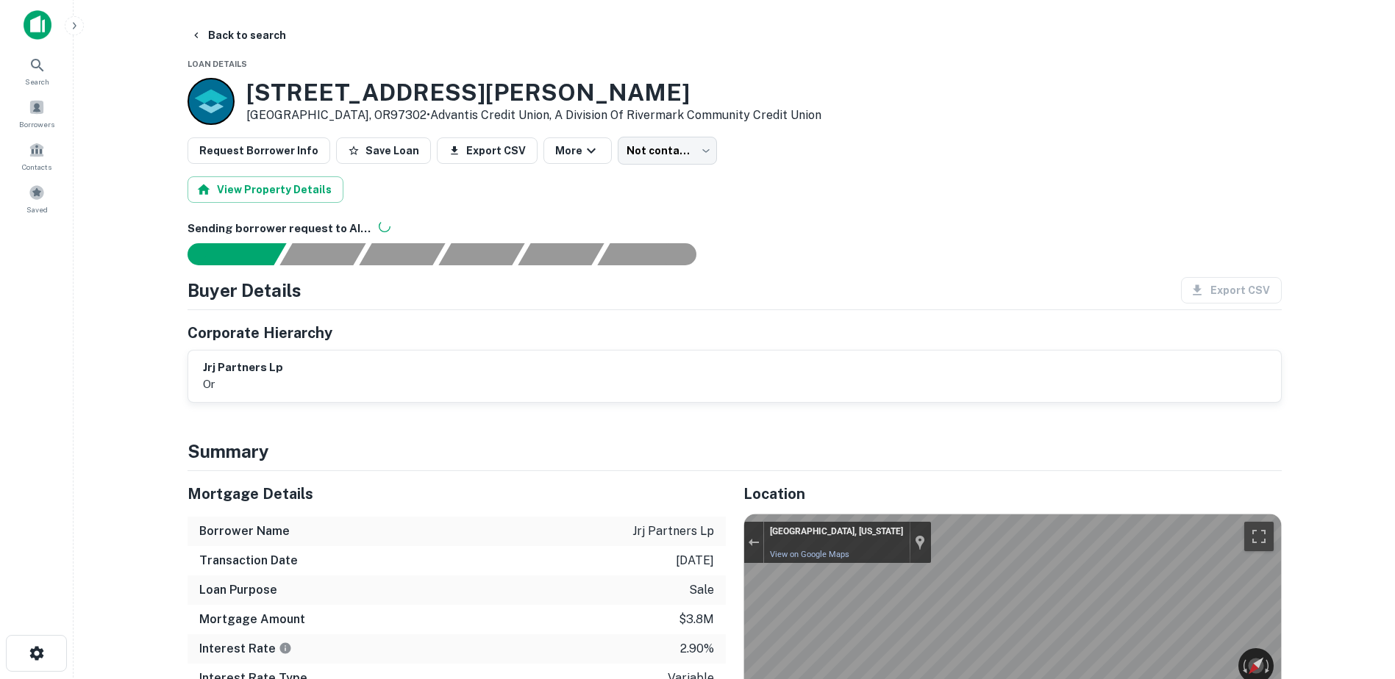
scroll to position [0, 0]
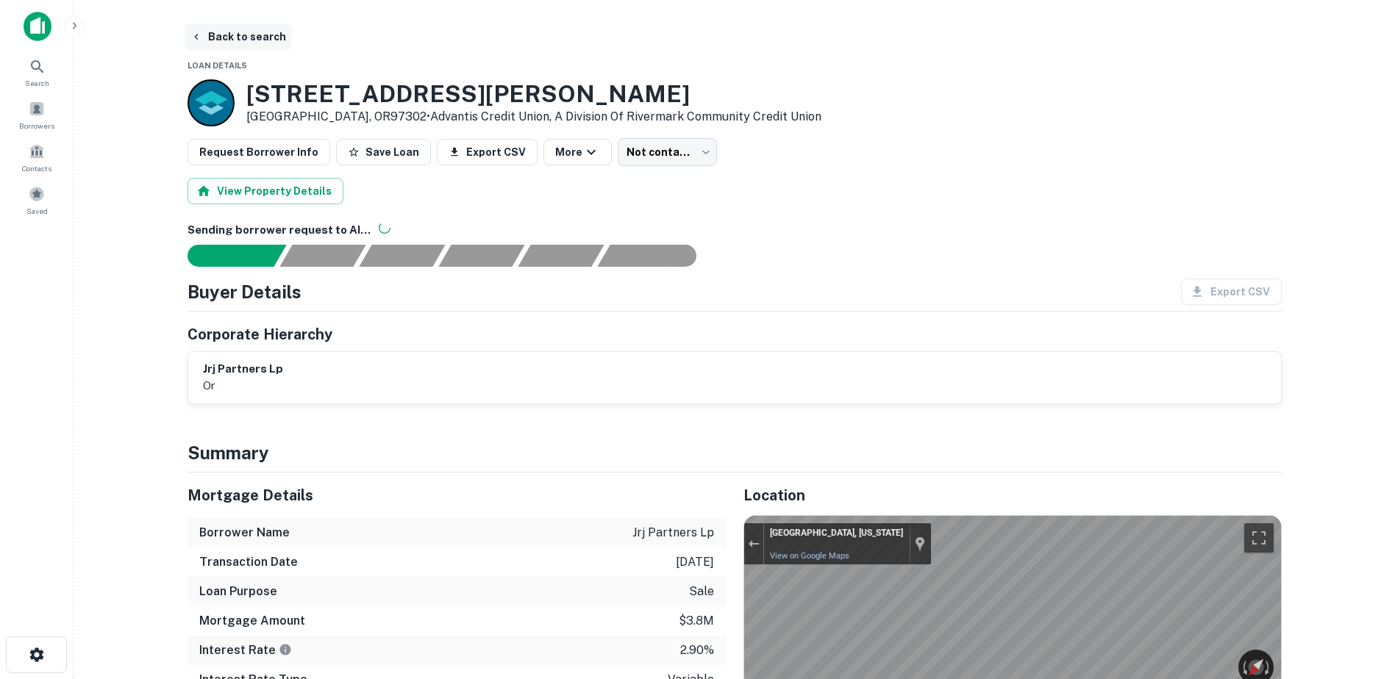
click at [235, 43] on button "Back to search" at bounding box center [238, 37] width 107 height 26
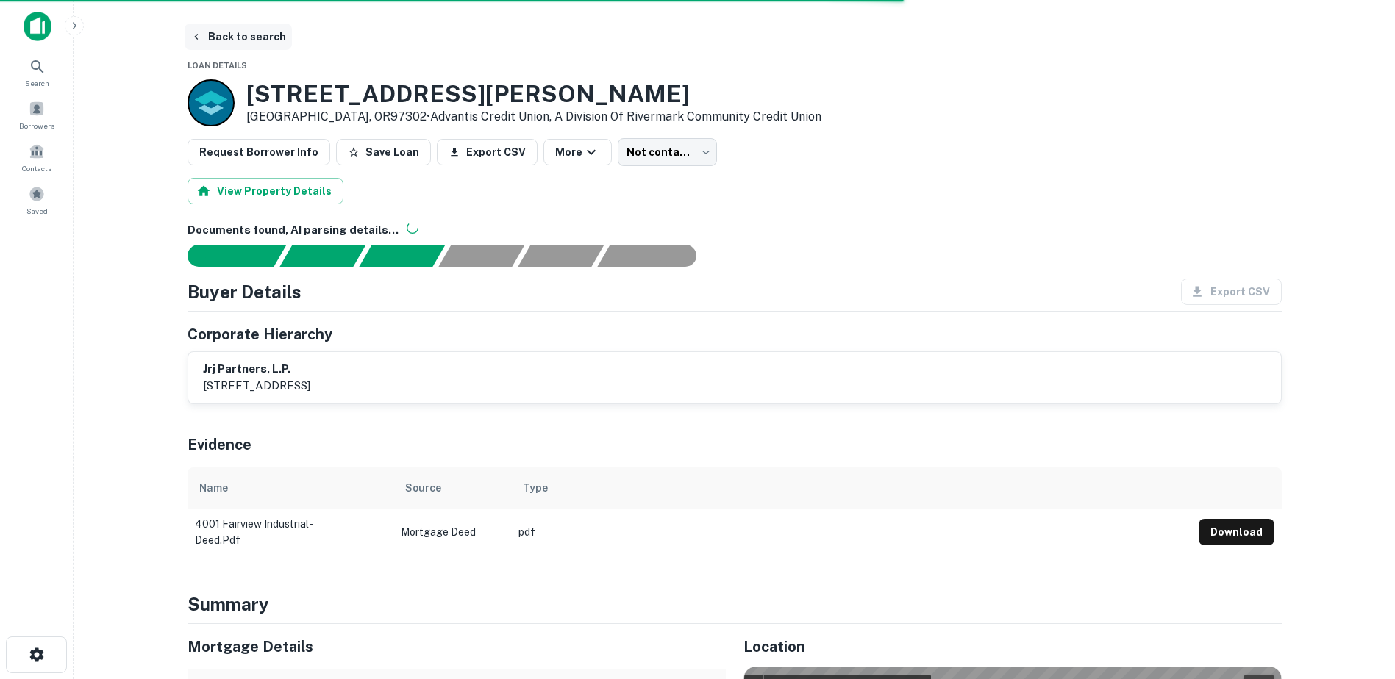
click at [222, 35] on button "Back to search" at bounding box center [238, 37] width 107 height 26
click at [216, 34] on button "Back to search" at bounding box center [238, 37] width 107 height 26
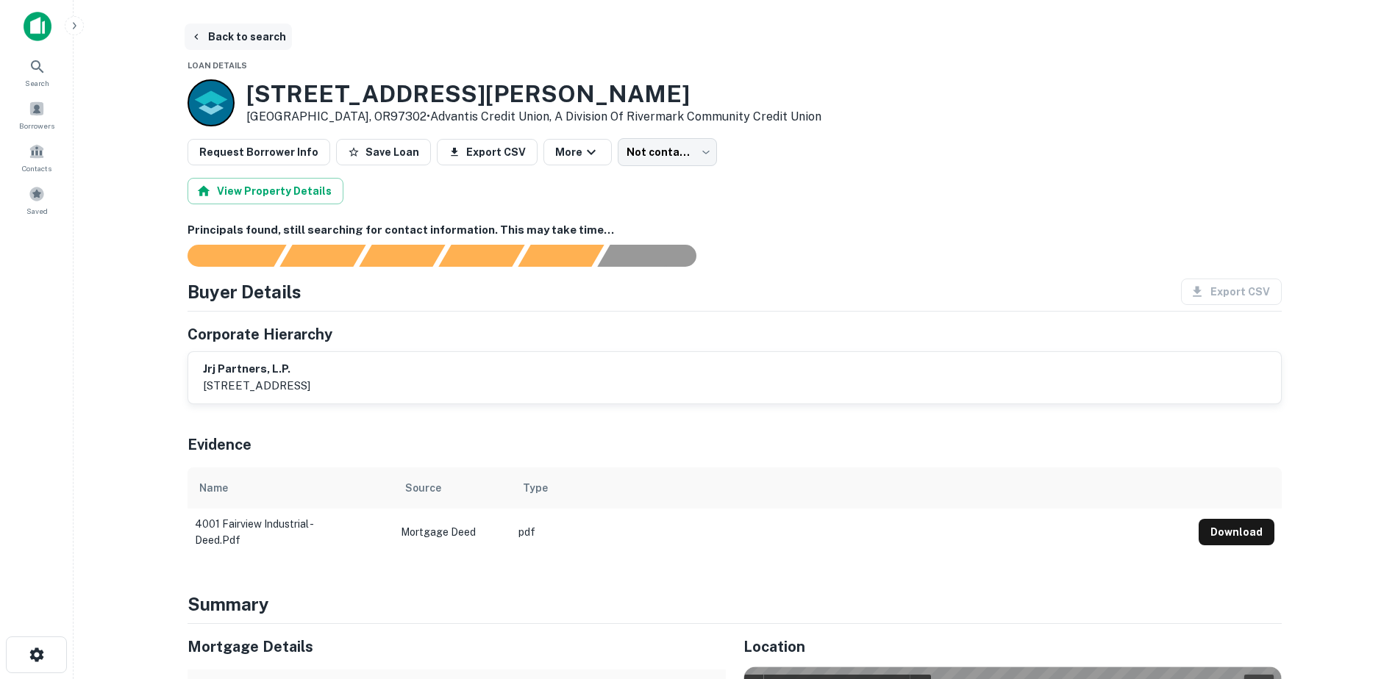
click at [243, 39] on button "Back to search" at bounding box center [238, 37] width 107 height 26
click at [221, 32] on button "Back to search" at bounding box center [238, 37] width 107 height 26
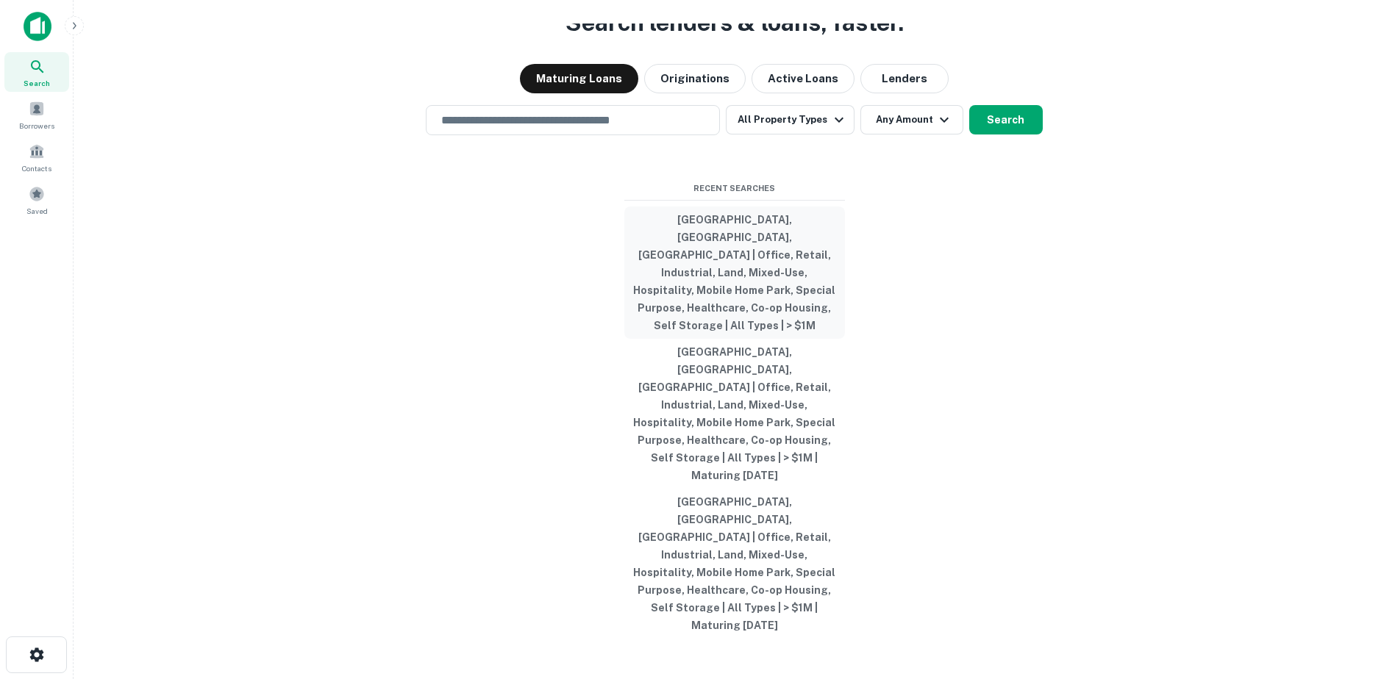
click at [706, 297] on button "[GEOGRAPHIC_DATA], [GEOGRAPHIC_DATA], [GEOGRAPHIC_DATA] | Office, Retail, Indus…" at bounding box center [734, 273] width 221 height 132
type input "**********"
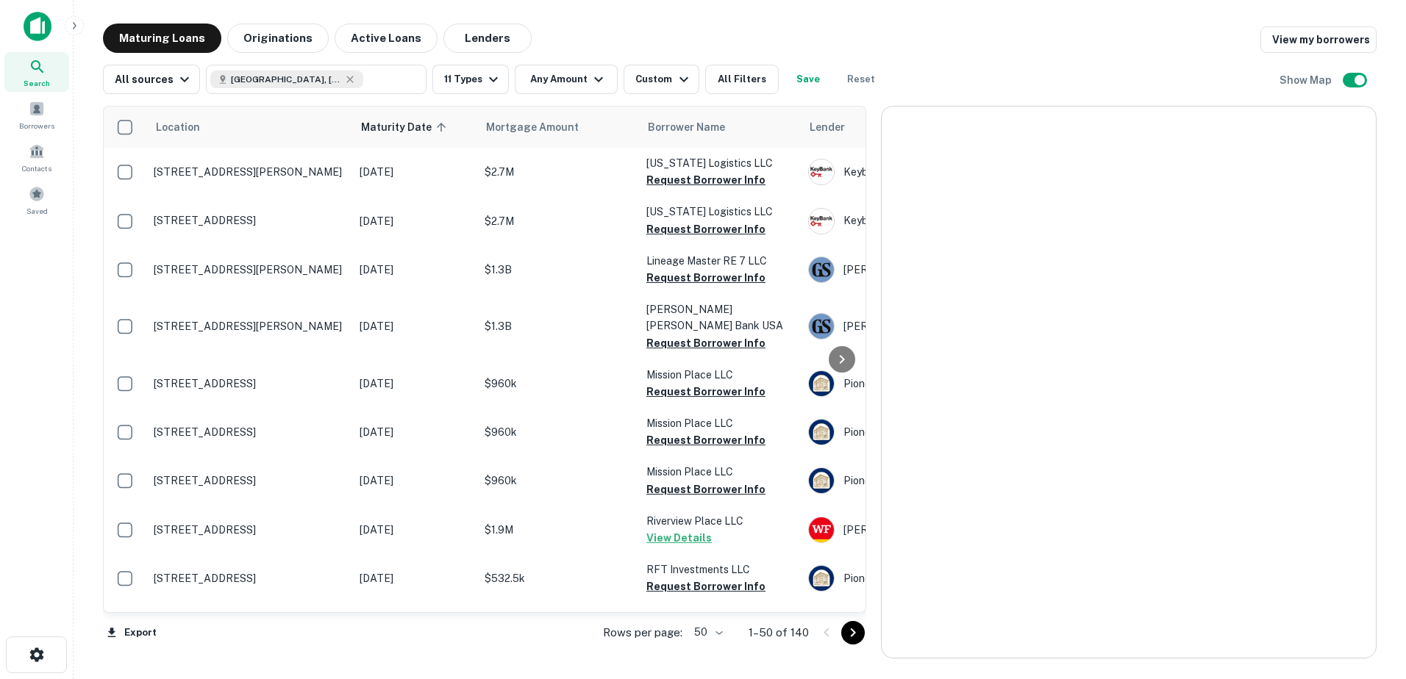
scroll to position [862, 0]
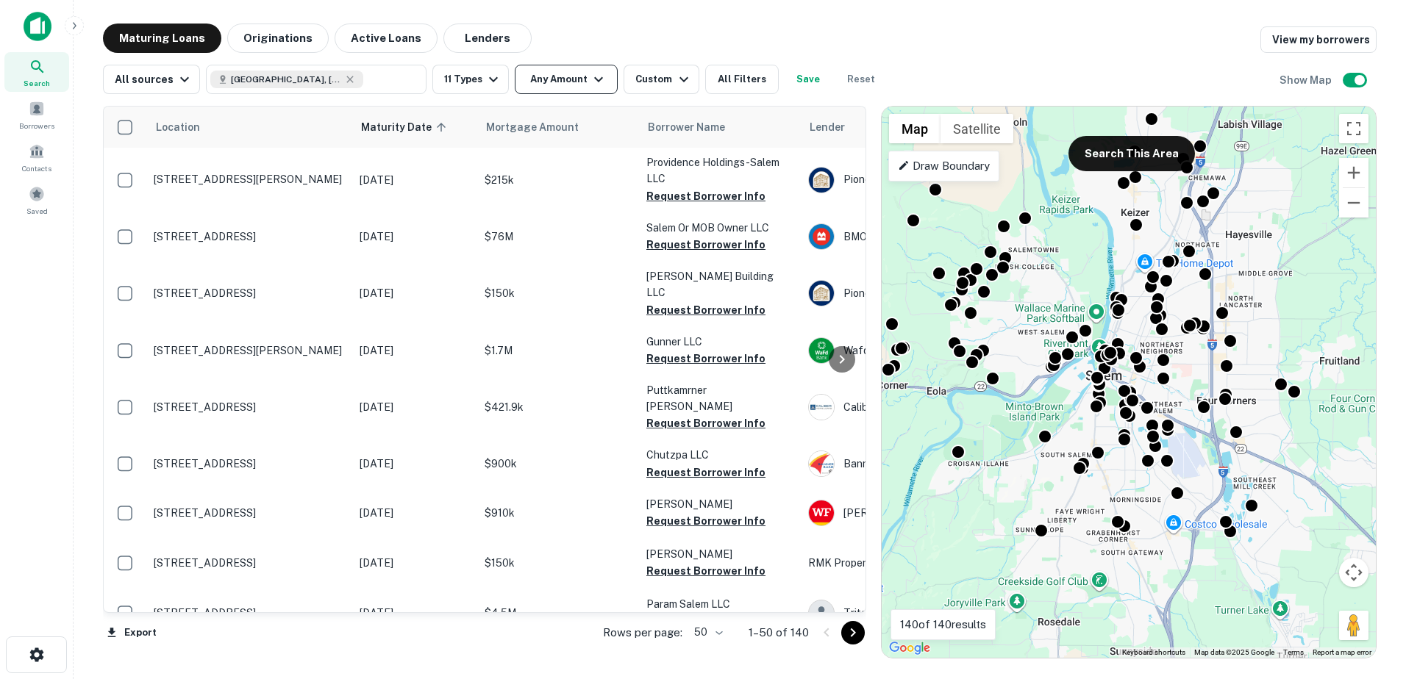
click at [590, 84] on icon "button" at bounding box center [599, 80] width 18 height 18
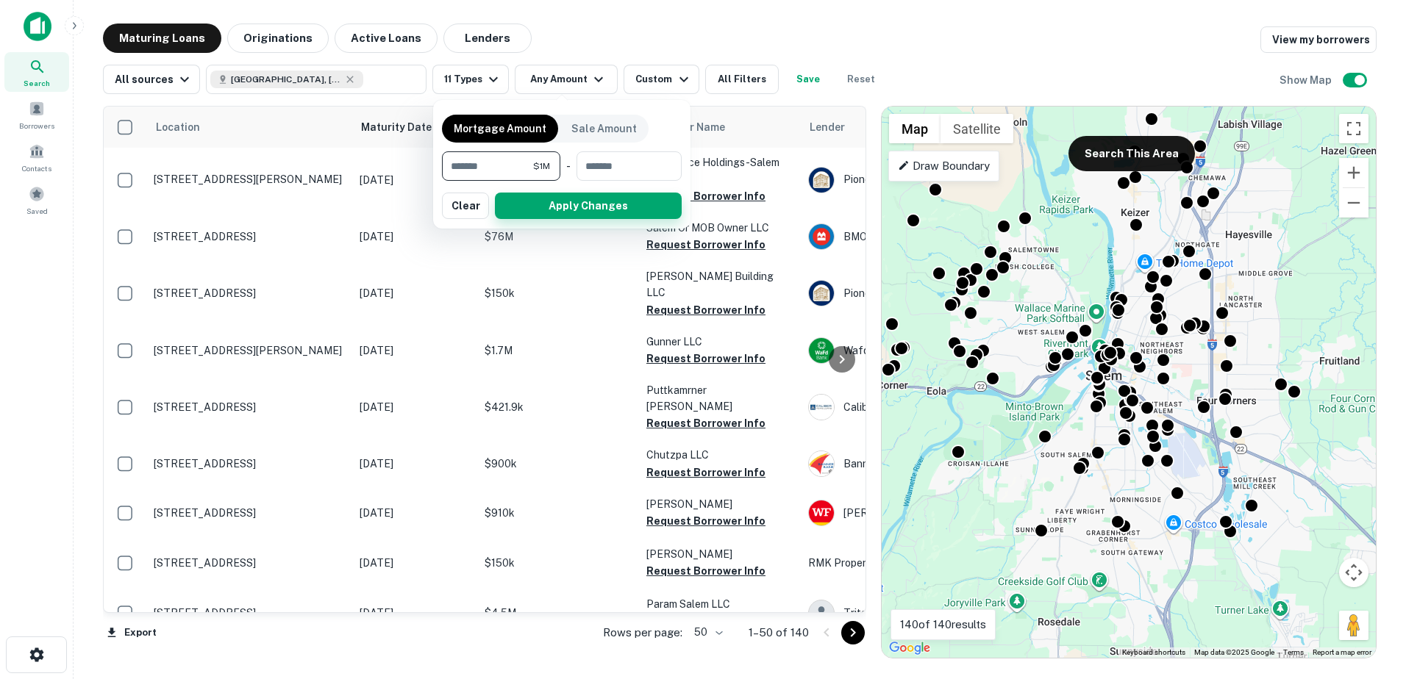
type input "*******"
click at [591, 211] on button "Apply Changes" at bounding box center [588, 206] width 187 height 26
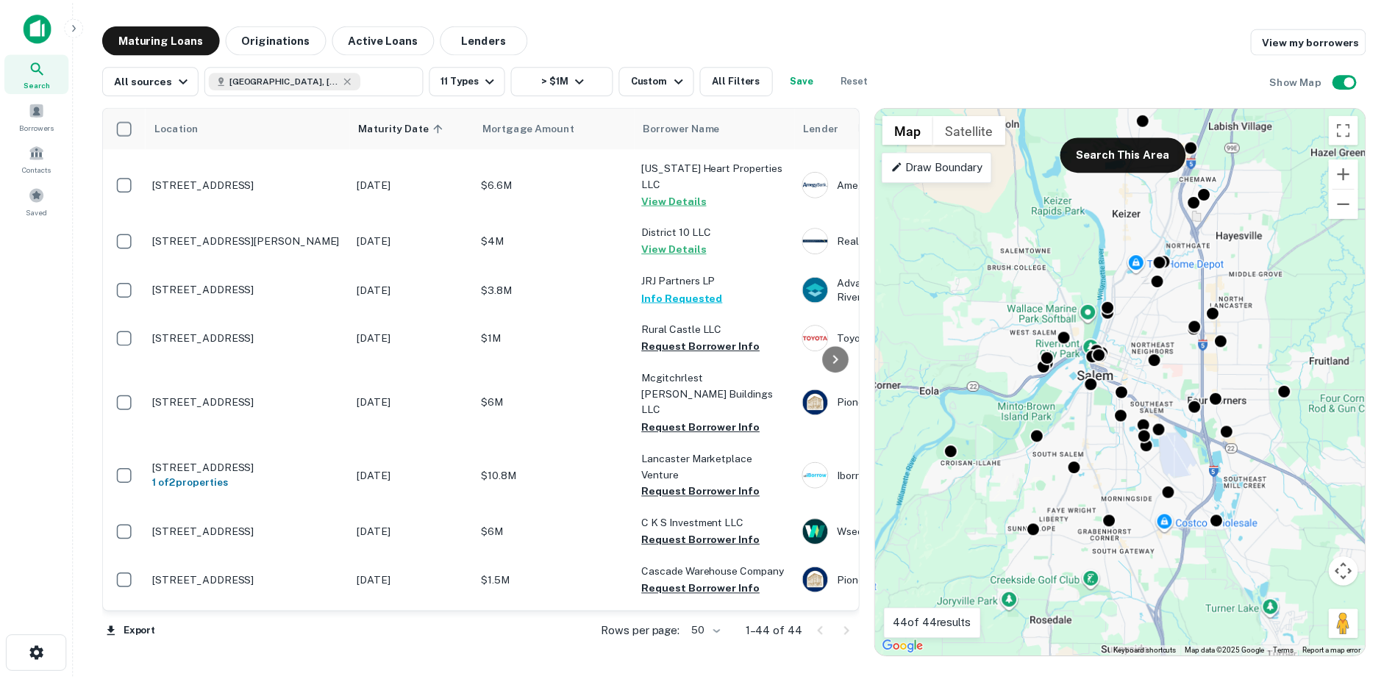
scroll to position [895, 0]
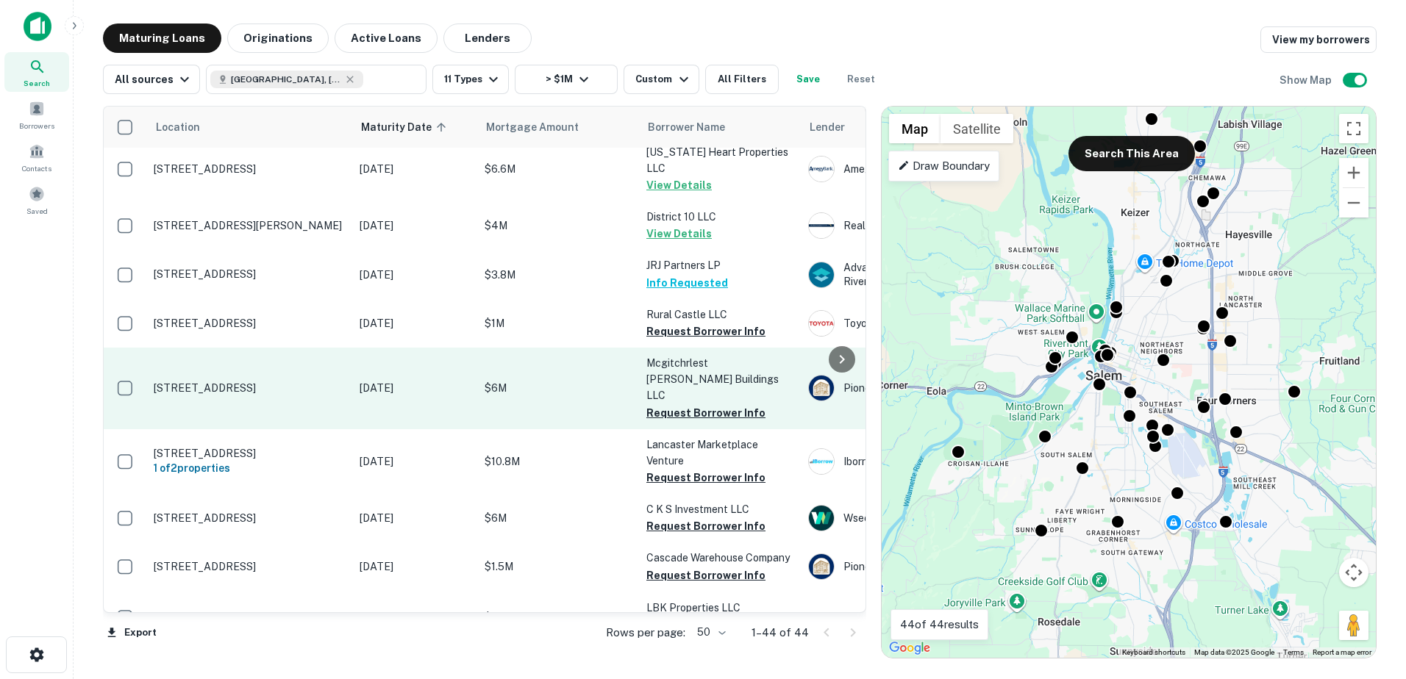
click at [530, 380] on p "$6M" at bounding box center [558, 388] width 147 height 16
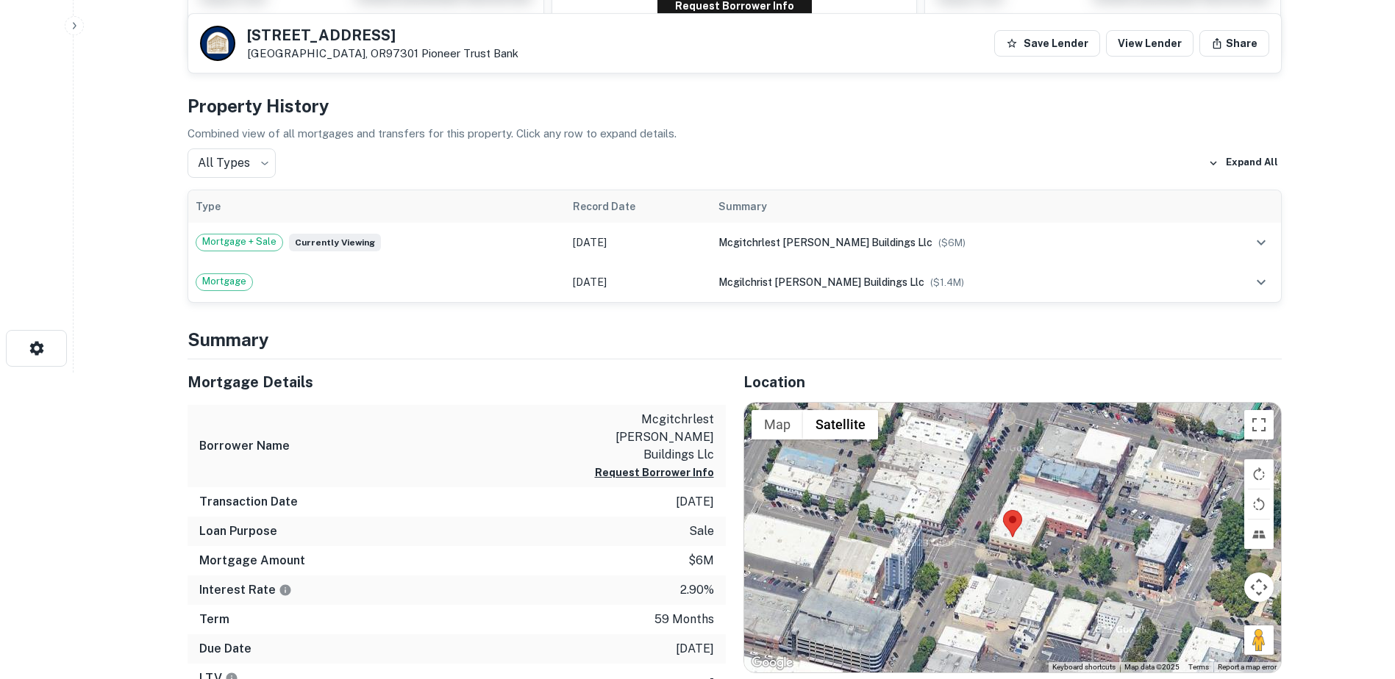
scroll to position [316, 0]
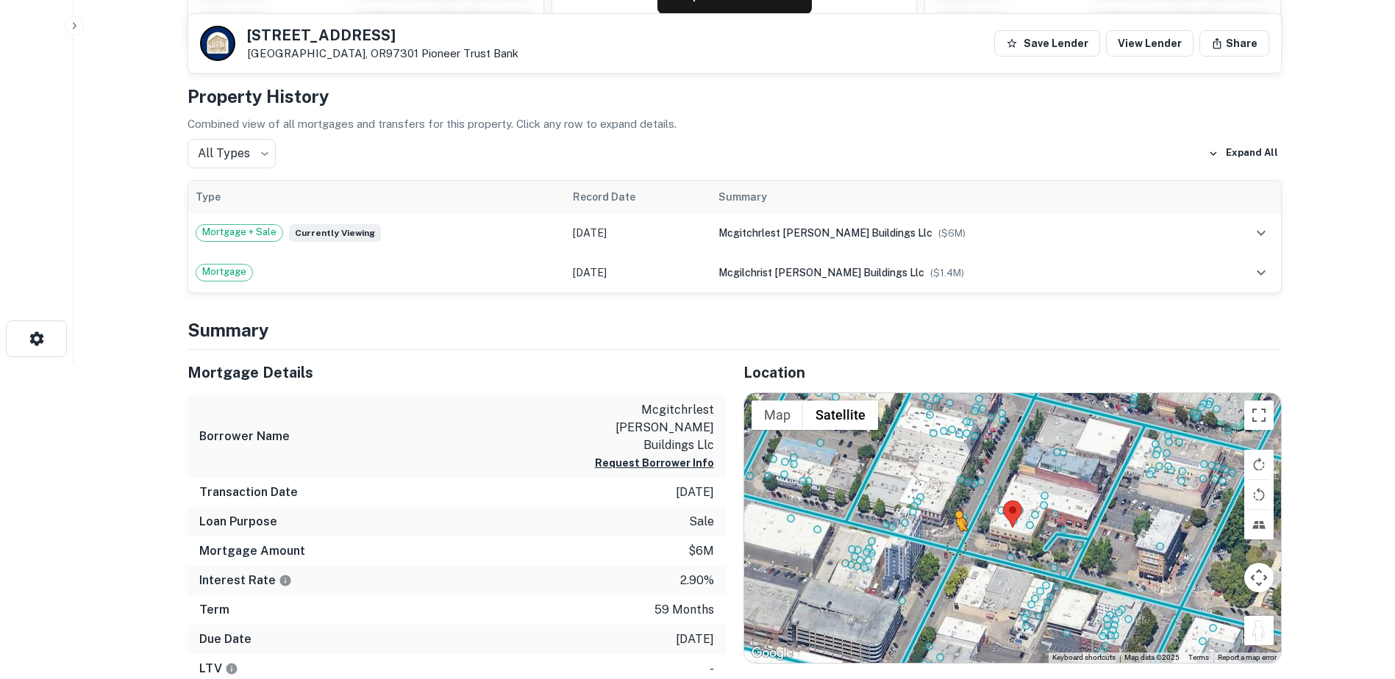
drag, startPoint x: 1262, startPoint y: 629, endPoint x: 956, endPoint y: 546, distance: 316.9
click at [956, 546] on div "To activate drag with keyboard, press Alt + Enter. Once in keyboard drag state,…" at bounding box center [1012, 528] width 537 height 271
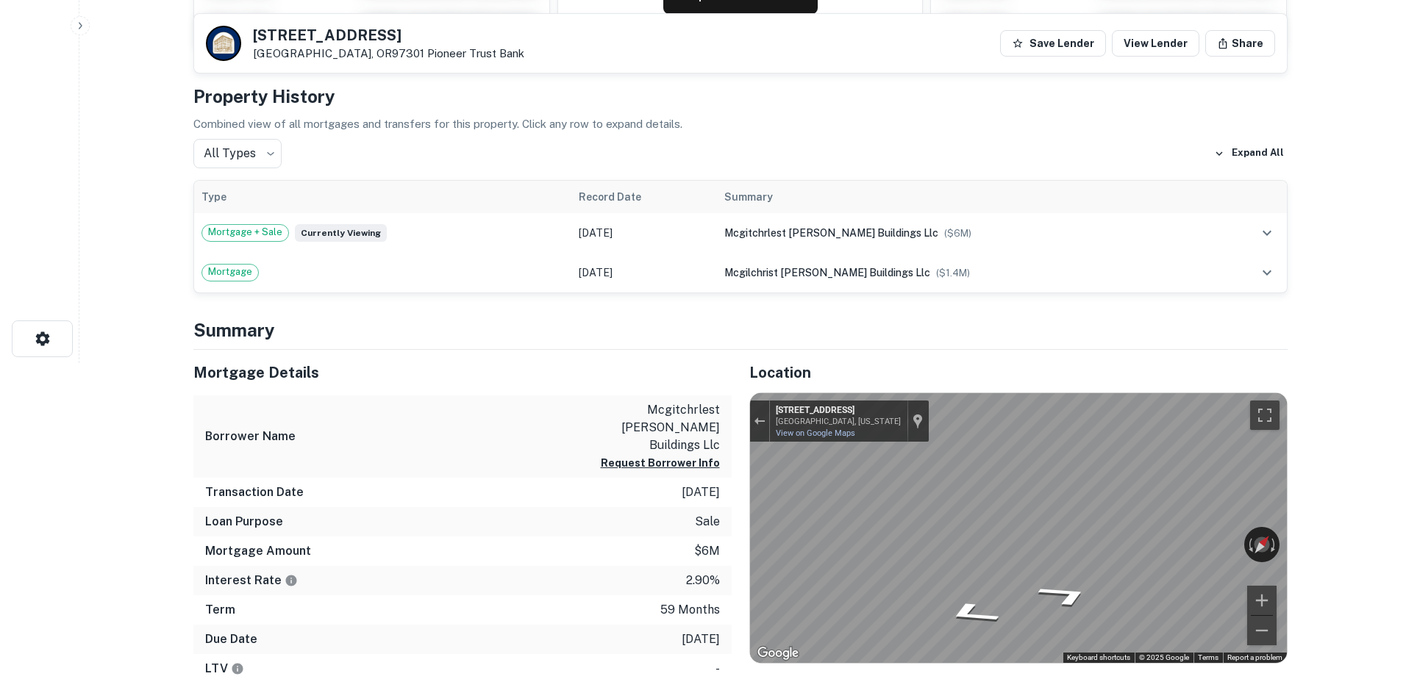
scroll to position [0, 0]
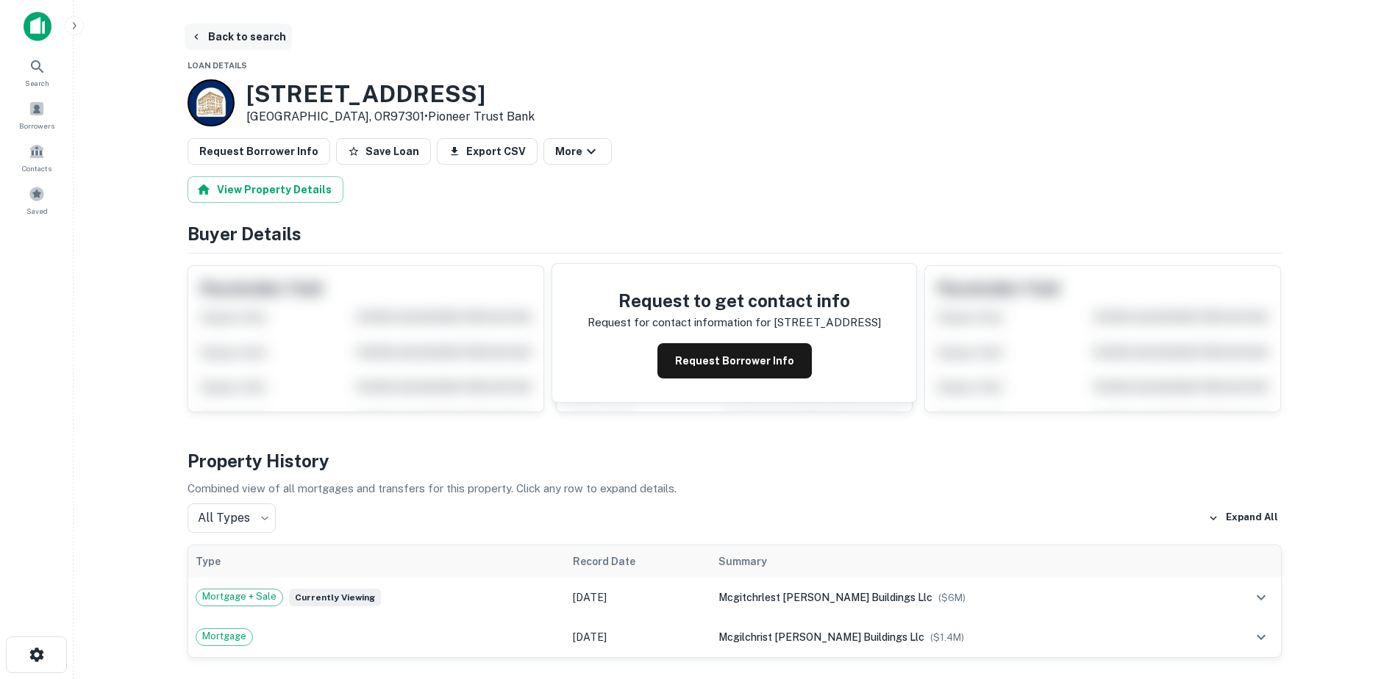
click at [215, 36] on button "Back to search" at bounding box center [238, 37] width 107 height 26
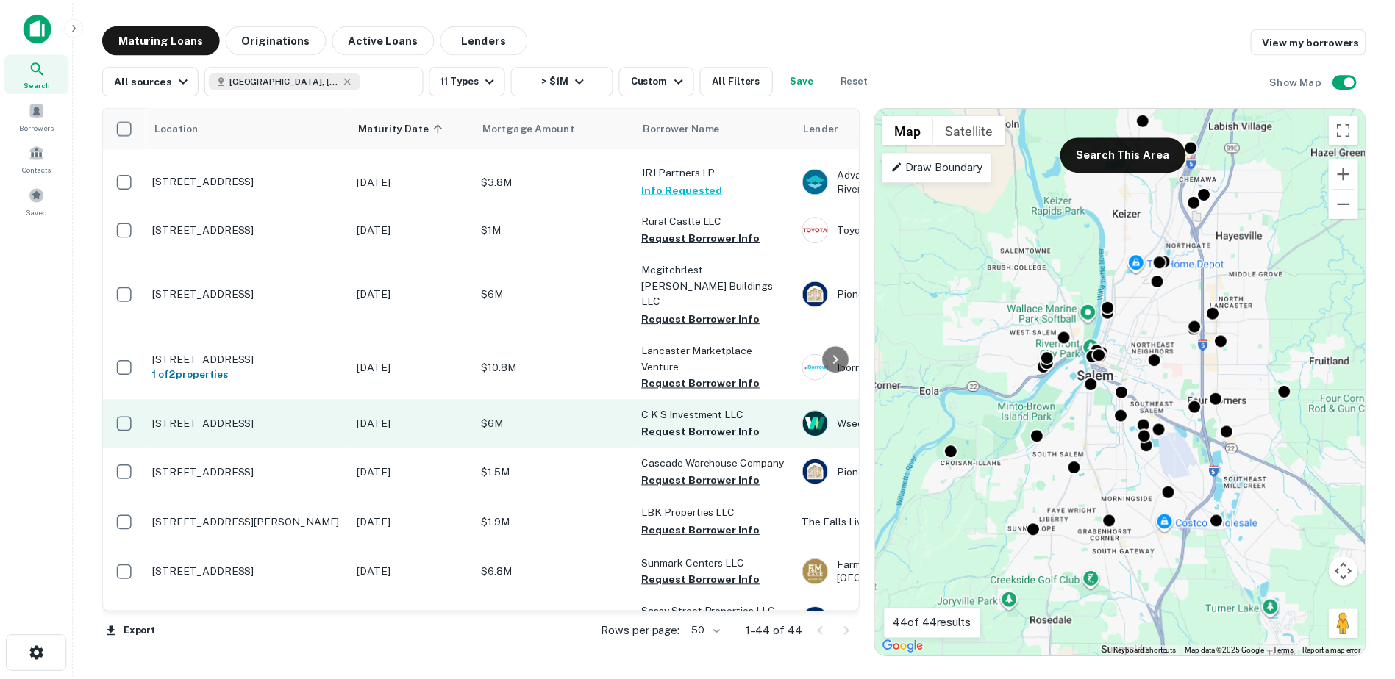
scroll to position [990, 0]
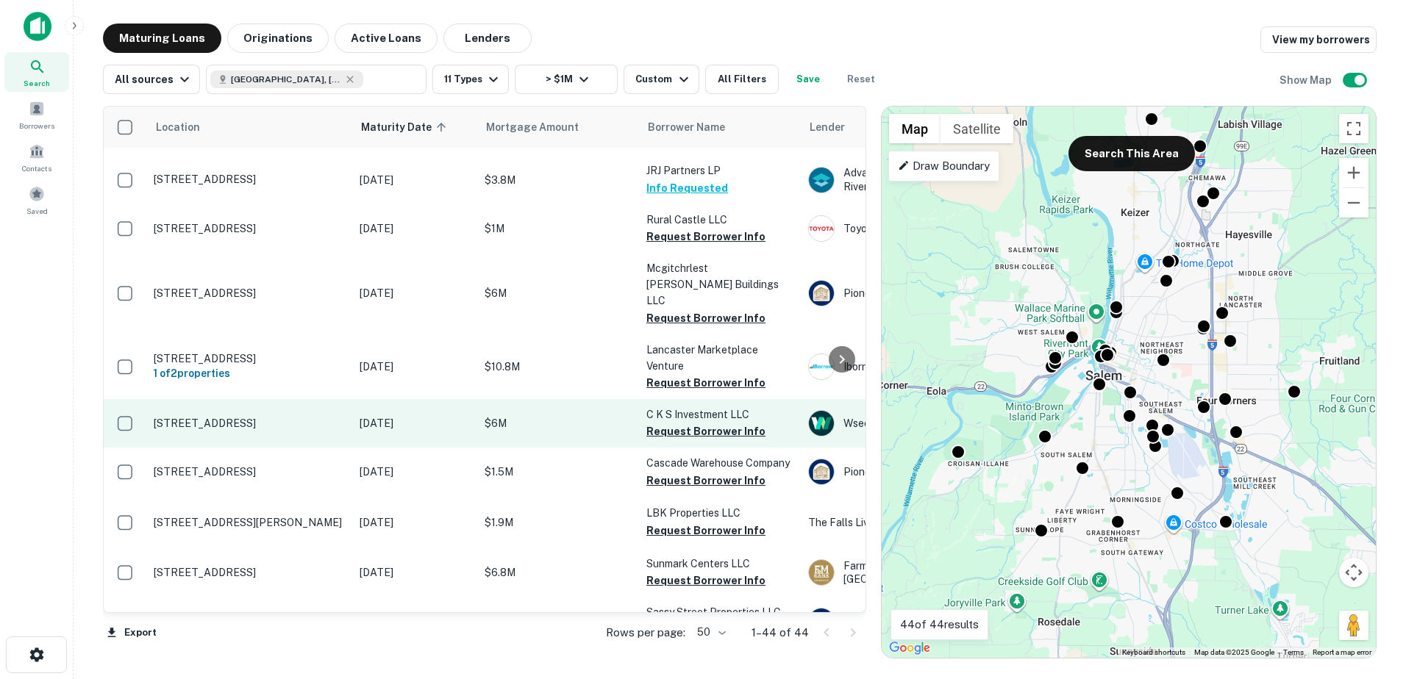
click at [541, 415] on p "$6M" at bounding box center [558, 423] width 147 height 16
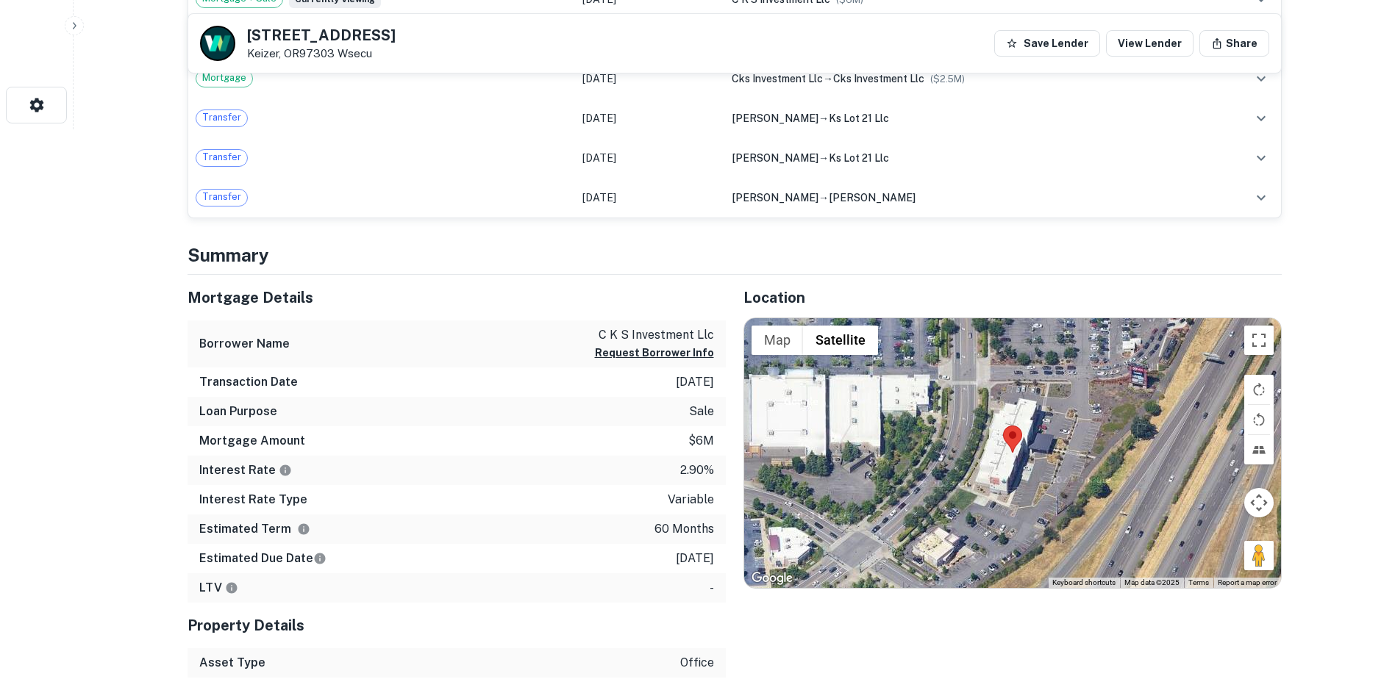
scroll to position [548, 0]
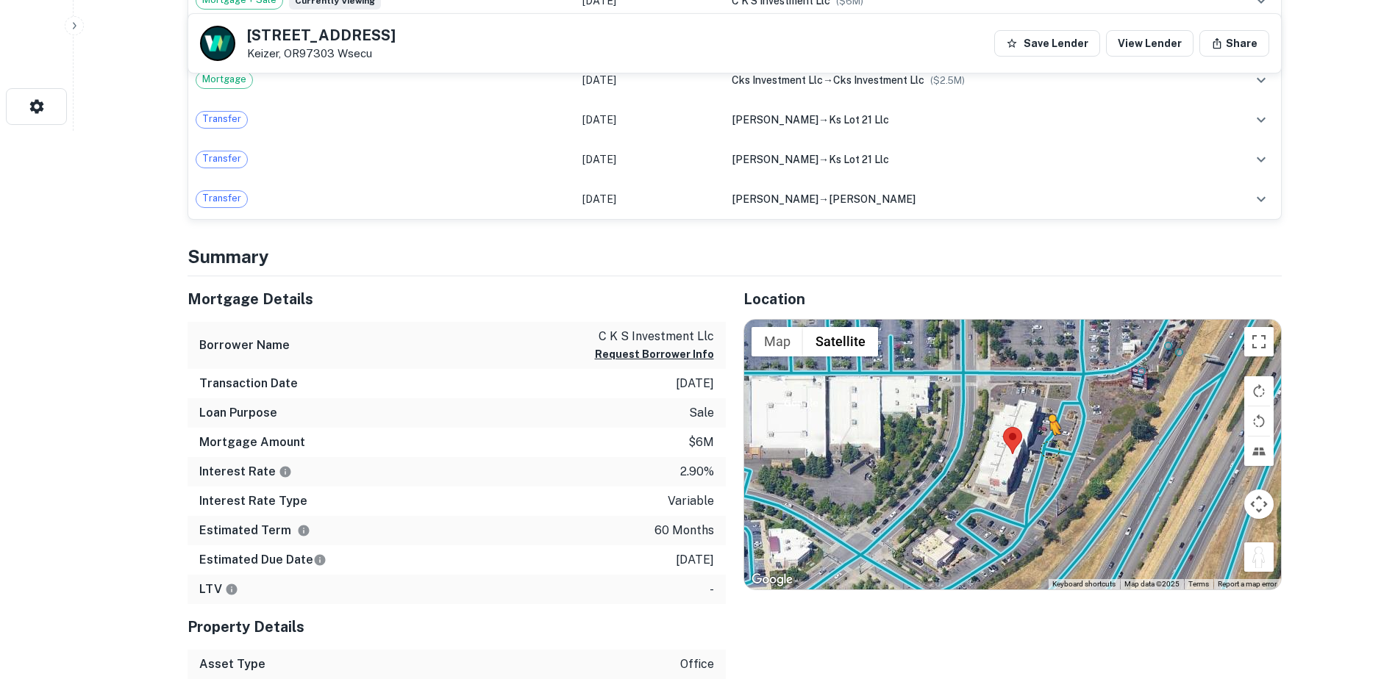
drag, startPoint x: 1271, startPoint y: 563, endPoint x: 1046, endPoint y: 451, distance: 251.5
click at [1046, 451] on div "To activate drag with keyboard, press Alt + Enter. Once in keyboard drag state,…" at bounding box center [1012, 455] width 537 height 271
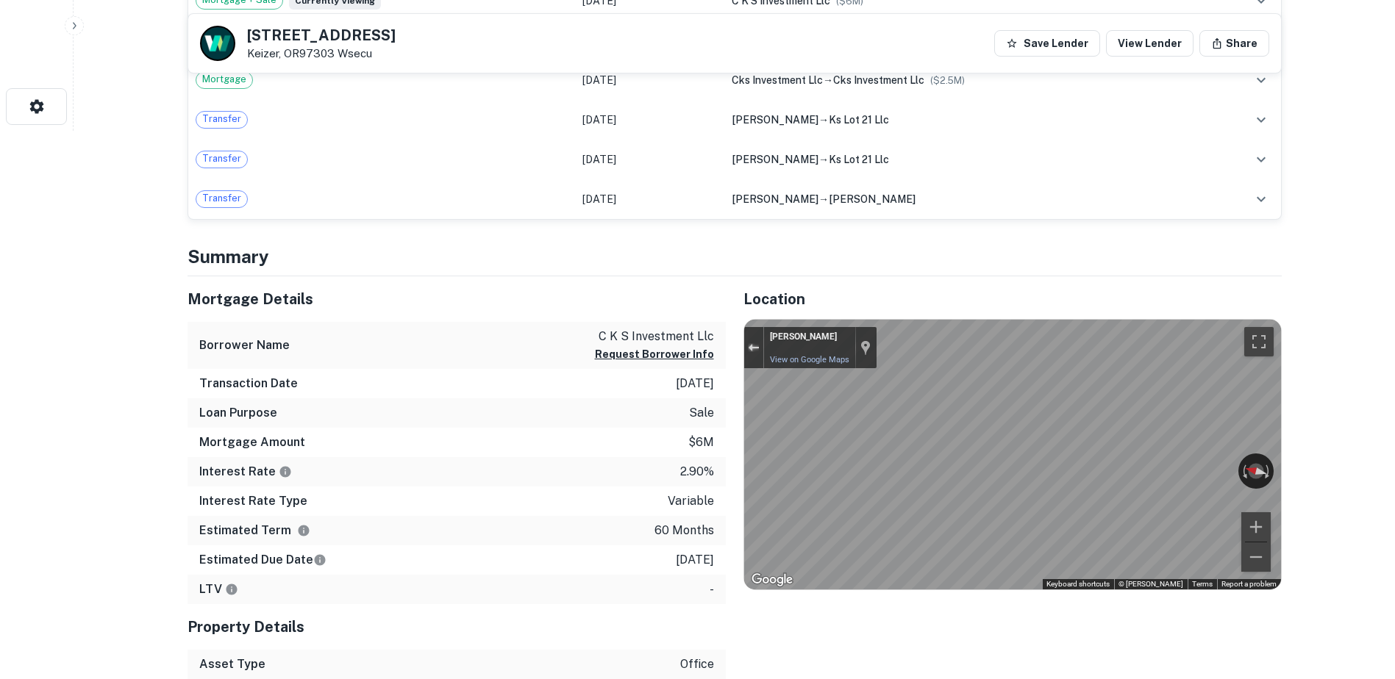
click at [753, 340] on button "Exit the Street View" at bounding box center [753, 347] width 19 height 20
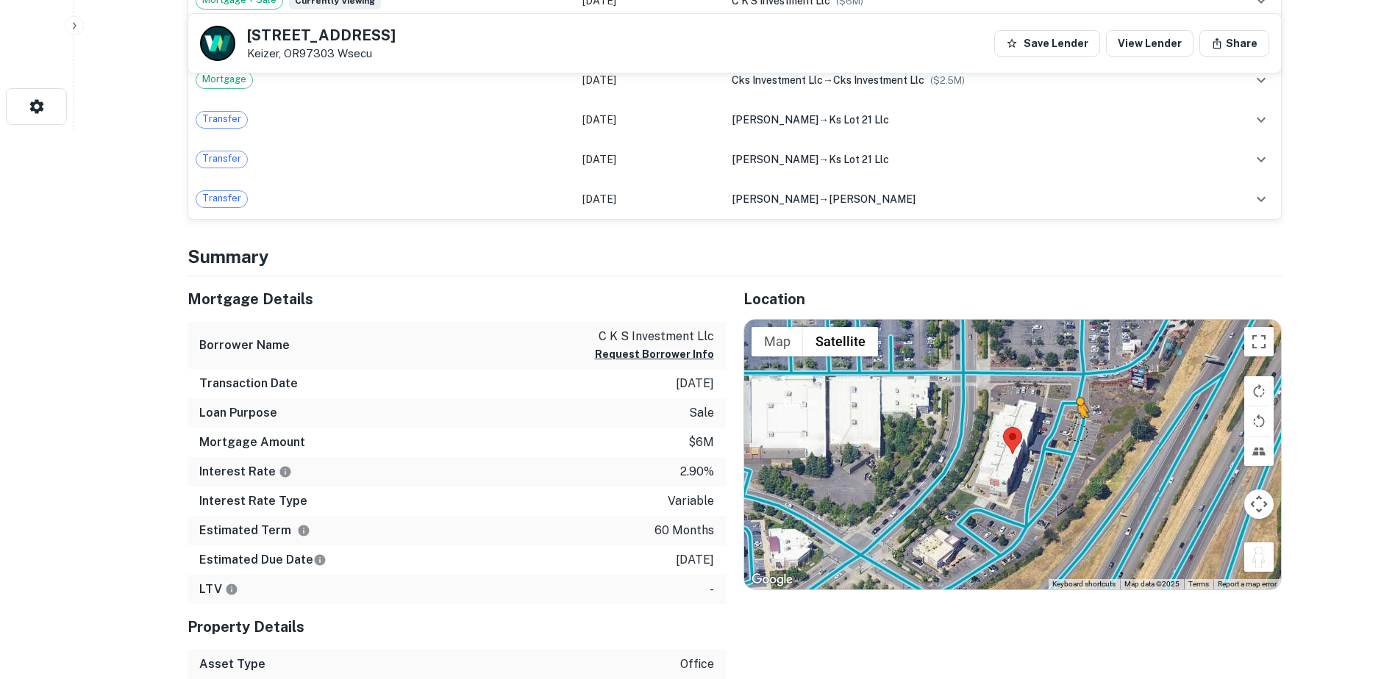
drag, startPoint x: 1261, startPoint y: 565, endPoint x: 1065, endPoint y: 426, distance: 239.9
click at [1065, 426] on div "To activate drag with keyboard, press Alt + Enter. Once in keyboard drag state,…" at bounding box center [1012, 455] width 537 height 271
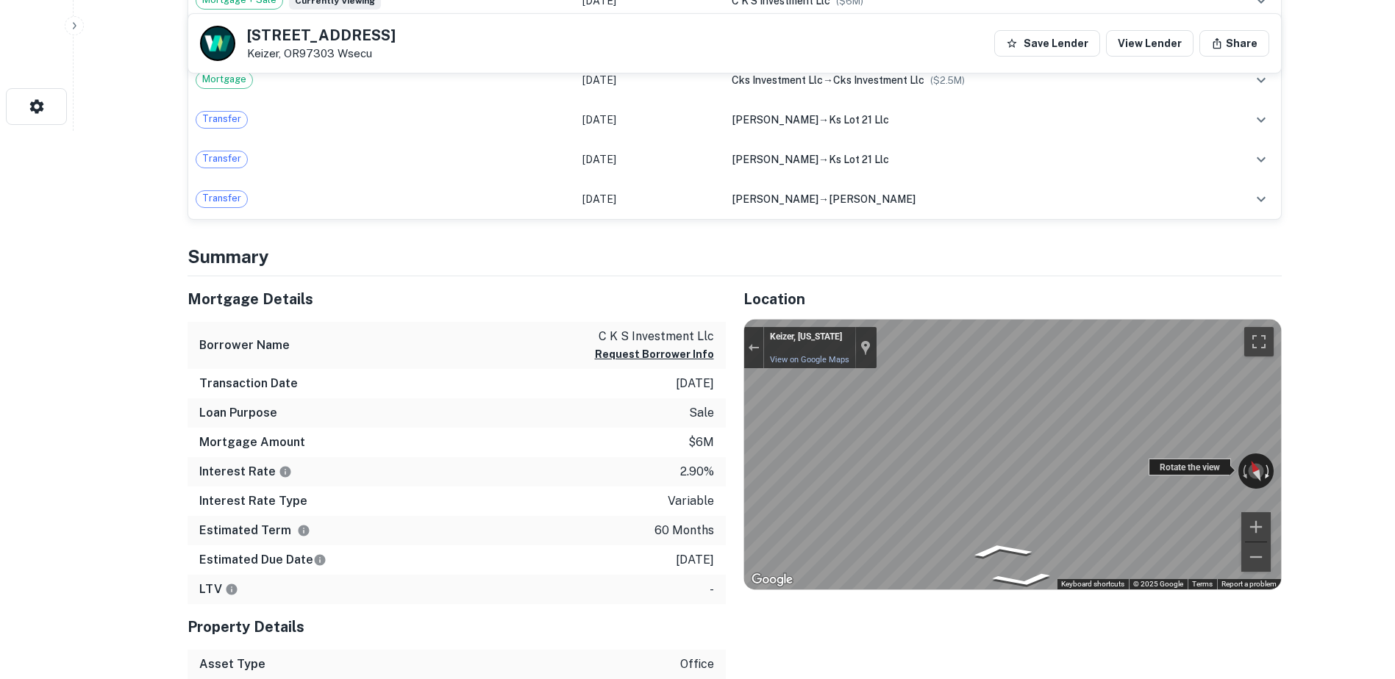
click at [1268, 483] on div "← Move left → Move right ↑ Move up ↓ Move down + Zoom in - Zoom out Keizer, Ore…" at bounding box center [1012, 455] width 537 height 271
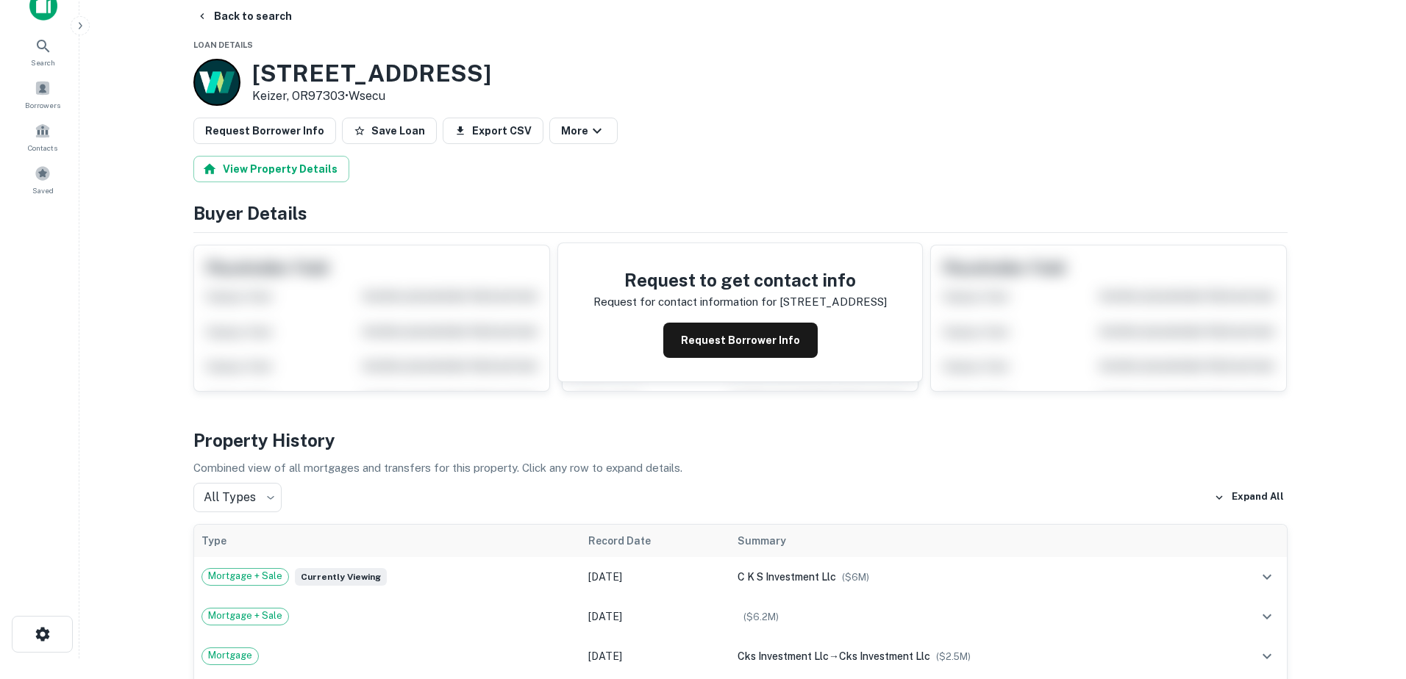
scroll to position [0, 0]
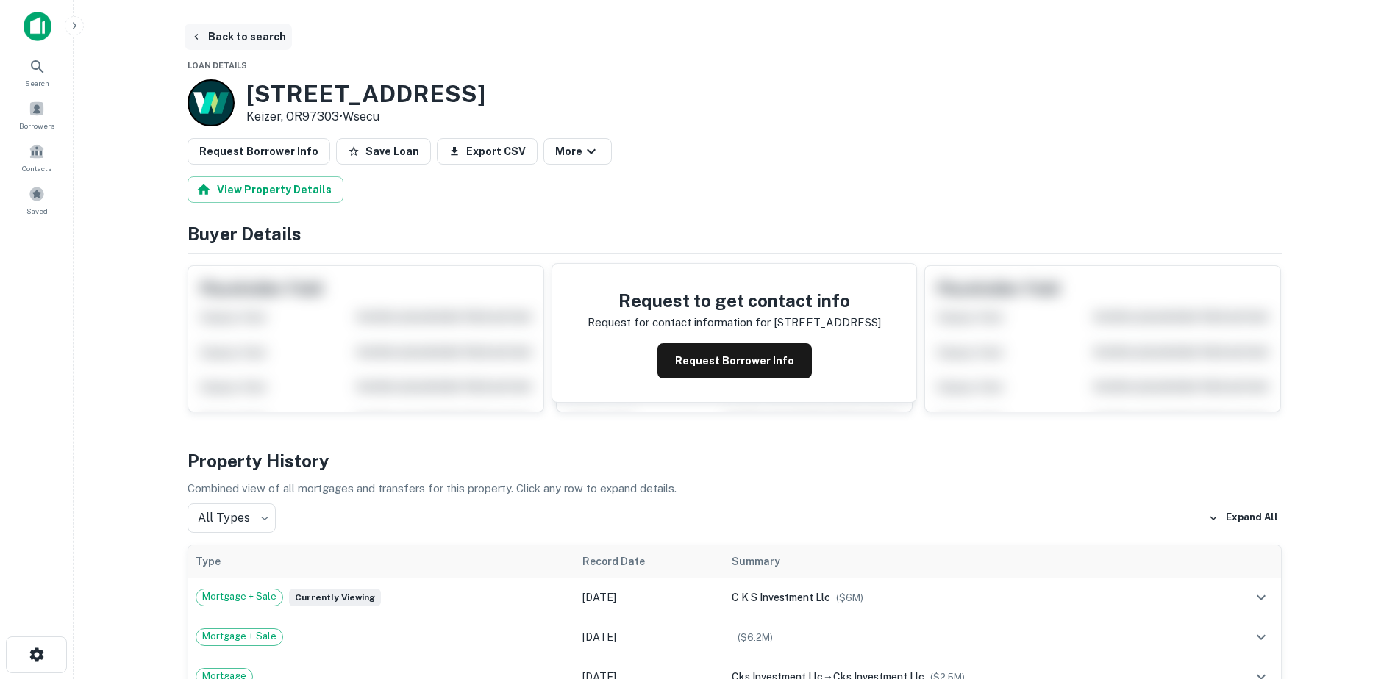
click at [222, 40] on button "Back to search" at bounding box center [238, 37] width 107 height 26
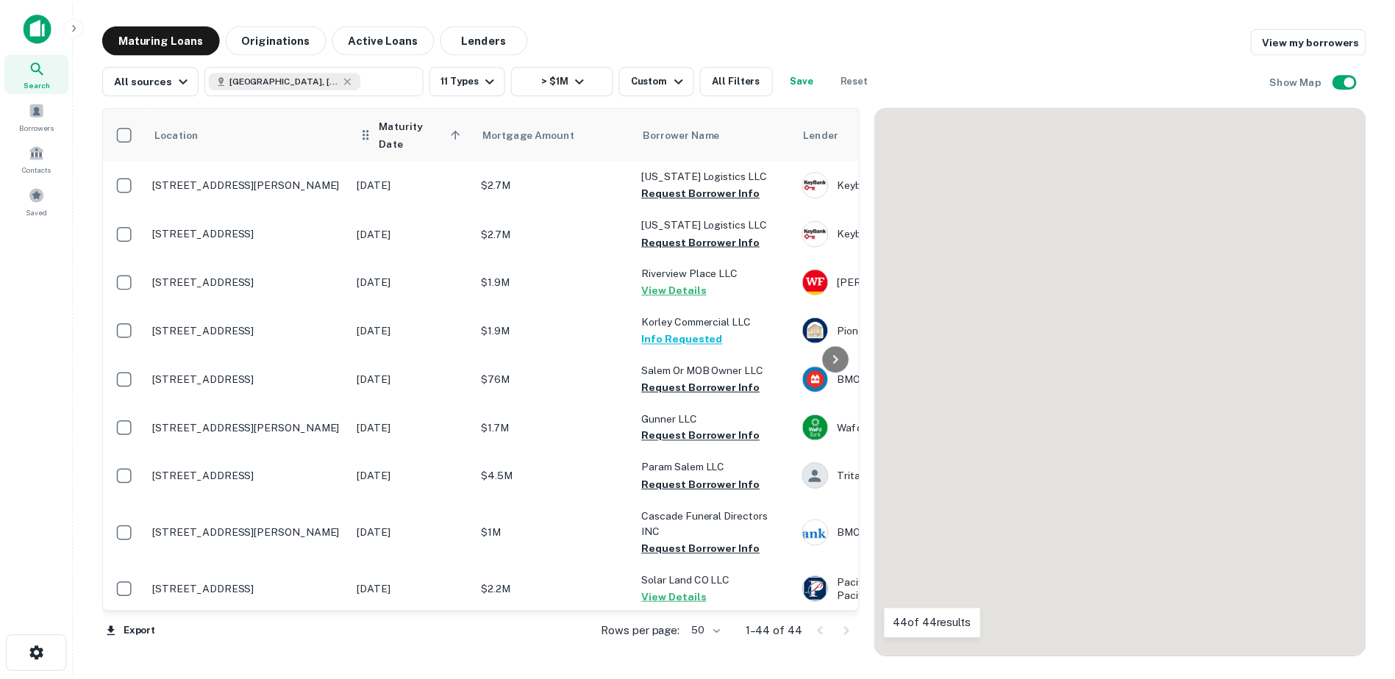
scroll to position [990, 0]
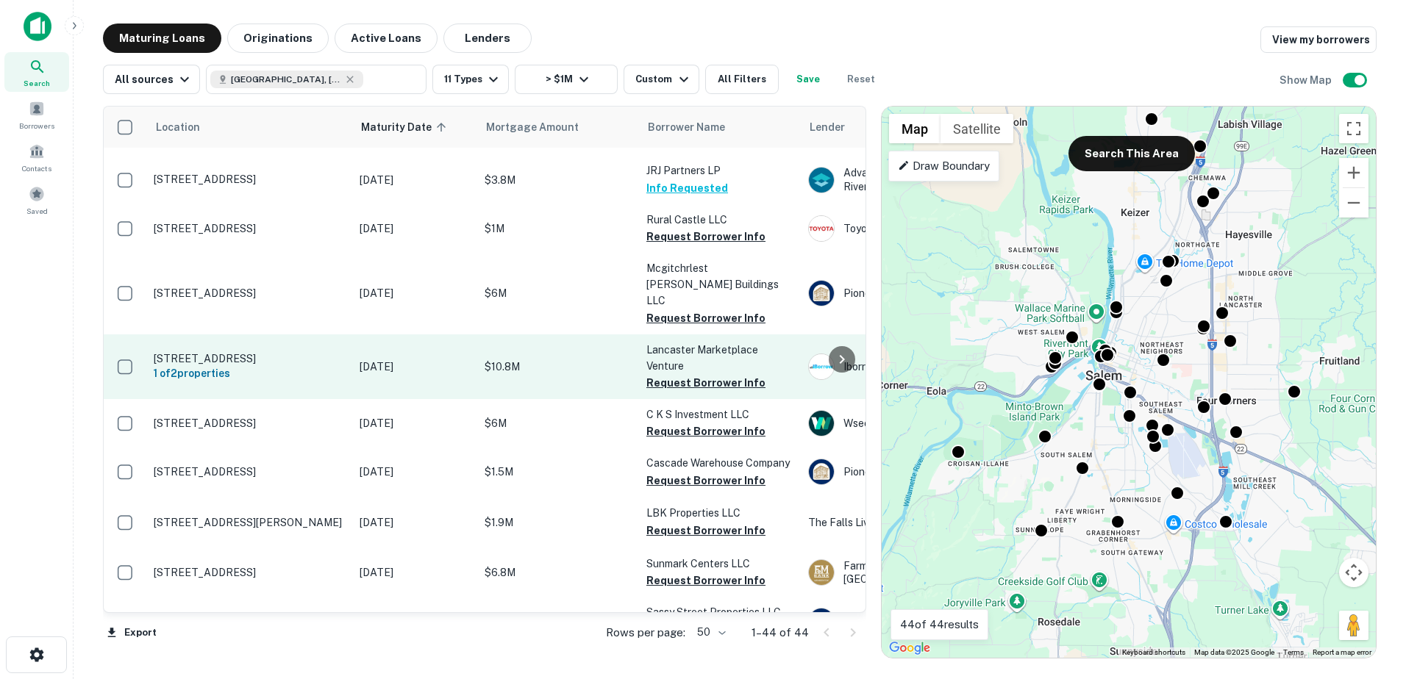
click at [734, 342] on p "Lancaster Marketplace Venture" at bounding box center [719, 358] width 147 height 32
click at [535, 359] on p "$10.8M" at bounding box center [558, 367] width 147 height 16
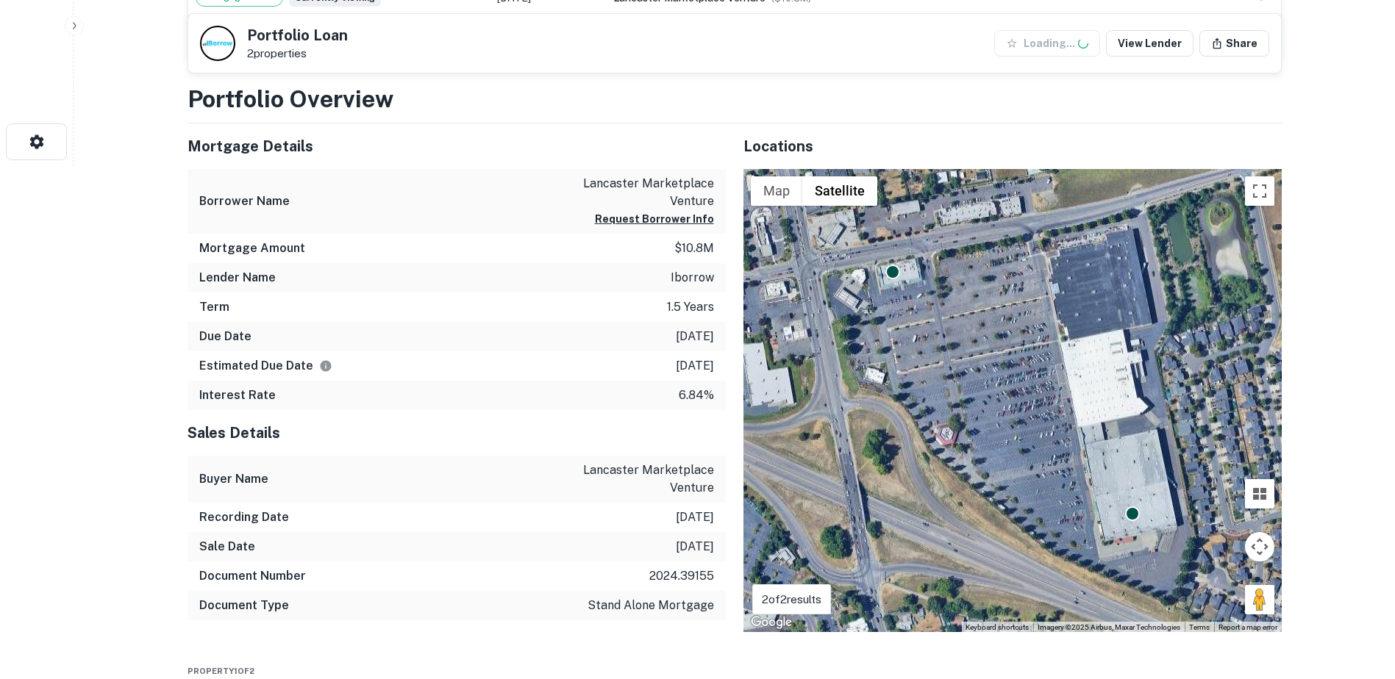
scroll to position [559, 0]
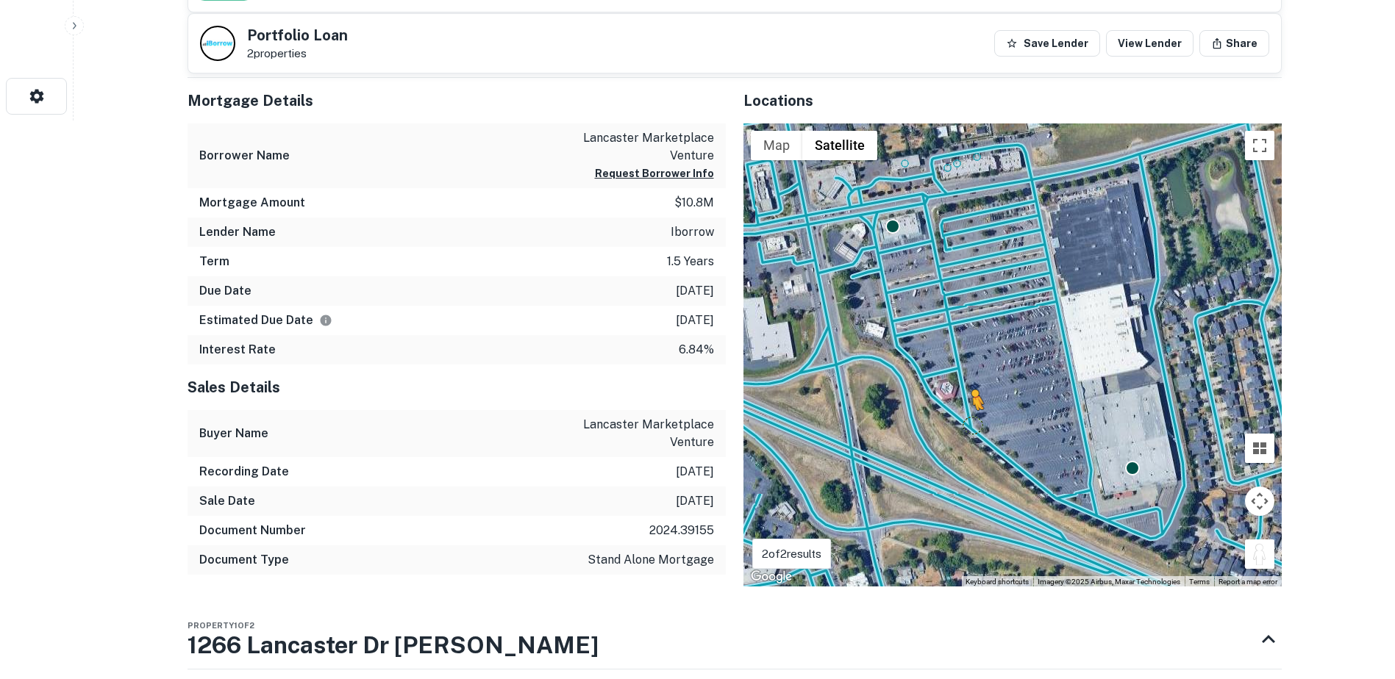
drag, startPoint x: 1254, startPoint y: 558, endPoint x: 971, endPoint y: 425, distance: 312.8
click at [971, 425] on div "To activate drag with keyboard, press Alt + Enter. Once in keyboard drag state,…" at bounding box center [1012, 356] width 538 height 464
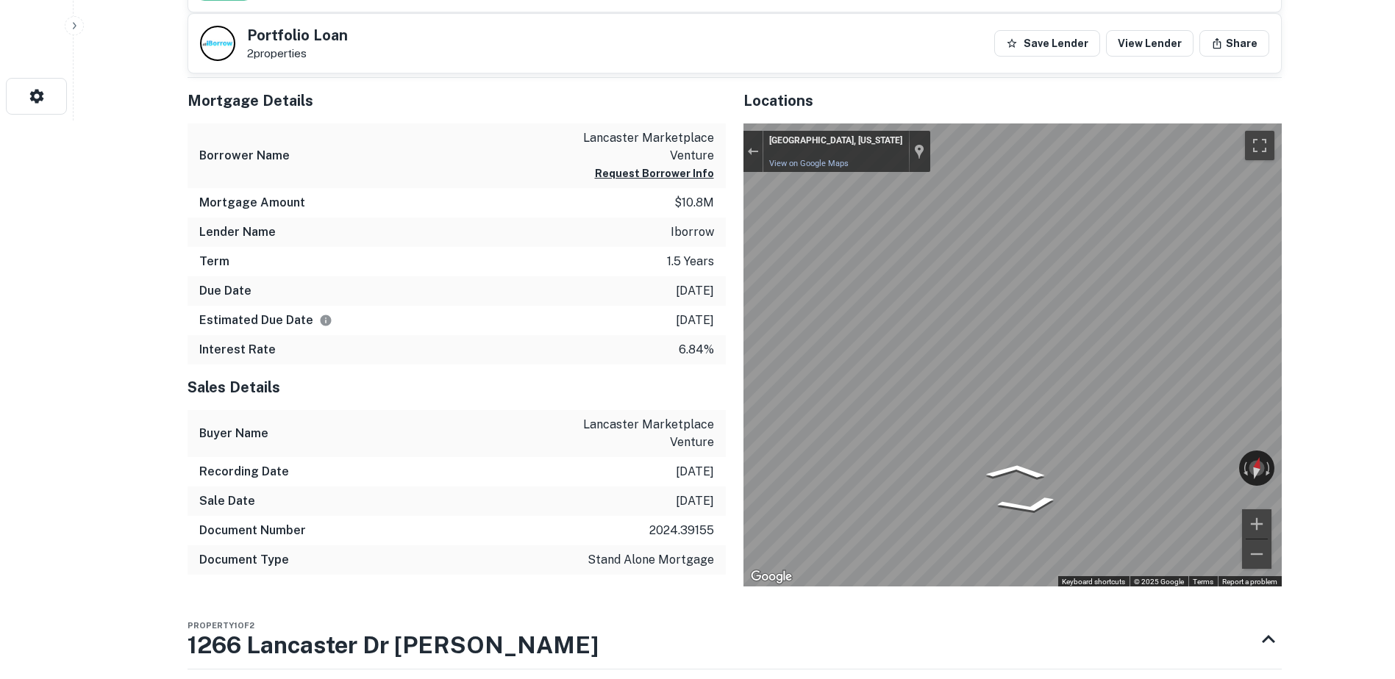
click at [663, 395] on div "Mortgage Details Borrower Name lancaster marketplace venture Request Borrower I…" at bounding box center [726, 333] width 1112 height 510
click at [665, 174] on button "Request Borrower Info" at bounding box center [654, 174] width 119 height 18
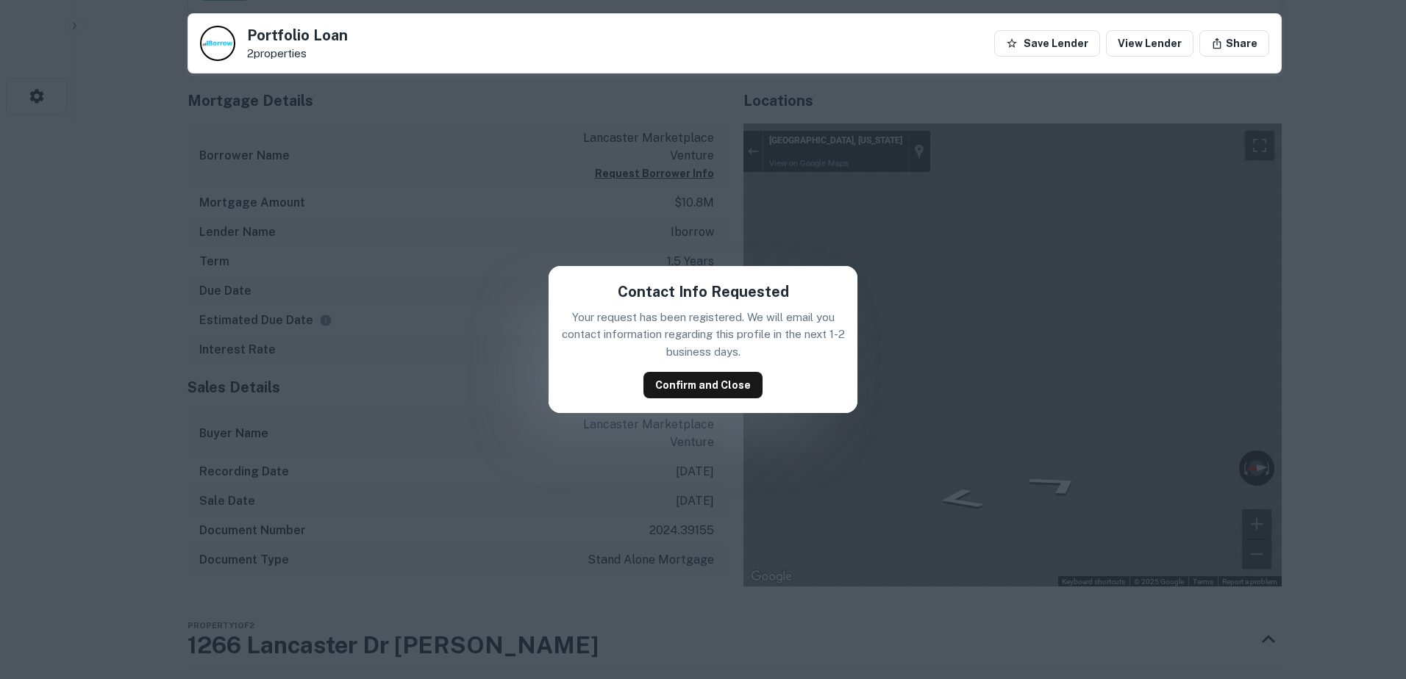
click at [715, 399] on div "Contact Info Requested Your request has been registered. We will email you cont…" at bounding box center [702, 339] width 309 height 147
click at [715, 392] on button "Confirm and Close" at bounding box center [702, 385] width 119 height 26
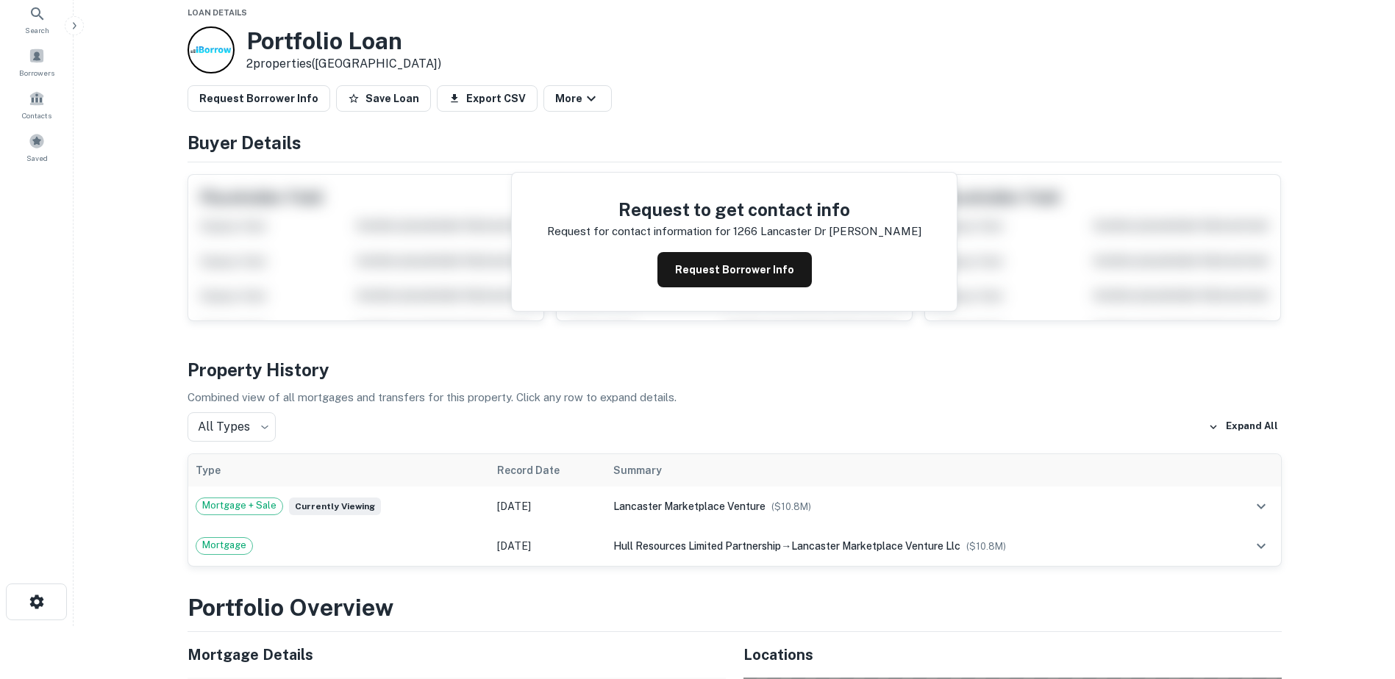
scroll to position [0, 0]
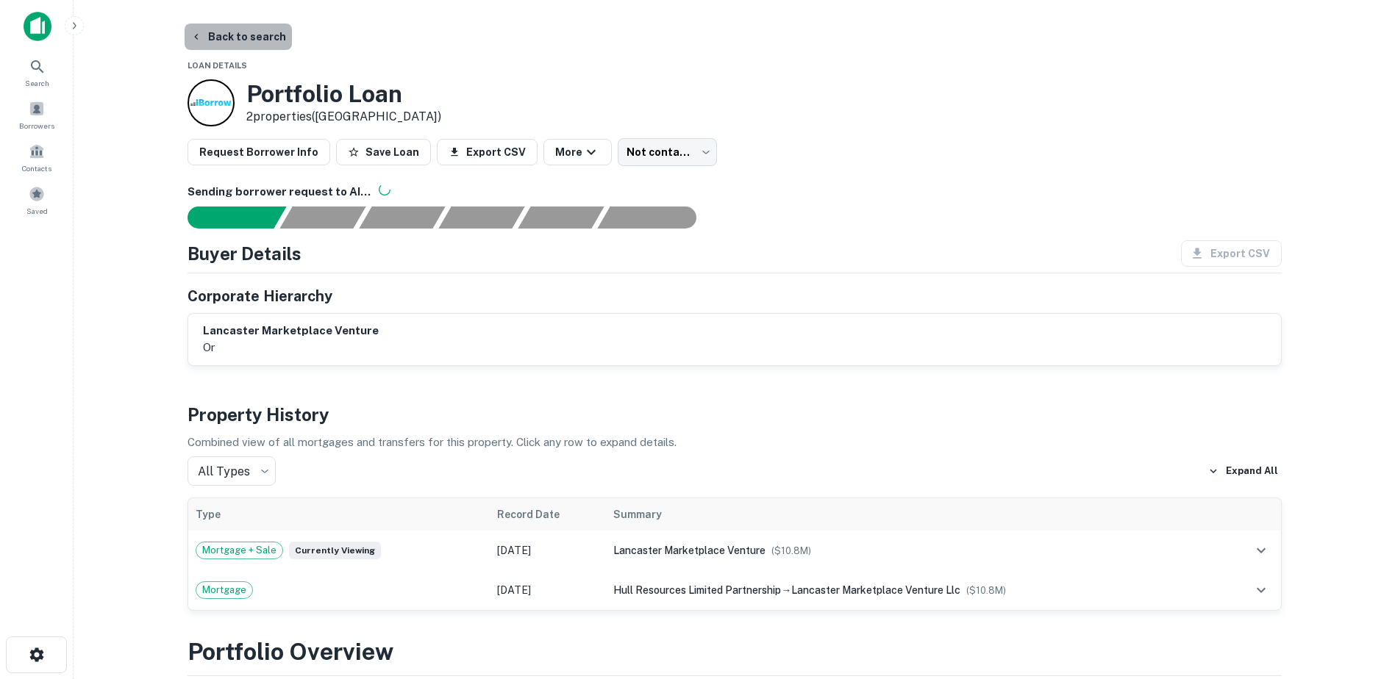
click at [237, 37] on button "Back to search" at bounding box center [238, 37] width 107 height 26
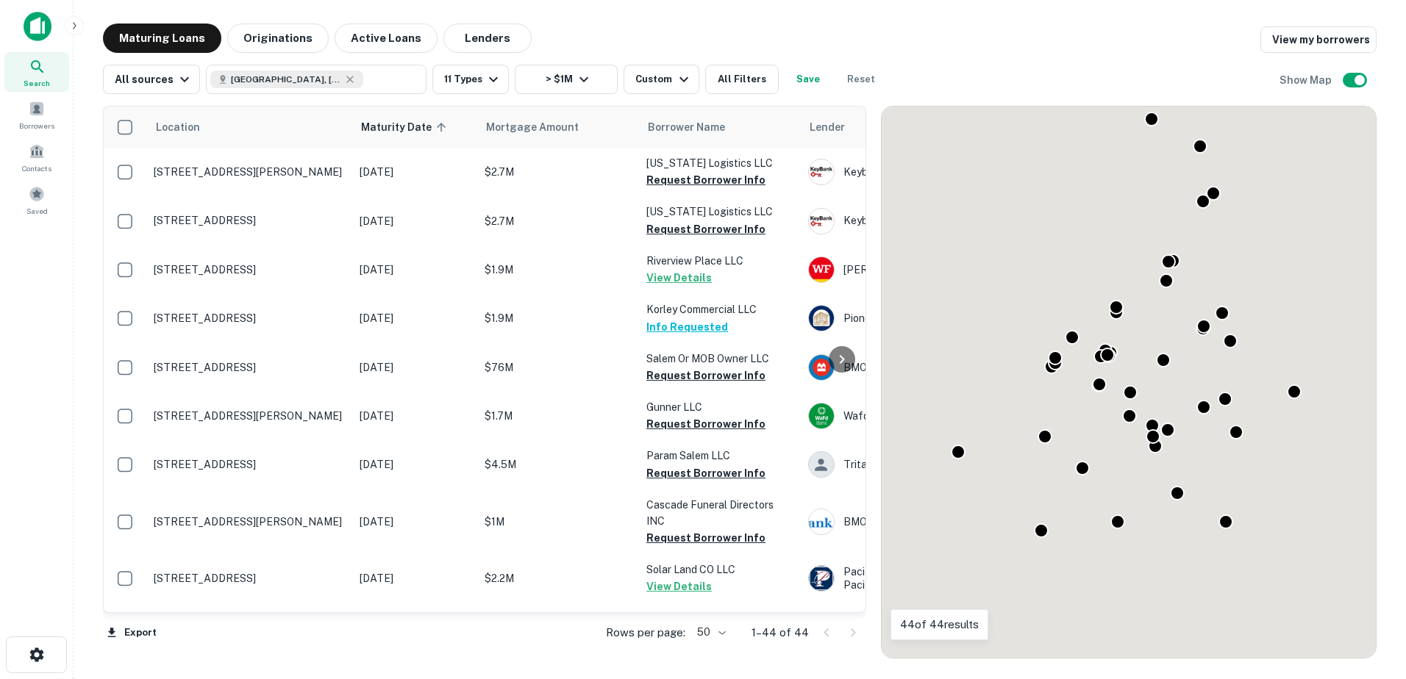
scroll to position [990, 0]
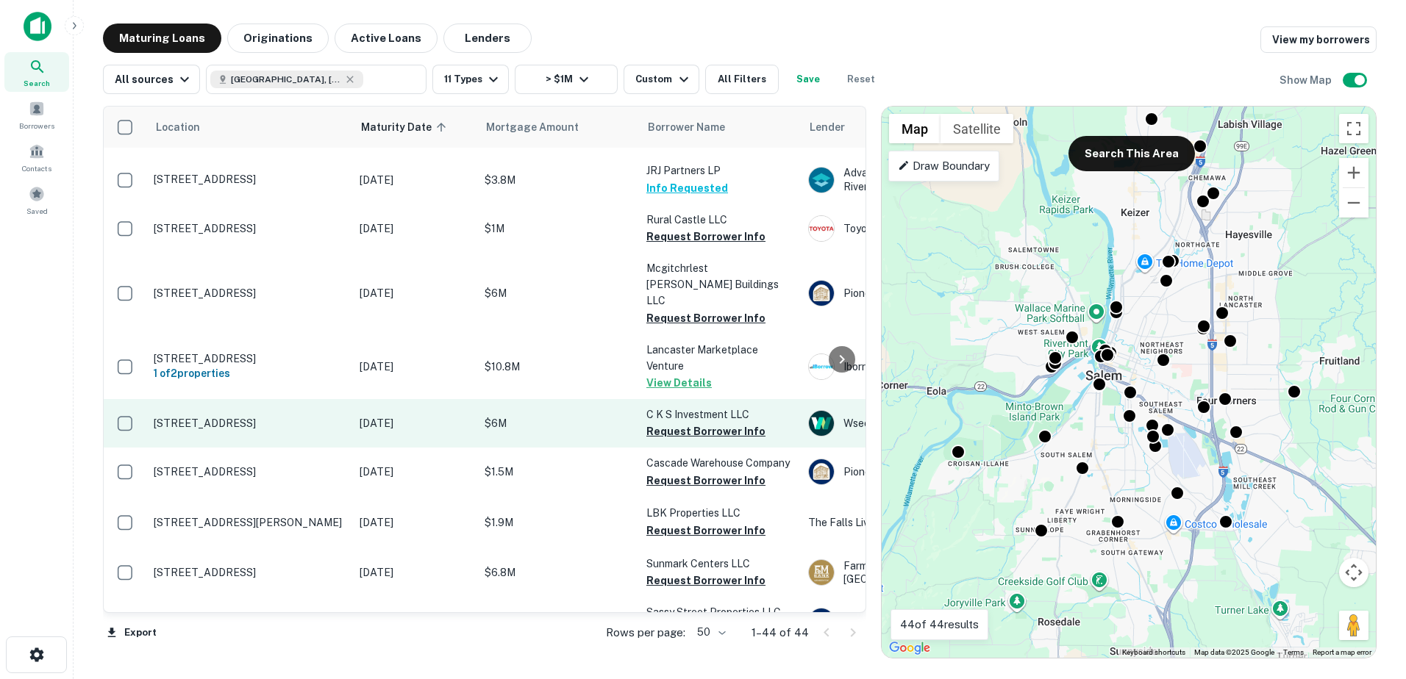
click at [587, 415] on p "$6M" at bounding box center [558, 423] width 147 height 16
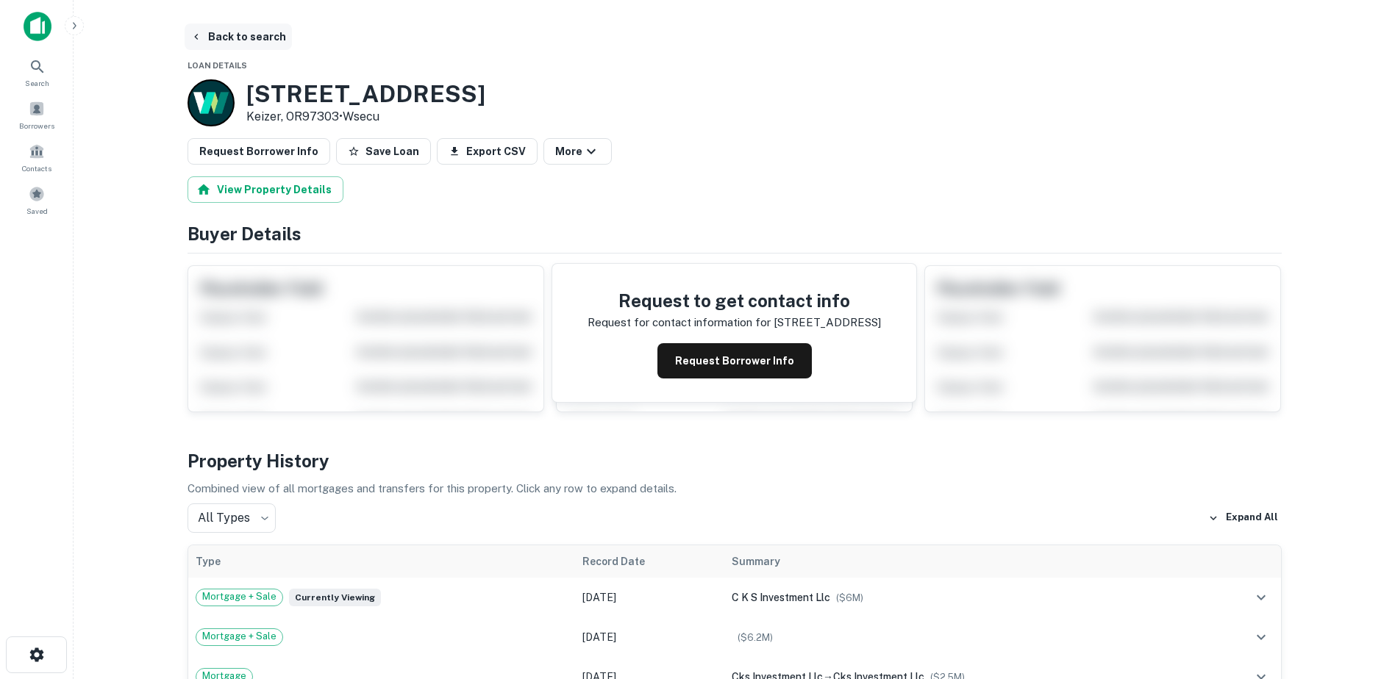
click at [215, 33] on button "Back to search" at bounding box center [238, 37] width 107 height 26
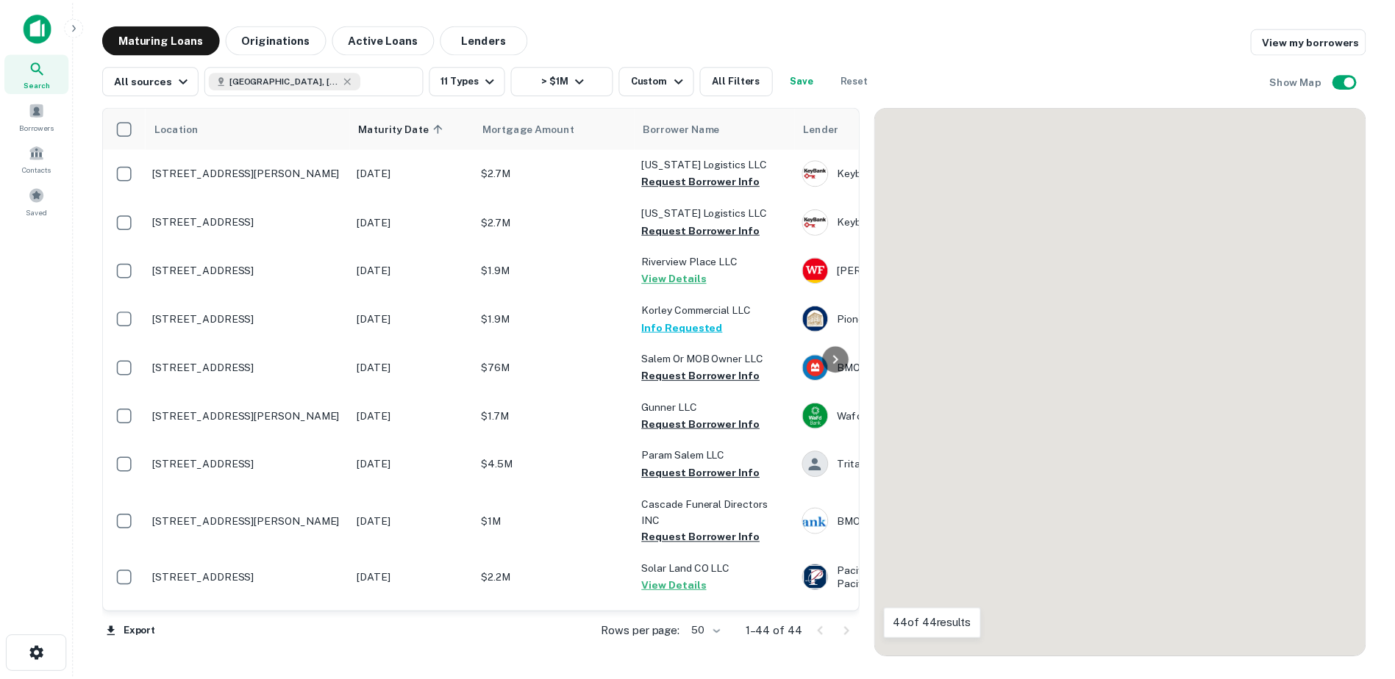
scroll to position [990, 0]
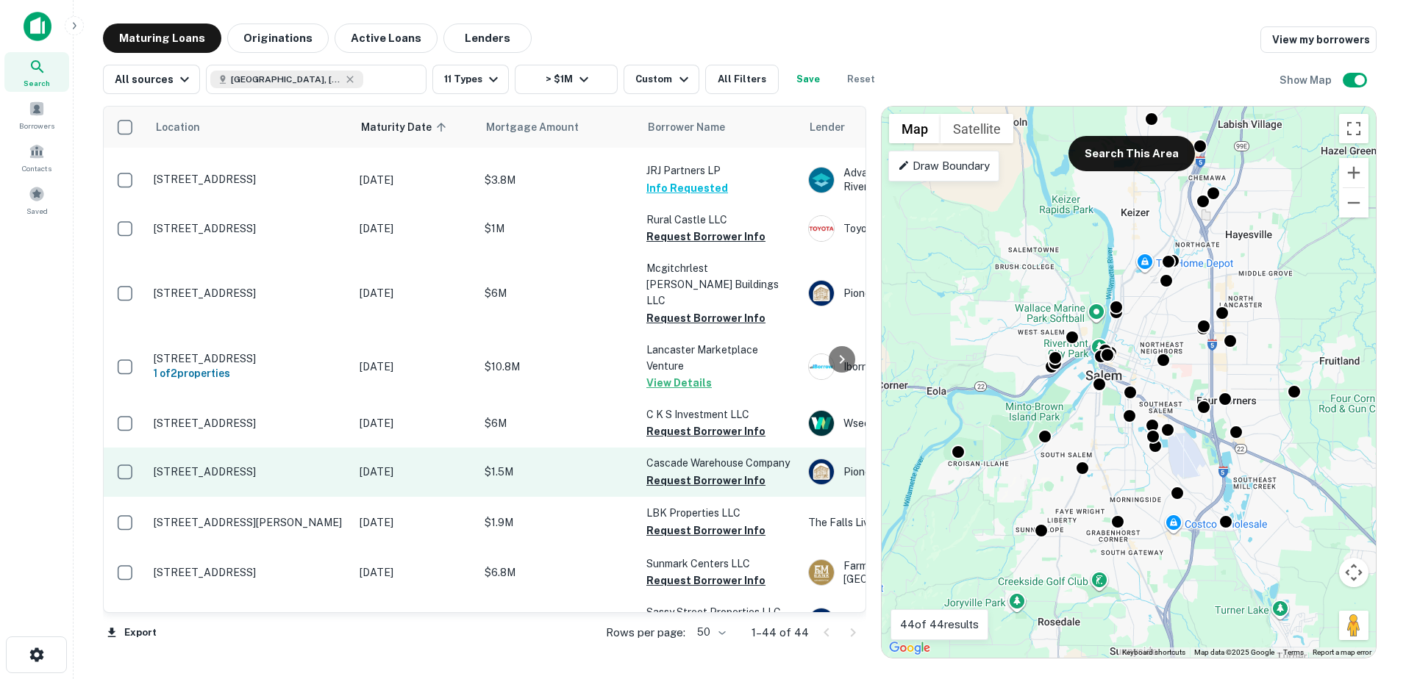
click at [551, 464] on p "$1.5M" at bounding box center [558, 472] width 147 height 16
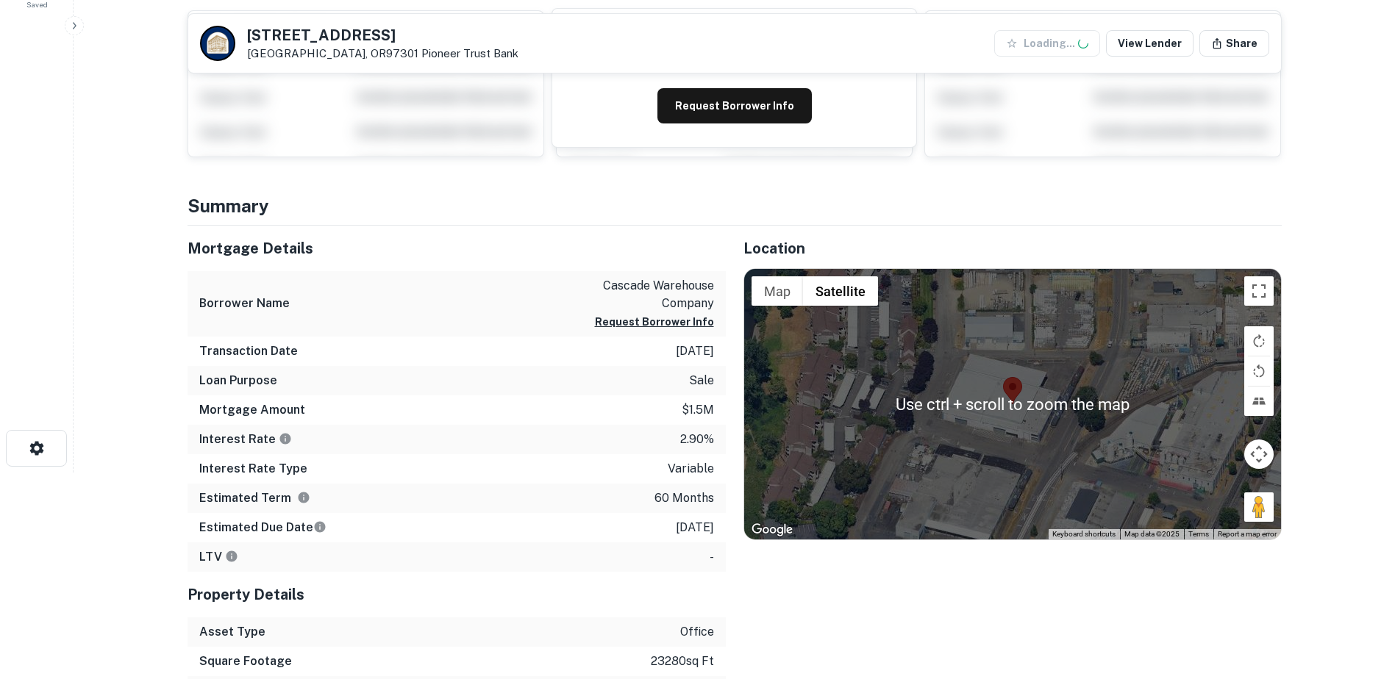
scroll to position [206, 0]
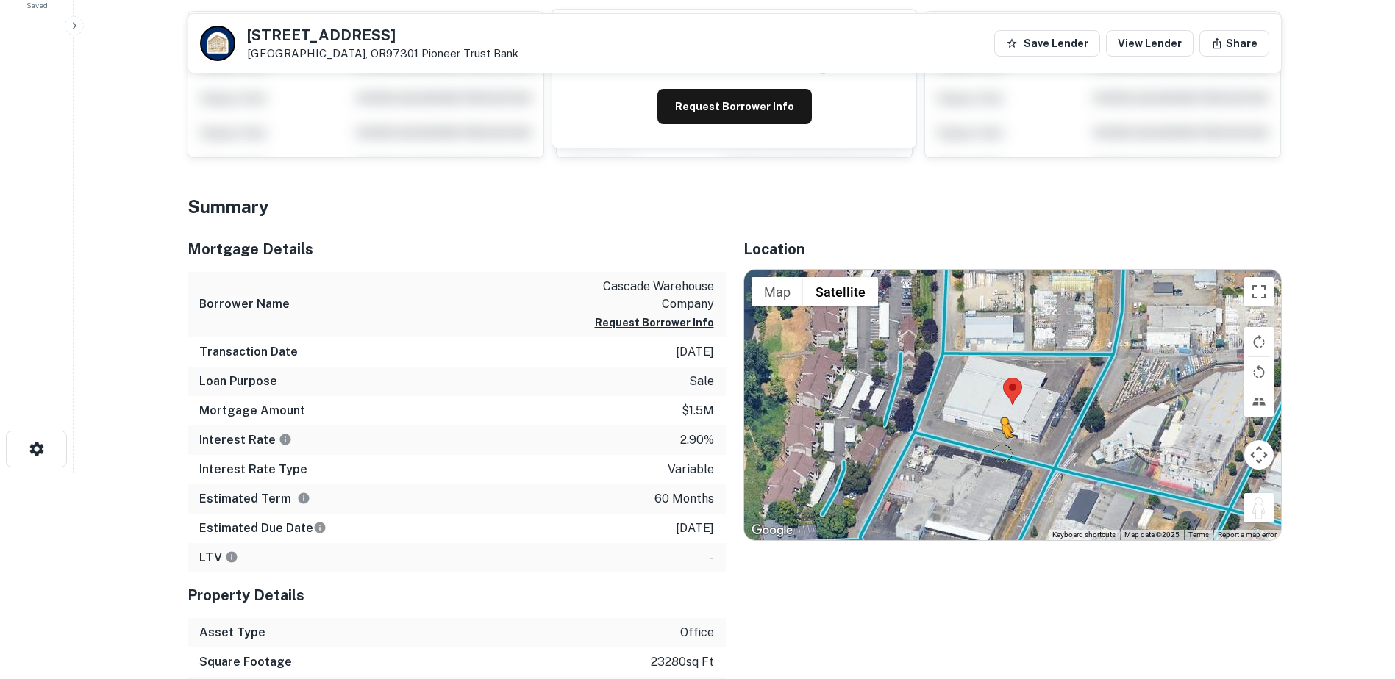
drag, startPoint x: 1246, startPoint y: 510, endPoint x: 998, endPoint y: 451, distance: 254.7
click at [998, 451] on div "To activate drag with keyboard, press Alt + Enter. Once in keyboard drag state,…" at bounding box center [1012, 405] width 537 height 271
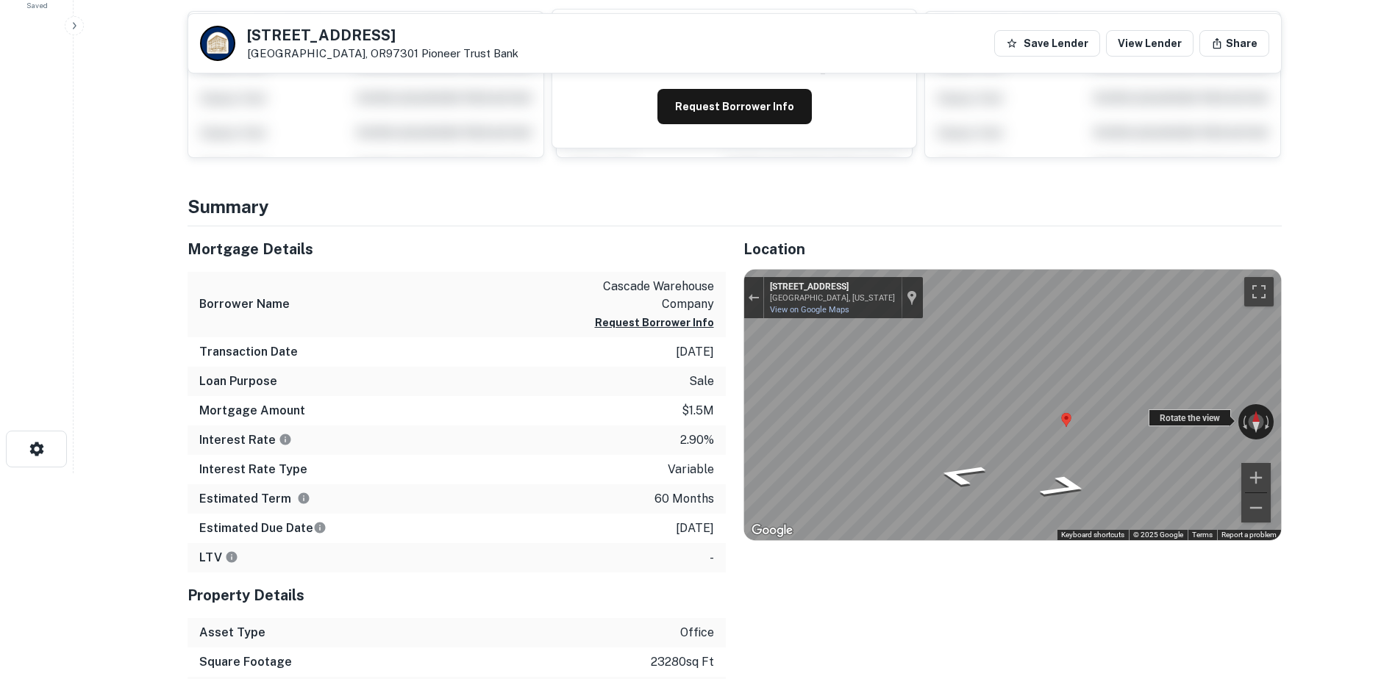
click at [926, 429] on div "← Move left → Move right ↑ Move up ↓ Move down + Zoom in - Zoom out [STREET_ADD…" at bounding box center [1012, 405] width 537 height 271
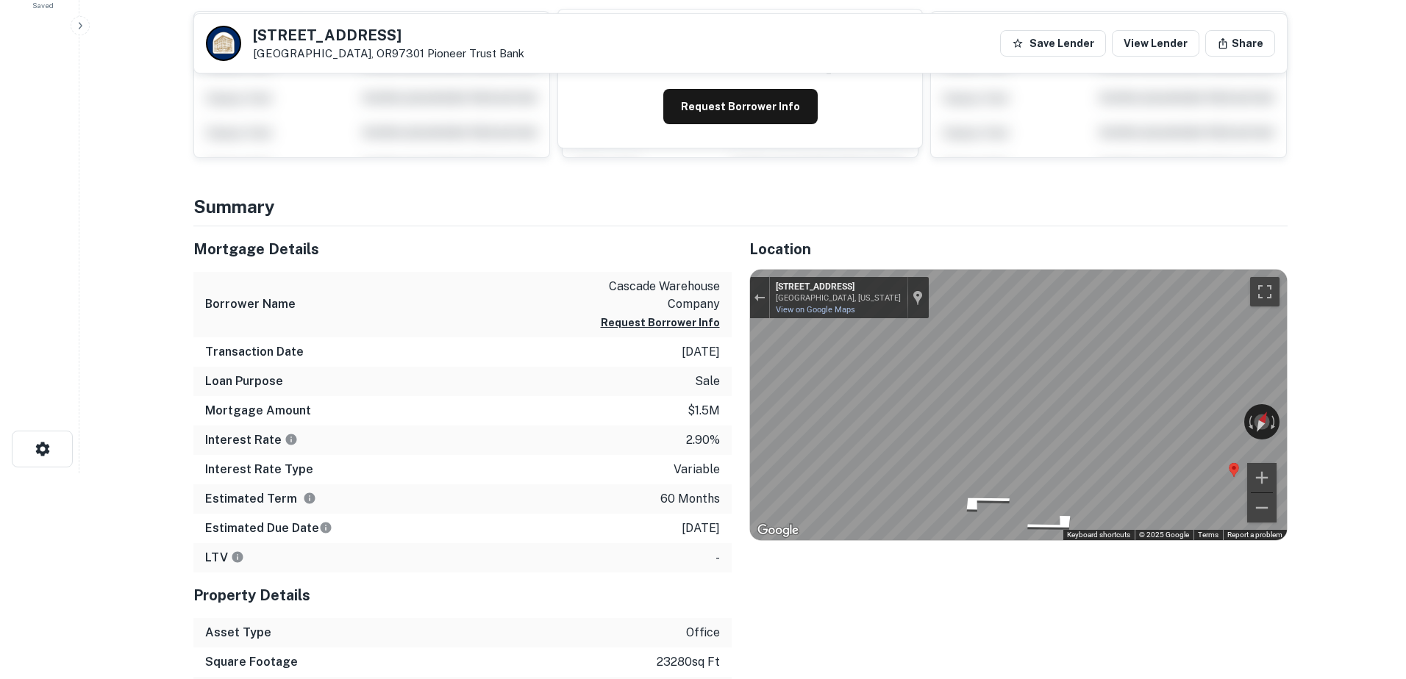
scroll to position [0, 0]
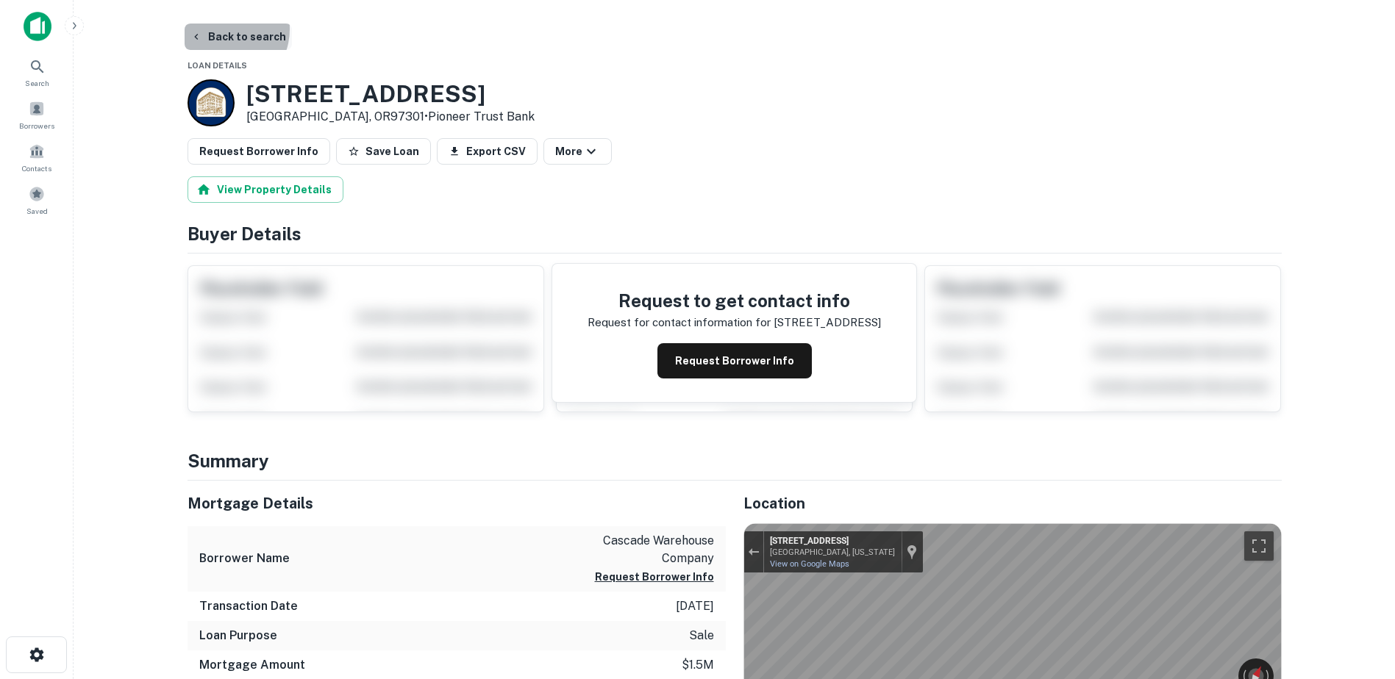
click at [220, 29] on button "Back to search" at bounding box center [238, 37] width 107 height 26
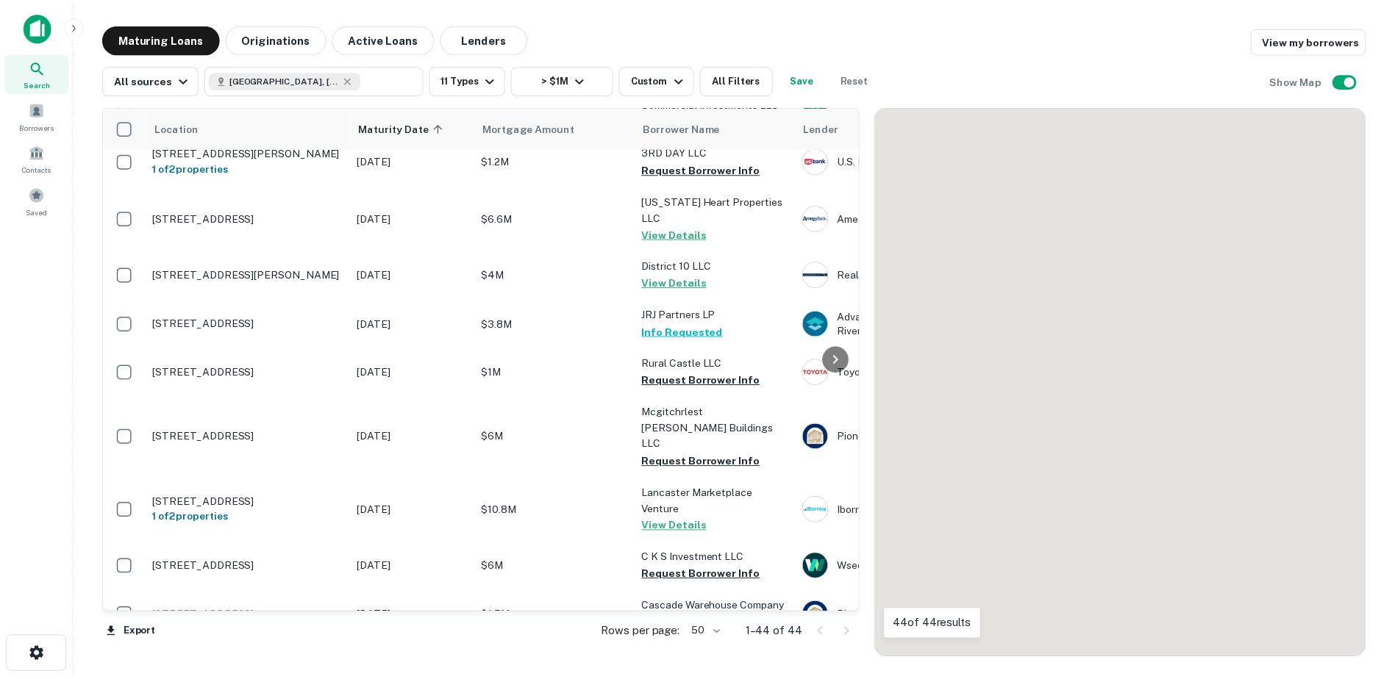
scroll to position [990, 0]
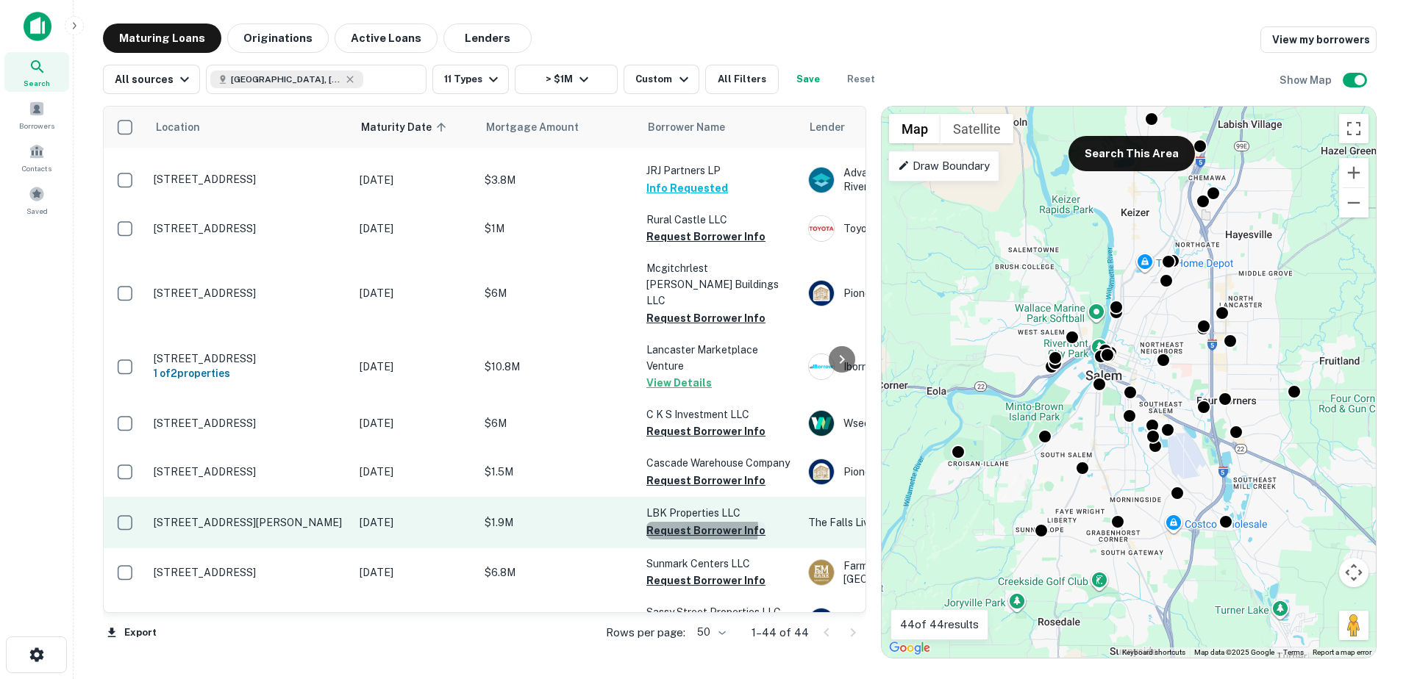
click at [676, 522] on button "Request Borrower Info" at bounding box center [705, 531] width 119 height 18
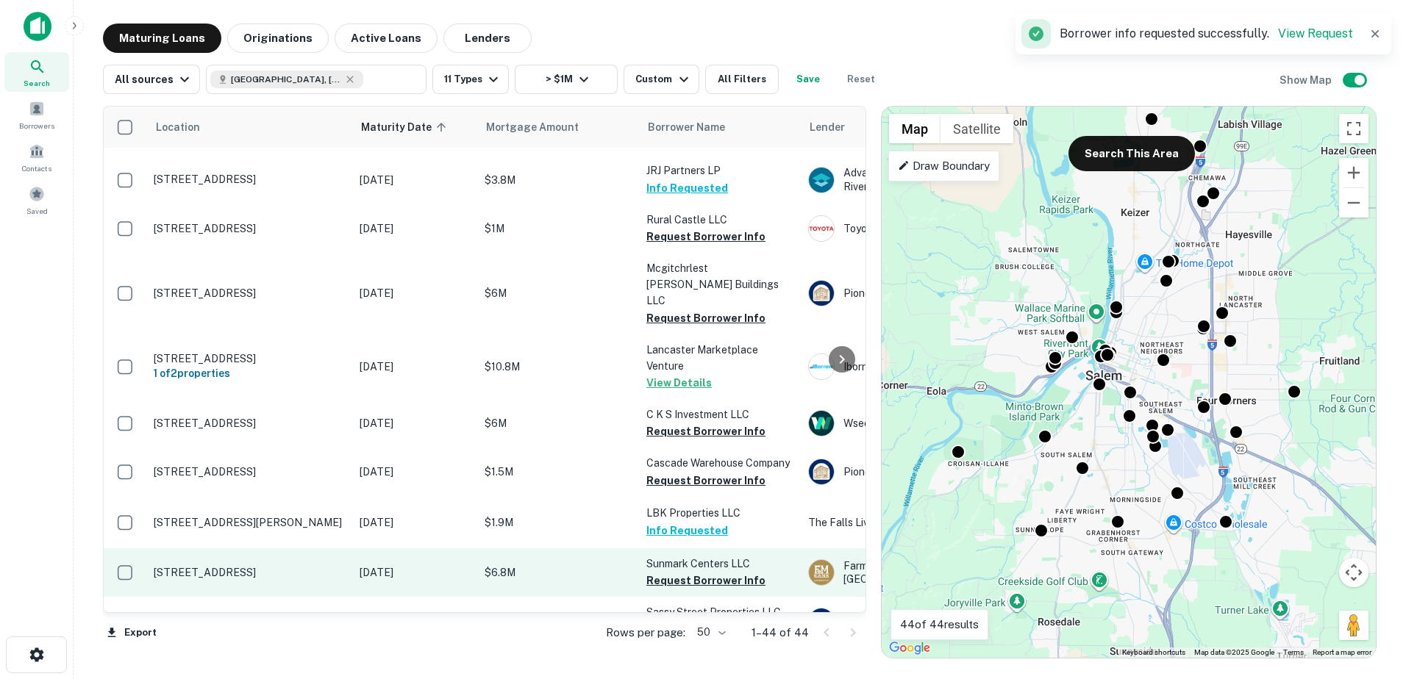
click at [557, 565] on p "$6.8M" at bounding box center [558, 573] width 147 height 16
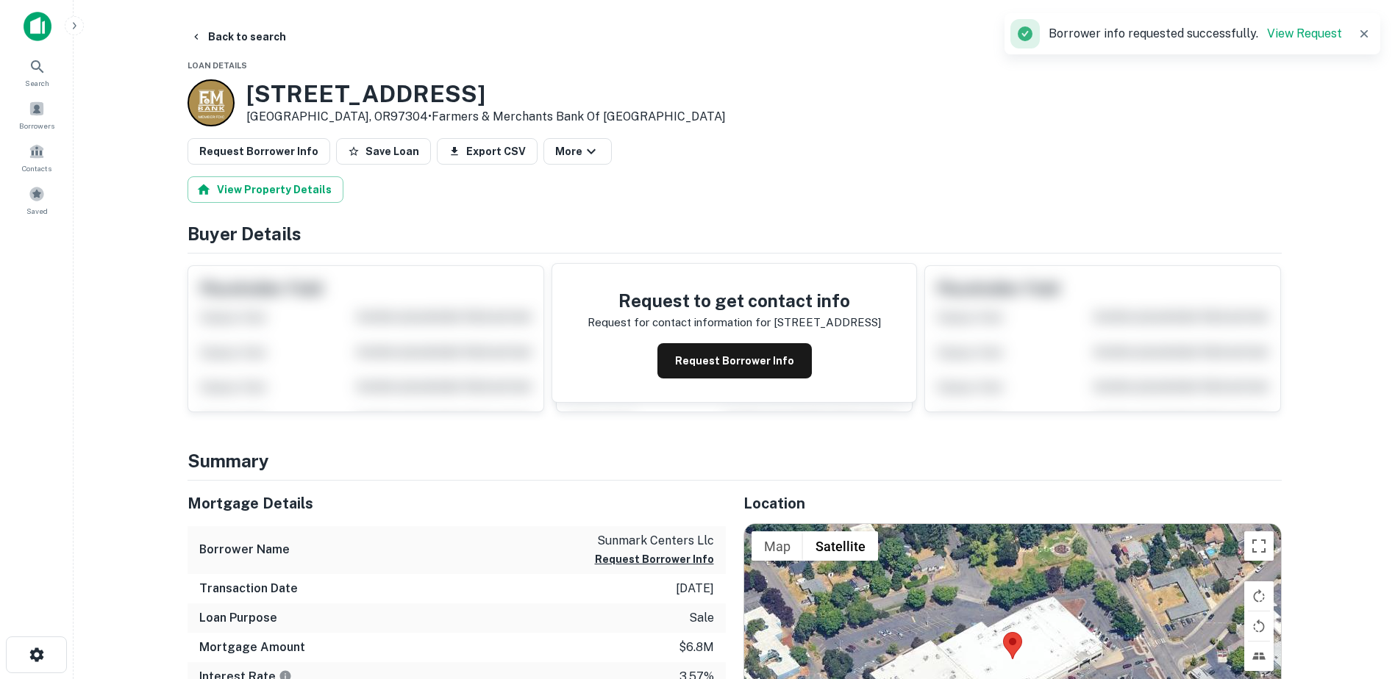
scroll to position [158, 0]
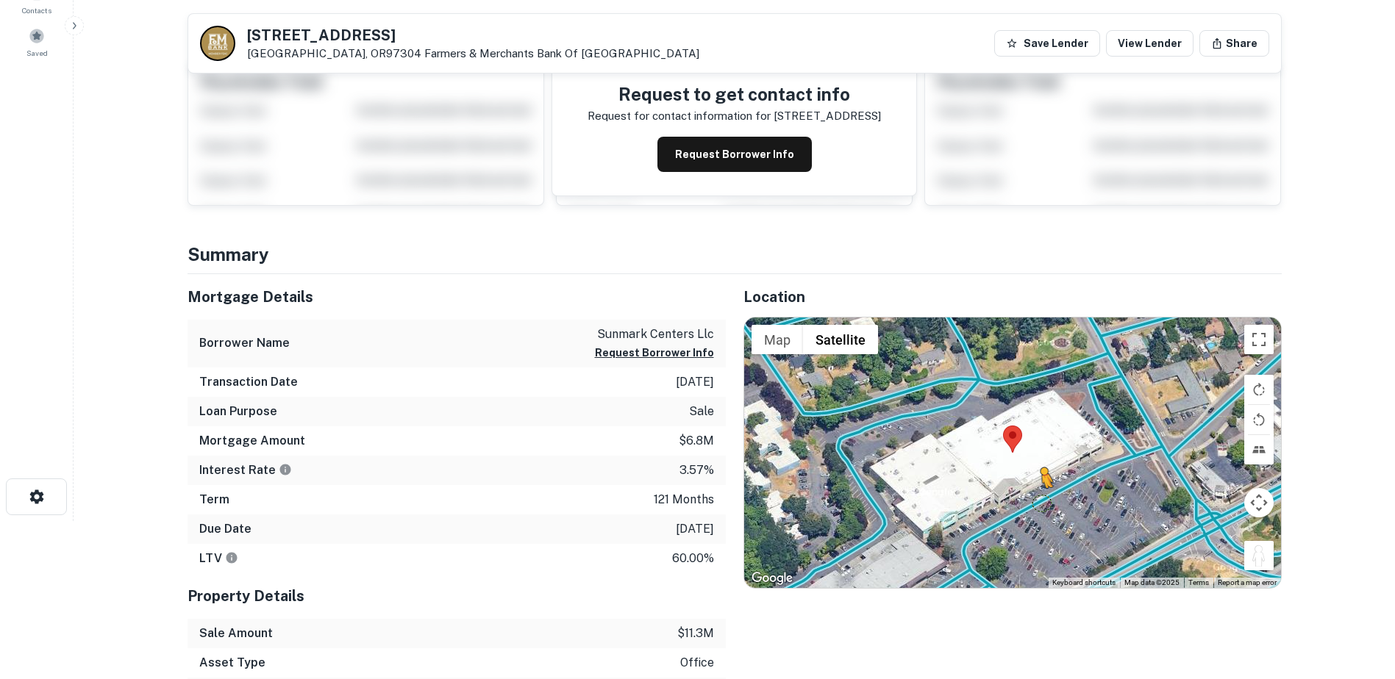
drag, startPoint x: 1261, startPoint y: 560, endPoint x: 1030, endPoint y: 500, distance: 238.6
click at [1030, 500] on div "To activate drag with keyboard, press Alt + Enter. Once in keyboard drag state,…" at bounding box center [1012, 453] width 537 height 271
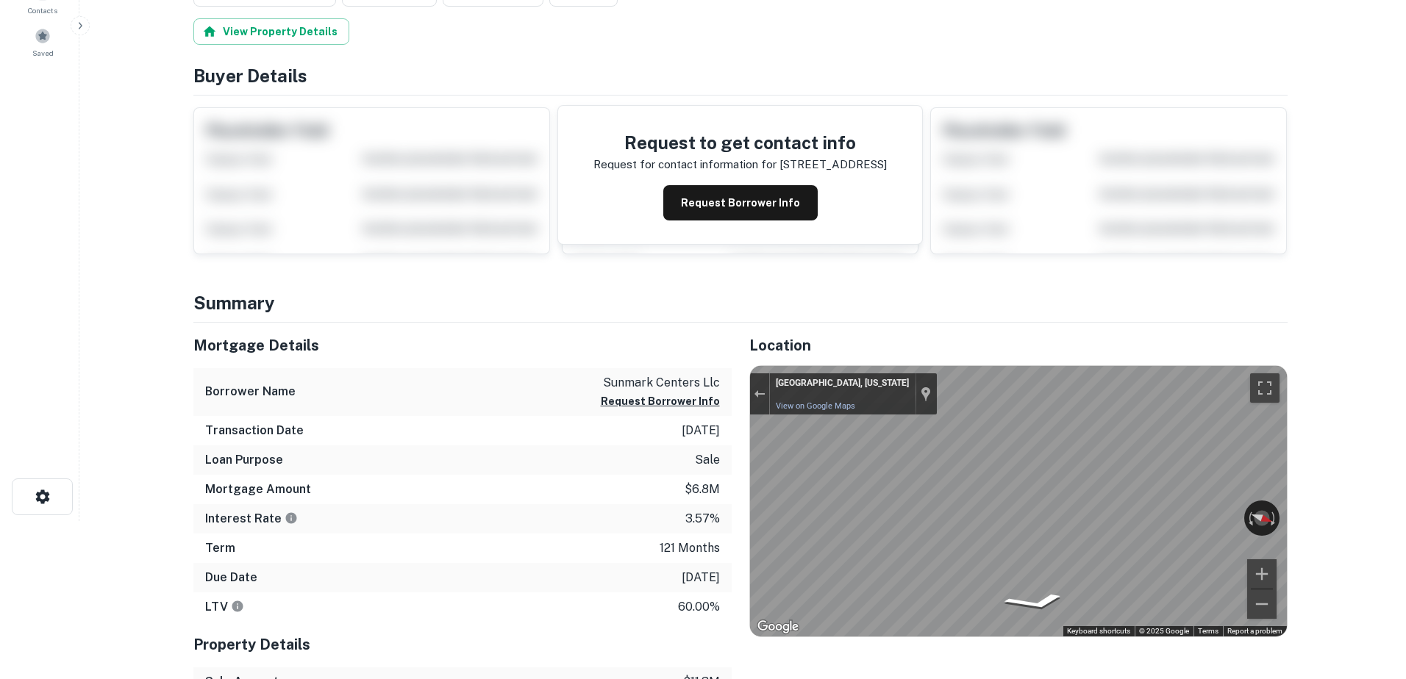
scroll to position [0, 0]
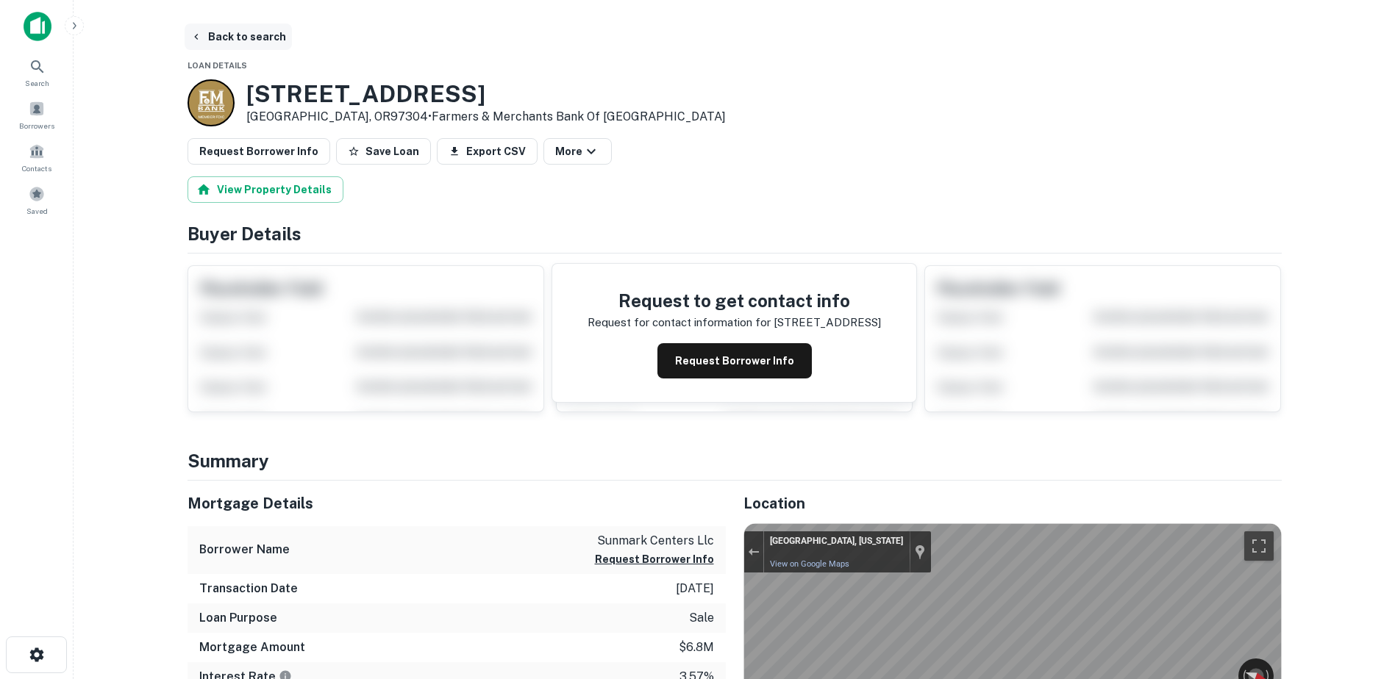
click at [210, 35] on button "Back to search" at bounding box center [238, 37] width 107 height 26
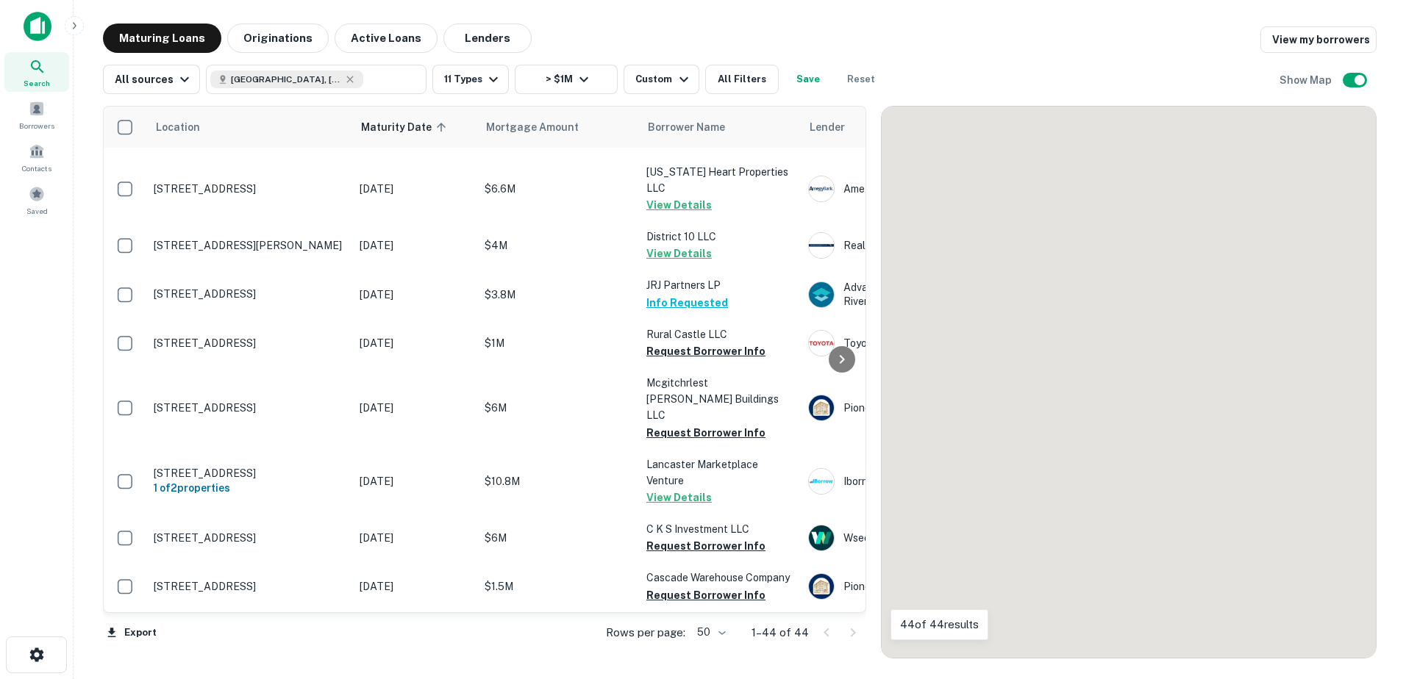
scroll to position [990, 0]
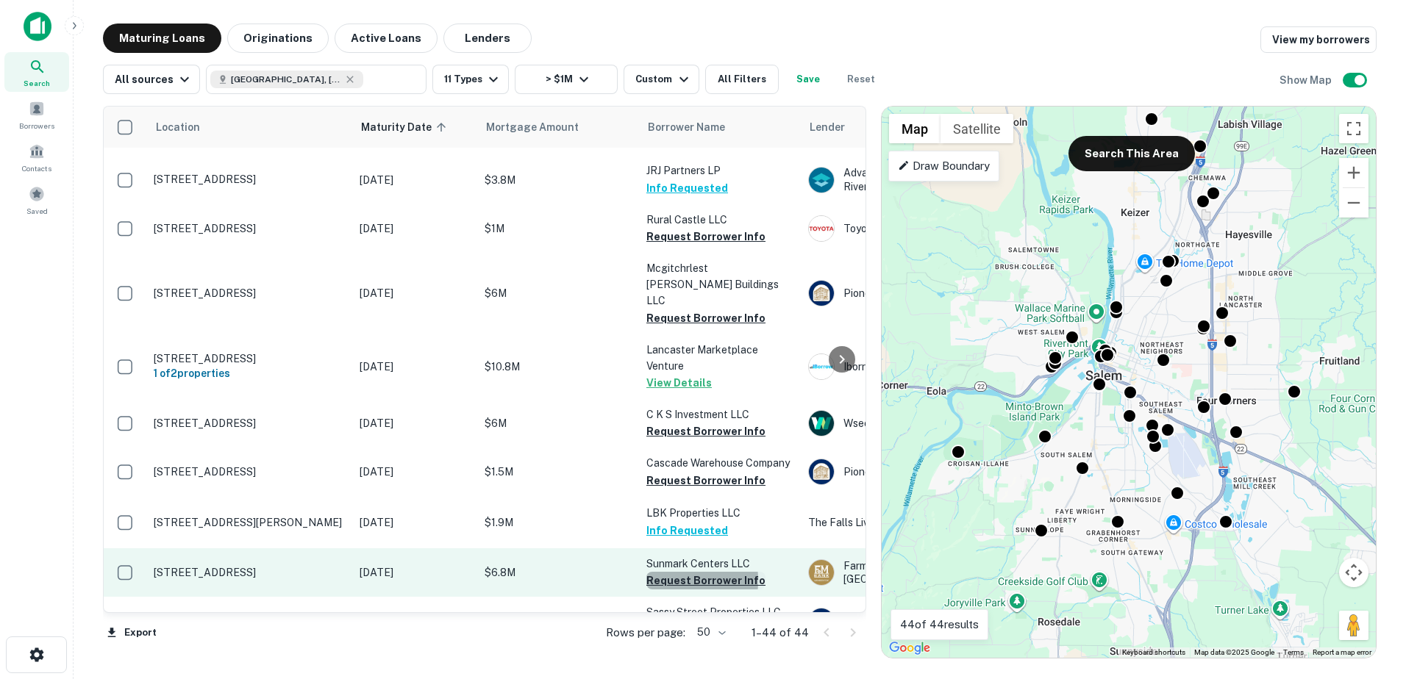
click at [657, 572] on button "Request Borrower Info" at bounding box center [705, 581] width 119 height 18
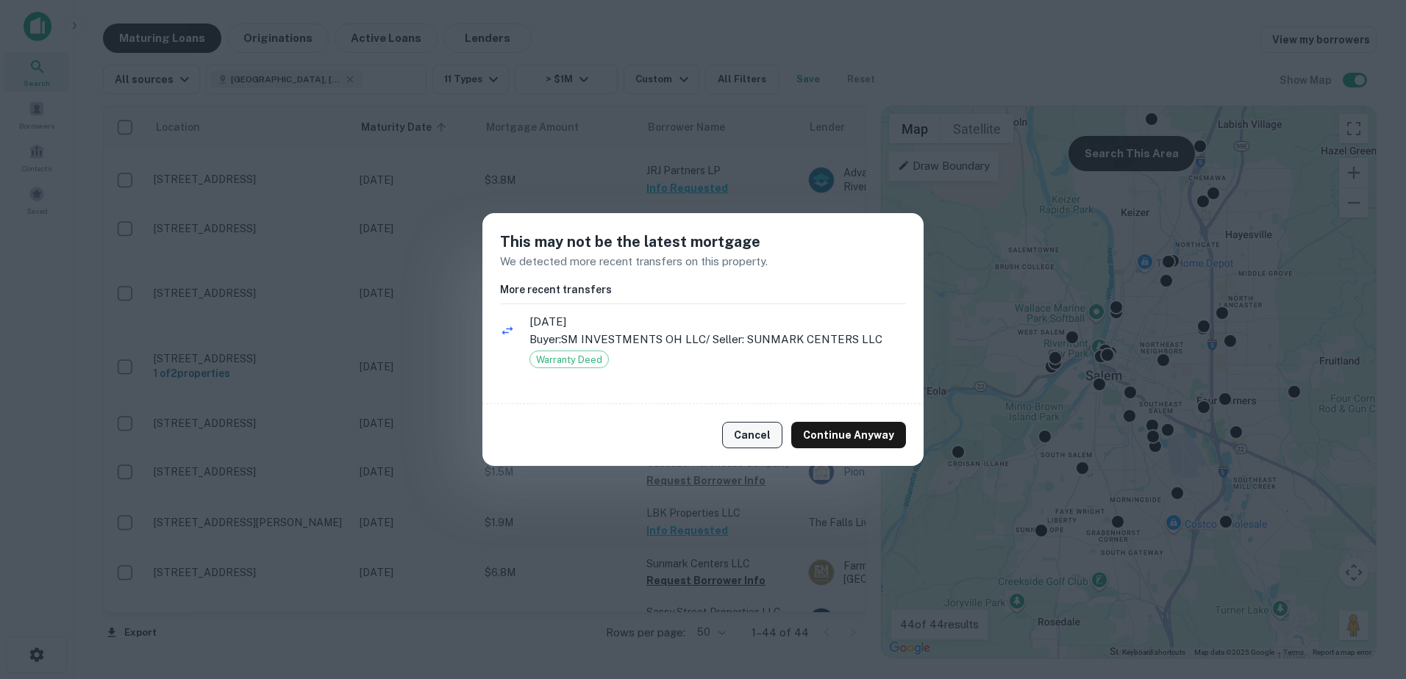
click at [754, 435] on button "Cancel" at bounding box center [752, 435] width 60 height 26
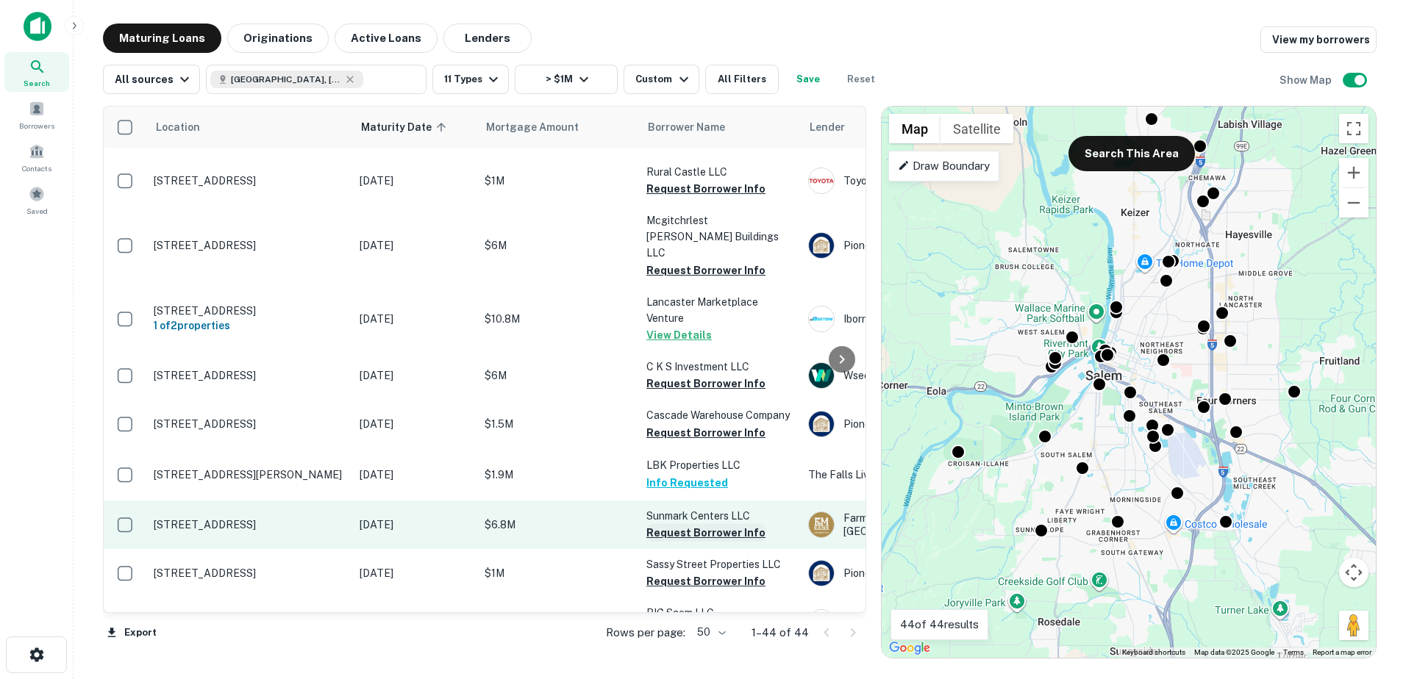
scroll to position [1040, 0]
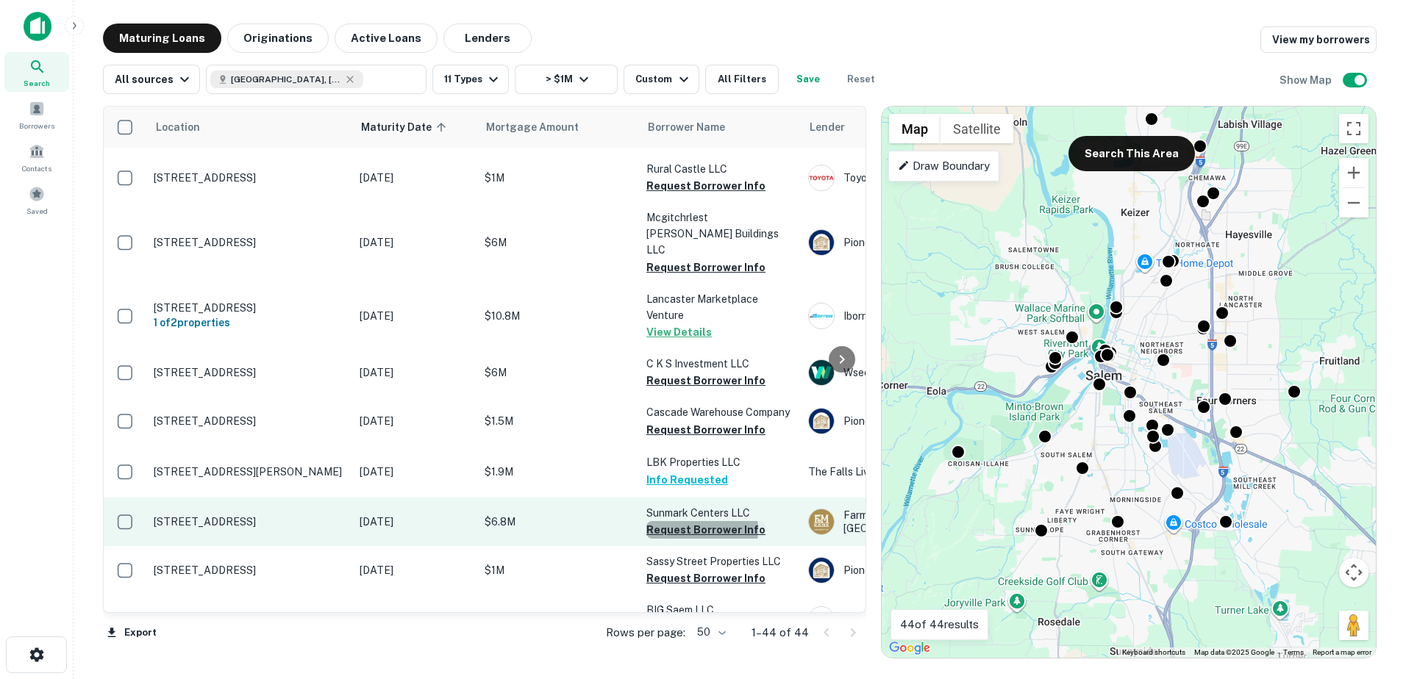
click at [687, 521] on button "Request Borrower Info" at bounding box center [705, 530] width 119 height 18
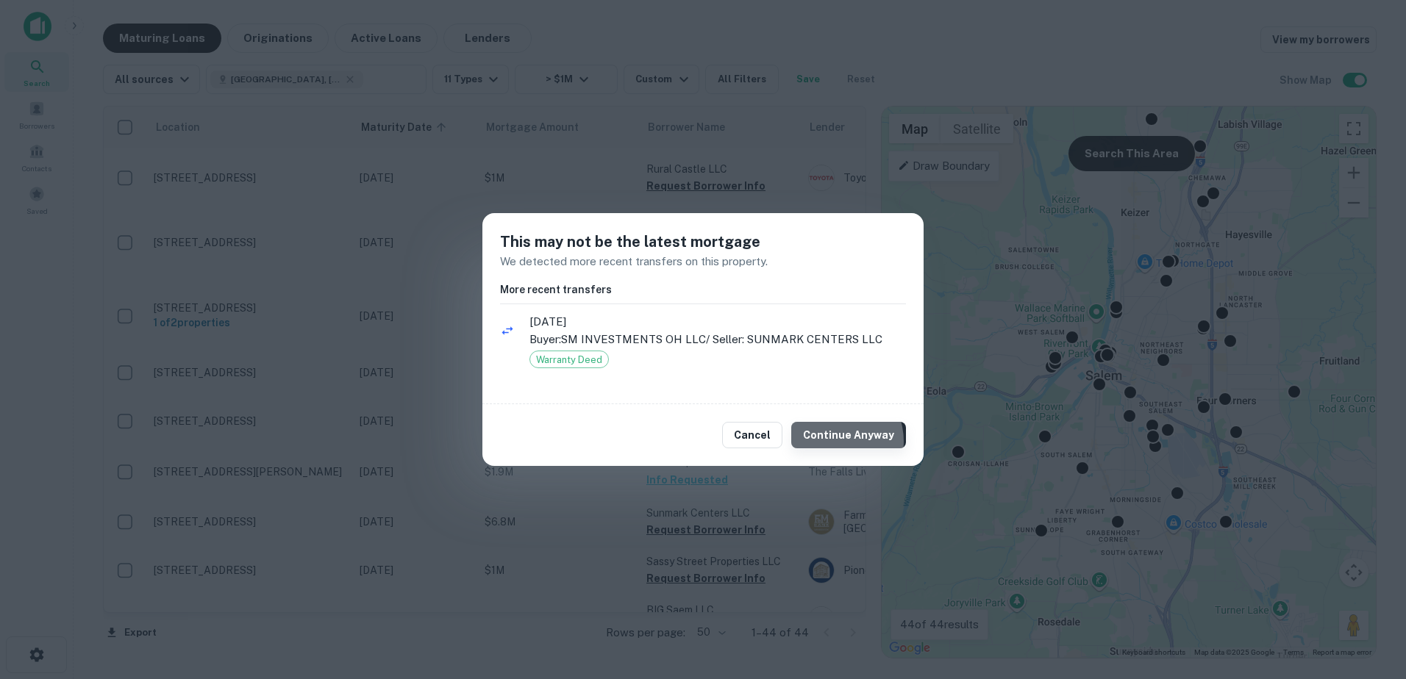
click at [837, 441] on button "Continue Anyway" at bounding box center [848, 435] width 115 height 26
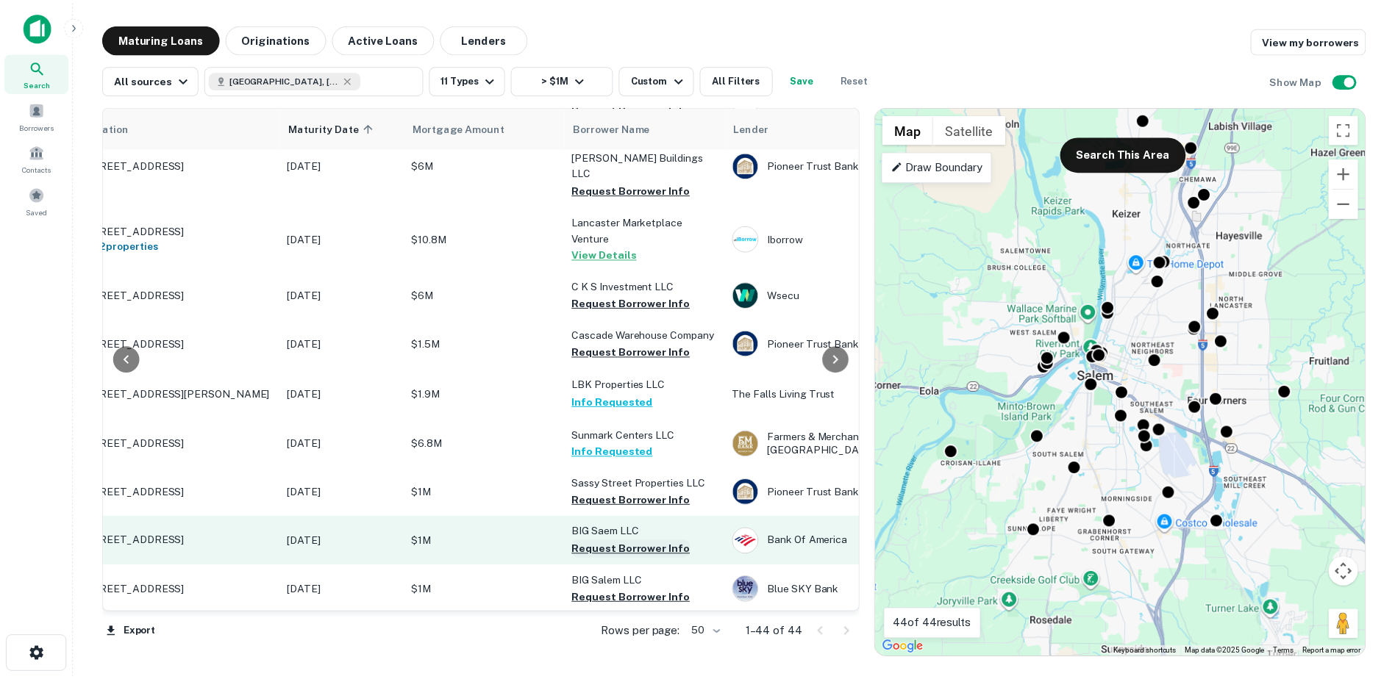
scroll to position [1118, 70]
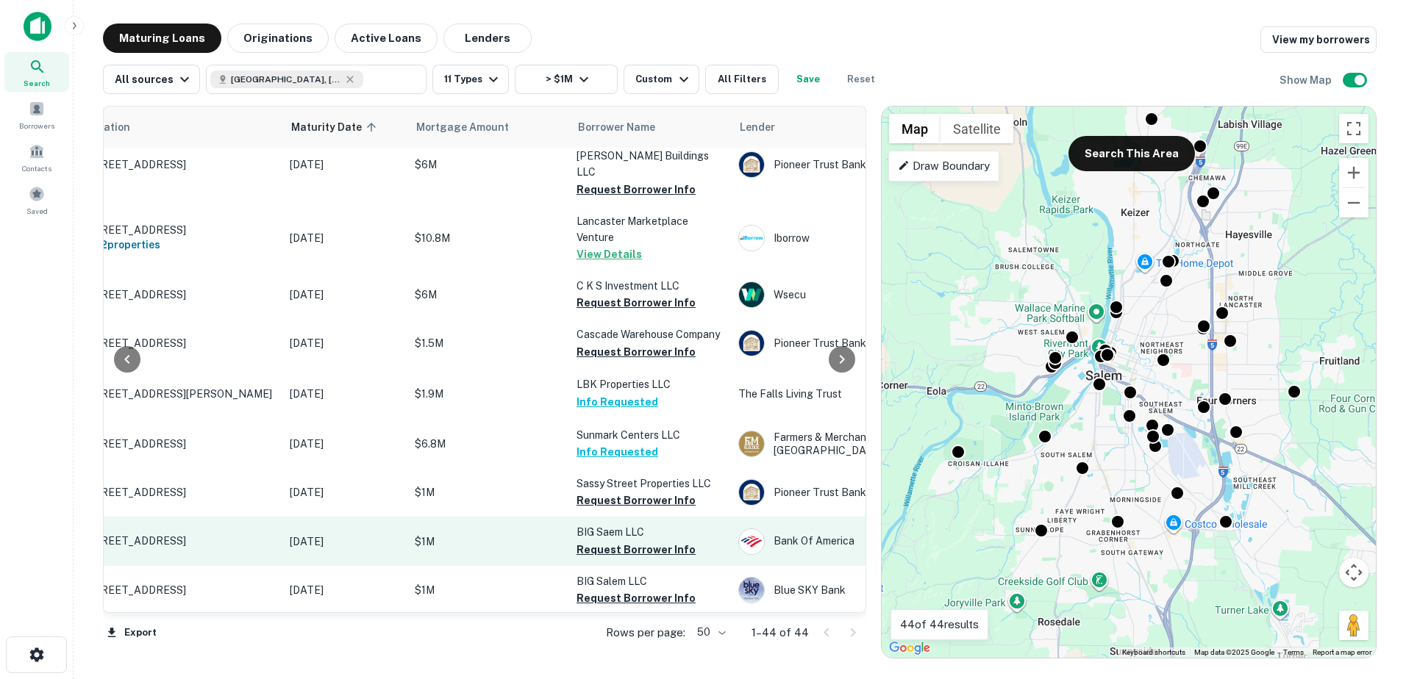
click at [515, 534] on p "$1M" at bounding box center [488, 542] width 147 height 16
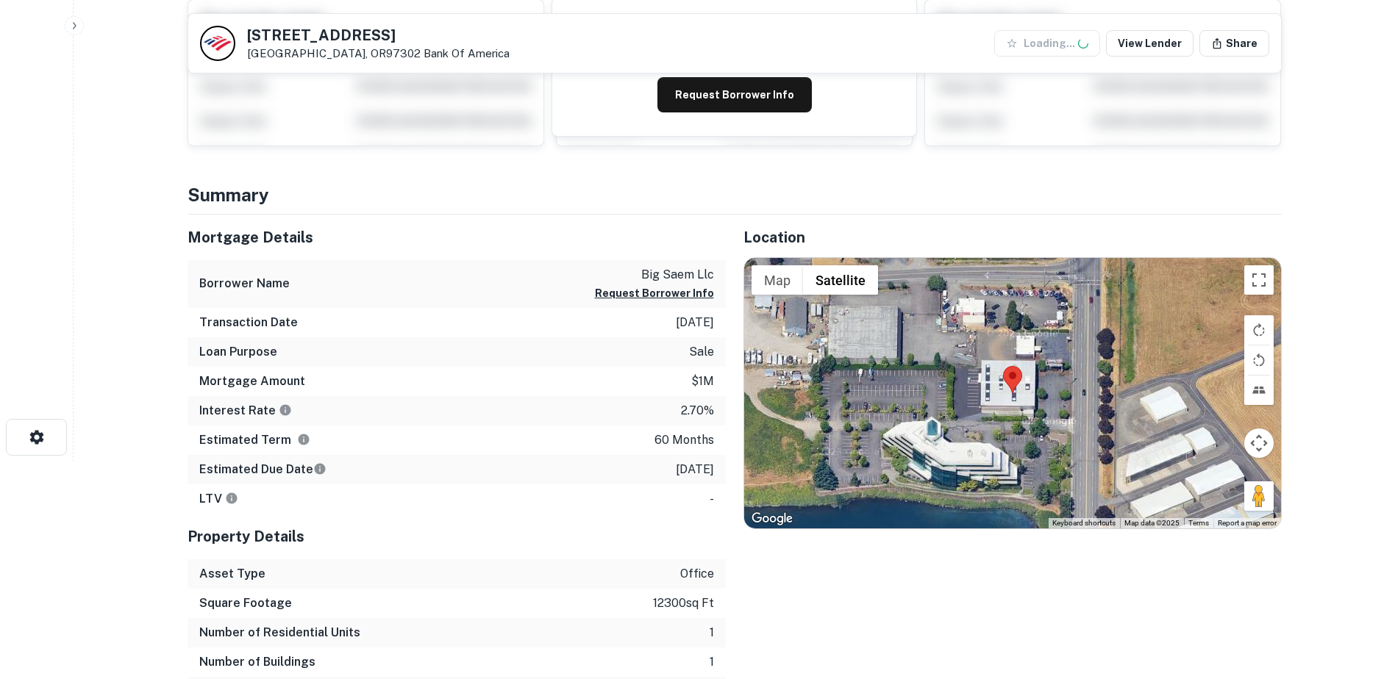
scroll to position [217, 0]
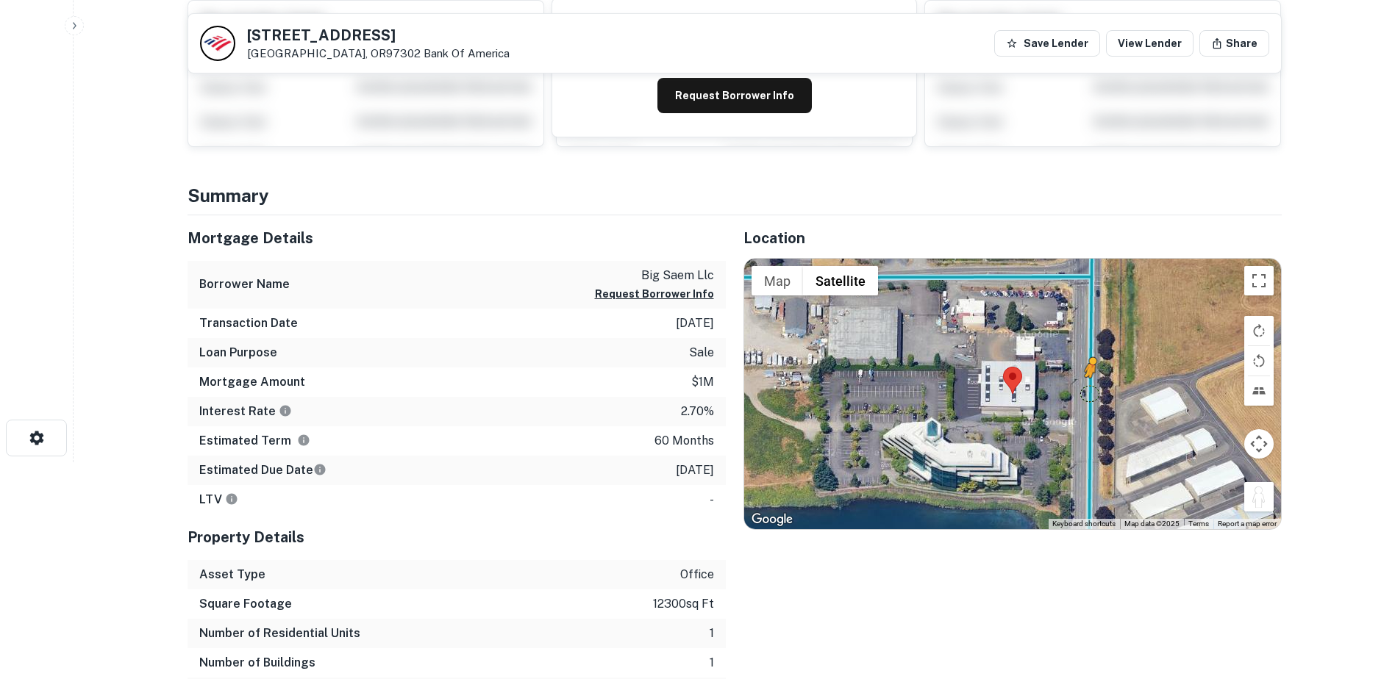
drag, startPoint x: 1257, startPoint y: 490, endPoint x: 1086, endPoint y: 393, distance: 196.3
click at [1086, 393] on div "To activate drag with keyboard, press Alt + Enter. Once in keyboard drag state,…" at bounding box center [1012, 394] width 537 height 271
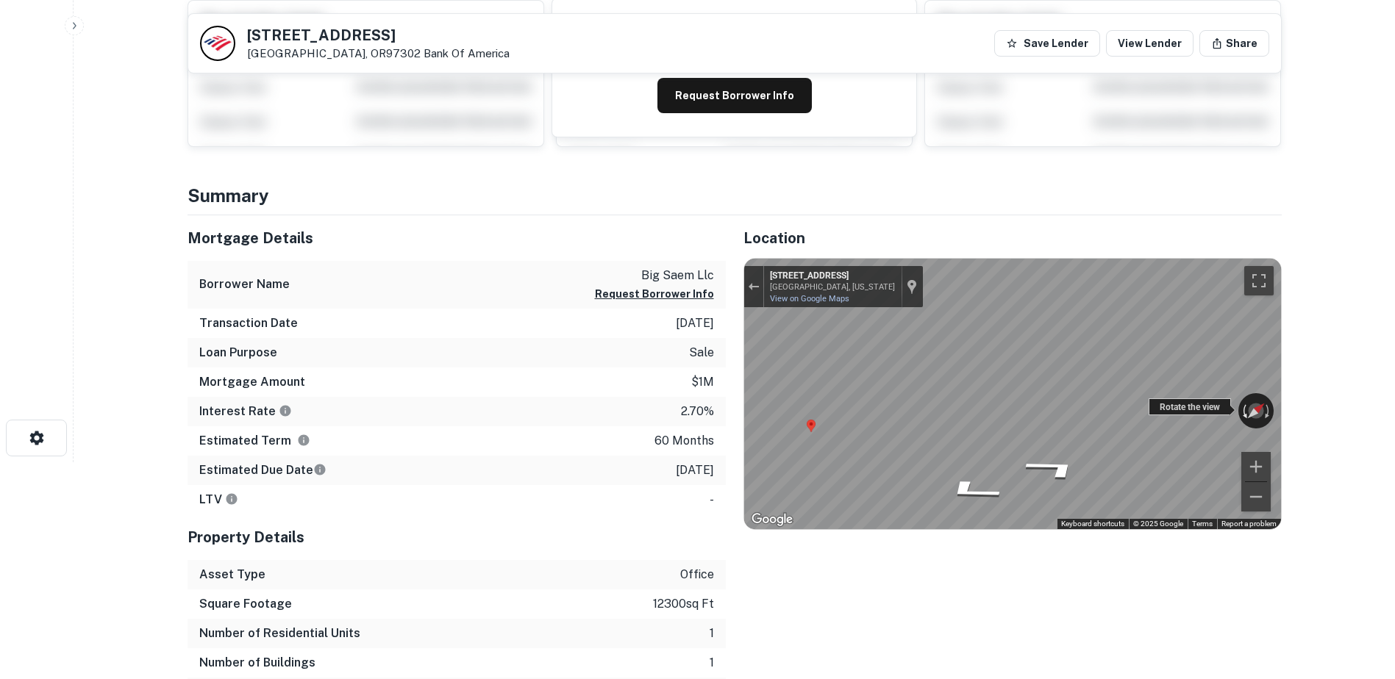
click at [1246, 417] on div "← Move left → Move right ↑ Move up ↓ Move down + Zoom in - Zoom out [STREET_ADD…" at bounding box center [1012, 394] width 537 height 271
click at [1123, 437] on div "Map" at bounding box center [1012, 394] width 537 height 271
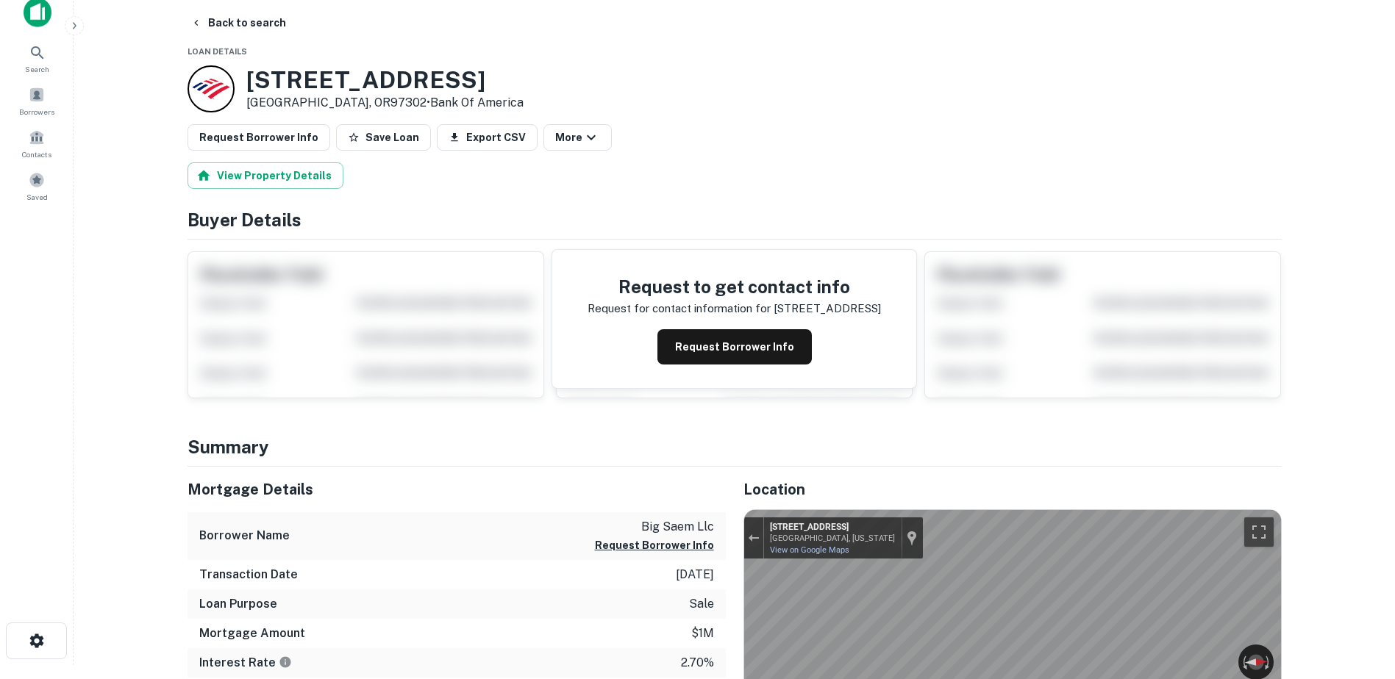
scroll to position [13, 0]
click at [226, 24] on button "Back to search" at bounding box center [238, 23] width 107 height 26
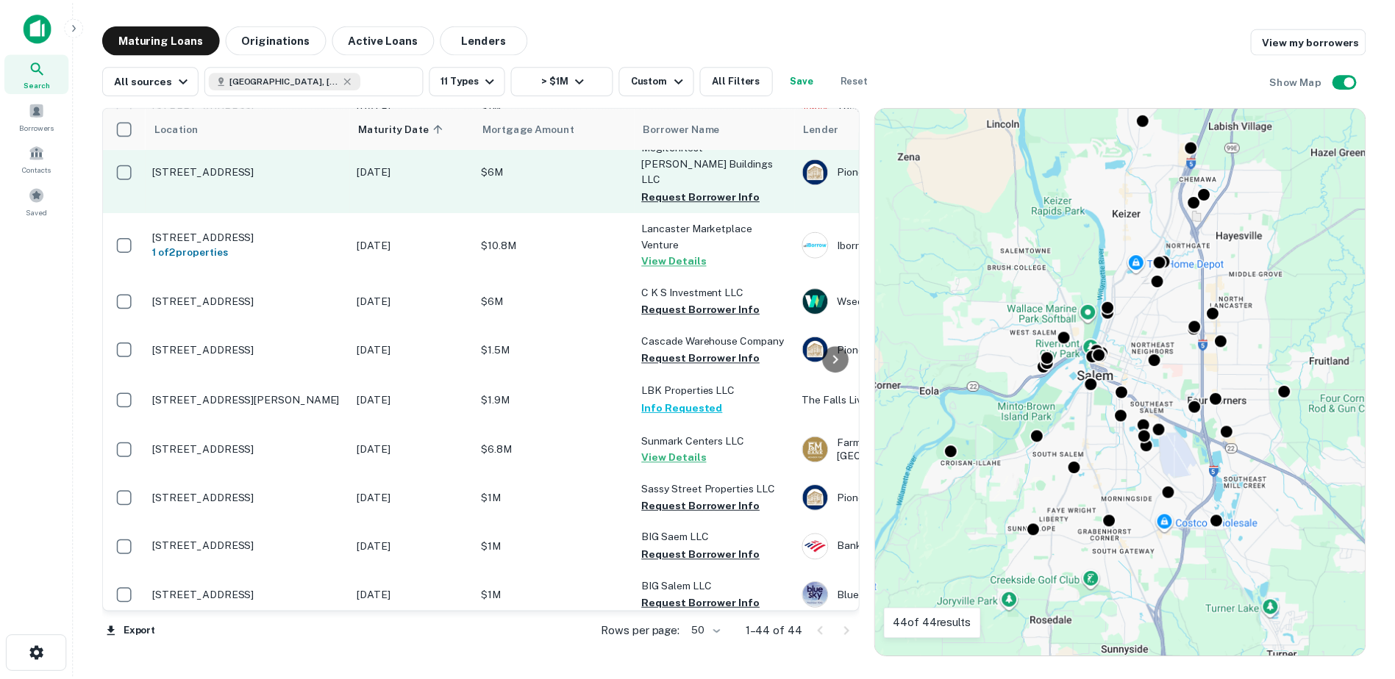
scroll to position [1118, 0]
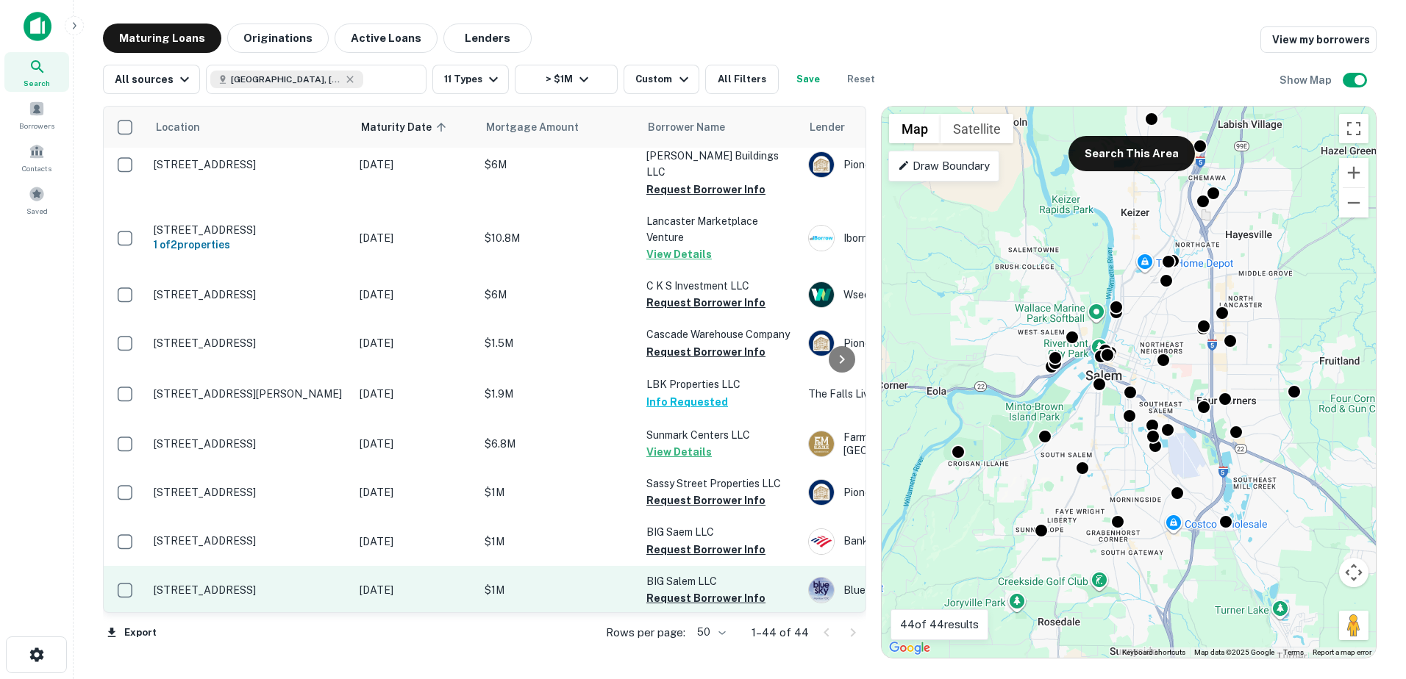
click at [564, 582] on p "$1M" at bounding box center [558, 590] width 147 height 16
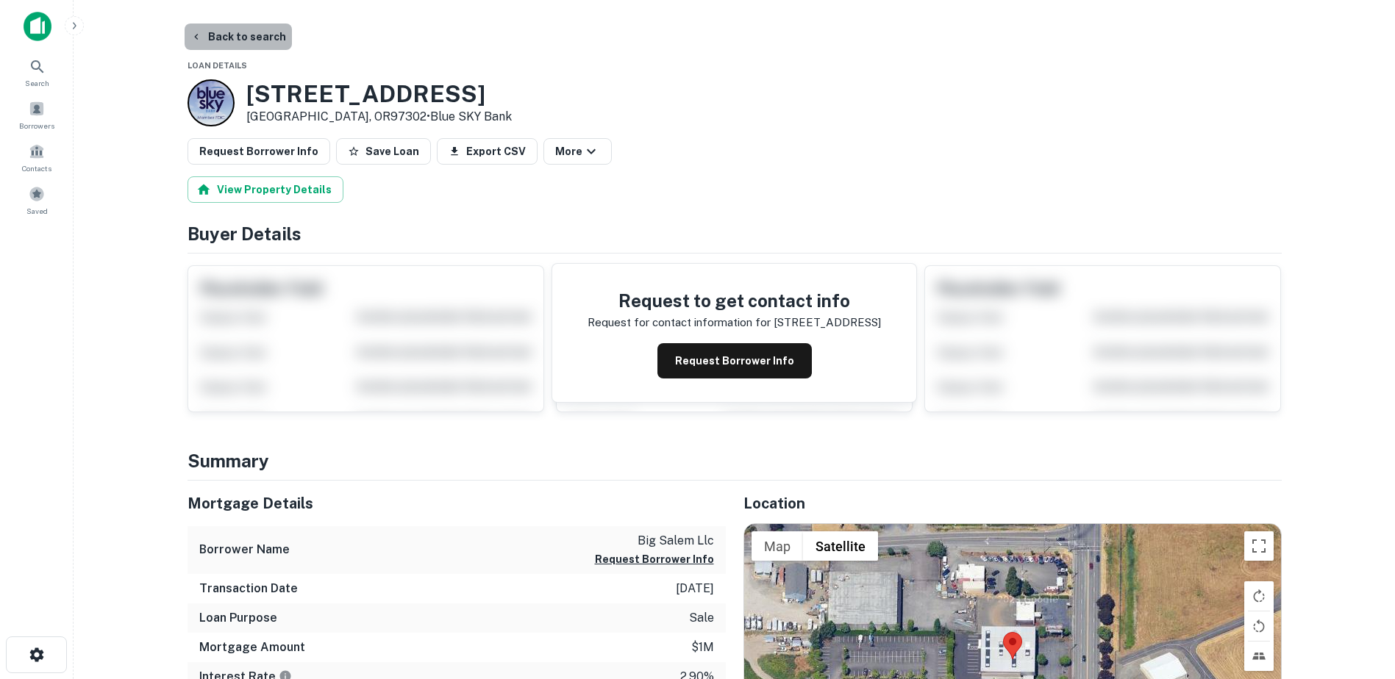
click at [262, 43] on button "Back to search" at bounding box center [238, 37] width 107 height 26
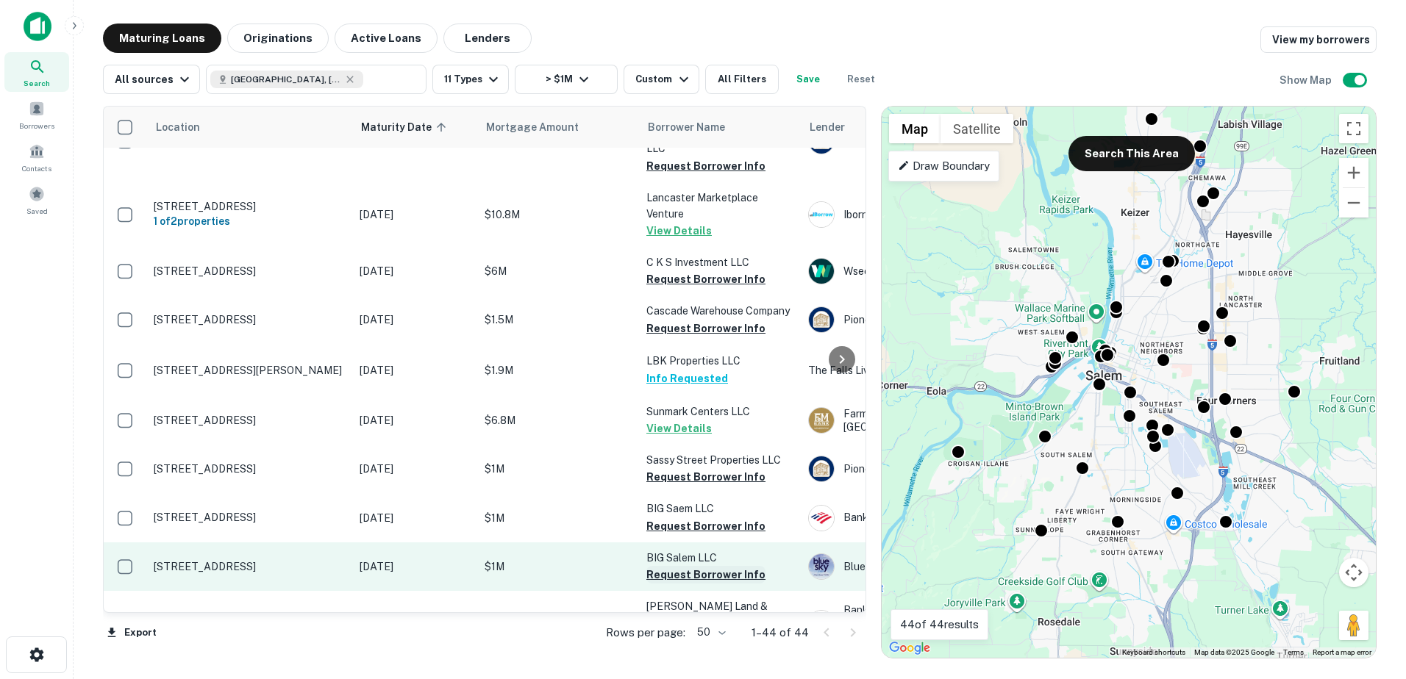
scroll to position [1141, 0]
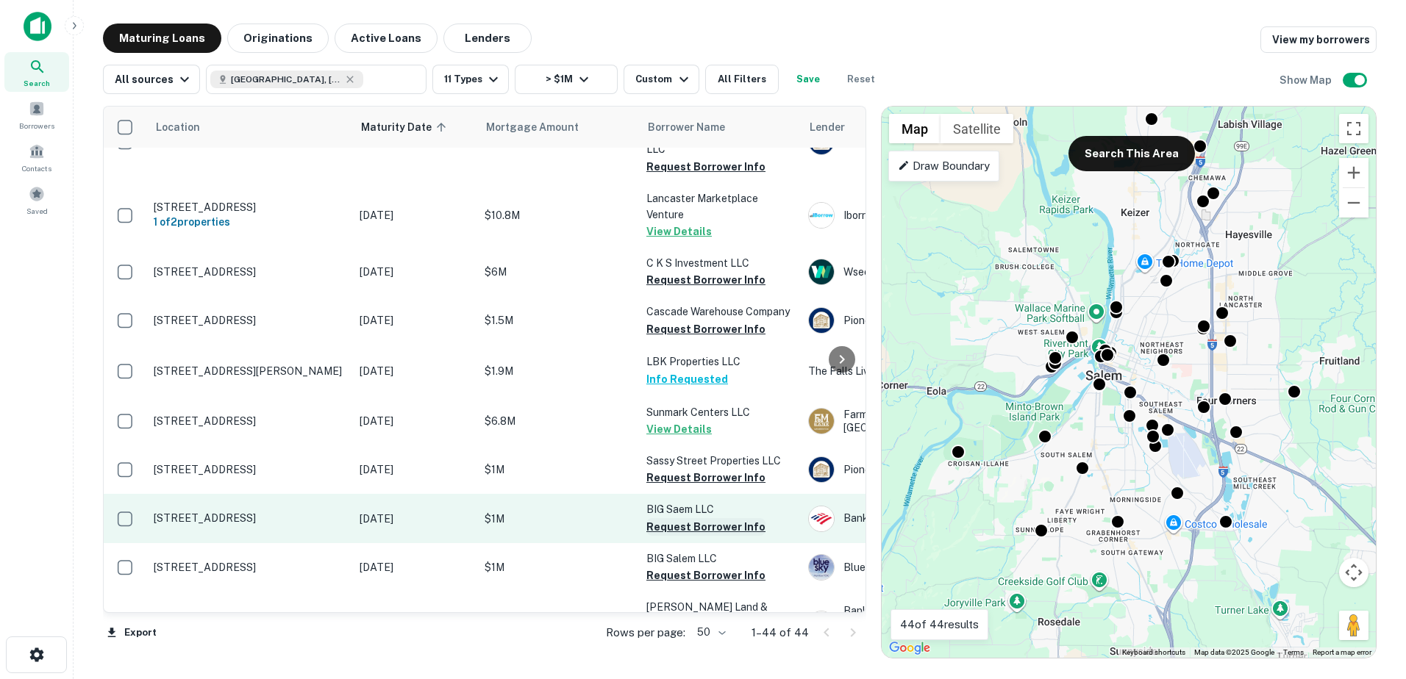
click at [683, 518] on button "Request Borrower Info" at bounding box center [705, 527] width 119 height 18
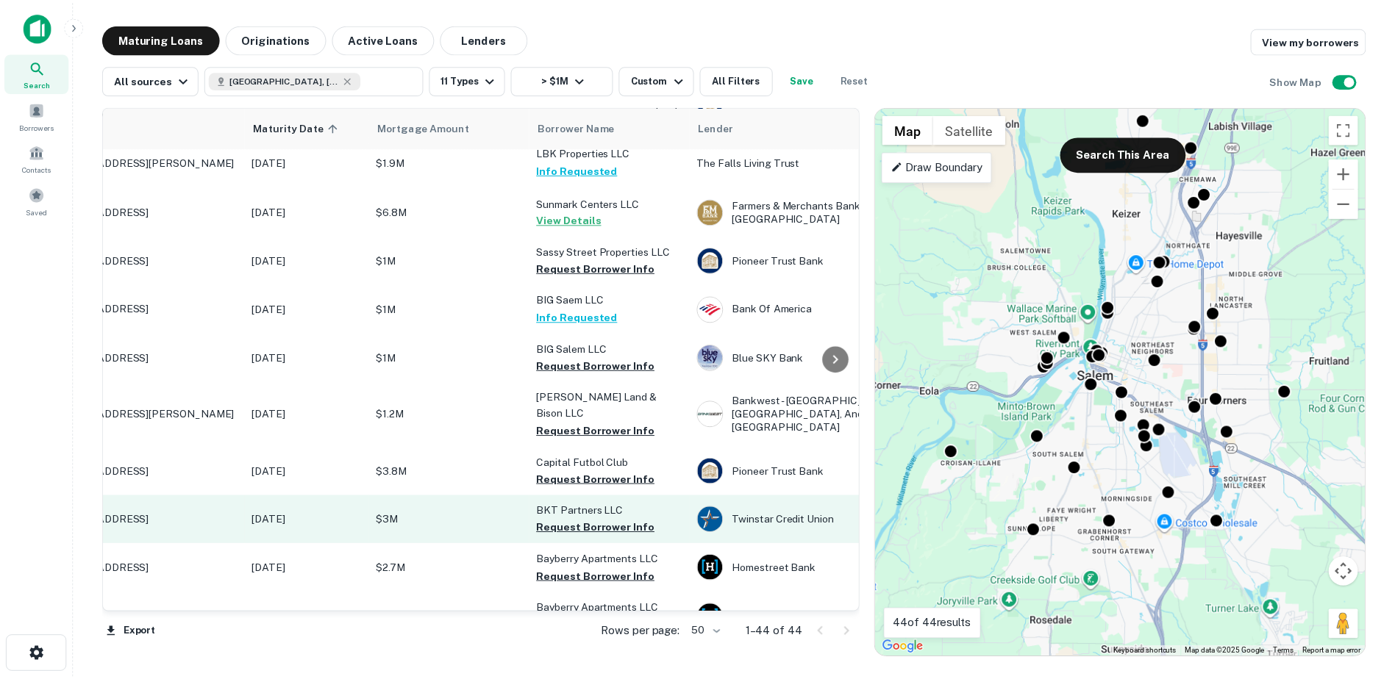
scroll to position [1351, 24]
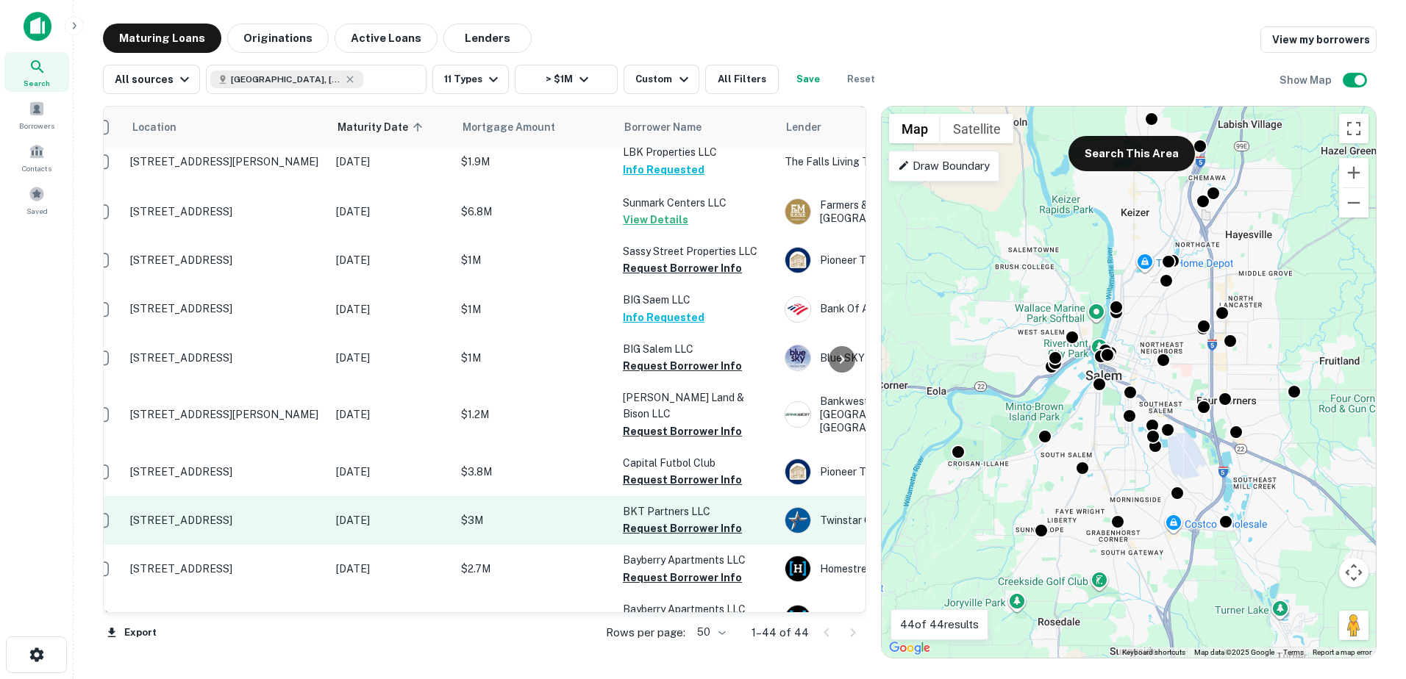
click at [518, 512] on p "$3M" at bounding box center [534, 520] width 147 height 16
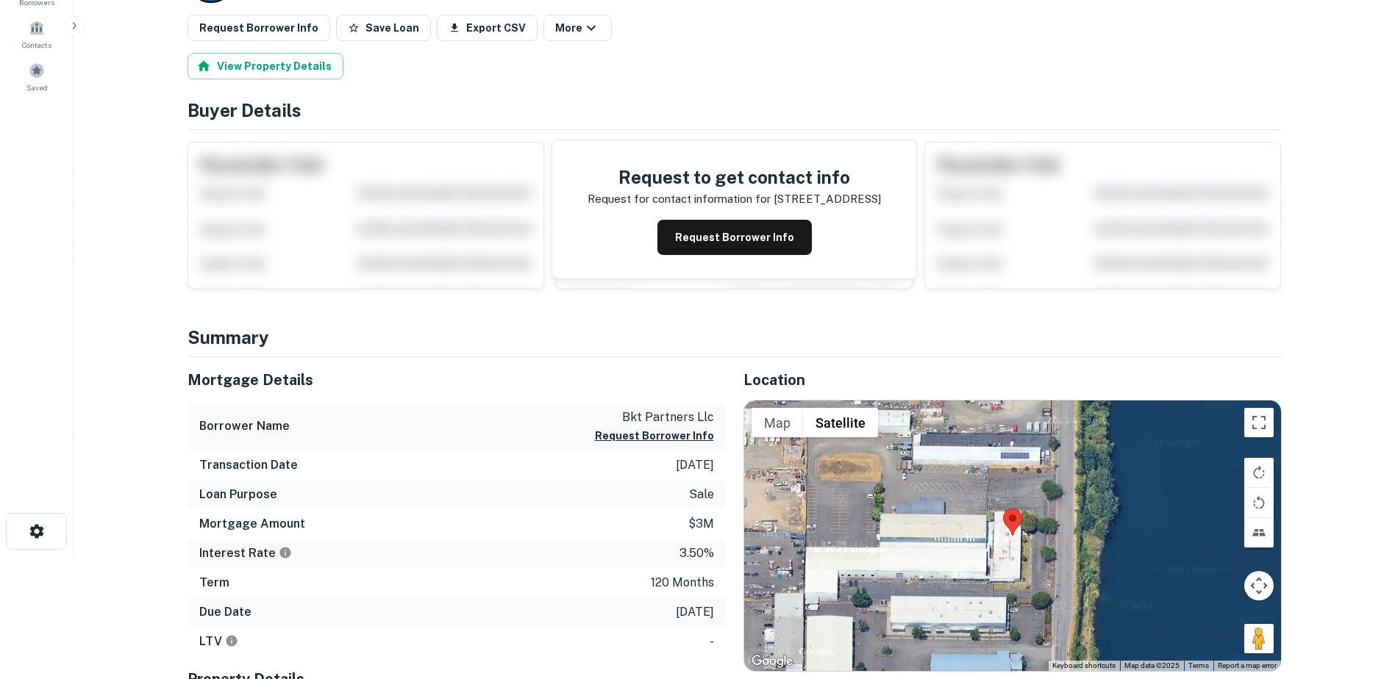
scroll to position [132, 0]
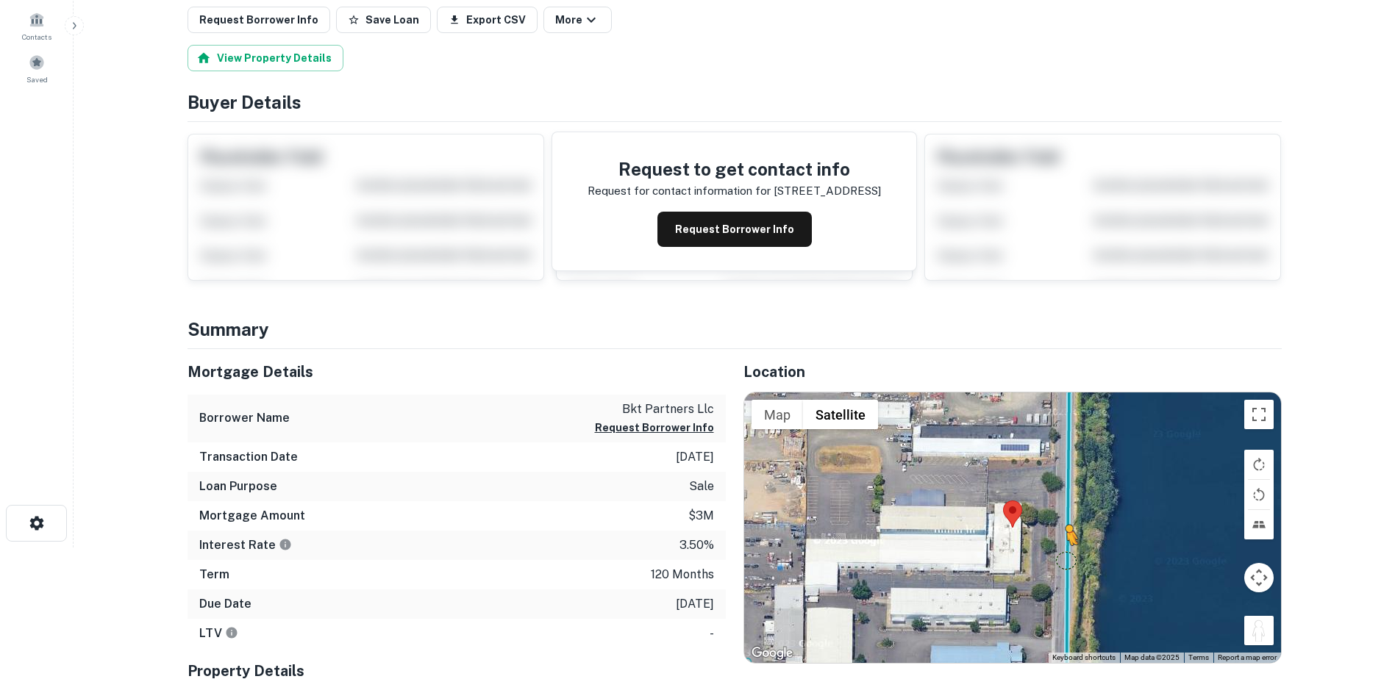
drag, startPoint x: 1254, startPoint y: 630, endPoint x: 1055, endPoint y: 555, distance: 212.9
click at [1055, 555] on div "To activate drag with keyboard, press Alt + Enter. Once in keyboard drag state,…" at bounding box center [1012, 528] width 537 height 271
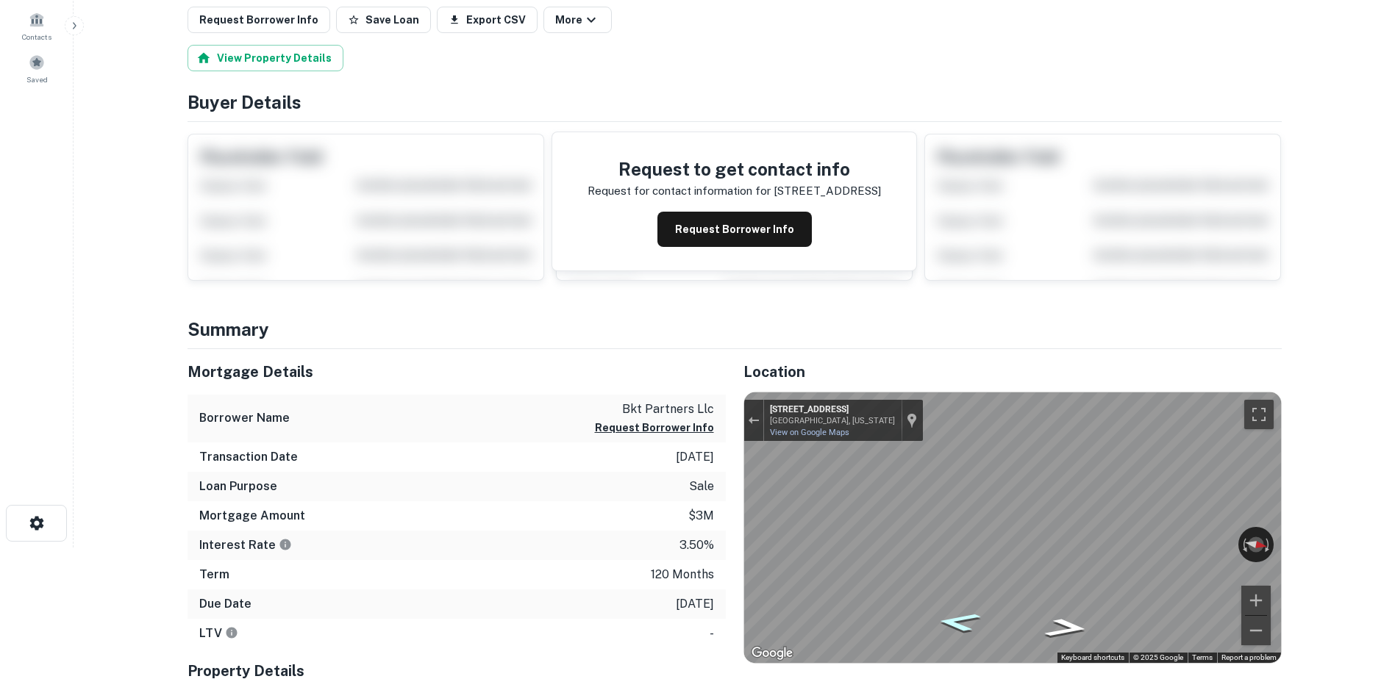
click at [972, 623] on icon "Go South, 22nd St SE" at bounding box center [958, 622] width 82 height 29
click at [1062, 588] on icon "Go North, 22nd St SE" at bounding box center [1063, 593] width 94 height 35
click at [911, 565] on div "← Move left → Move right ↑ Move up ↓ Move down + Zoom in - Zoom out [STREET_ADD…" at bounding box center [1012, 528] width 537 height 271
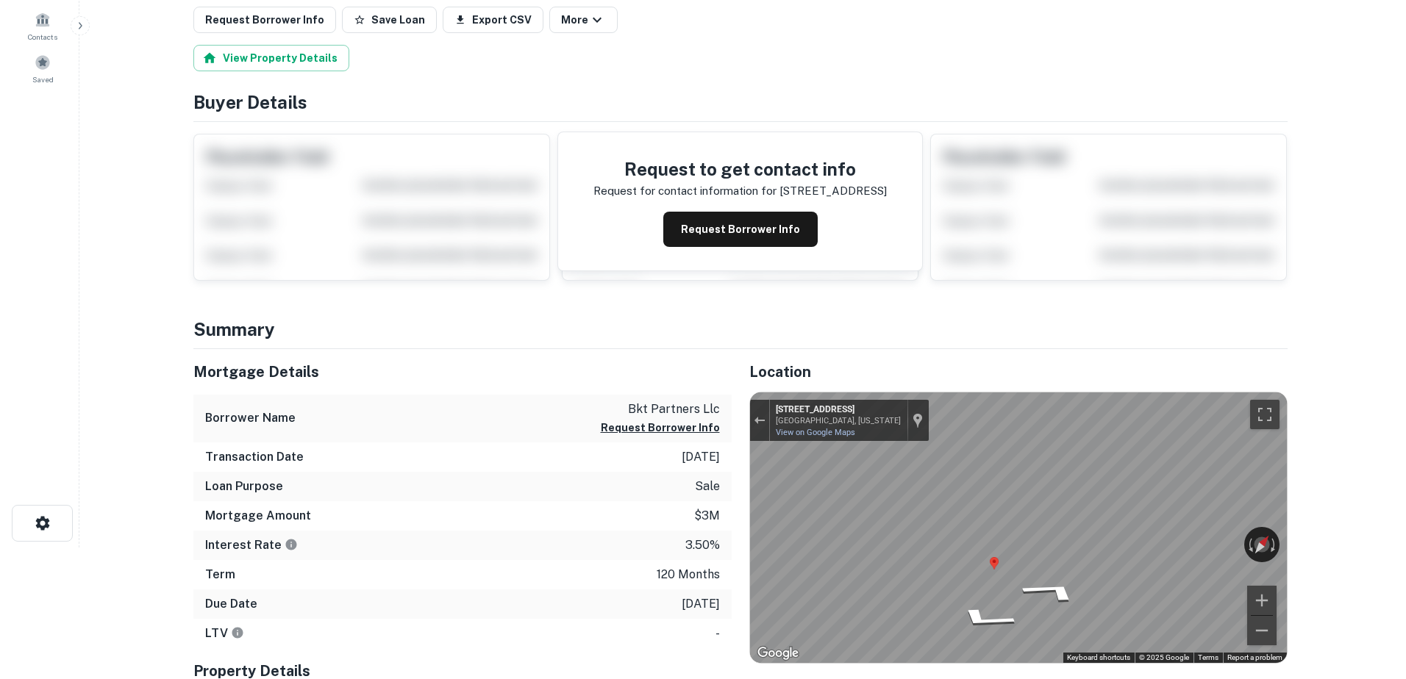
scroll to position [0, 0]
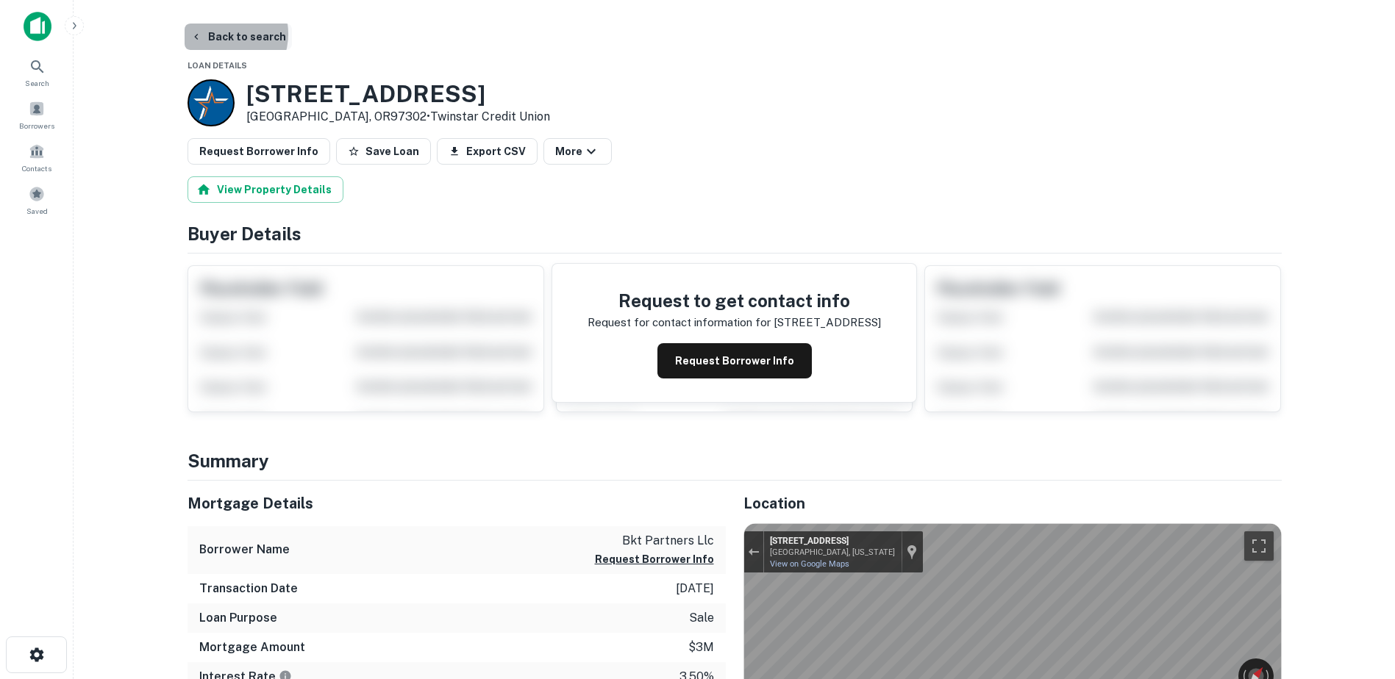
click at [221, 34] on button "Back to search" at bounding box center [238, 37] width 107 height 26
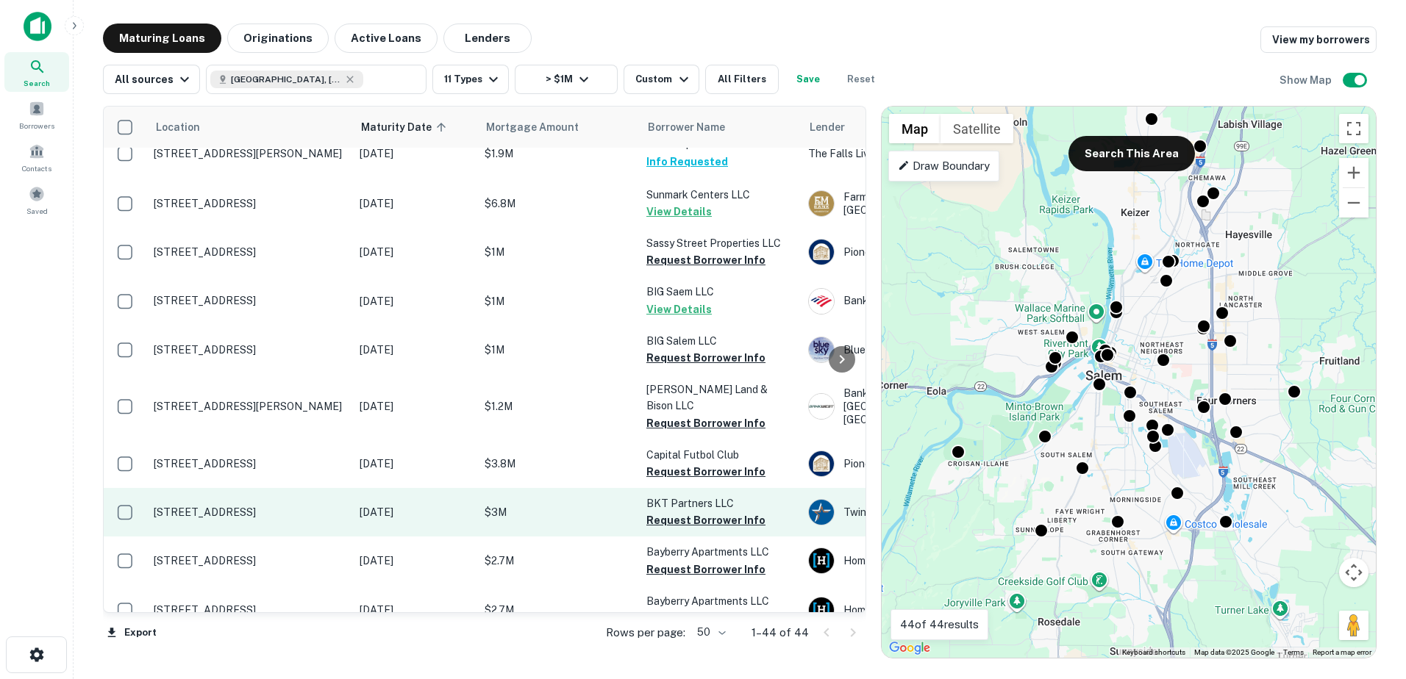
scroll to position [1360, 0]
click at [689, 510] on button "Request Borrower Info" at bounding box center [705, 519] width 119 height 18
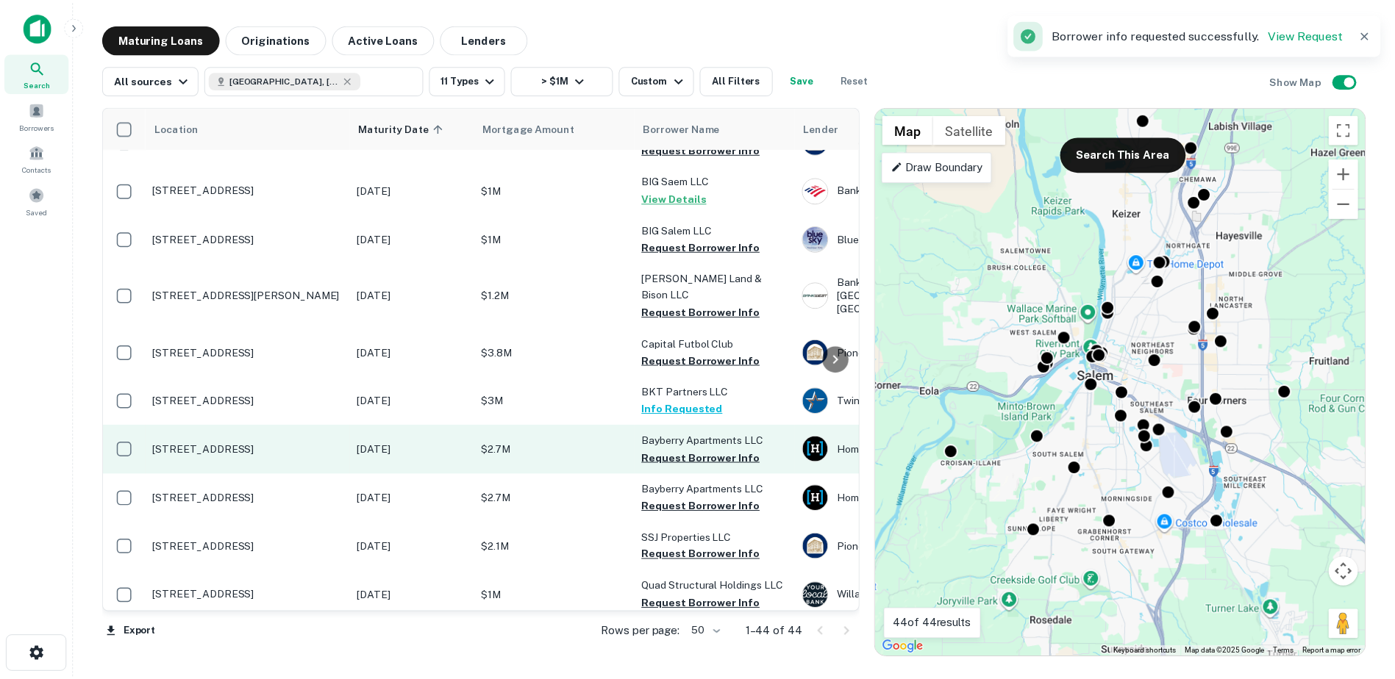
scroll to position [1470, 0]
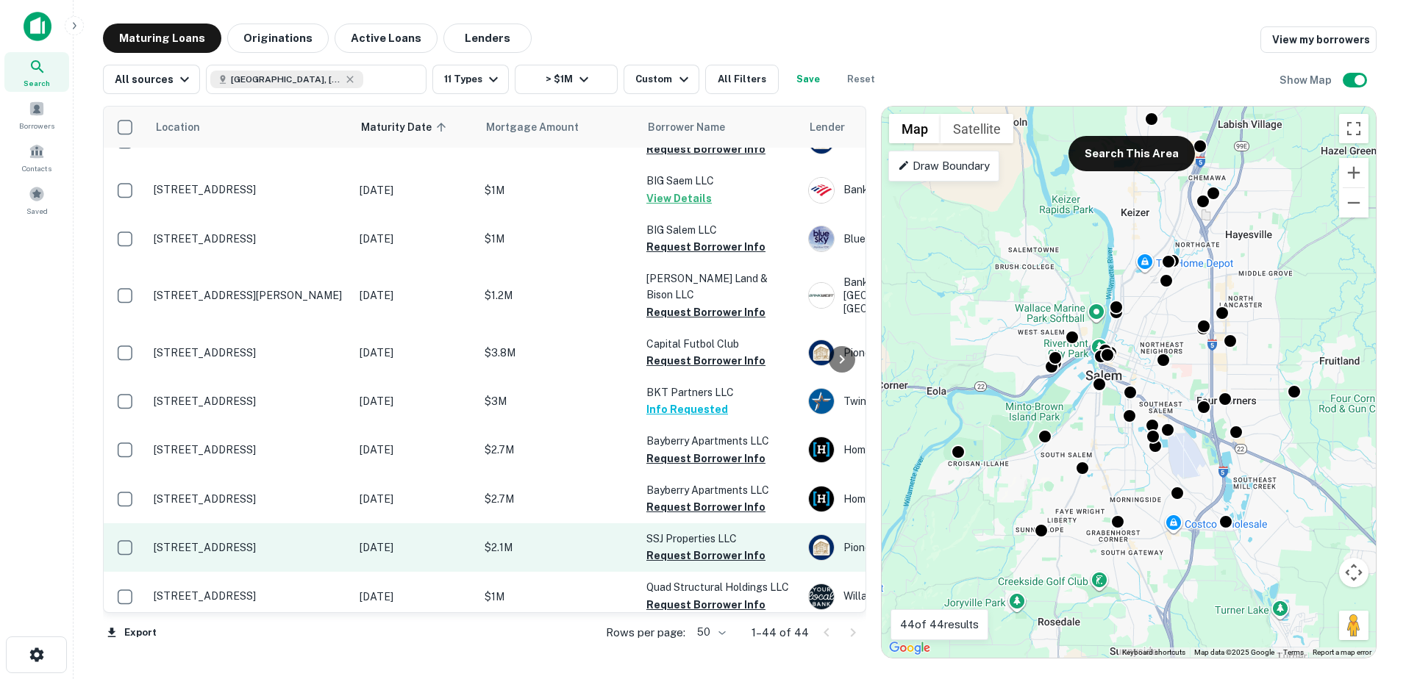
click at [581, 540] on p "$2.1M" at bounding box center [558, 548] width 147 height 16
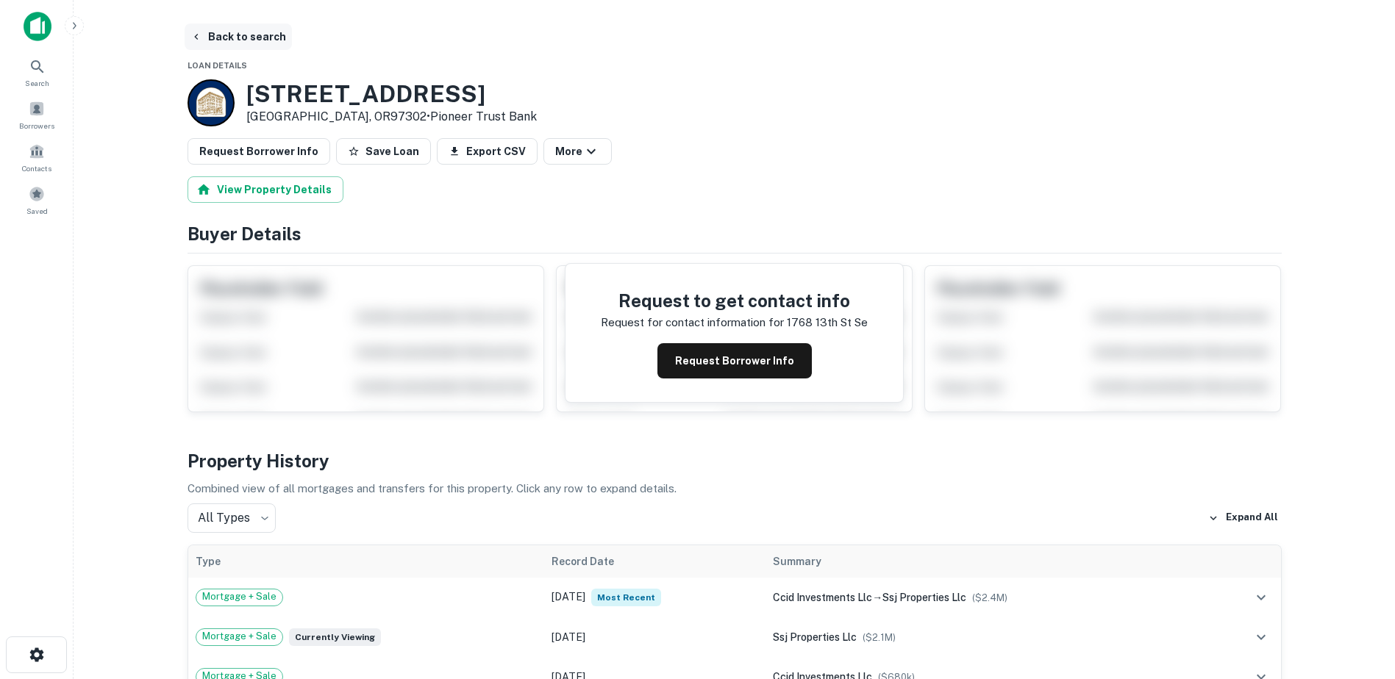
click at [238, 39] on button "Back to search" at bounding box center [238, 37] width 107 height 26
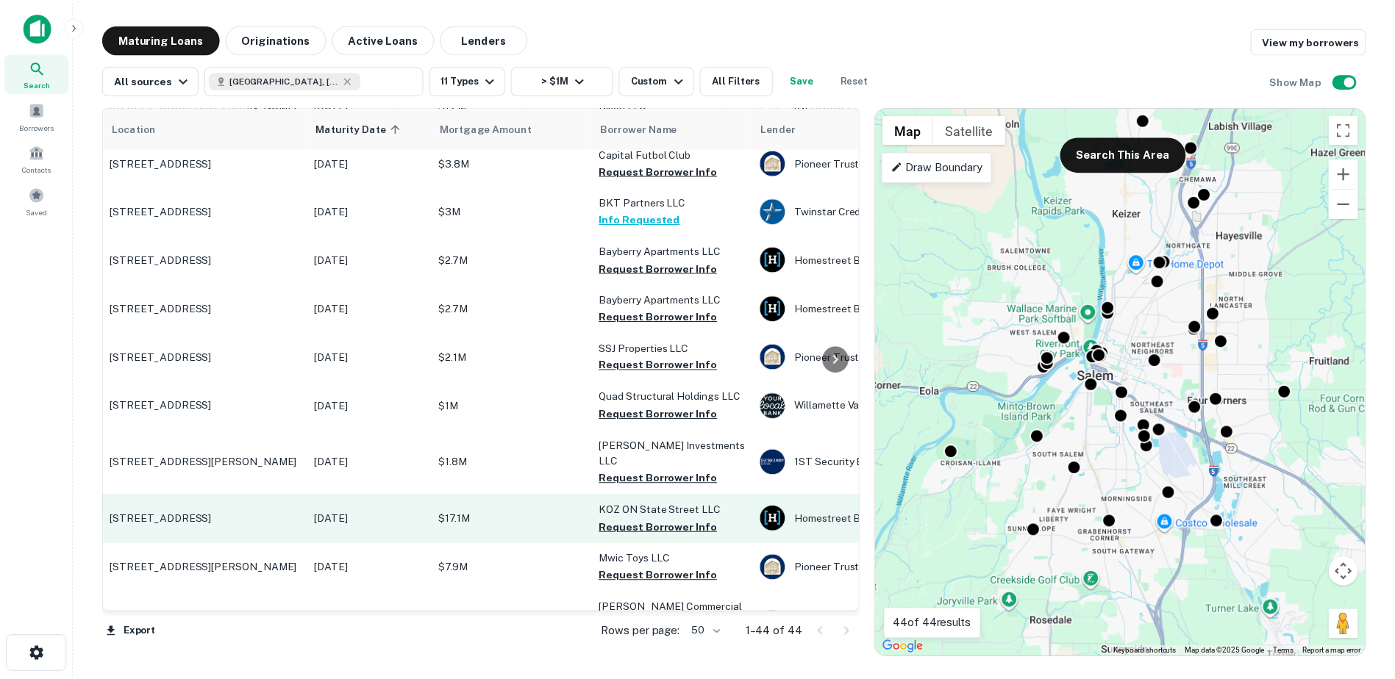
scroll to position [1661, 4]
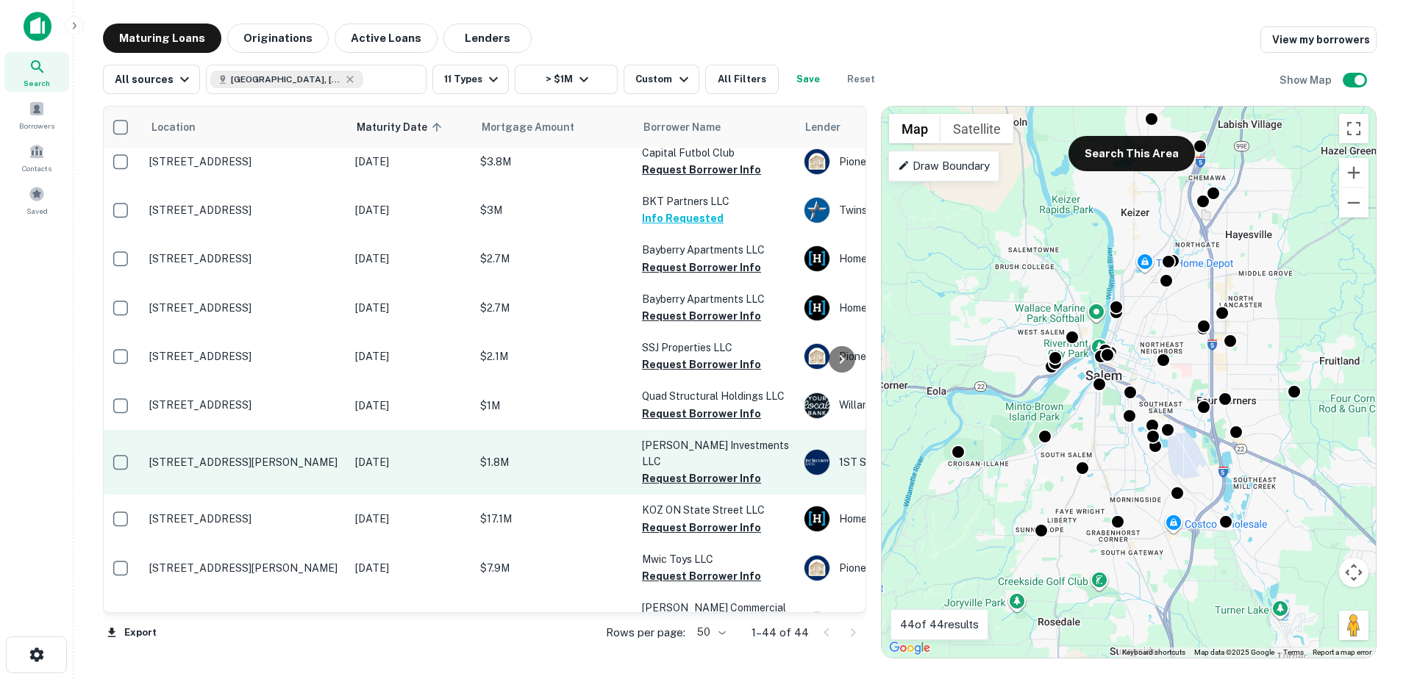
click at [551, 454] on p "$1.8M" at bounding box center [553, 462] width 147 height 16
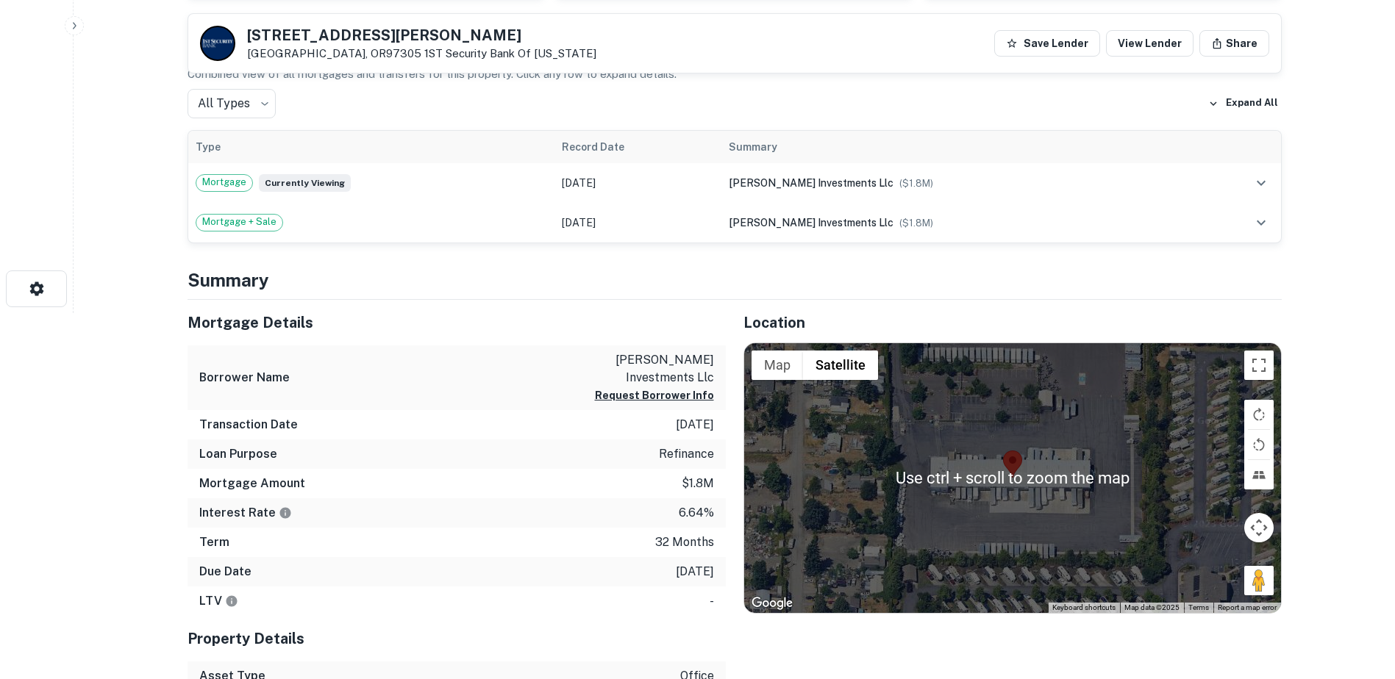
scroll to position [365, 0]
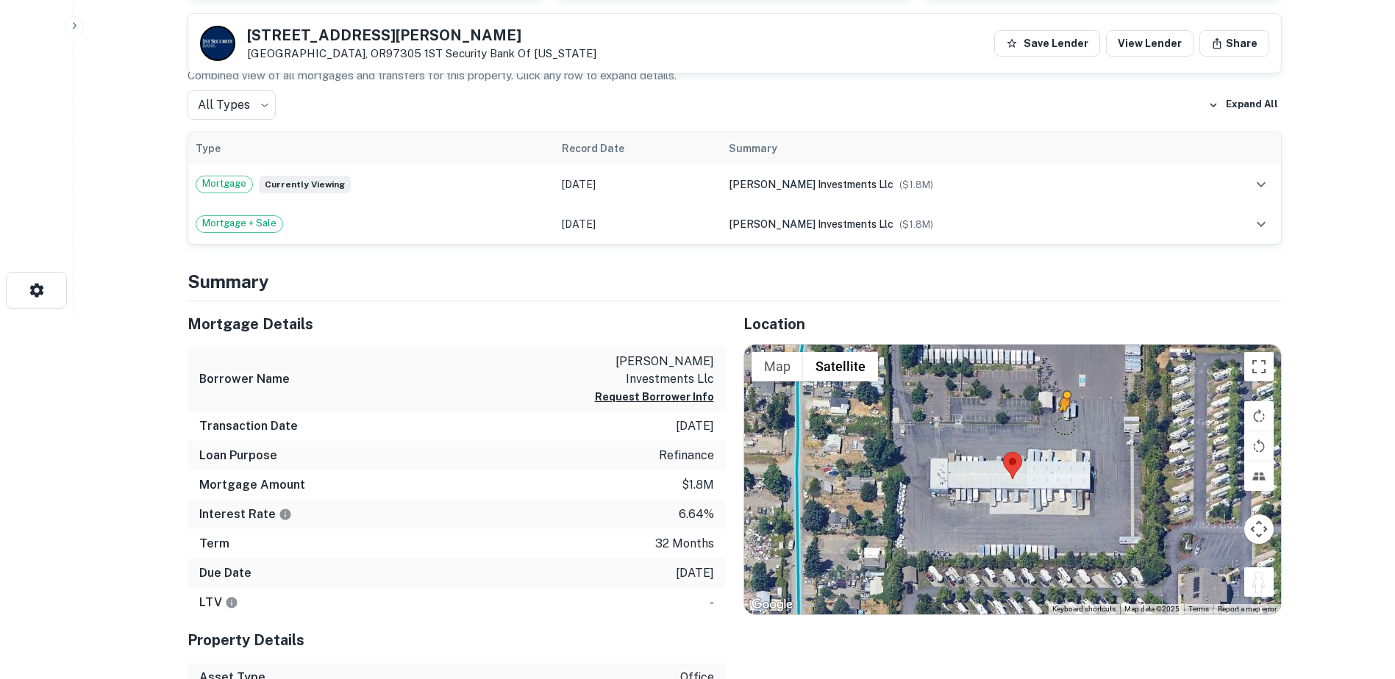
drag, startPoint x: 1260, startPoint y: 585, endPoint x: 1061, endPoint y: 426, distance: 254.3
click at [1061, 426] on div "To activate drag with keyboard, press Alt + Enter. Once in keyboard drag state,…" at bounding box center [1012, 480] width 537 height 271
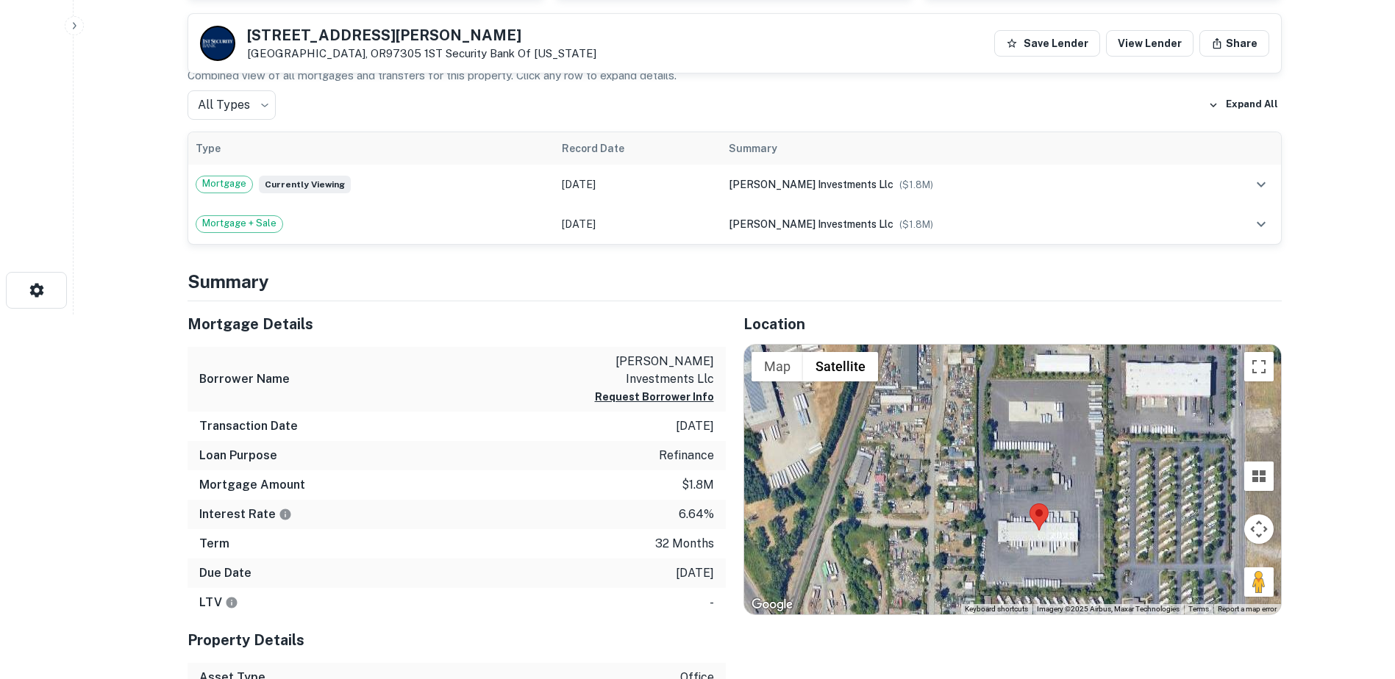
drag, startPoint x: 1076, startPoint y: 435, endPoint x: 1076, endPoint y: 511, distance: 75.7
click at [1076, 511] on div "No data available." at bounding box center [1012, 480] width 537 height 271
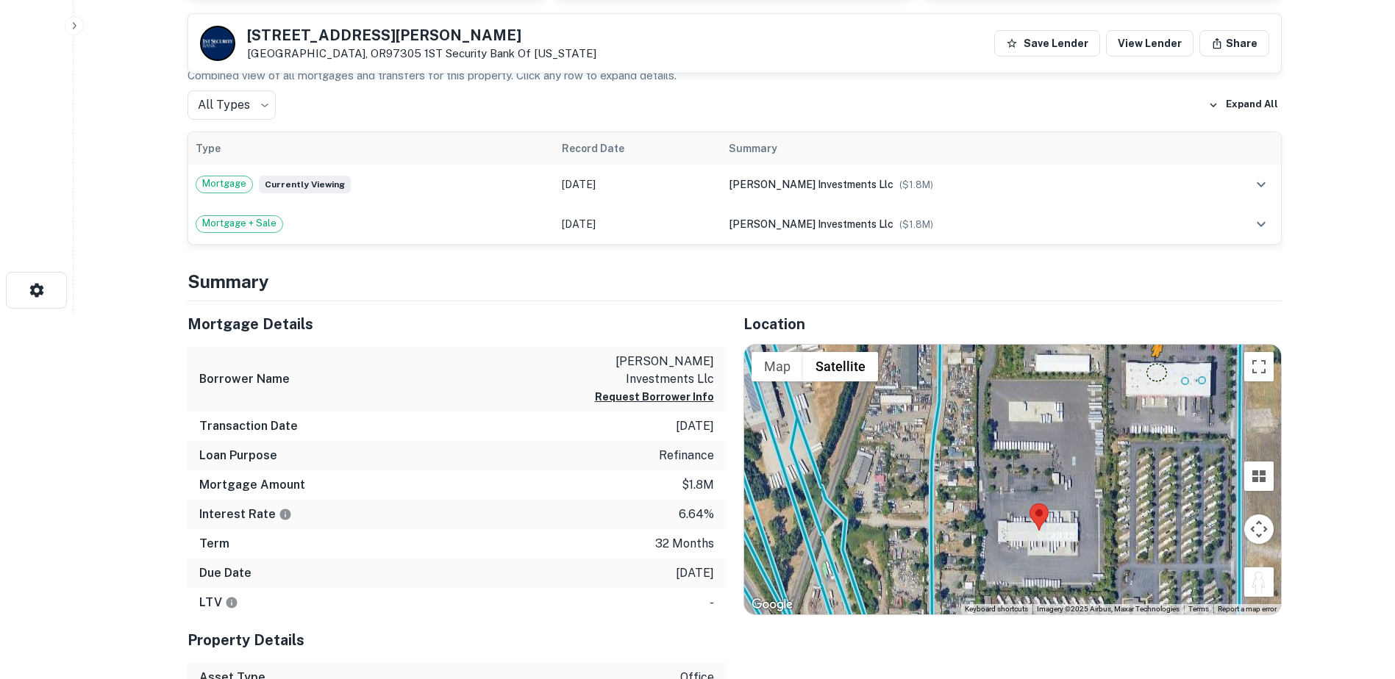
drag, startPoint x: 1269, startPoint y: 580, endPoint x: 1155, endPoint y: 372, distance: 237.2
click at [1155, 372] on div "To activate drag with keyboard, press Alt + Enter. Once in keyboard drag state,…" at bounding box center [1012, 480] width 537 height 271
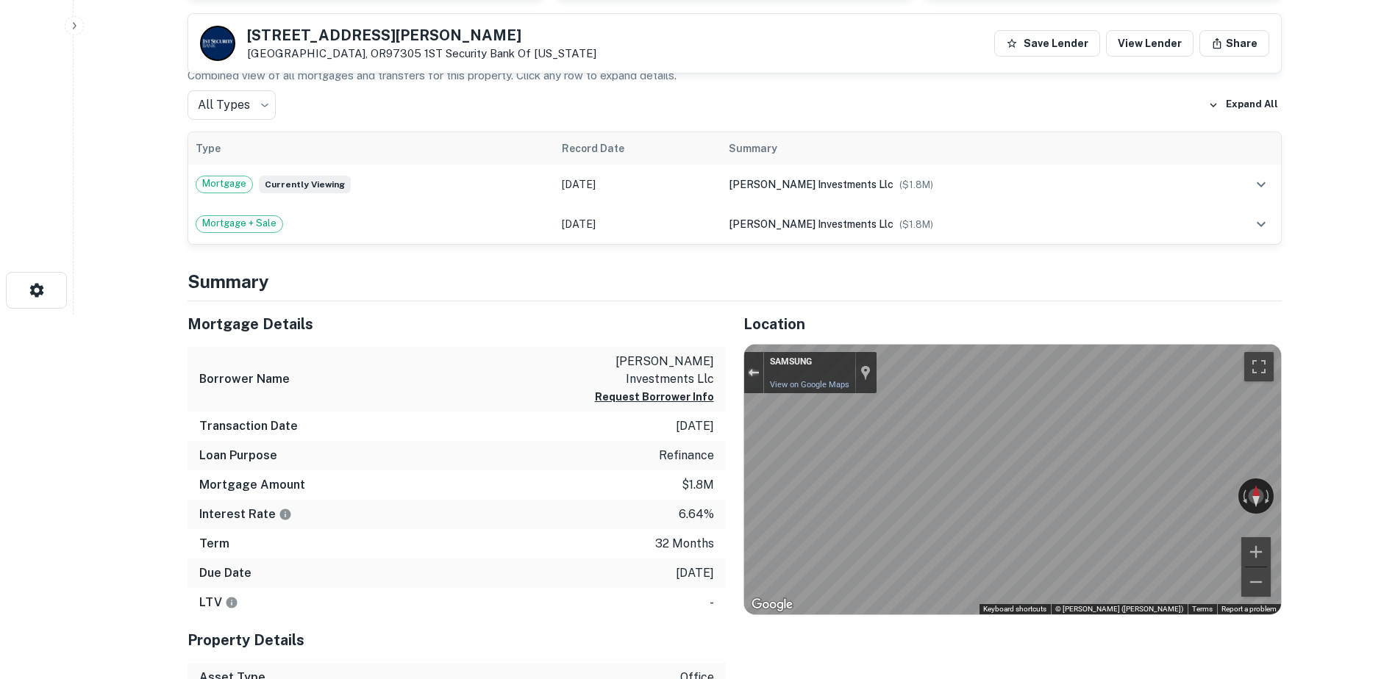
click at [754, 379] on button "Exit the Street View" at bounding box center [753, 372] width 19 height 20
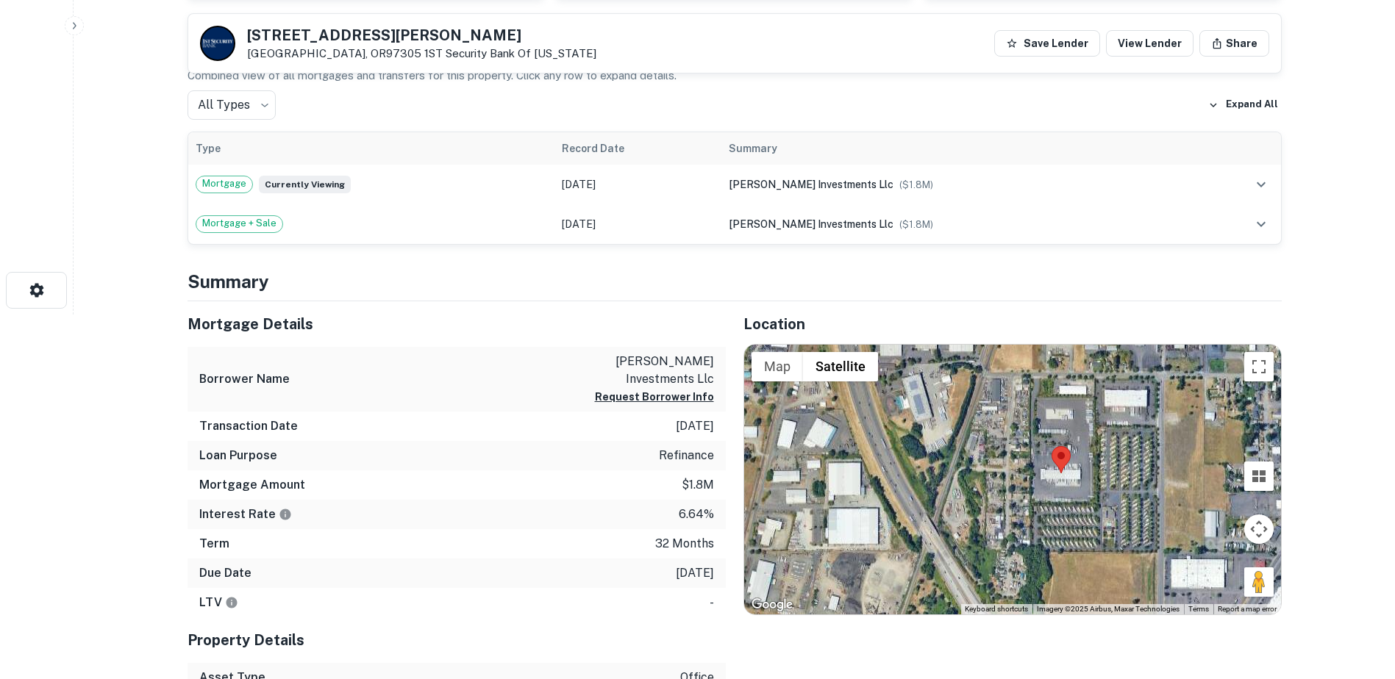
drag, startPoint x: 1073, startPoint y: 465, endPoint x: 1079, endPoint y: 438, distance: 27.1
click at [1079, 438] on div "No data available." at bounding box center [1012, 480] width 537 height 271
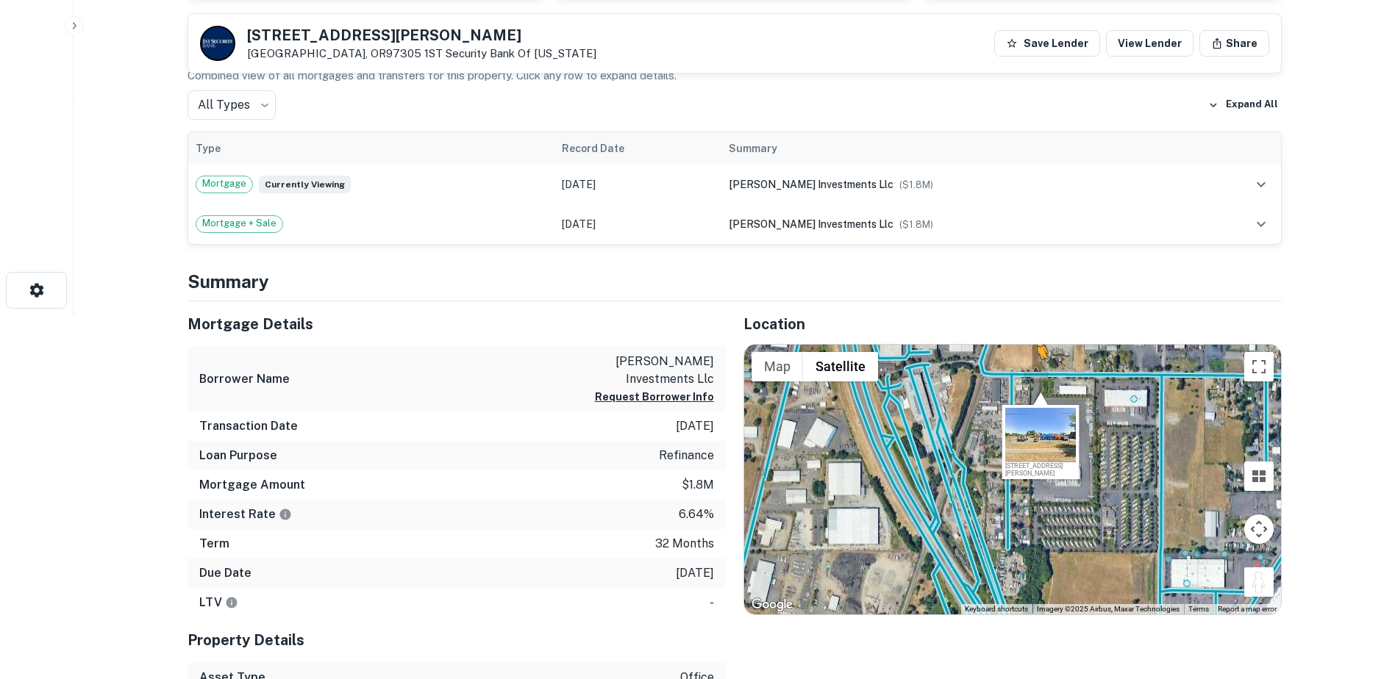
drag, startPoint x: 1264, startPoint y: 576, endPoint x: 1036, endPoint y: 374, distance: 304.2
click at [1036, 374] on div "To activate drag with keyboard, press Alt + Enter. Once in keyboard drag state,…" at bounding box center [1012, 480] width 537 height 271
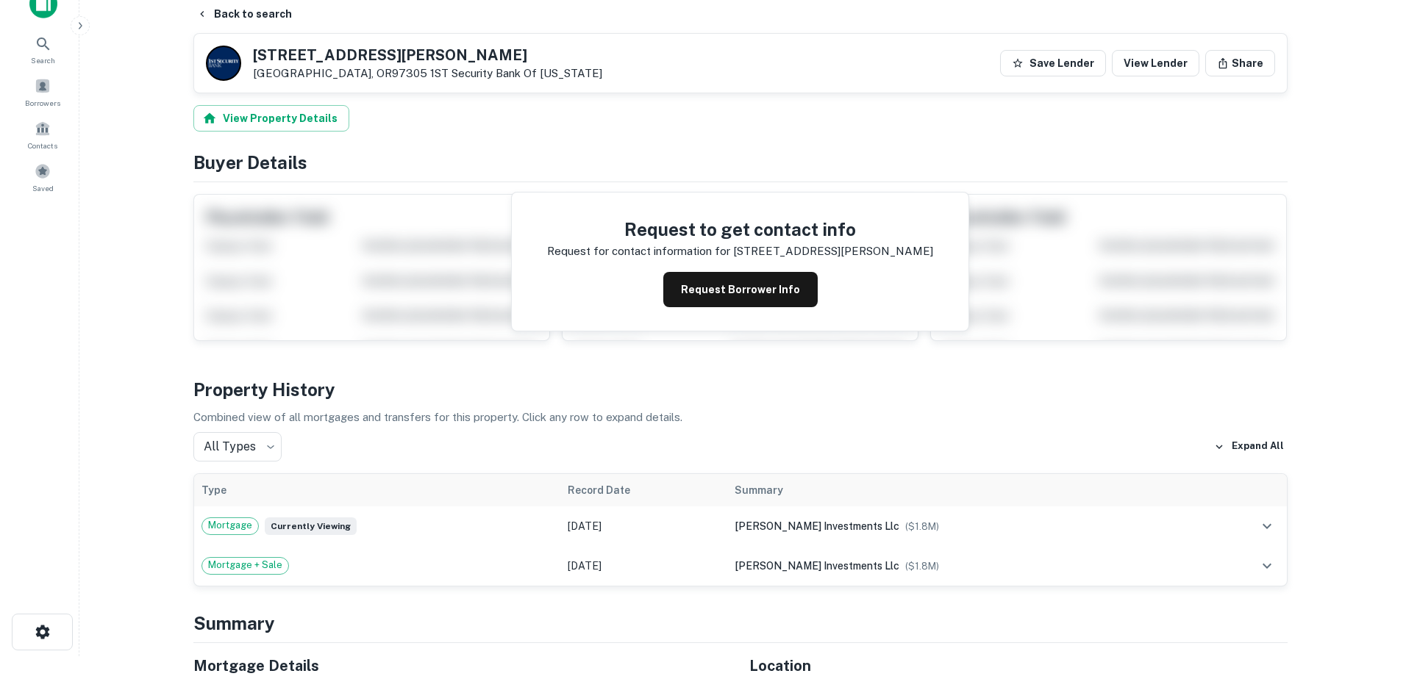
scroll to position [0, 0]
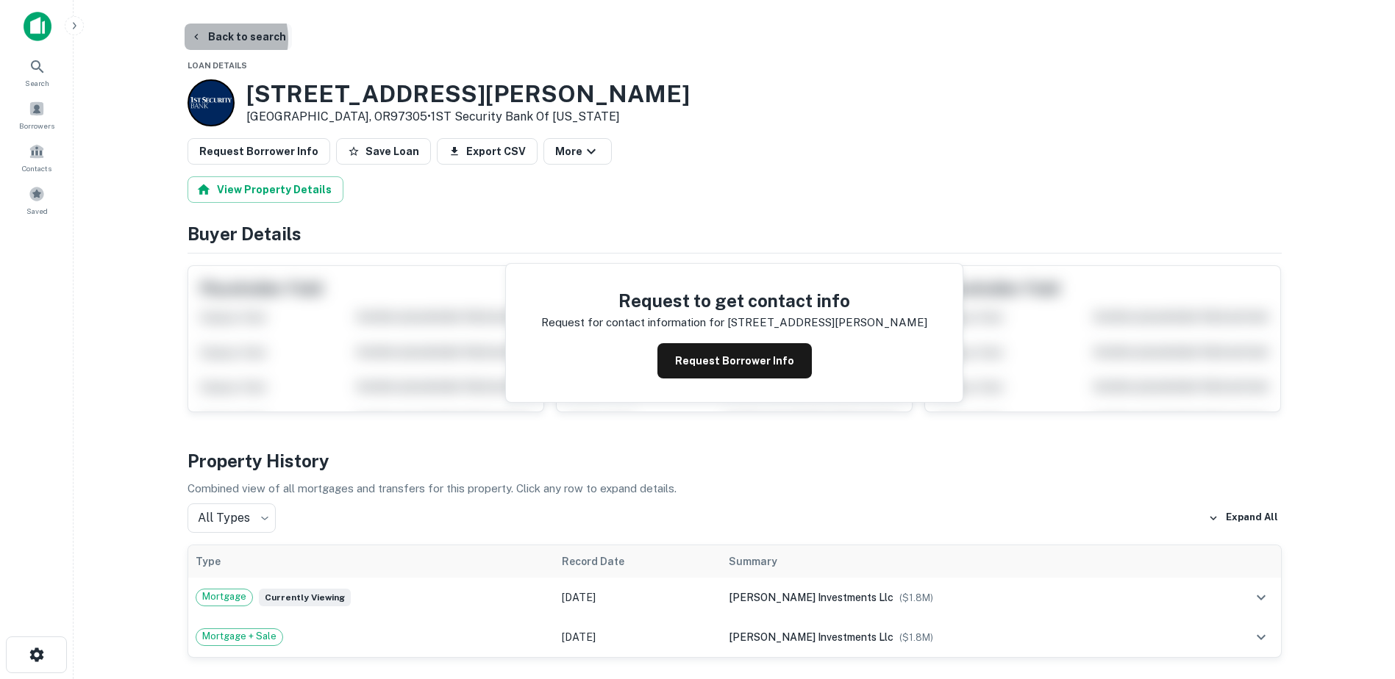
click at [212, 39] on button "Back to search" at bounding box center [238, 37] width 107 height 26
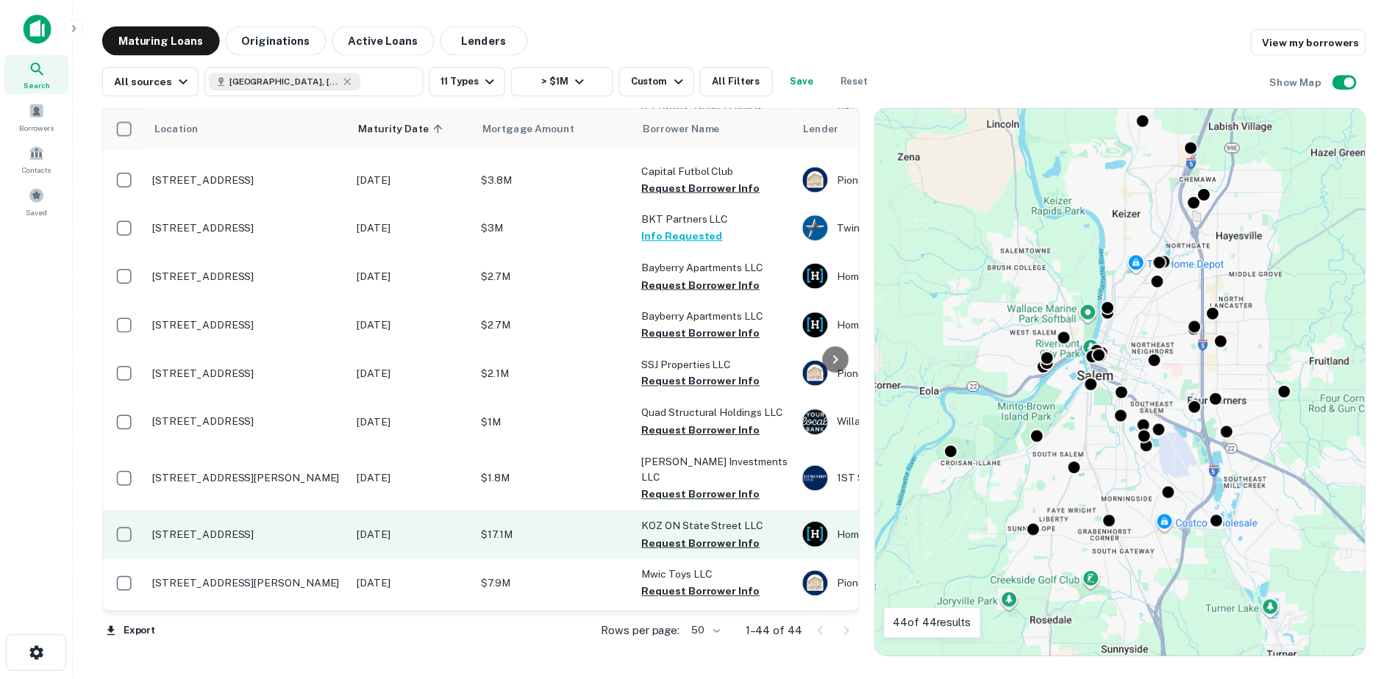
scroll to position [1661, 0]
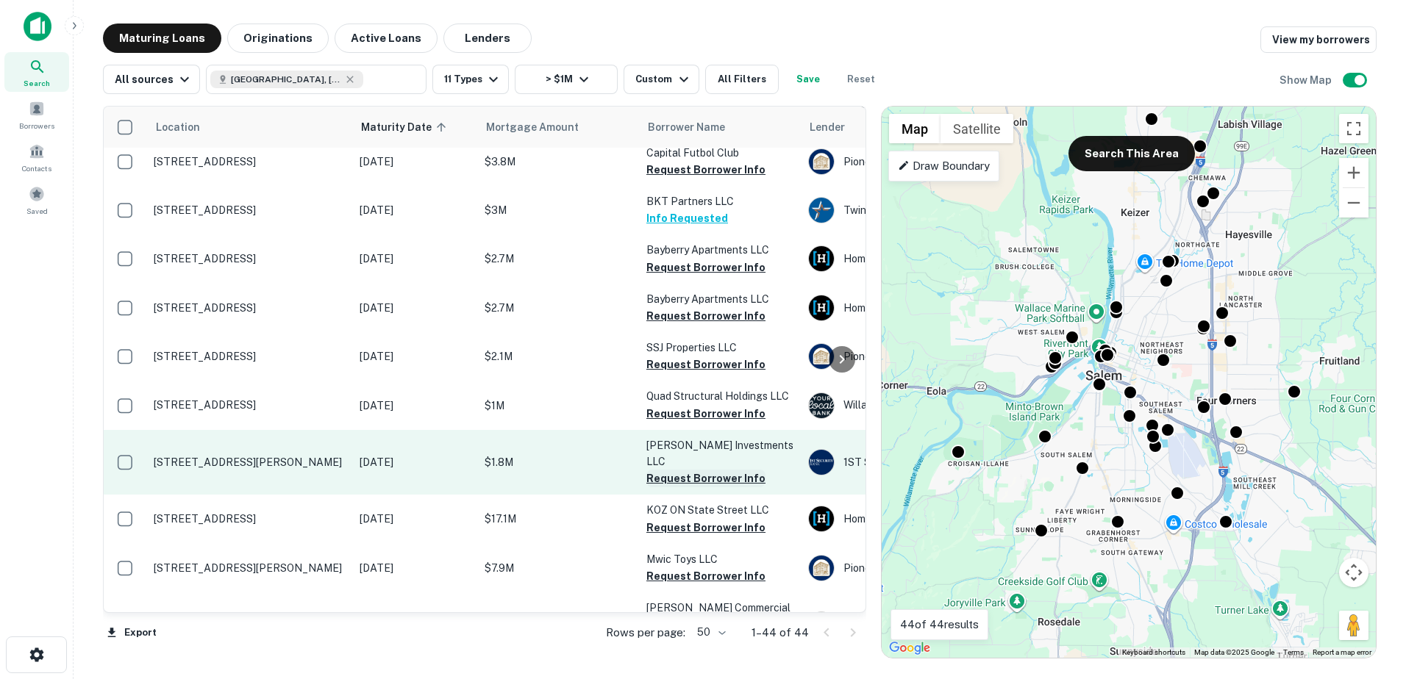
click at [708, 470] on button "Request Borrower Info" at bounding box center [705, 479] width 119 height 18
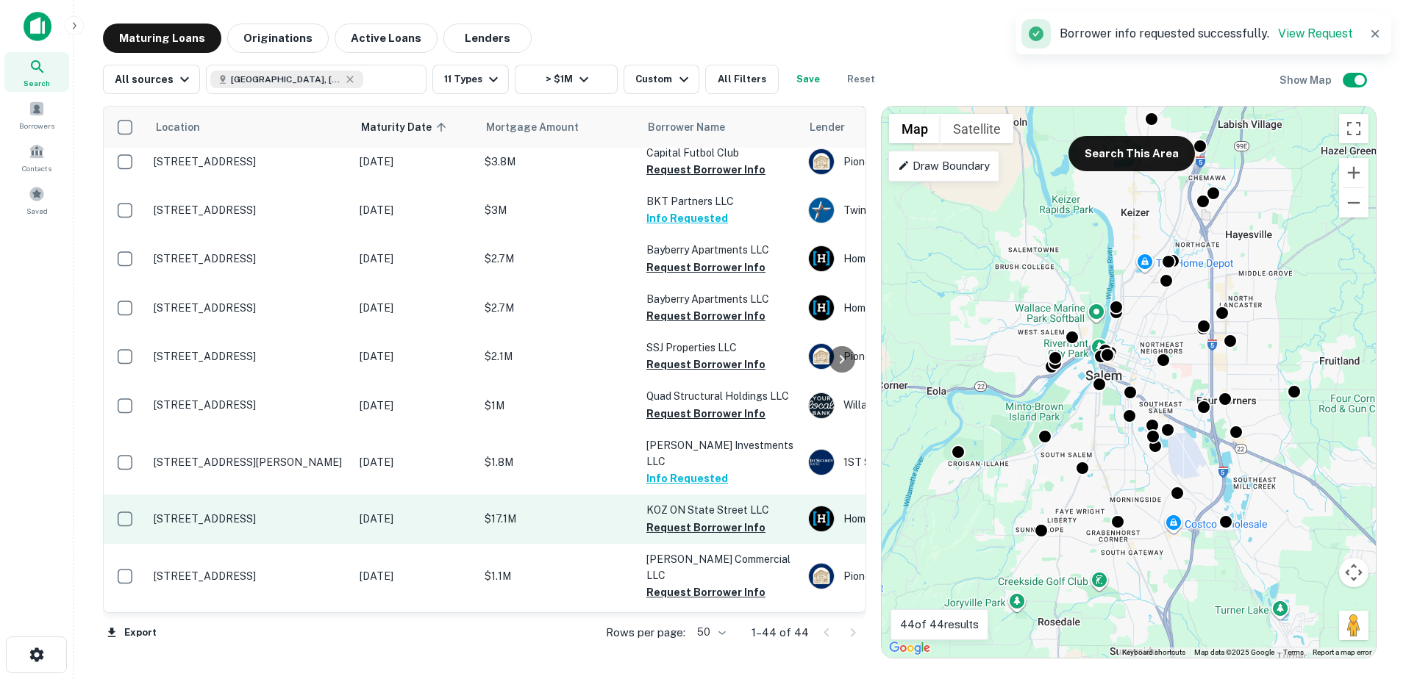
click at [559, 511] on p "$17.1M" at bounding box center [558, 519] width 147 height 16
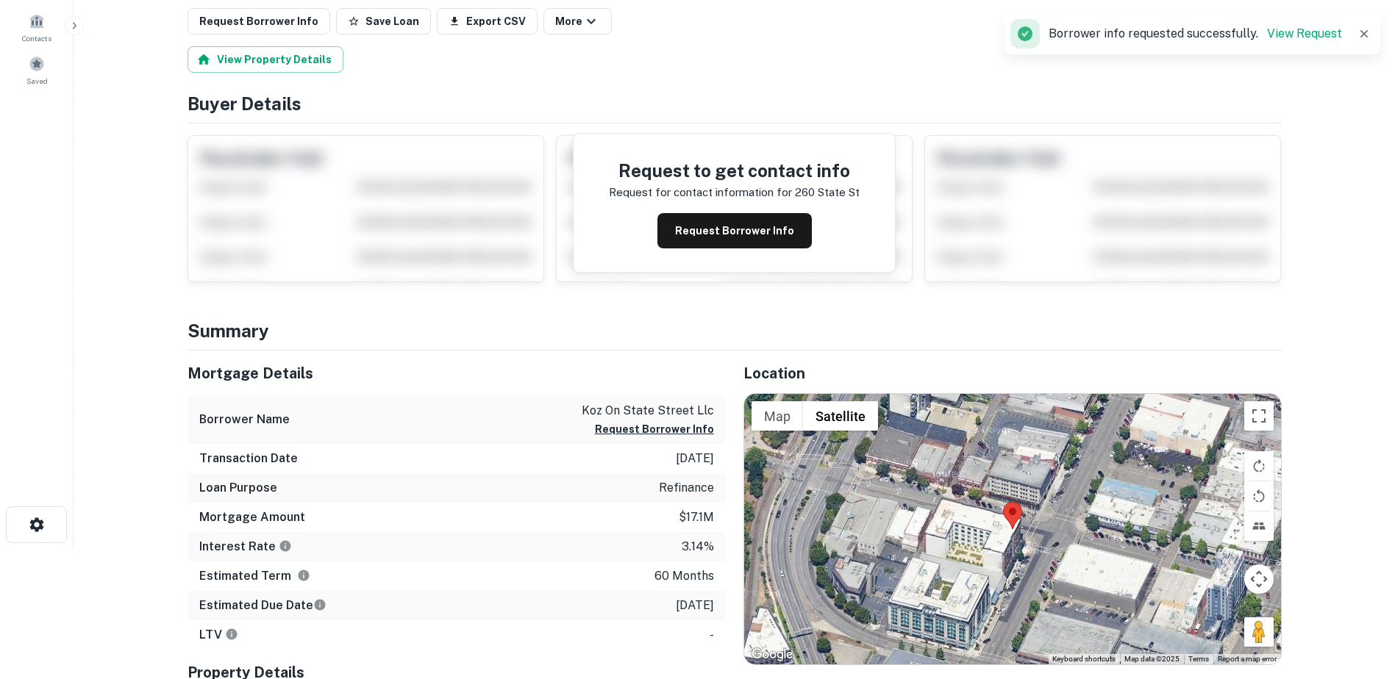
scroll to position [135, 0]
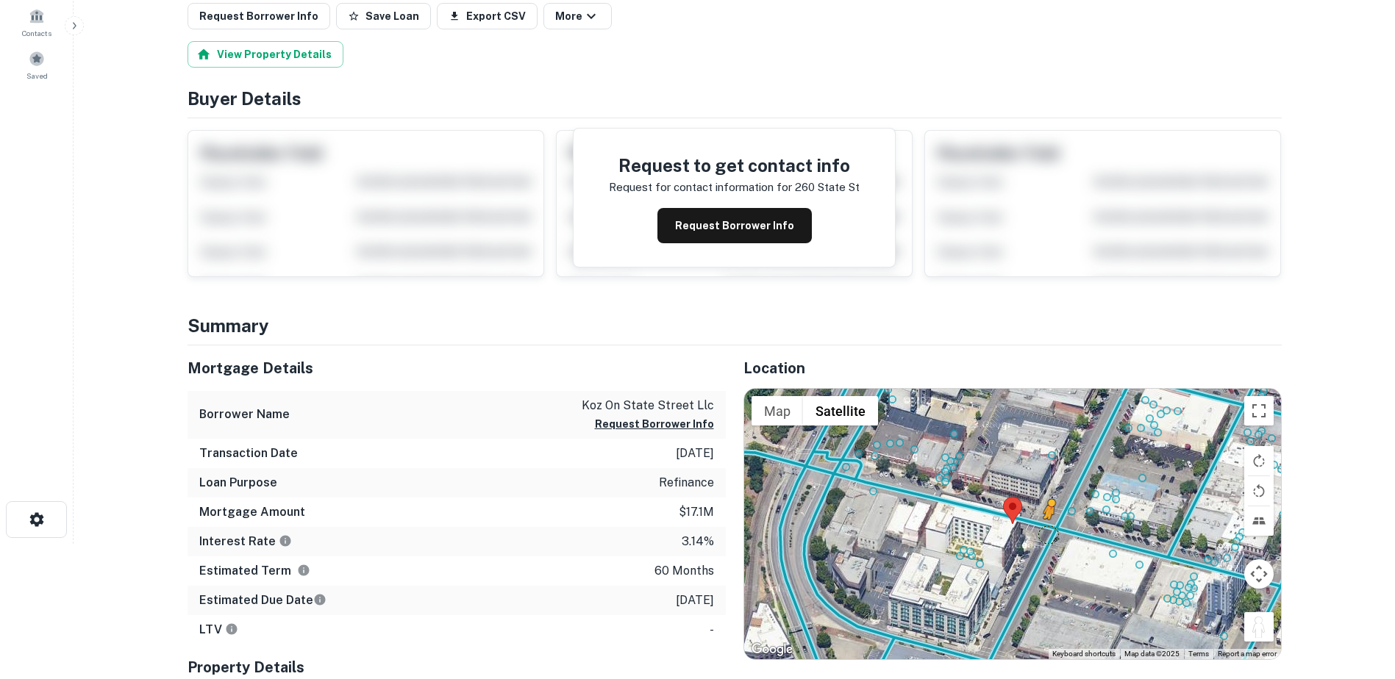
drag, startPoint x: 1257, startPoint y: 626, endPoint x: 1050, endPoint y: 533, distance: 226.7
click at [1050, 533] on div "To activate drag with keyboard, press Alt + Enter. Once in keyboard drag state,…" at bounding box center [1012, 524] width 537 height 271
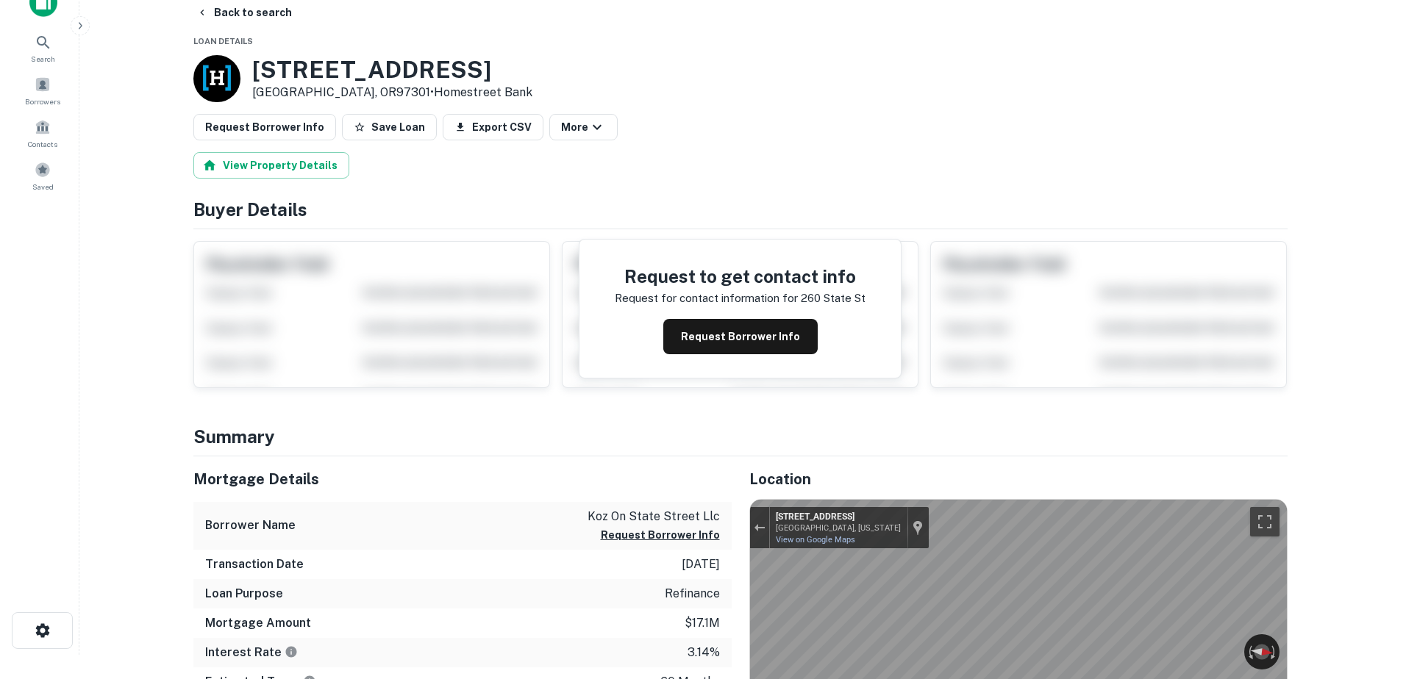
scroll to position [0, 0]
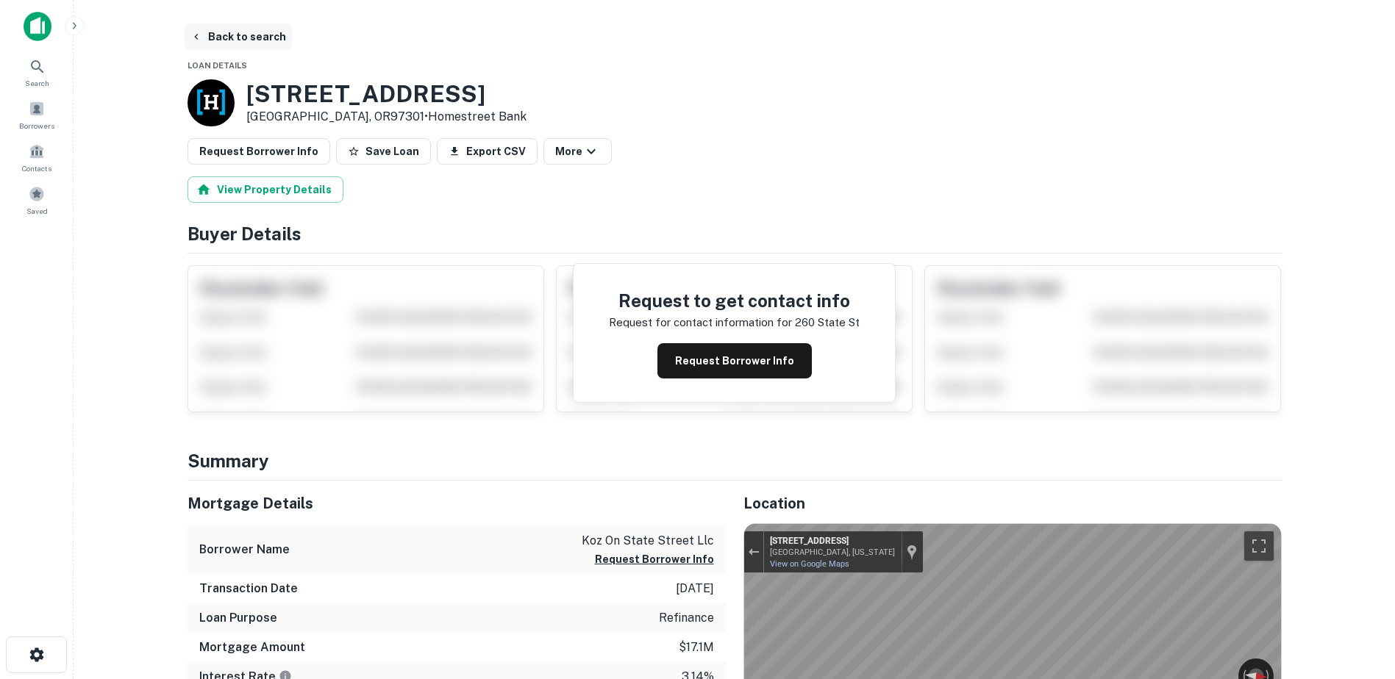
click at [212, 35] on button "Back to search" at bounding box center [238, 37] width 107 height 26
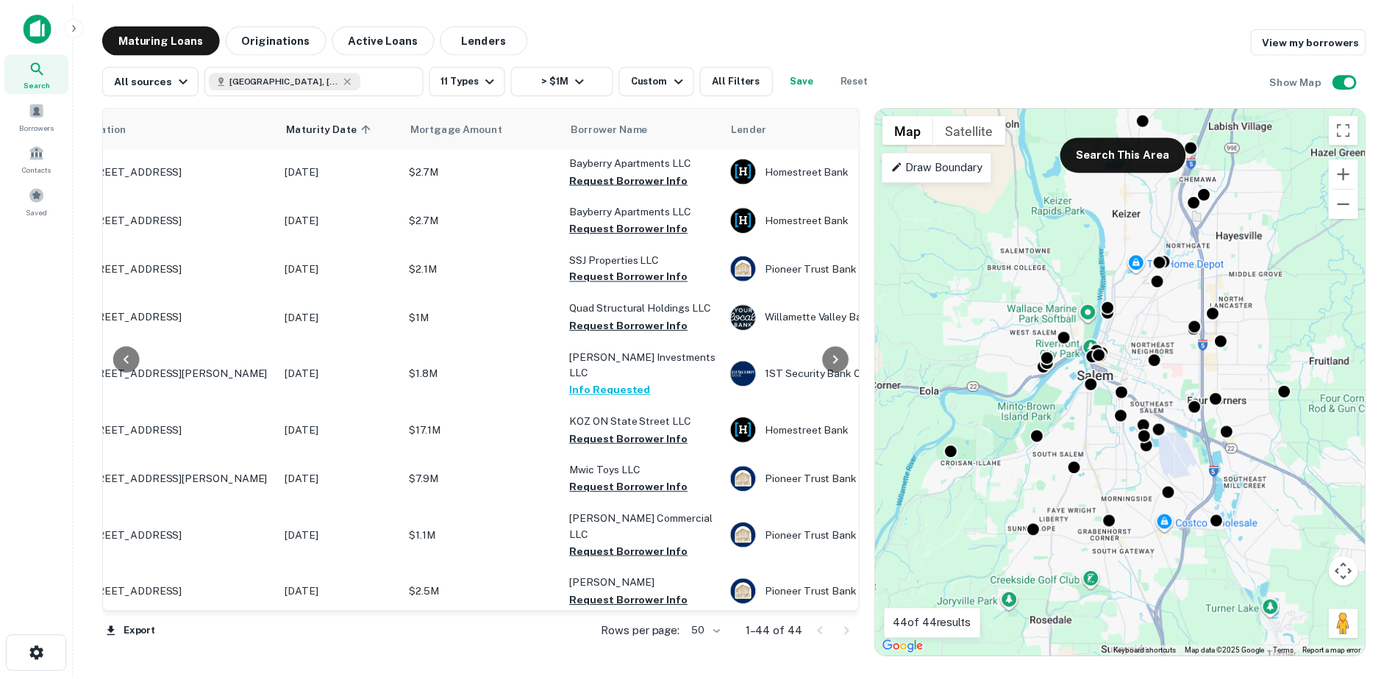
scroll to position [1750, 59]
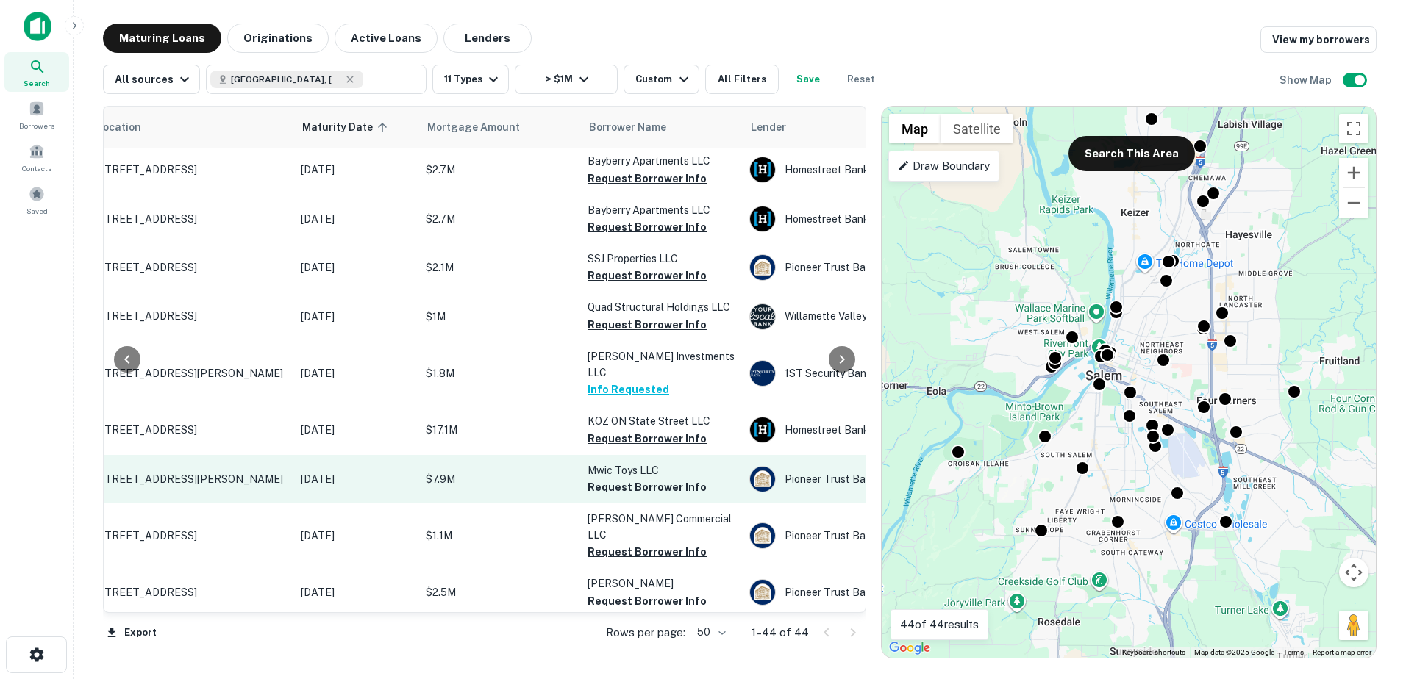
click at [510, 471] on p "$7.9M" at bounding box center [499, 479] width 147 height 16
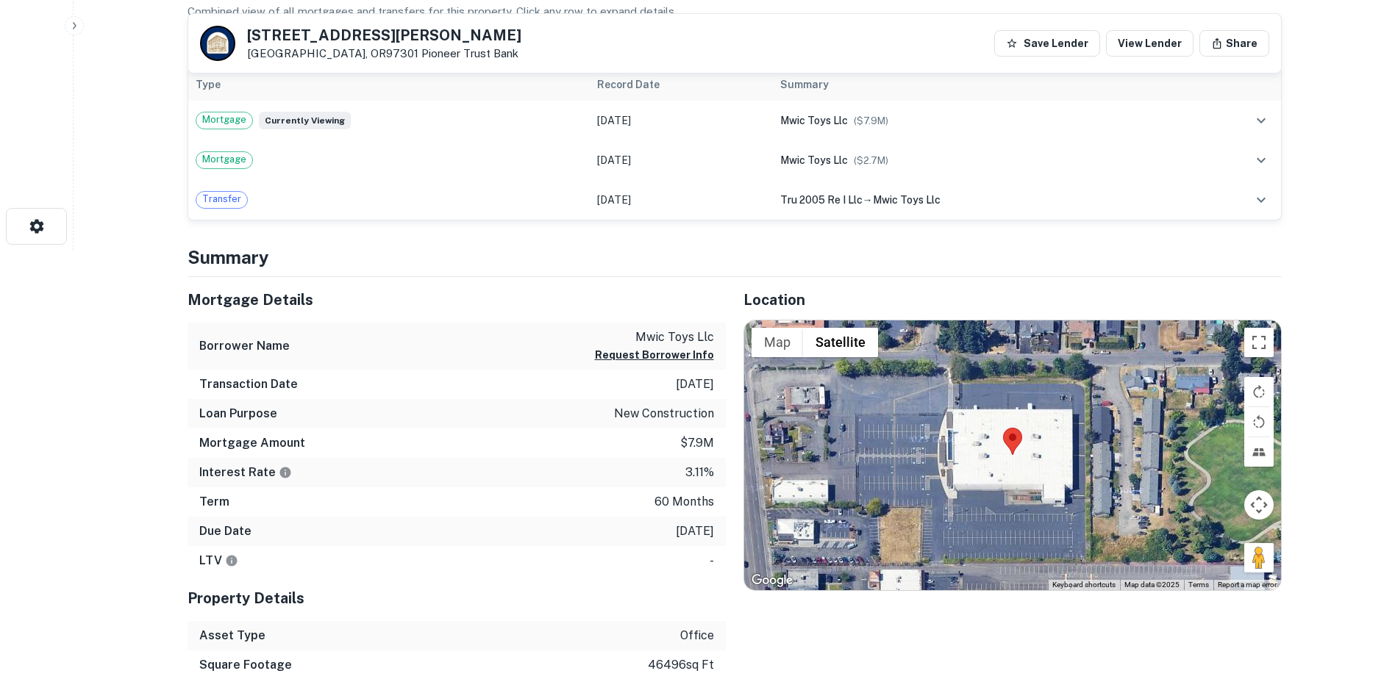
scroll to position [610, 0]
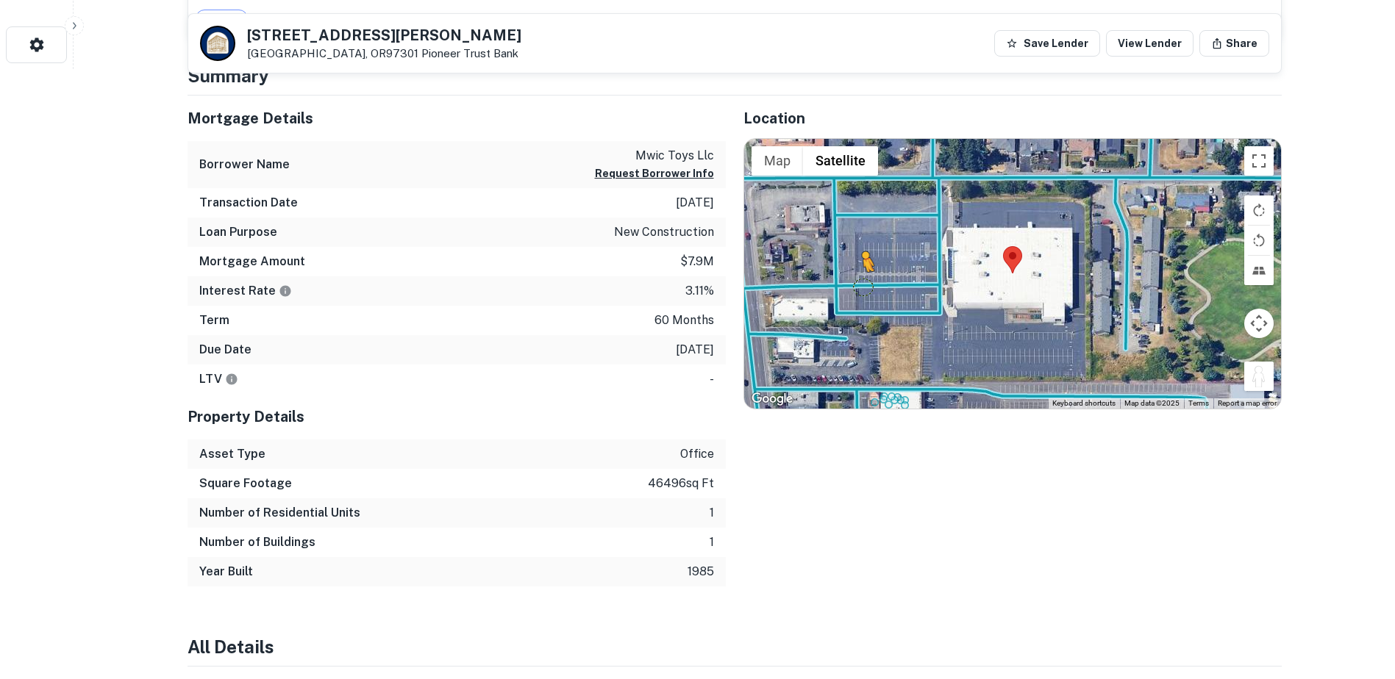
drag, startPoint x: 1254, startPoint y: 382, endPoint x: 863, endPoint y: 286, distance: 402.8
click at [863, 286] on div "To activate drag with keyboard, press Alt + Enter. Once in keyboard drag state,…" at bounding box center [1012, 274] width 537 height 271
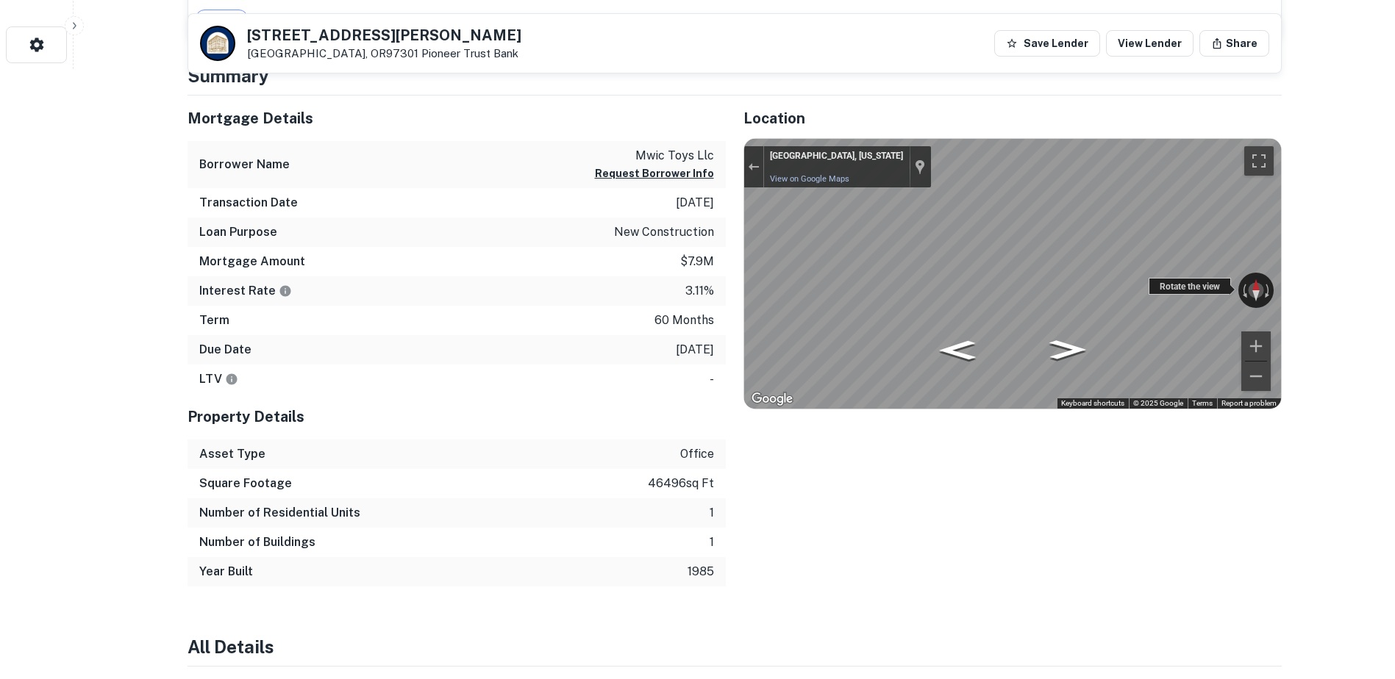
click at [757, 259] on div "← Move left → Move right ↑ Move up ↓ Move down + Zoom in - Zoom out [GEOGRAPHIC…" at bounding box center [1012, 274] width 537 height 271
drag, startPoint x: 1171, startPoint y: 286, endPoint x: 717, endPoint y: 254, distance: 455.5
click at [714, 257] on div "Mortgage Details Borrower Name mwic toys llc Request Borrower Info Transaction …" at bounding box center [726, 342] width 1112 height 492
click at [726, 284] on div "Location ← Move left → Move right ↑ Move up ↓ Move down + Zoom in - Zoom out Ho…" at bounding box center [1004, 342] width 556 height 492
click at [750, 161] on button "Exit the Street View" at bounding box center [753, 167] width 19 height 20
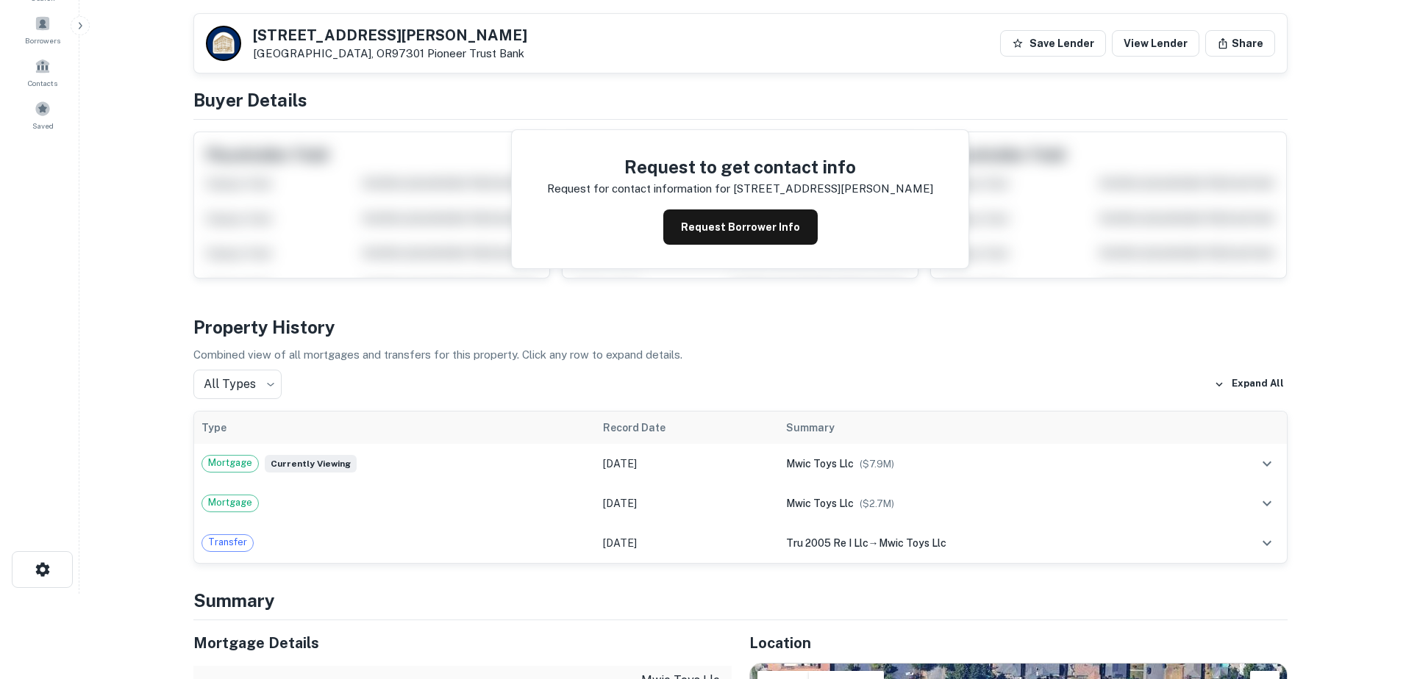
scroll to position [0, 0]
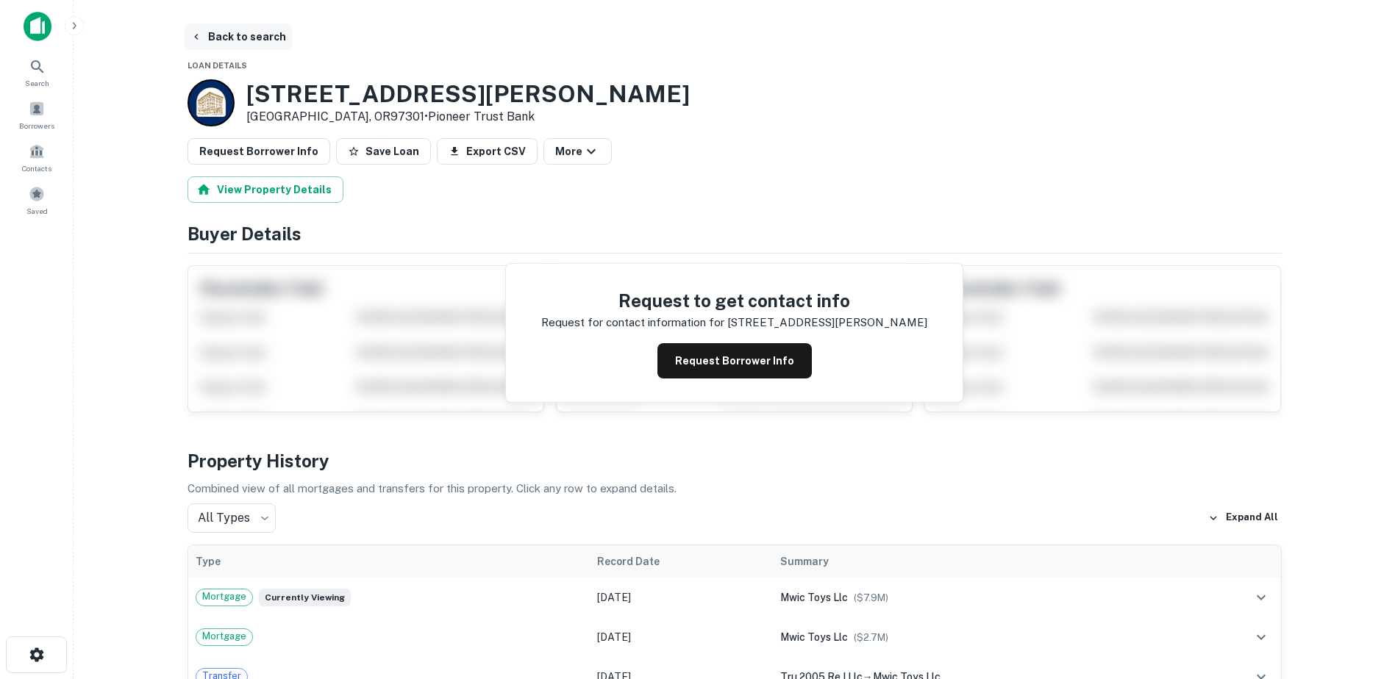
click at [221, 35] on button "Back to search" at bounding box center [238, 37] width 107 height 26
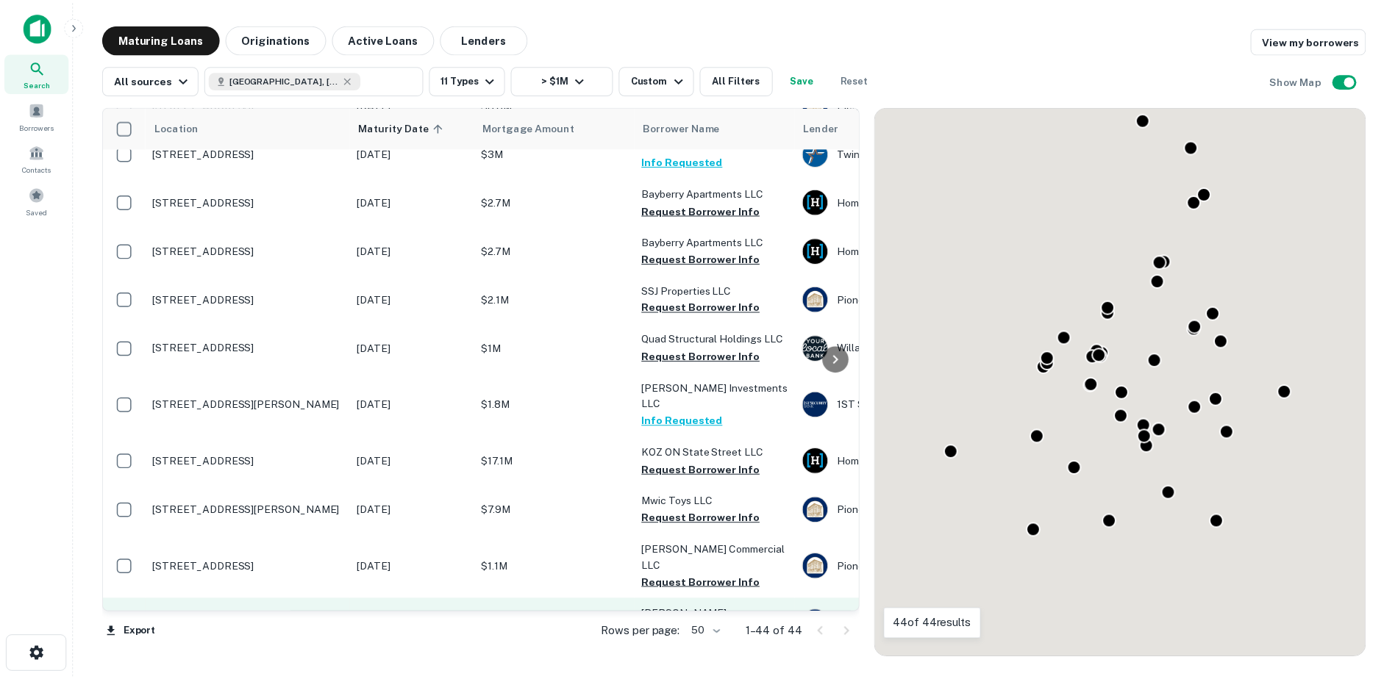
scroll to position [1750, 0]
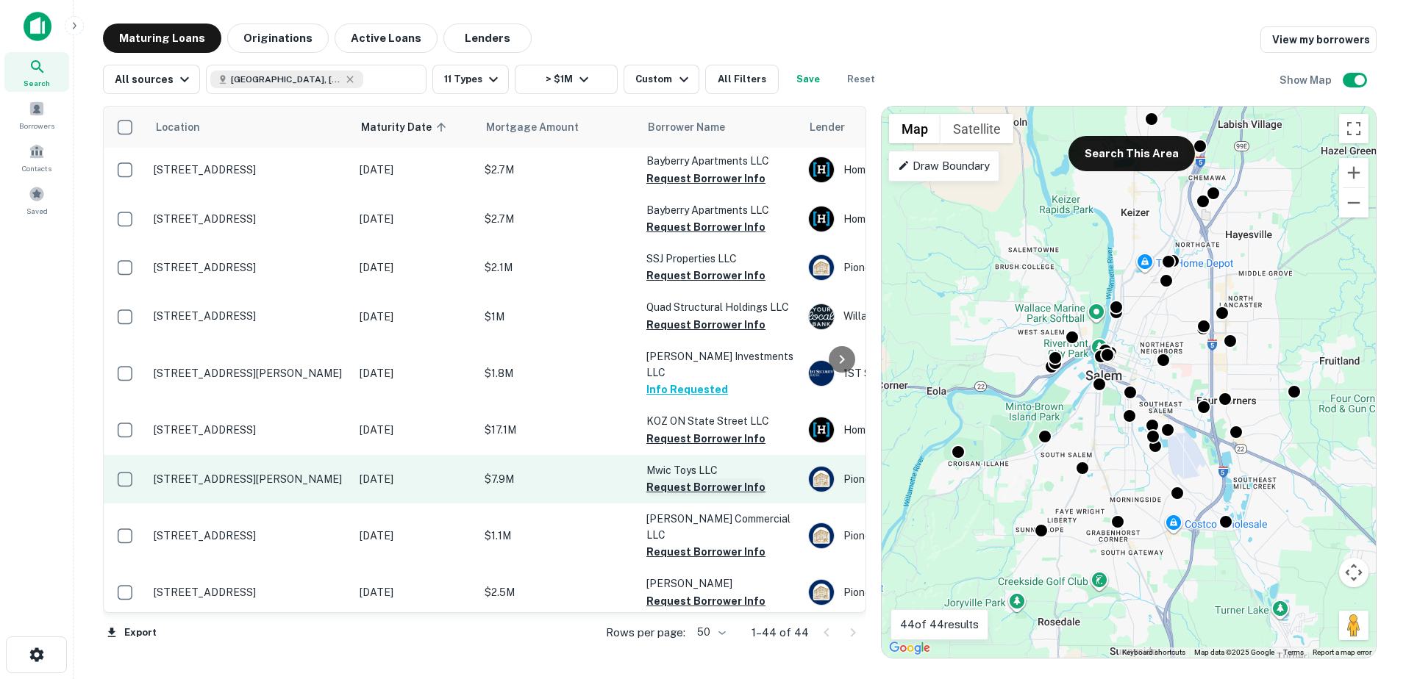
click at [687, 479] on button "Request Borrower Info" at bounding box center [705, 488] width 119 height 18
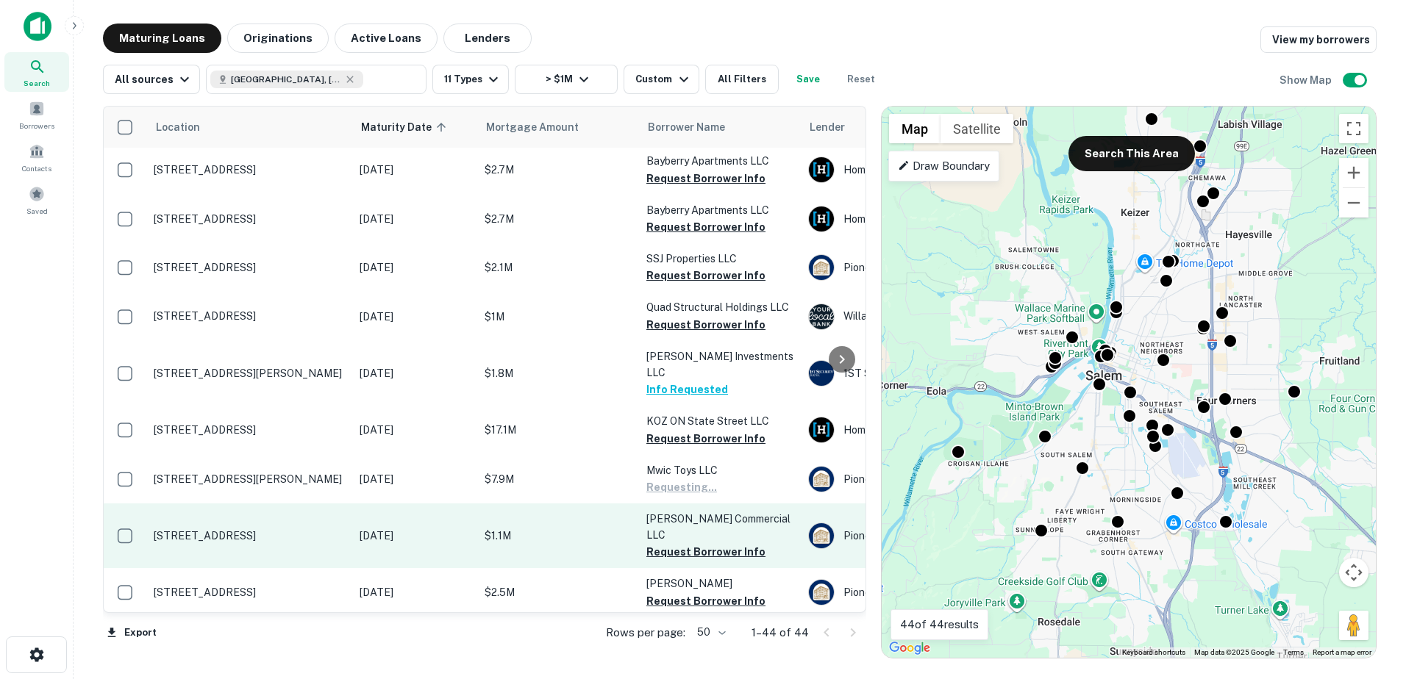
click at [601, 528] on p "$1.1M" at bounding box center [558, 536] width 147 height 16
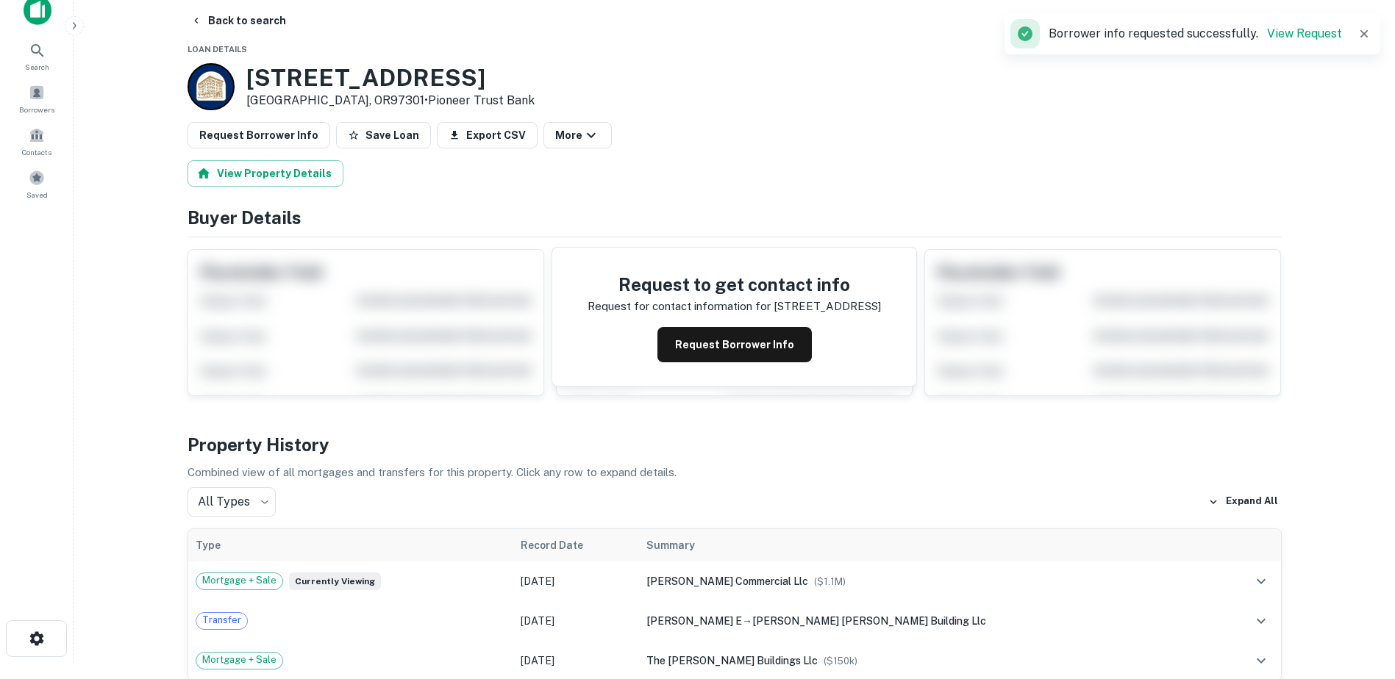
scroll to position [4, 0]
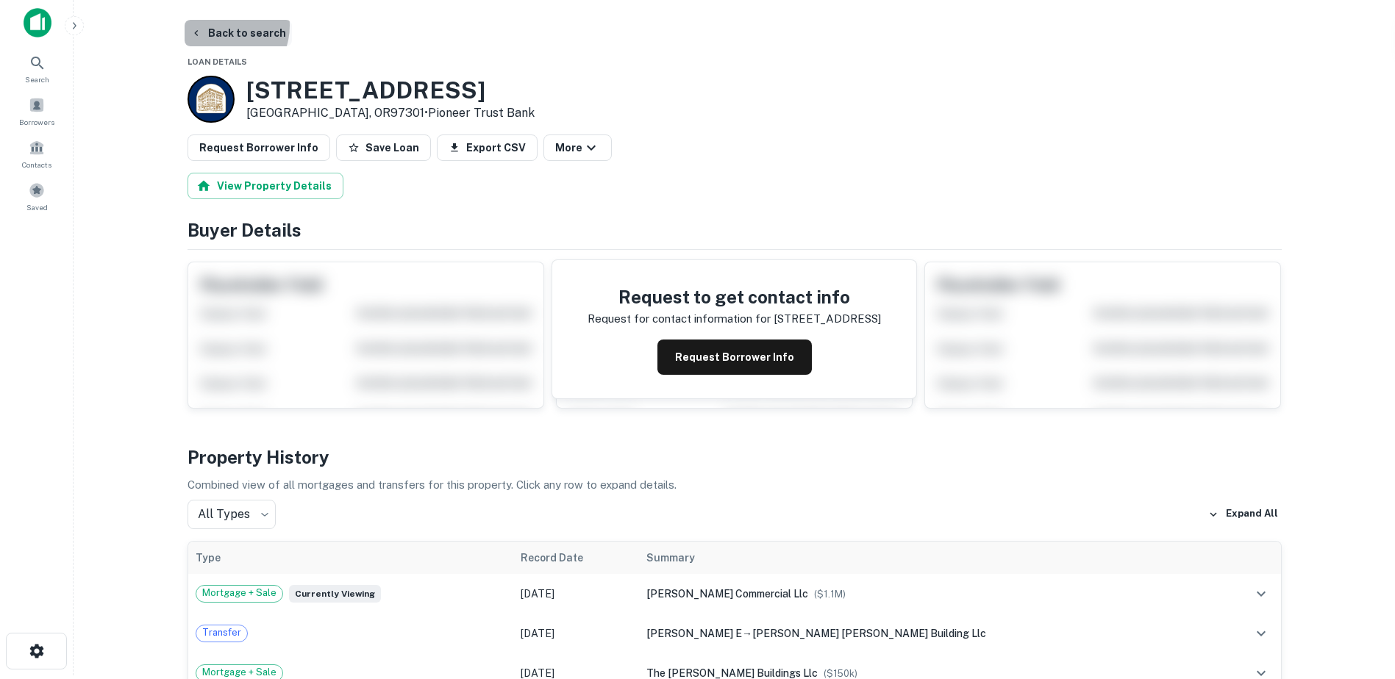
click at [217, 26] on button "Back to search" at bounding box center [238, 33] width 107 height 26
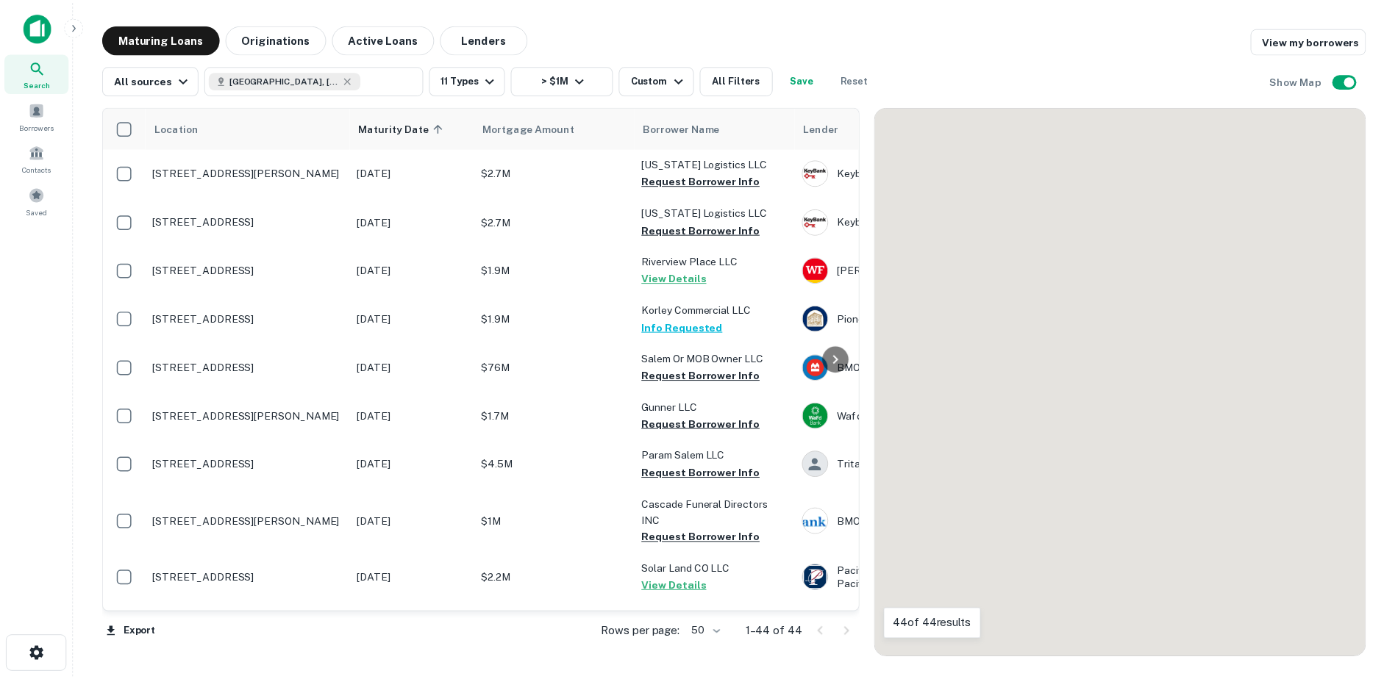
scroll to position [1750, 0]
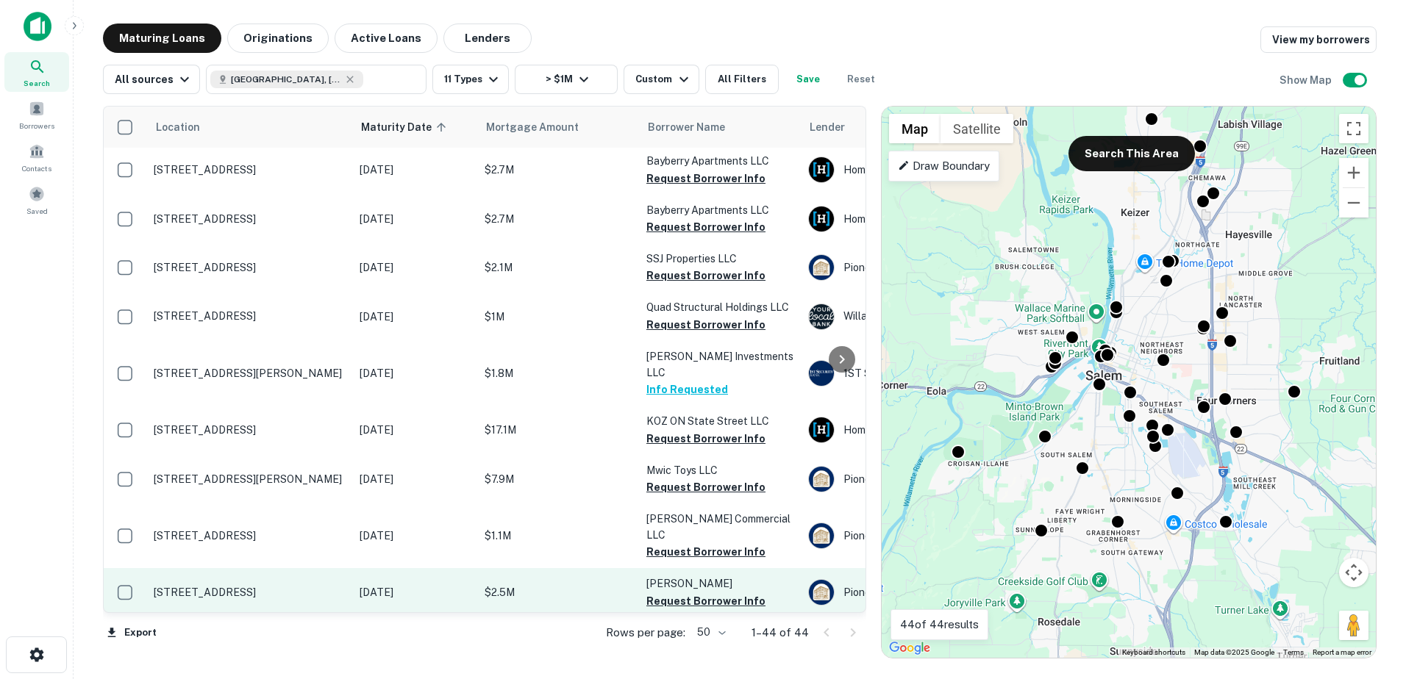
click at [573, 585] on p "$2.5M" at bounding box center [558, 593] width 147 height 16
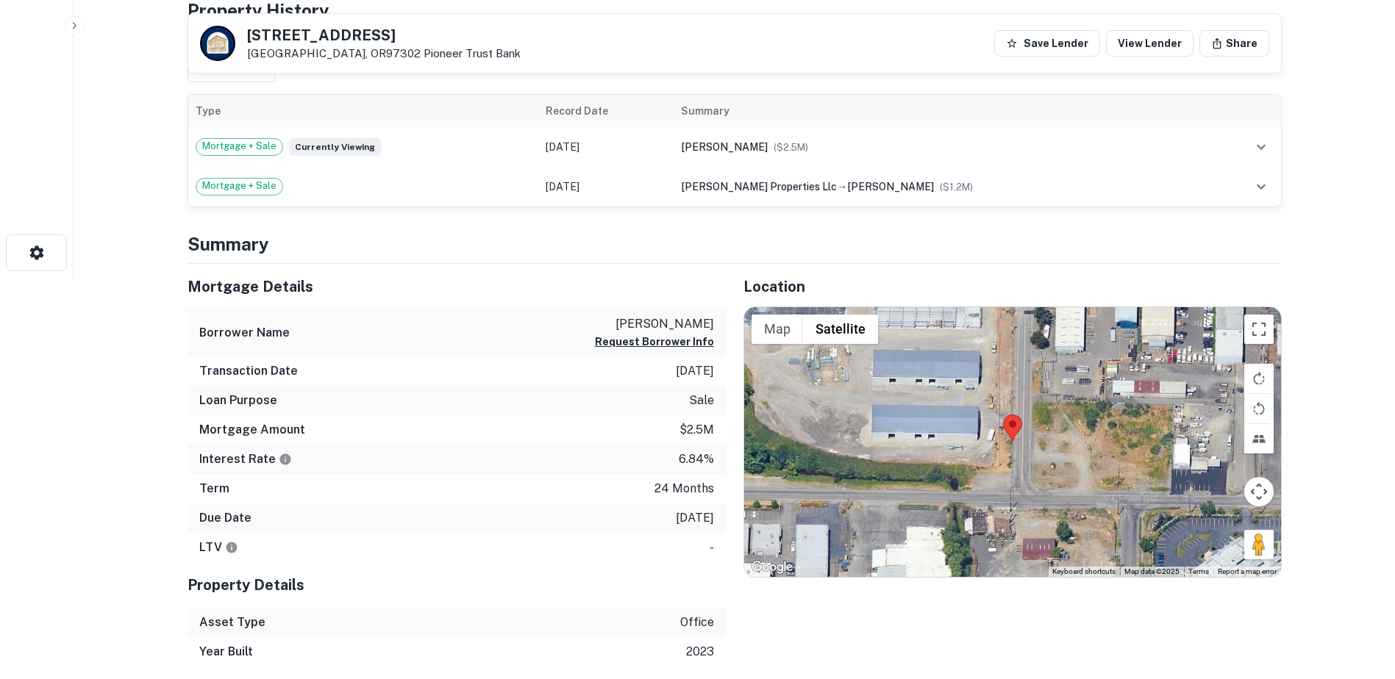
scroll to position [399, 0]
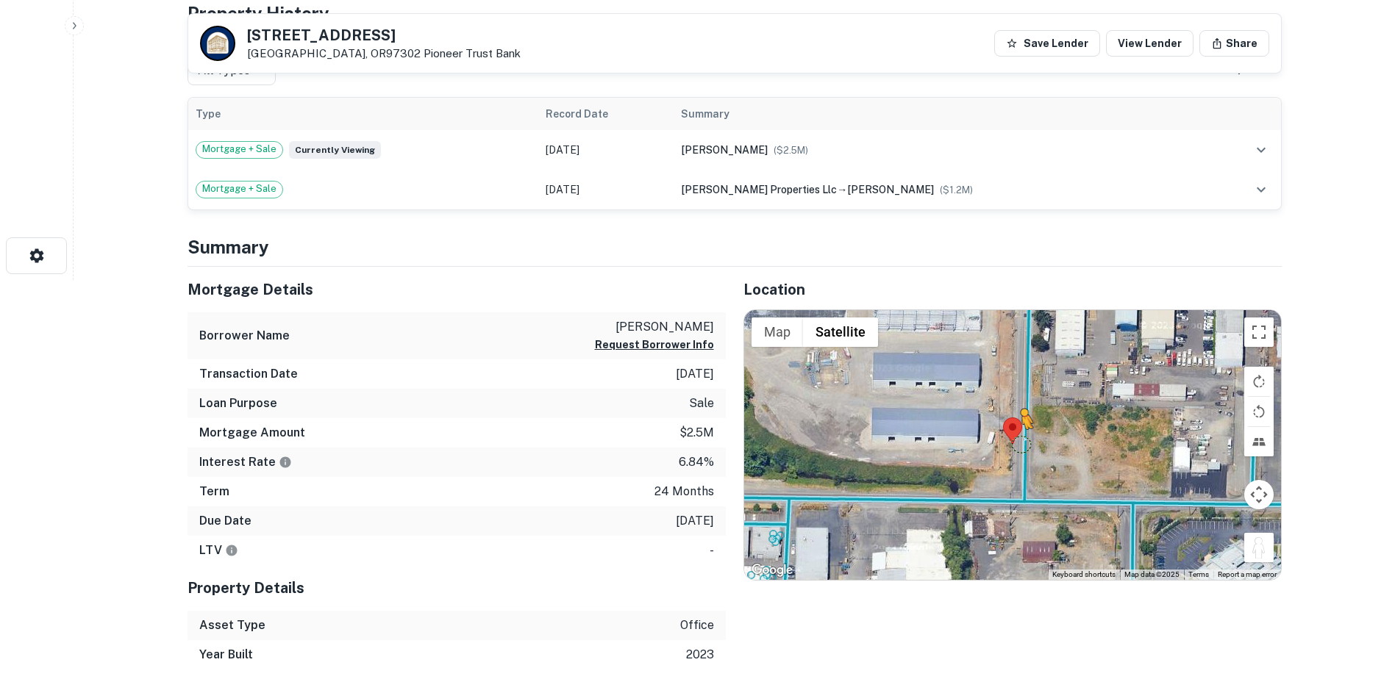
drag, startPoint x: 1257, startPoint y: 545, endPoint x: 1022, endPoint y: 444, distance: 255.3
click at [1022, 444] on div "To activate drag with keyboard, press Alt + Enter. Once in keyboard drag state,…" at bounding box center [1012, 445] width 537 height 271
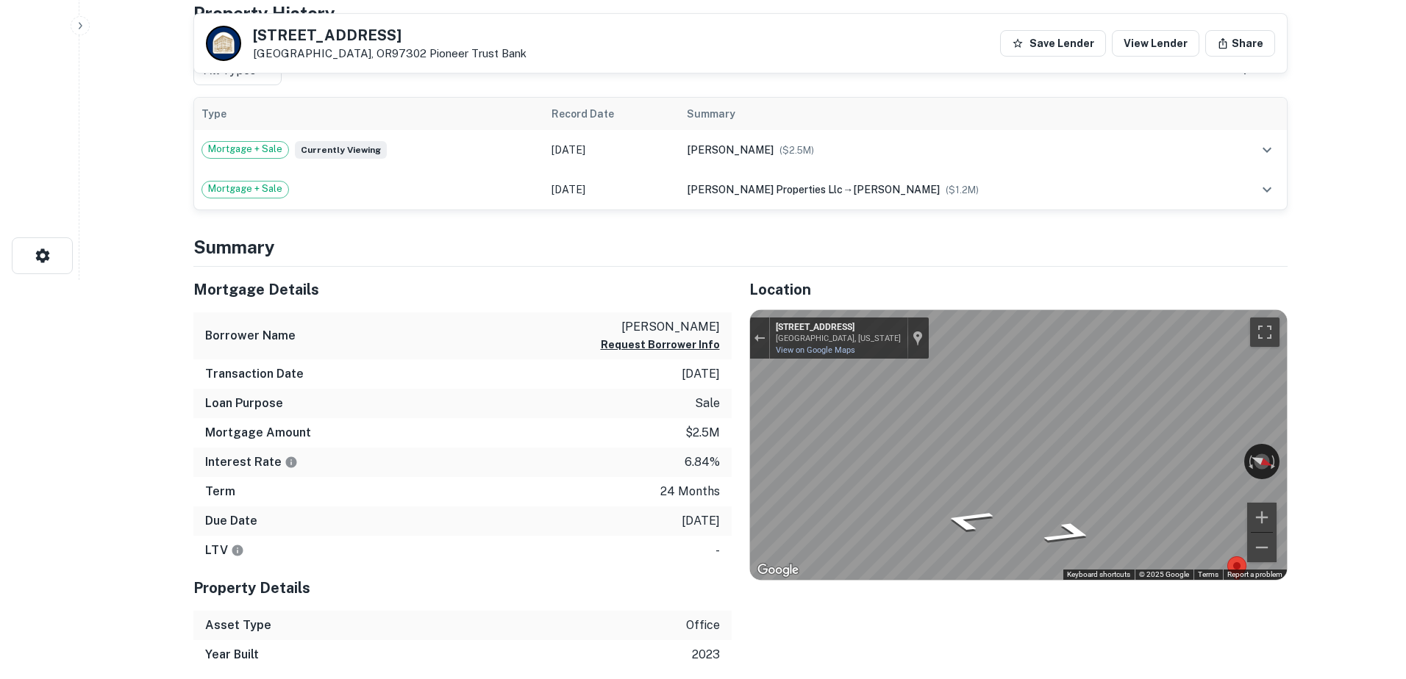
scroll to position [0, 0]
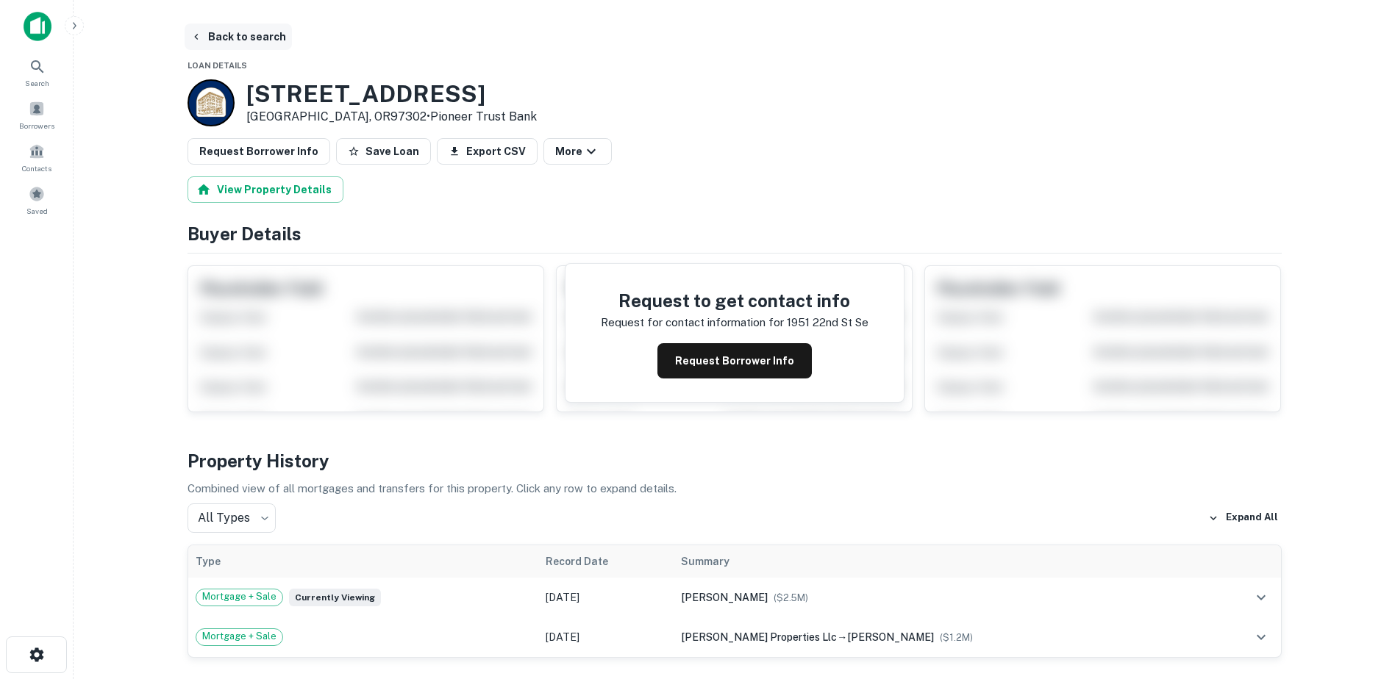
click at [218, 34] on button "Back to search" at bounding box center [238, 37] width 107 height 26
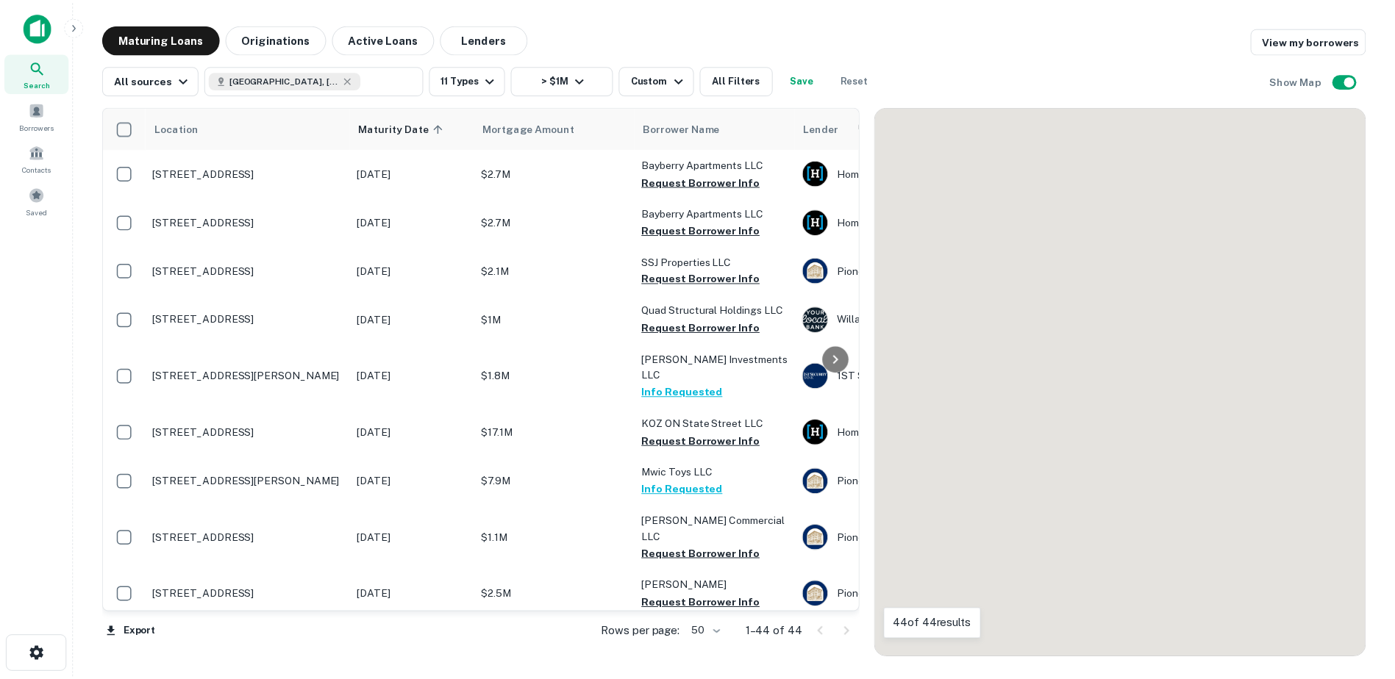
scroll to position [1750, 0]
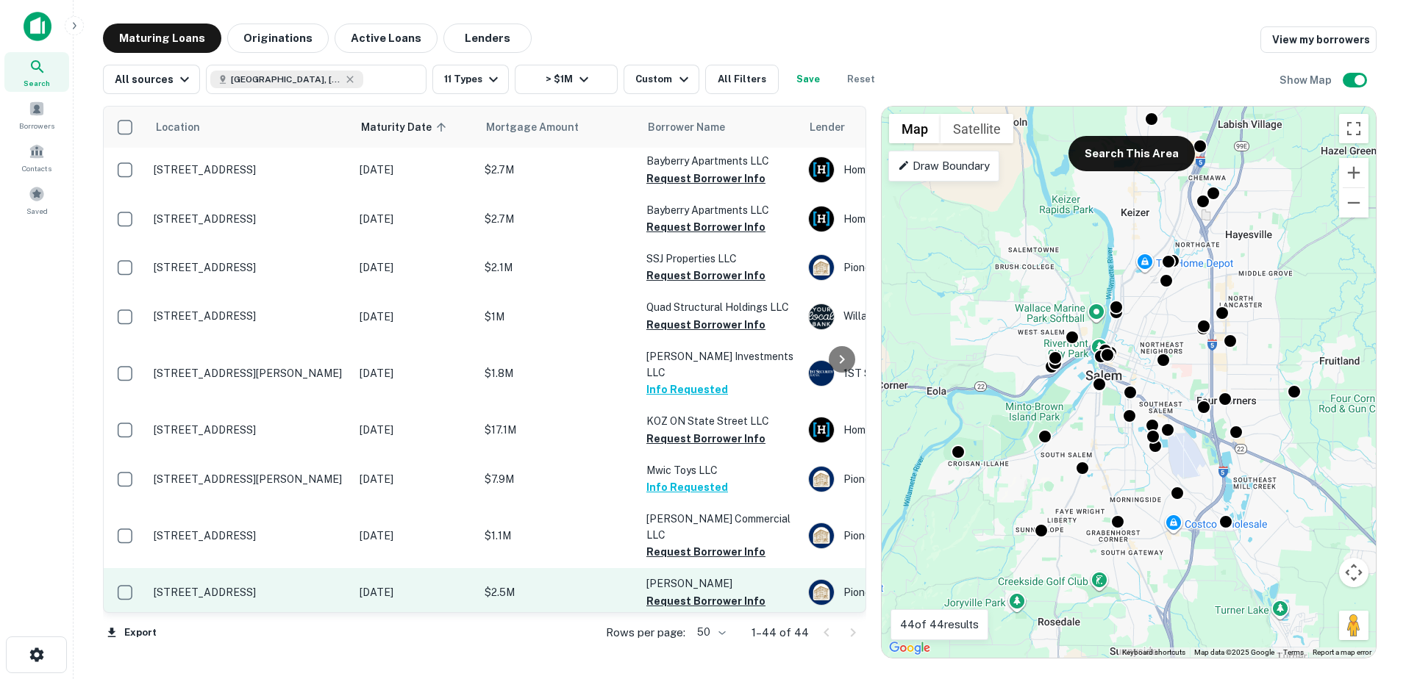
click at [555, 585] on p "$2.5M" at bounding box center [558, 593] width 147 height 16
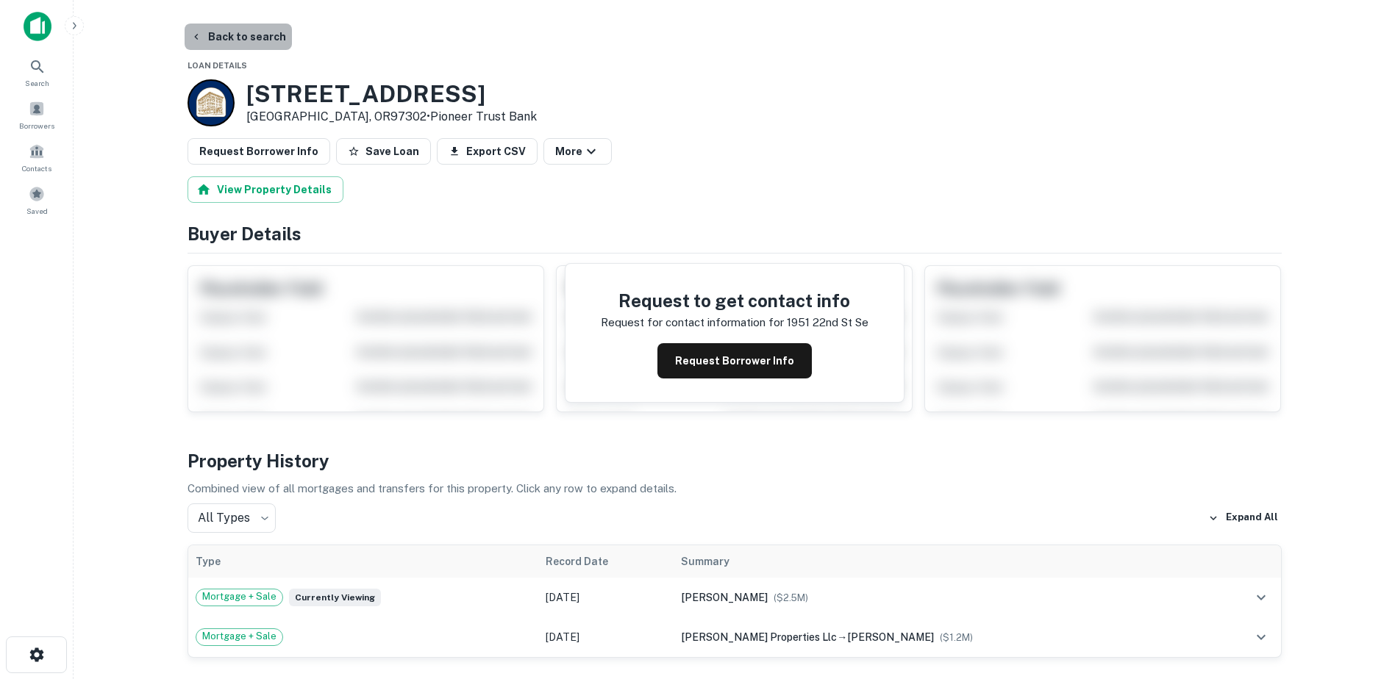
click at [240, 29] on button "Back to search" at bounding box center [238, 37] width 107 height 26
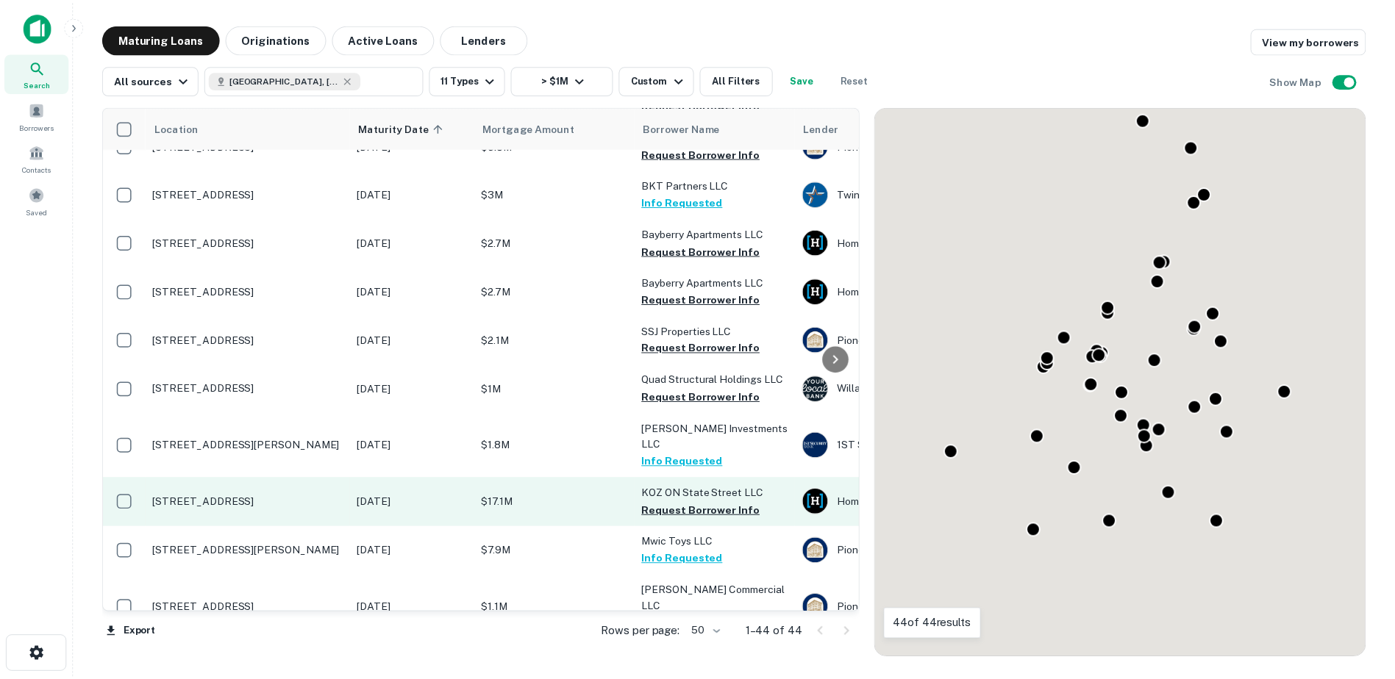
scroll to position [1750, 0]
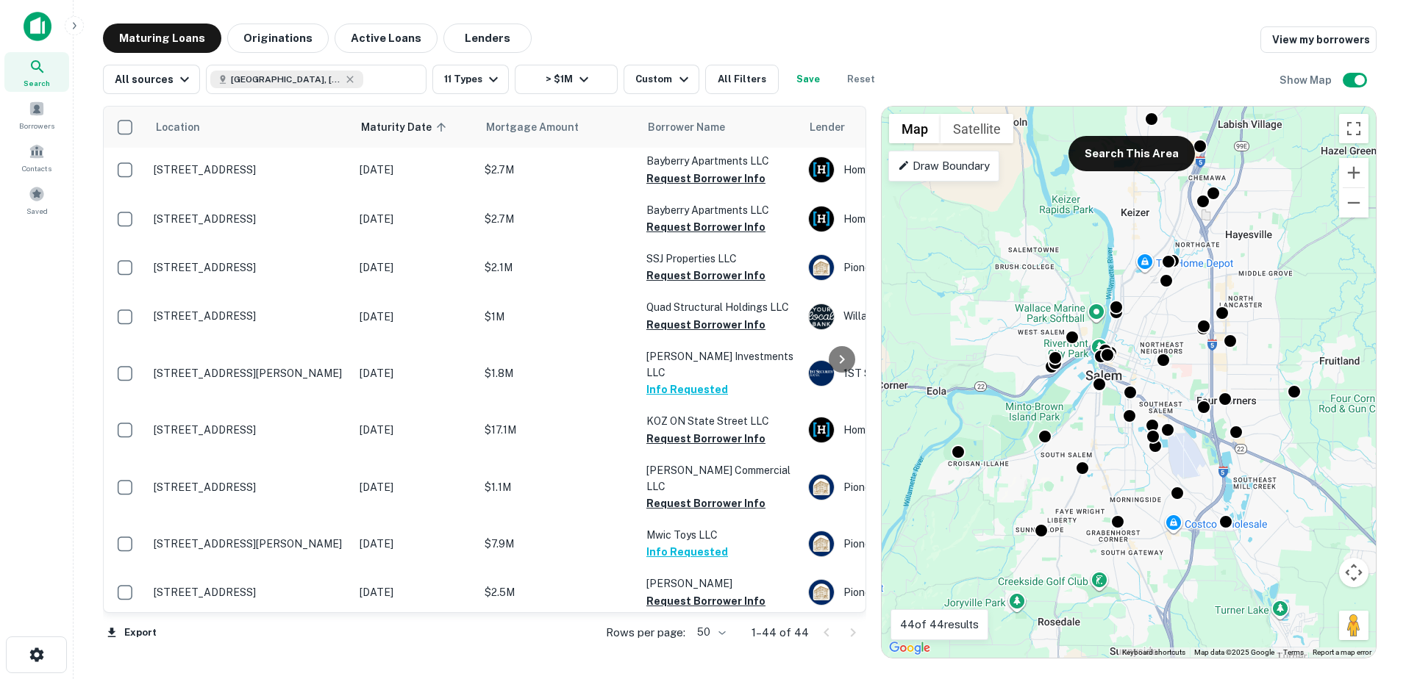
click at [539, 634] on p "$435M" at bounding box center [558, 642] width 147 height 16
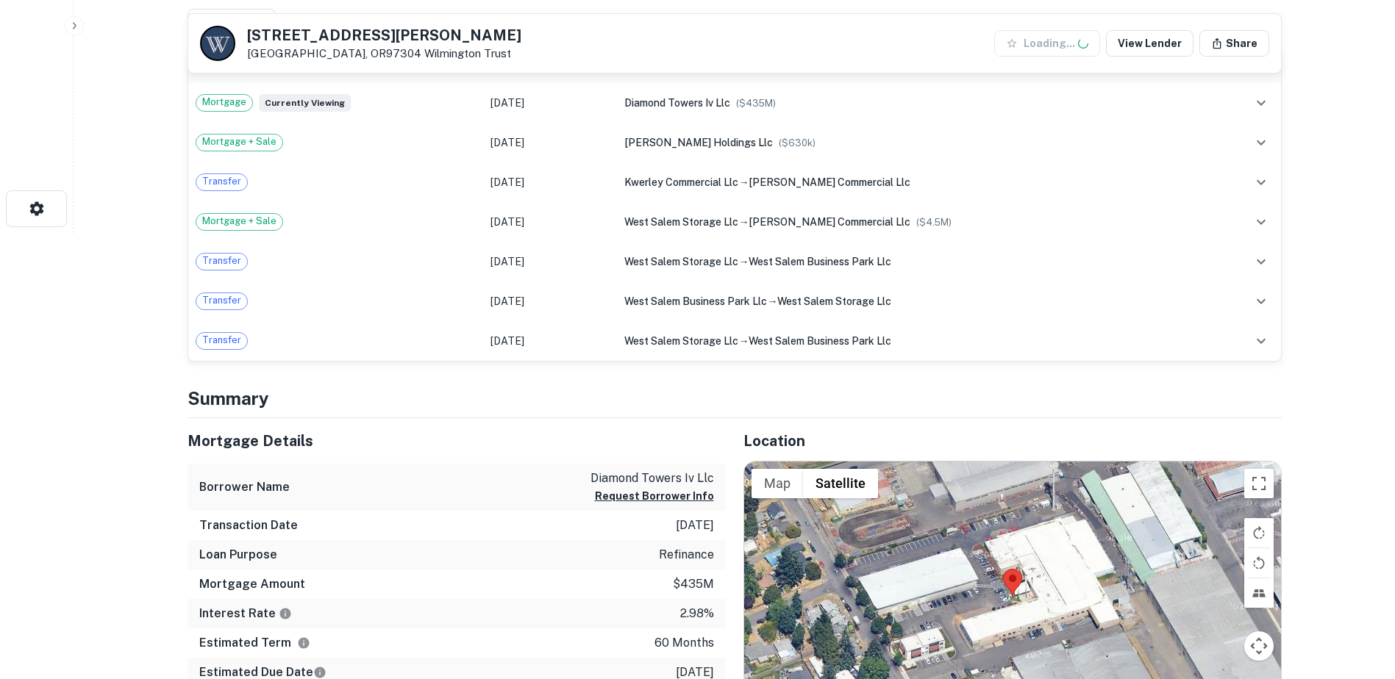
scroll to position [562, 0]
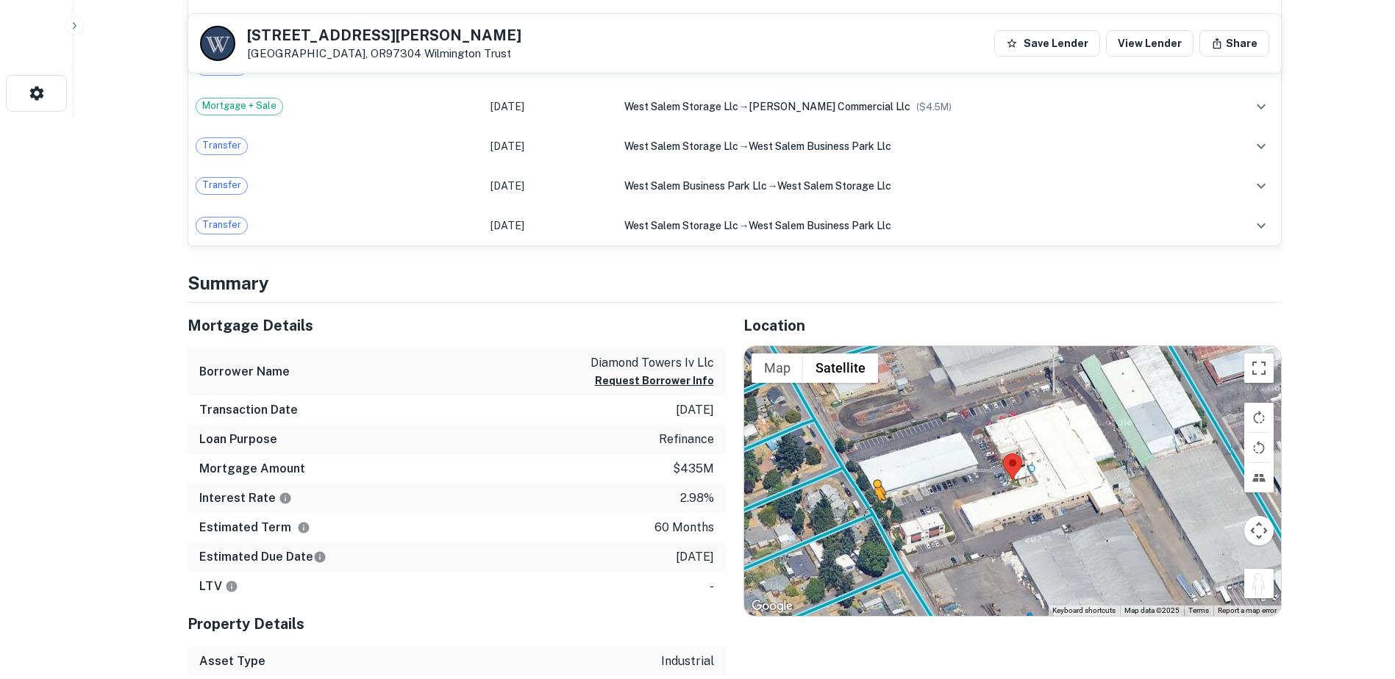
drag, startPoint x: 1254, startPoint y: 584, endPoint x: 874, endPoint y: 513, distance: 386.6
click at [874, 513] on div "To activate drag with keyboard, press Alt + Enter. Once in keyboard drag state,…" at bounding box center [1012, 481] width 537 height 271
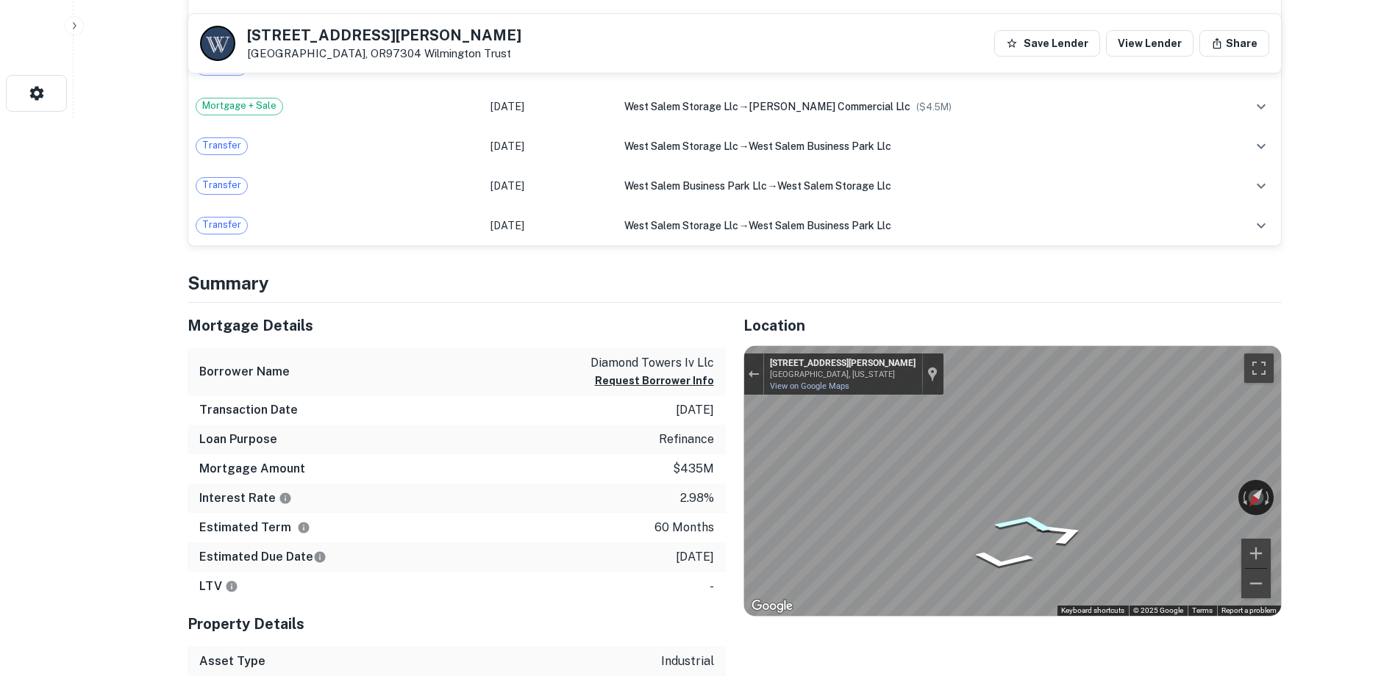
click at [1023, 521] on icon "Go South, Patterson St NW" at bounding box center [1024, 523] width 101 height 29
click at [1162, 490] on div "← Move left → Move right ↑ Move up ↓ Move down + Zoom in - Zoom out [STREET_ADD…" at bounding box center [1012, 481] width 537 height 271
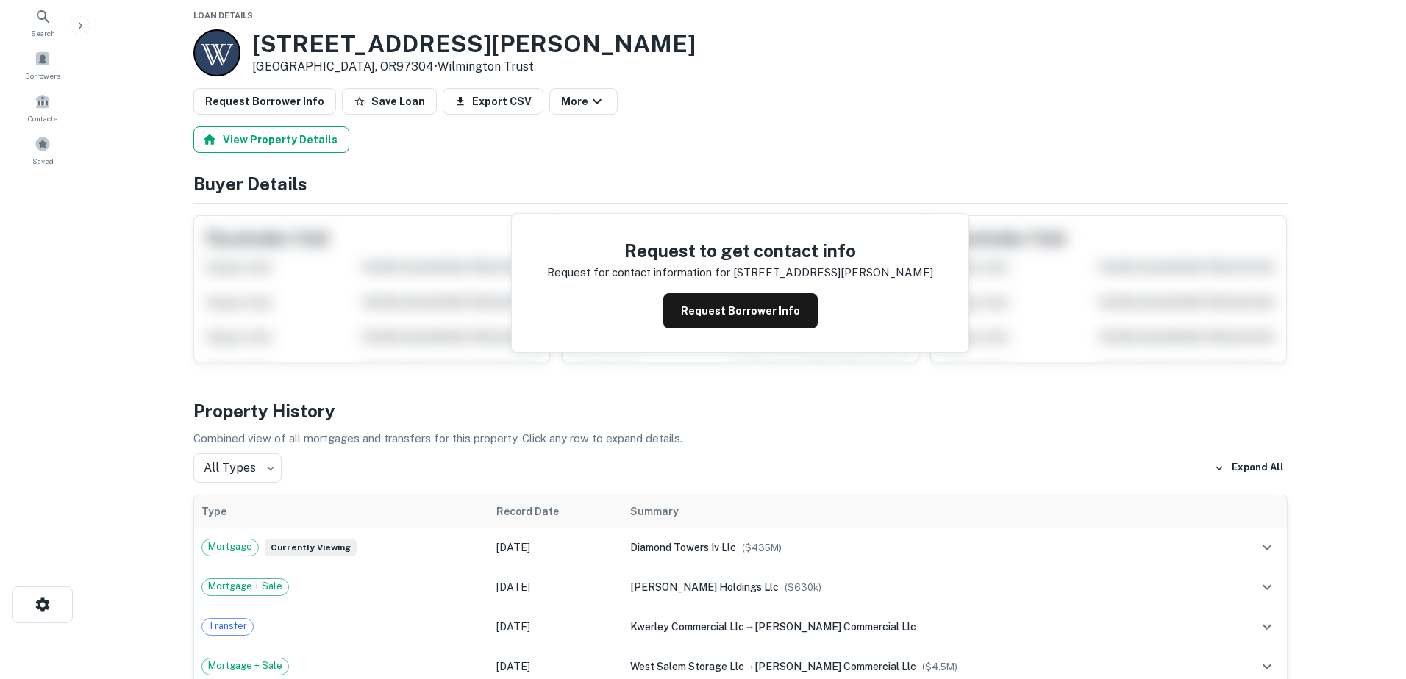
scroll to position [0, 0]
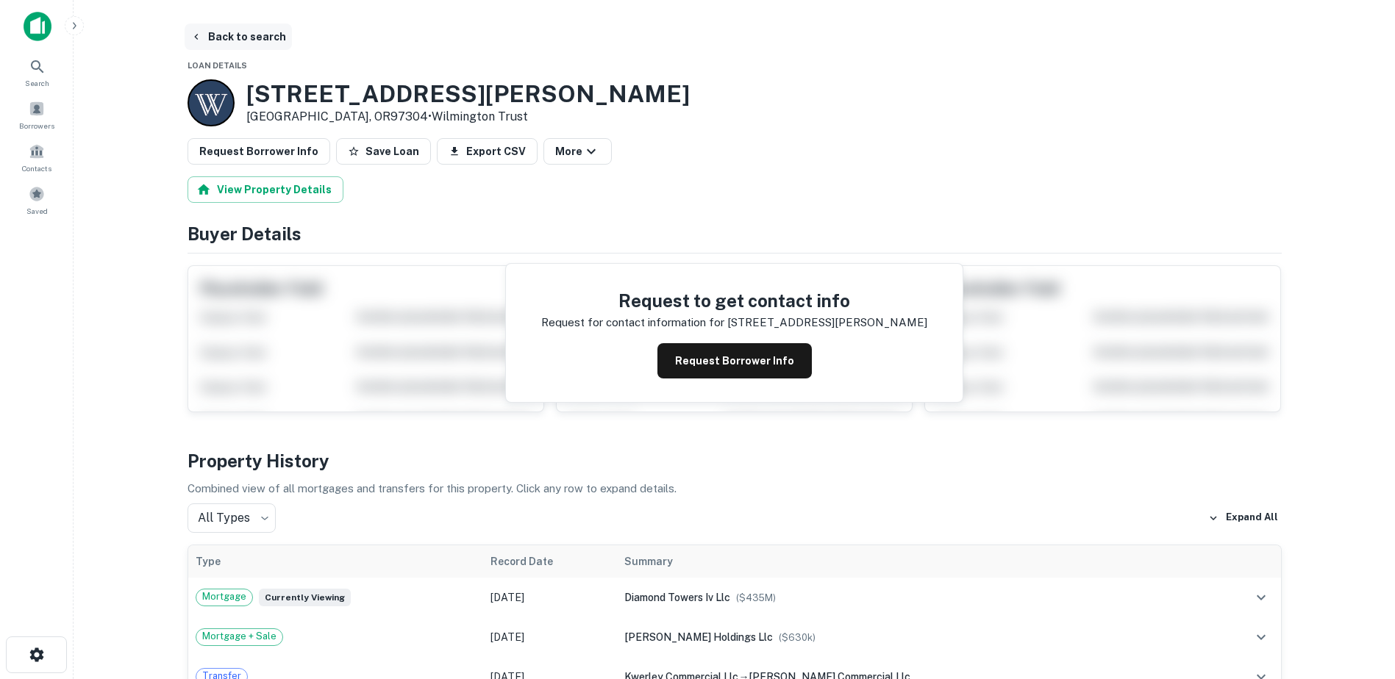
click at [187, 39] on button "Back to search" at bounding box center [238, 37] width 107 height 26
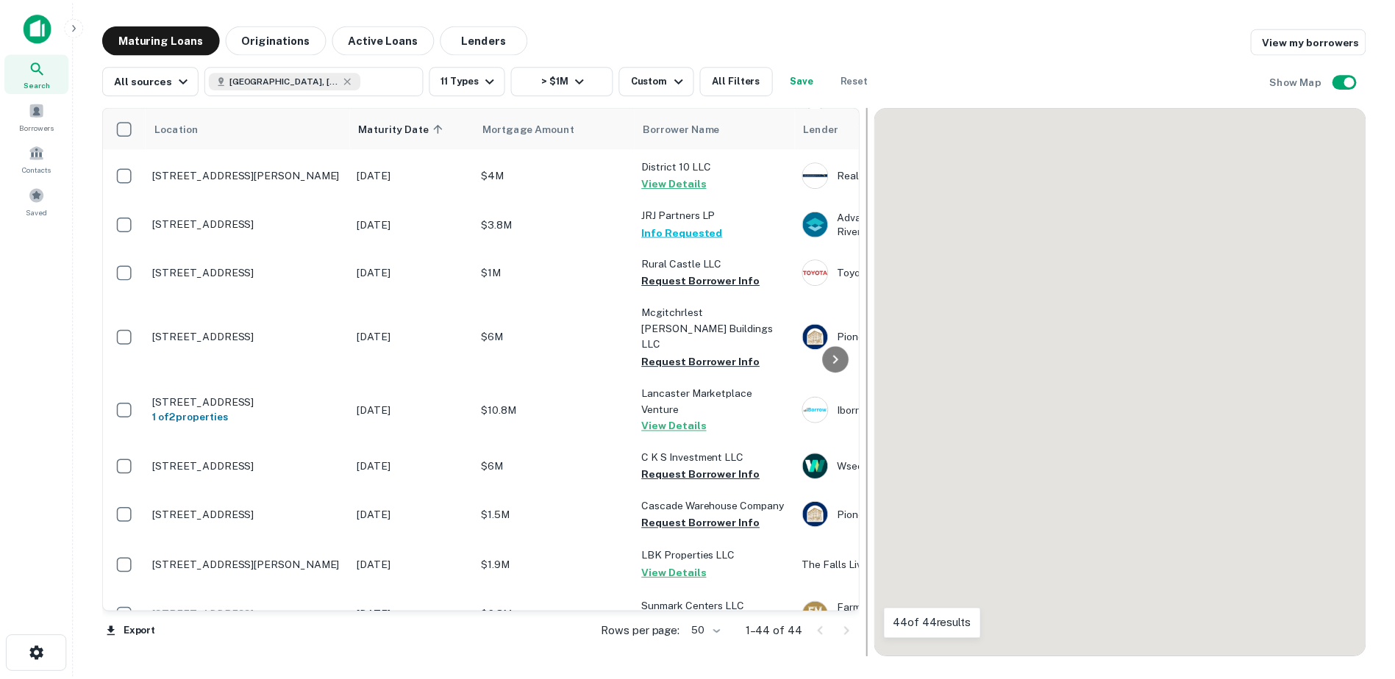
scroll to position [1750, 0]
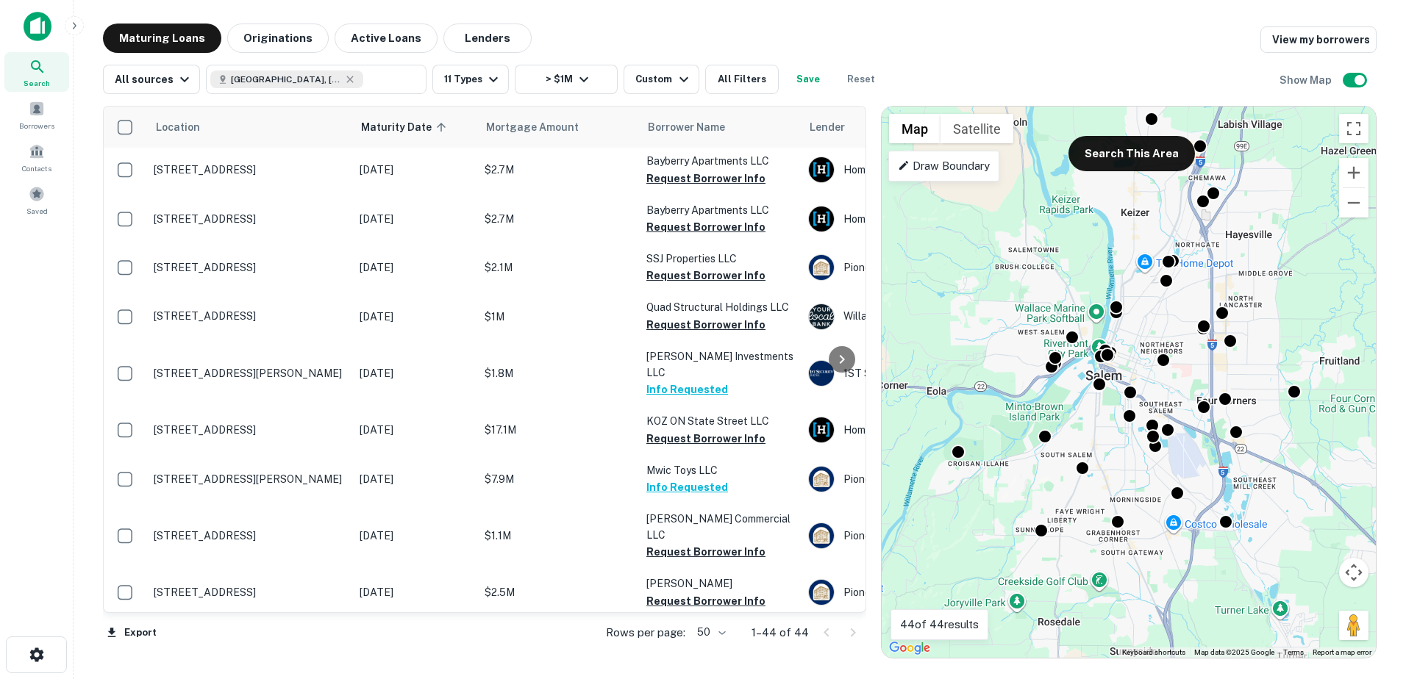
click at [598, 679] on p "$1.9M" at bounding box center [558, 690] width 147 height 16
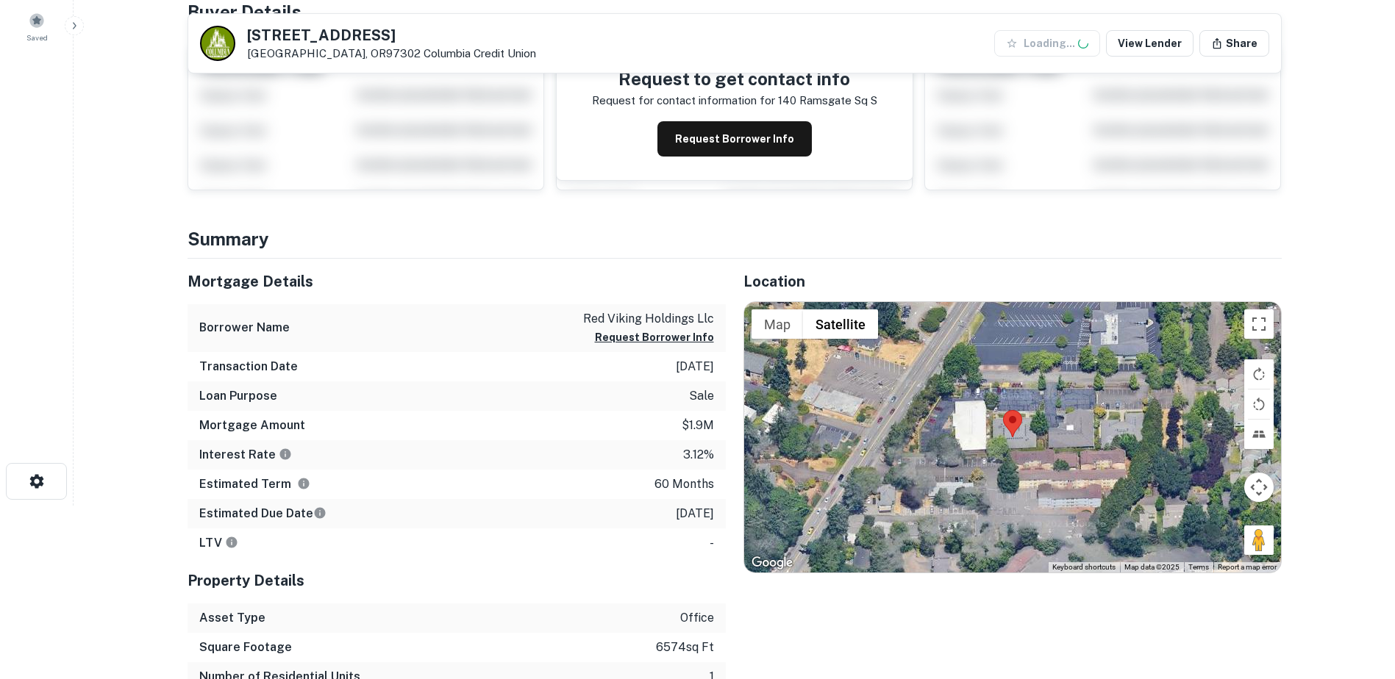
scroll to position [216, 0]
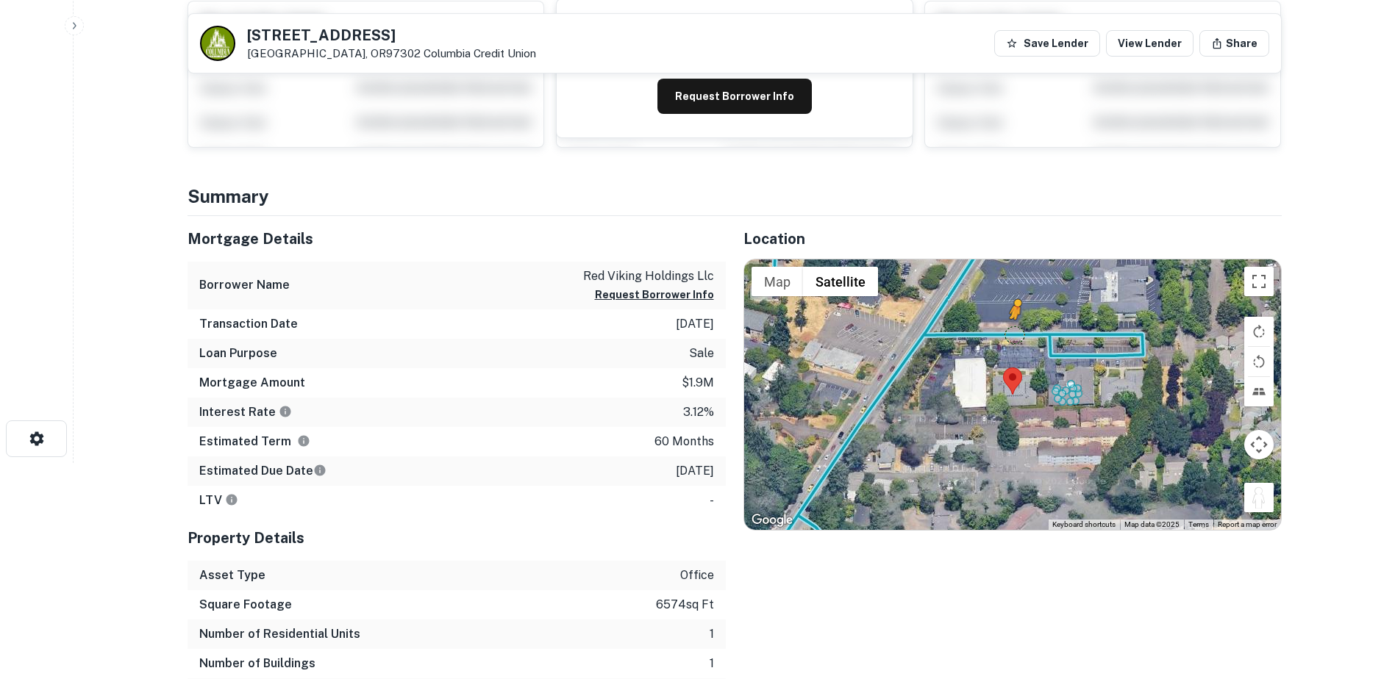
drag, startPoint x: 1257, startPoint y: 505, endPoint x: 1016, endPoint y: 335, distance: 294.8
click at [1016, 335] on div "To activate drag with keyboard, press Alt + Enter. Once in keyboard drag state,…" at bounding box center [1012, 395] width 537 height 271
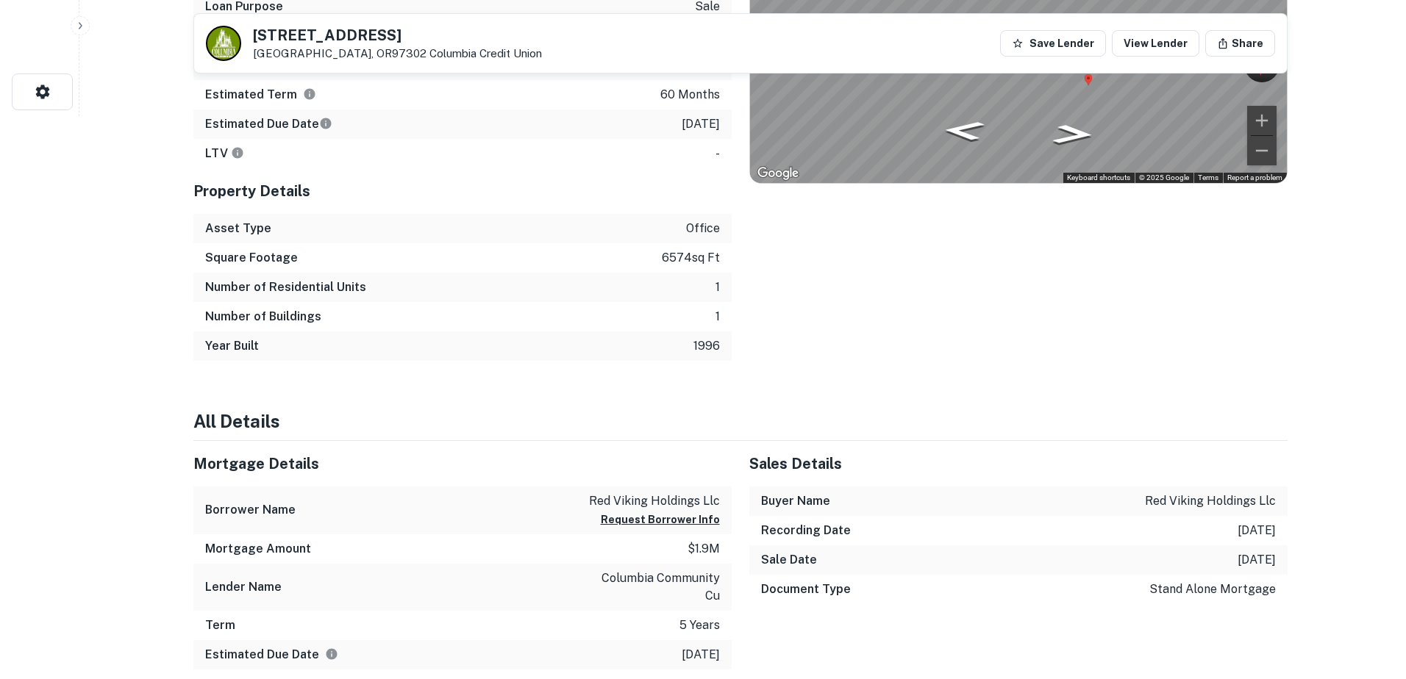
scroll to position [0, 0]
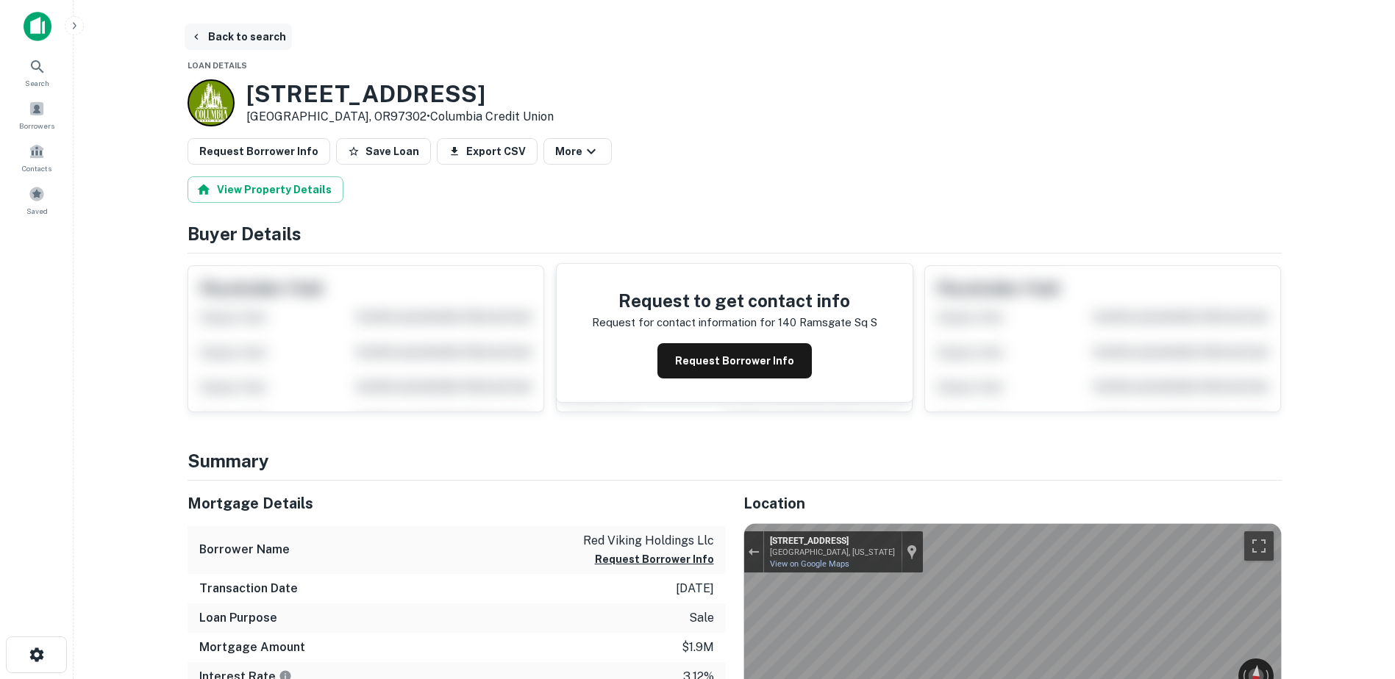
click at [257, 38] on button "Back to search" at bounding box center [238, 37] width 107 height 26
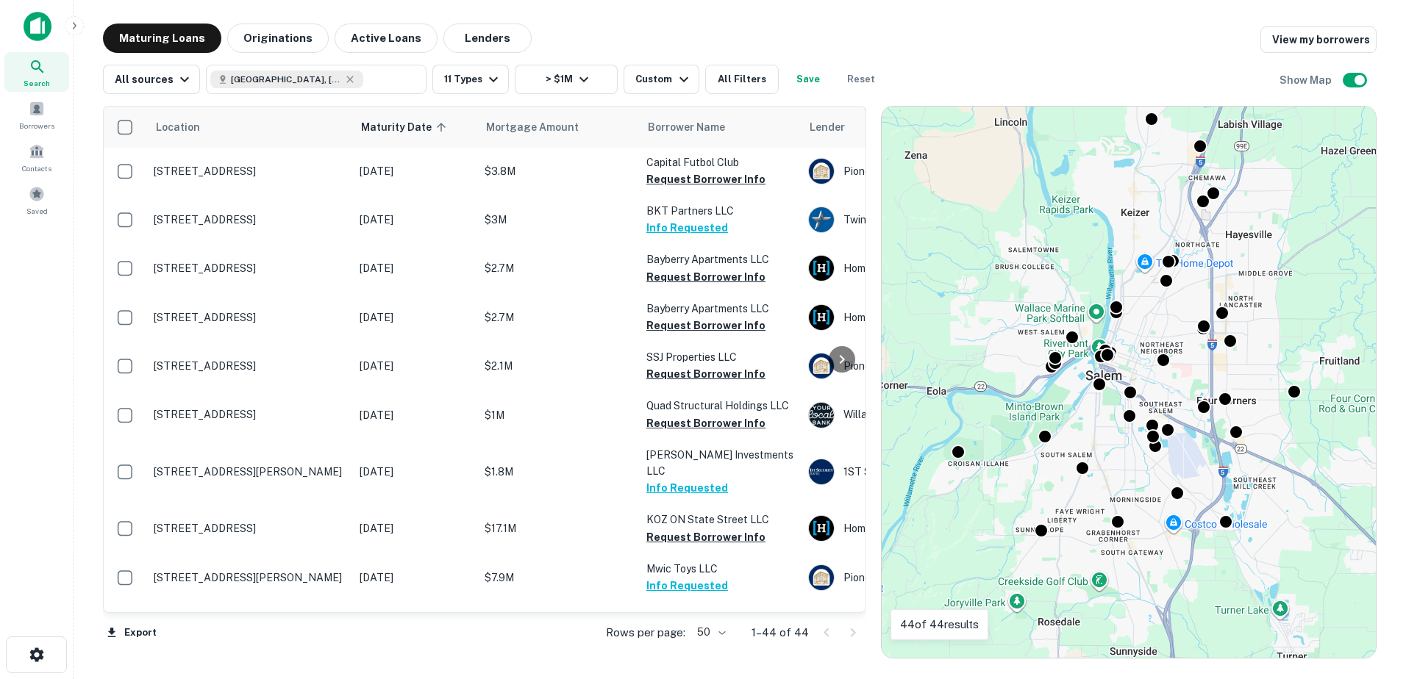
scroll to position [1750, 0]
